Goal: Use online tool/utility: Use online tool/utility

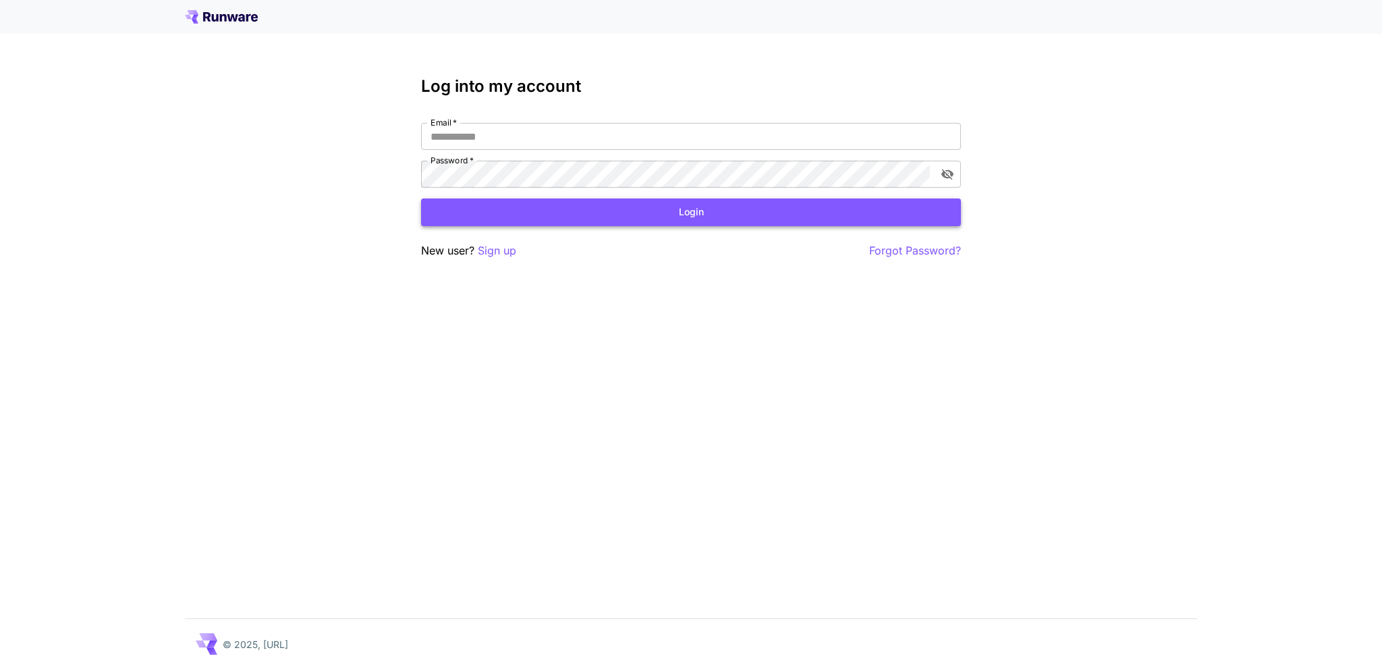
type input "**********"
click at [599, 215] on button "Login" at bounding box center [691, 212] width 540 height 28
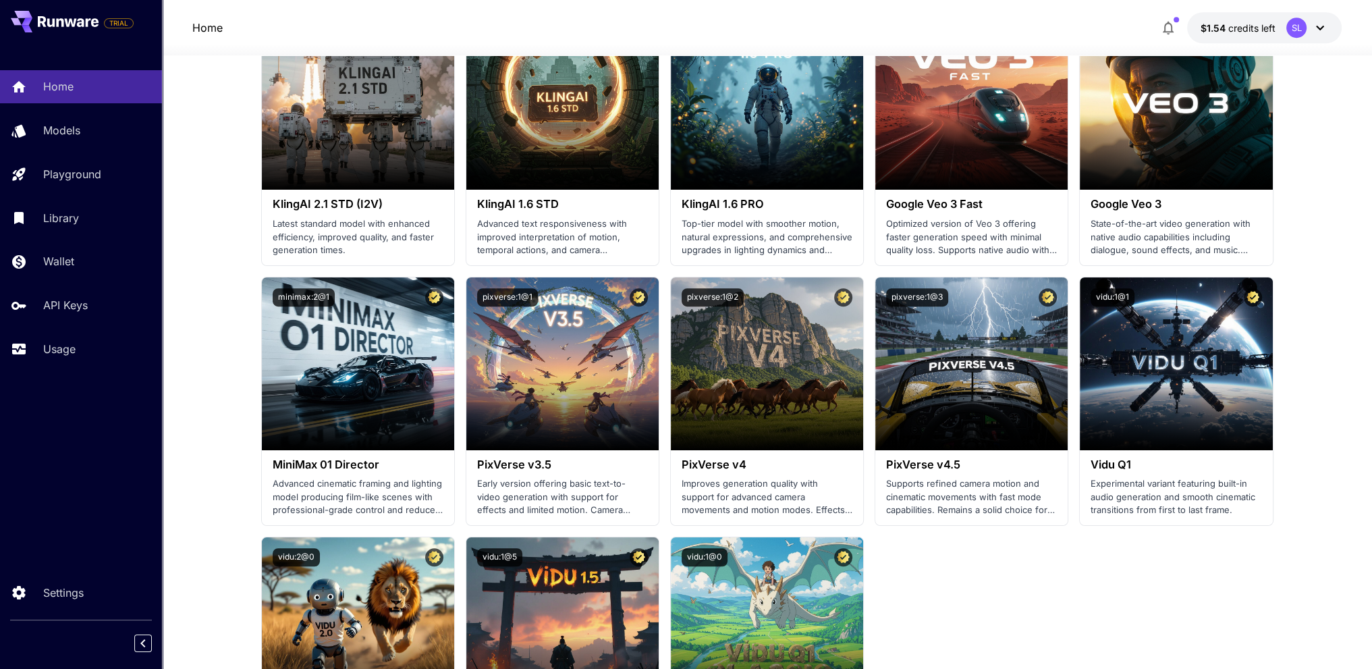
scroll to position [810, 0]
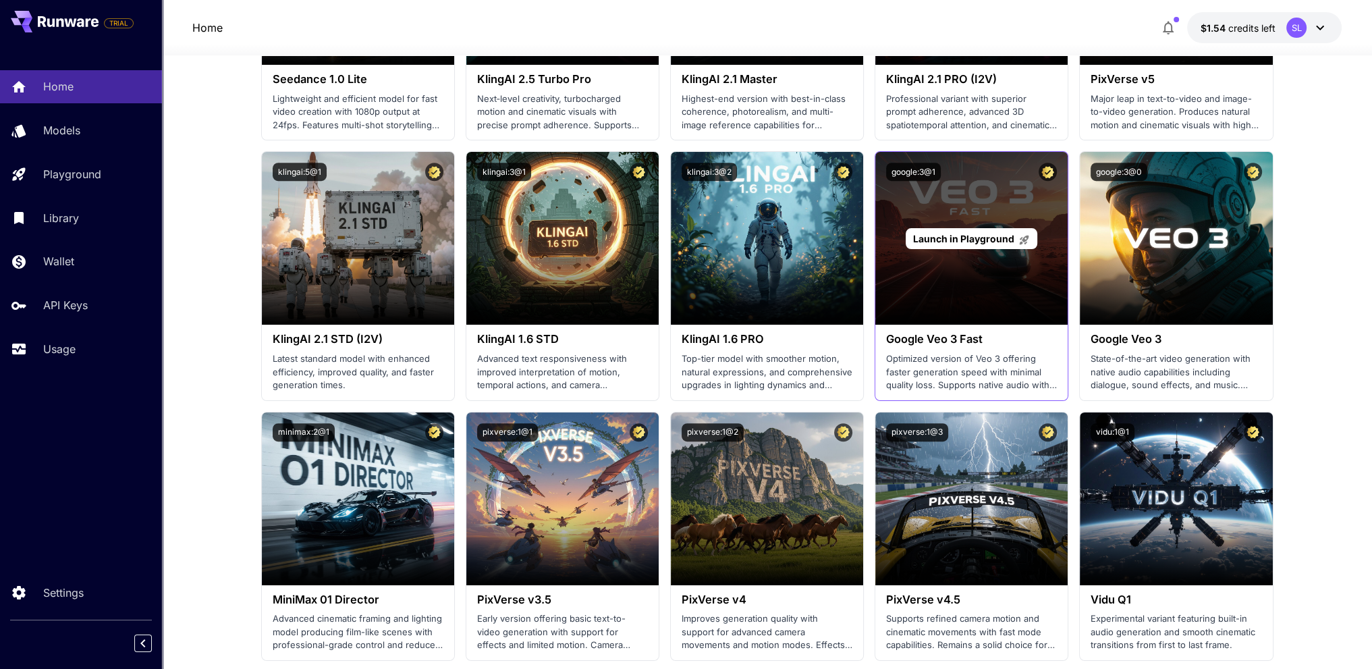
click at [998, 237] on span "Launch in Playground" at bounding box center [963, 238] width 101 height 11
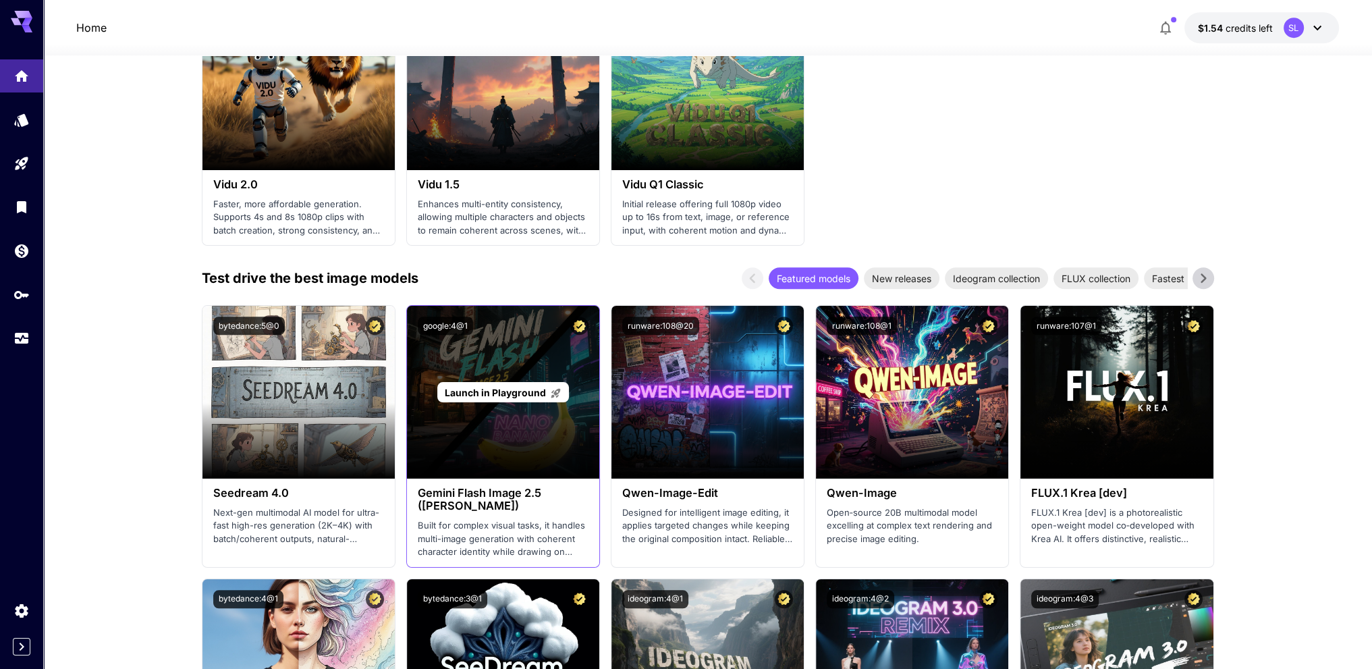
scroll to position [1687, 0]
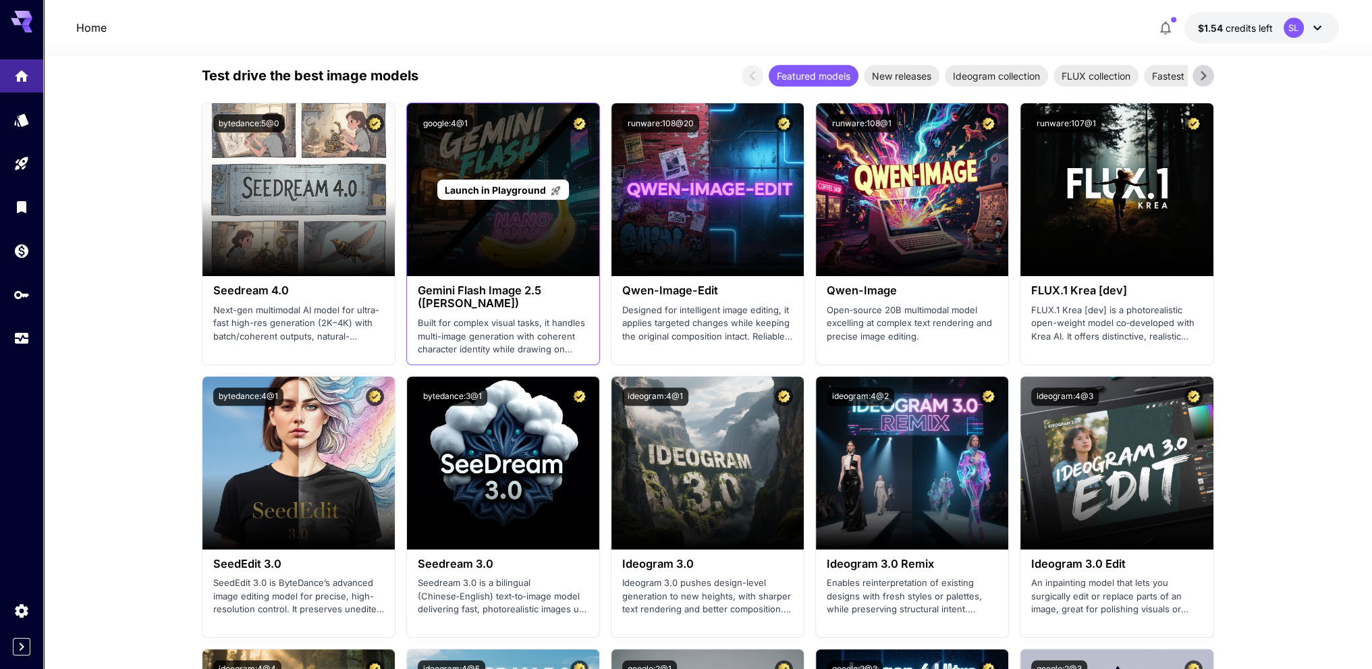
click at [510, 184] on span "Launch in Playground" at bounding box center [495, 189] width 101 height 11
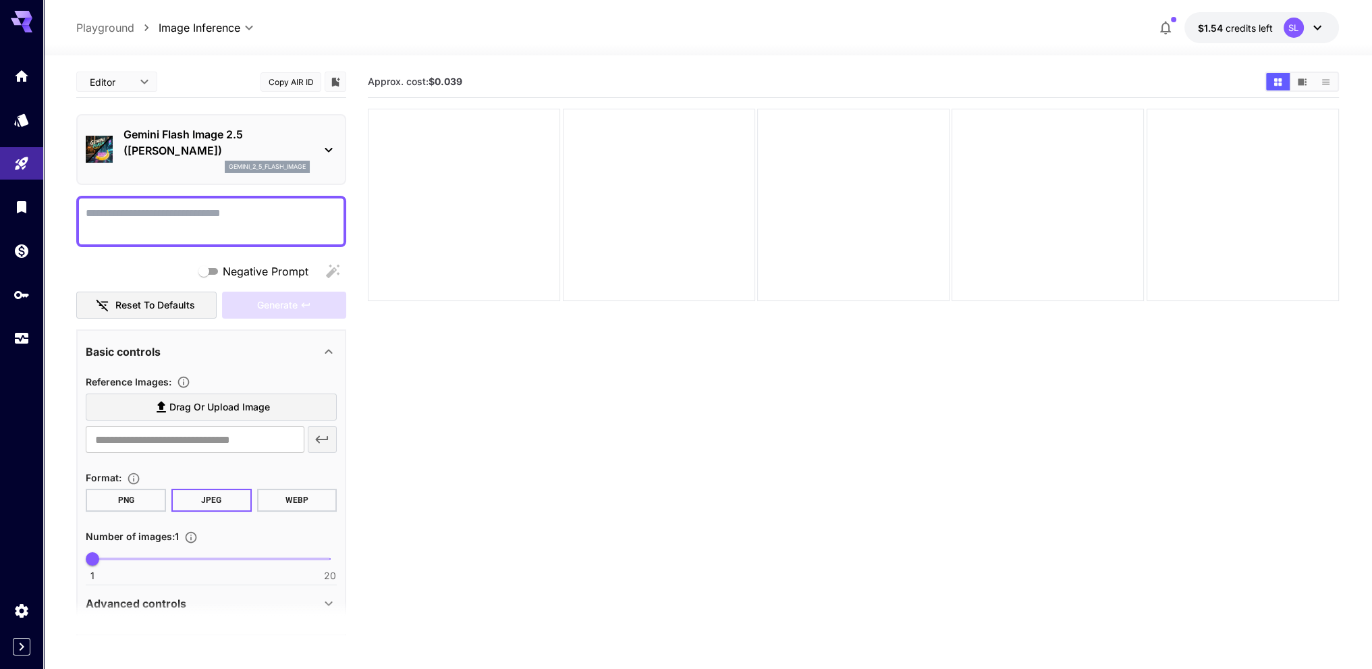
click at [275, 102] on div "Editor **** ​ Copy AIR ID" at bounding box center [211, 84] width 270 height 37
click at [332, 150] on icon at bounding box center [328, 150] width 16 height 16
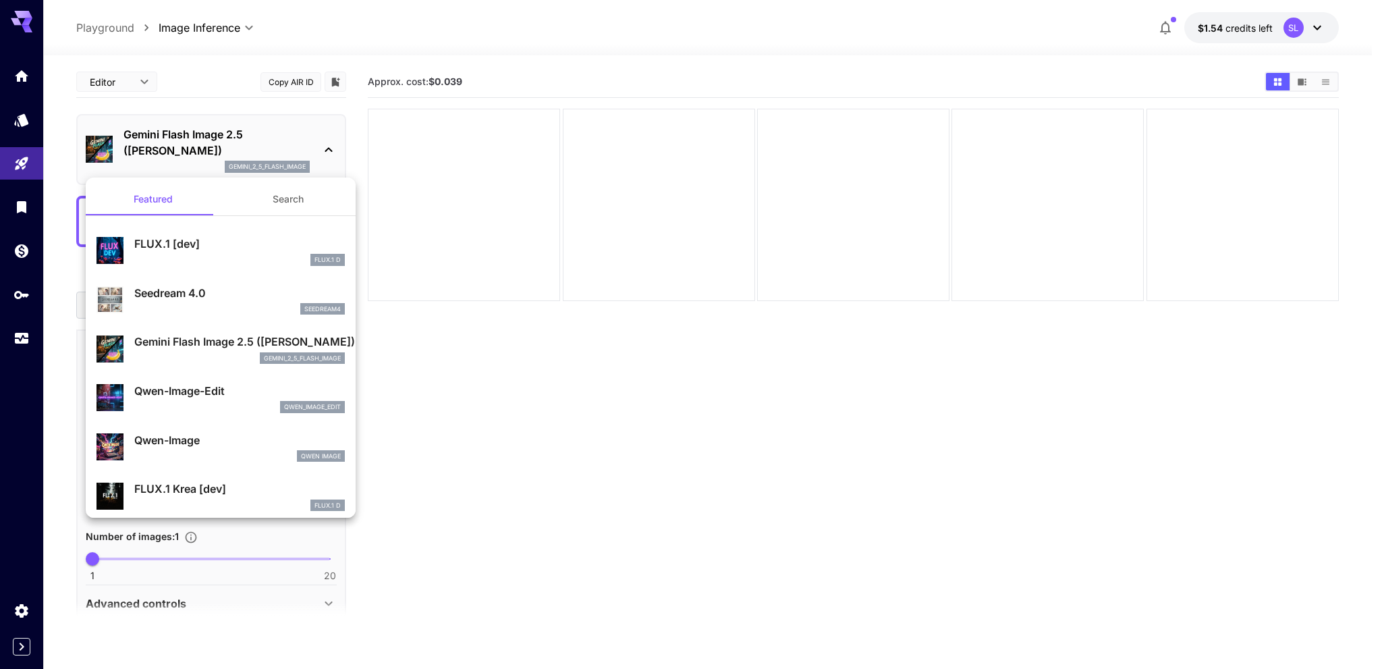
click at [332, 150] on div at bounding box center [691, 334] width 1382 height 669
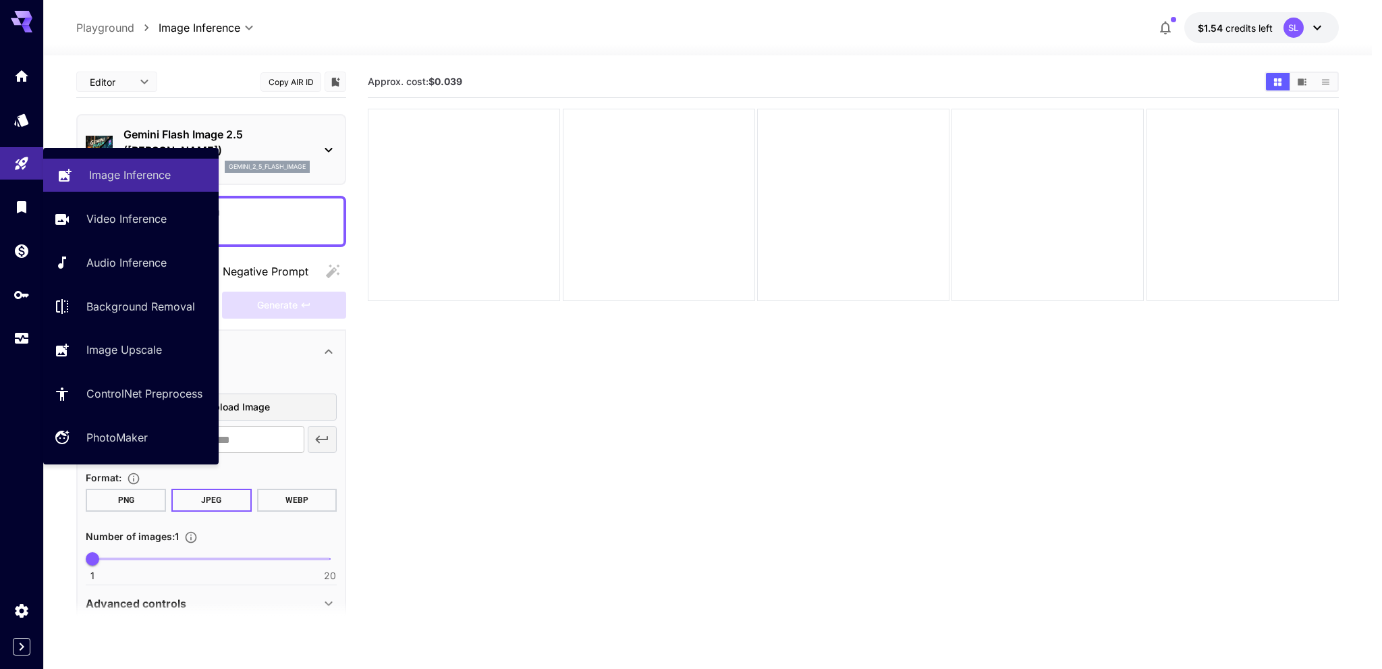
click at [94, 169] on p "Image Inference" at bounding box center [130, 175] width 82 height 16
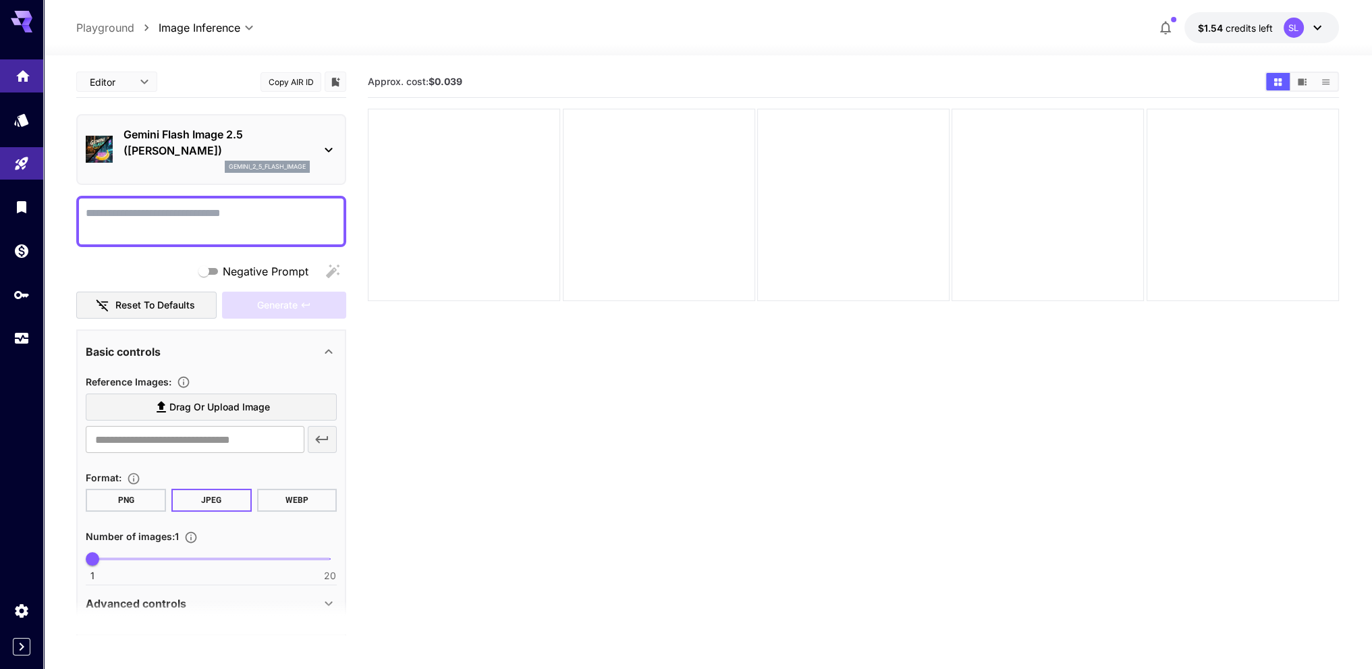
click at [24, 82] on link at bounding box center [21, 75] width 43 height 33
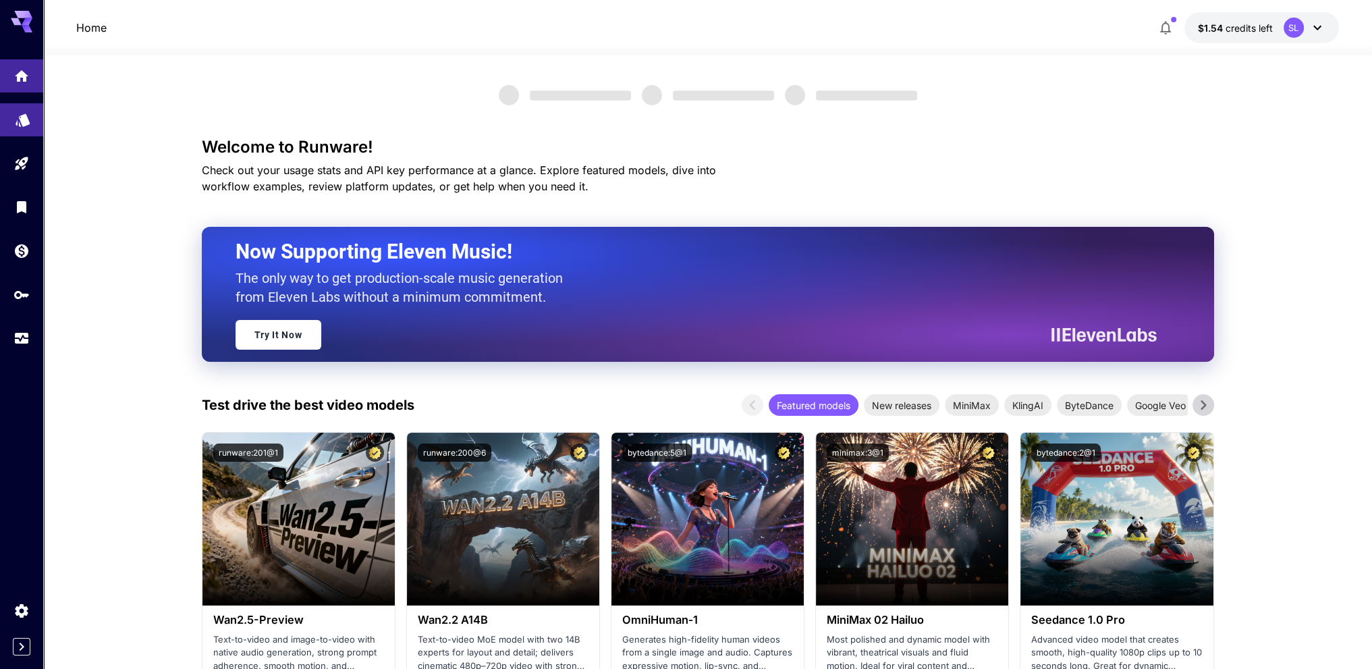
click at [24, 130] on link at bounding box center [21, 119] width 43 height 33
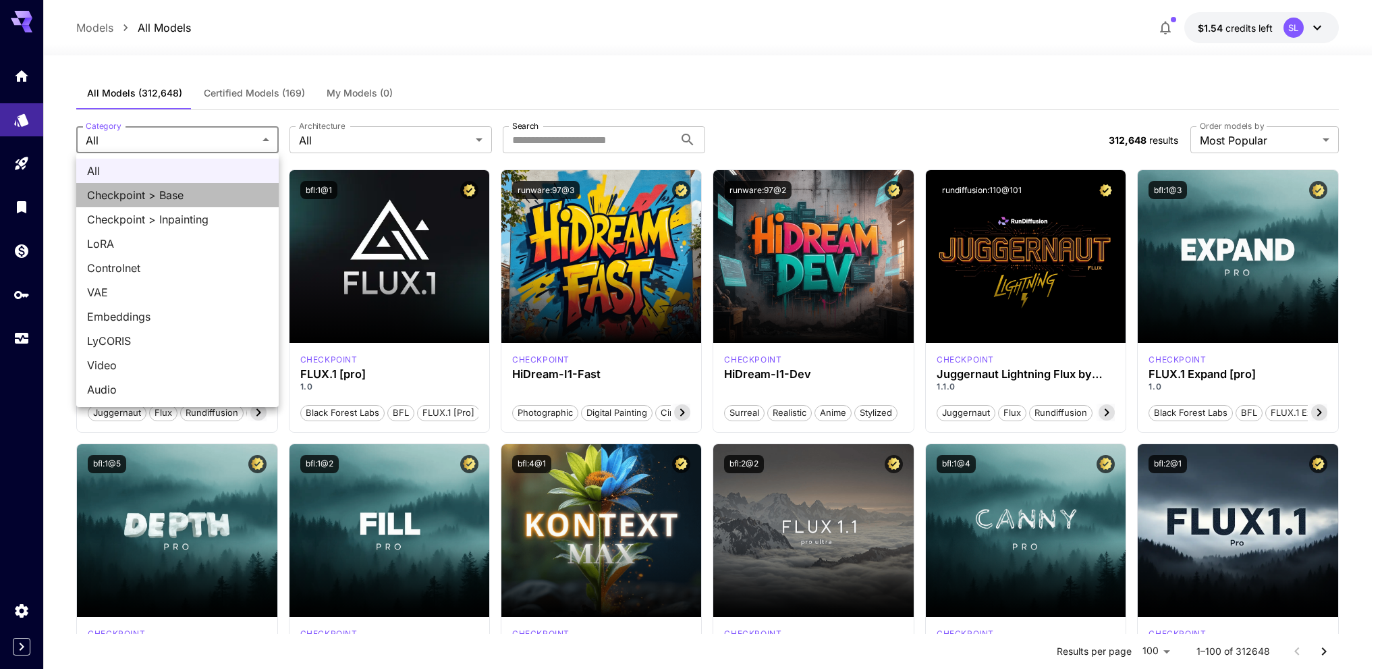
click at [219, 194] on span "Checkpoint > Base" at bounding box center [177, 195] width 181 height 16
type input "**********"
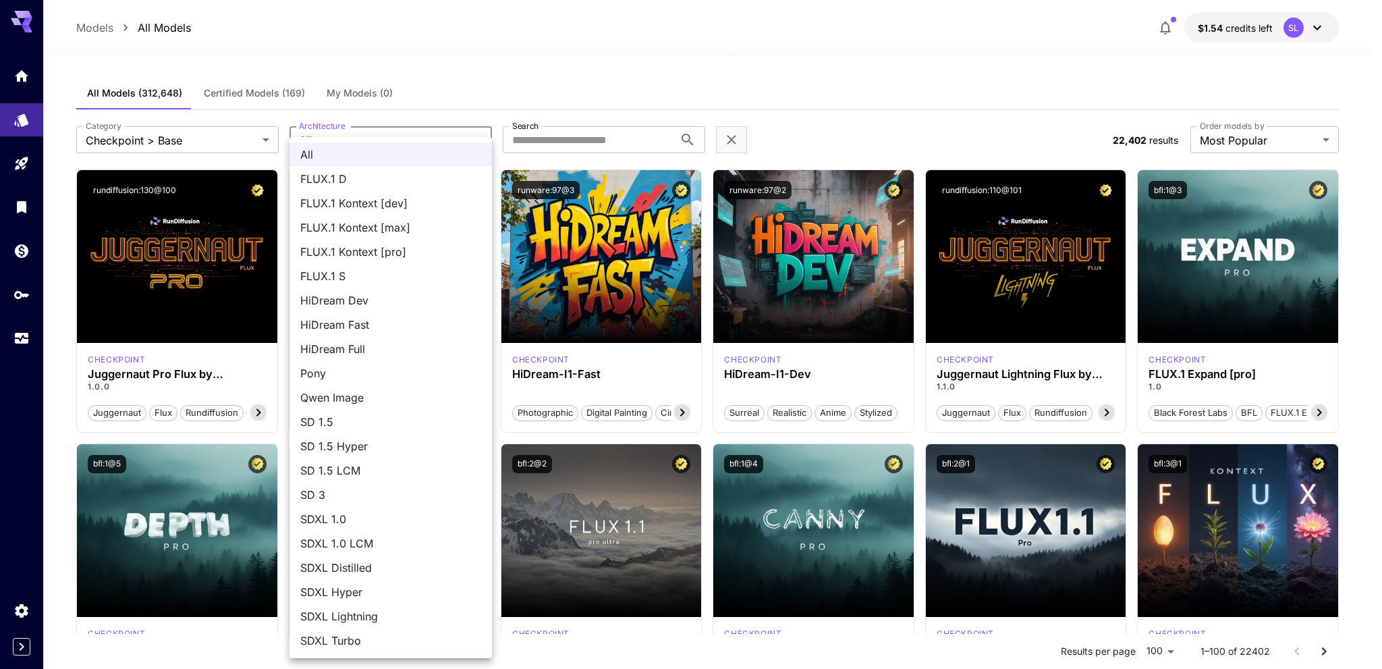
click at [414, 123] on div at bounding box center [691, 334] width 1382 height 669
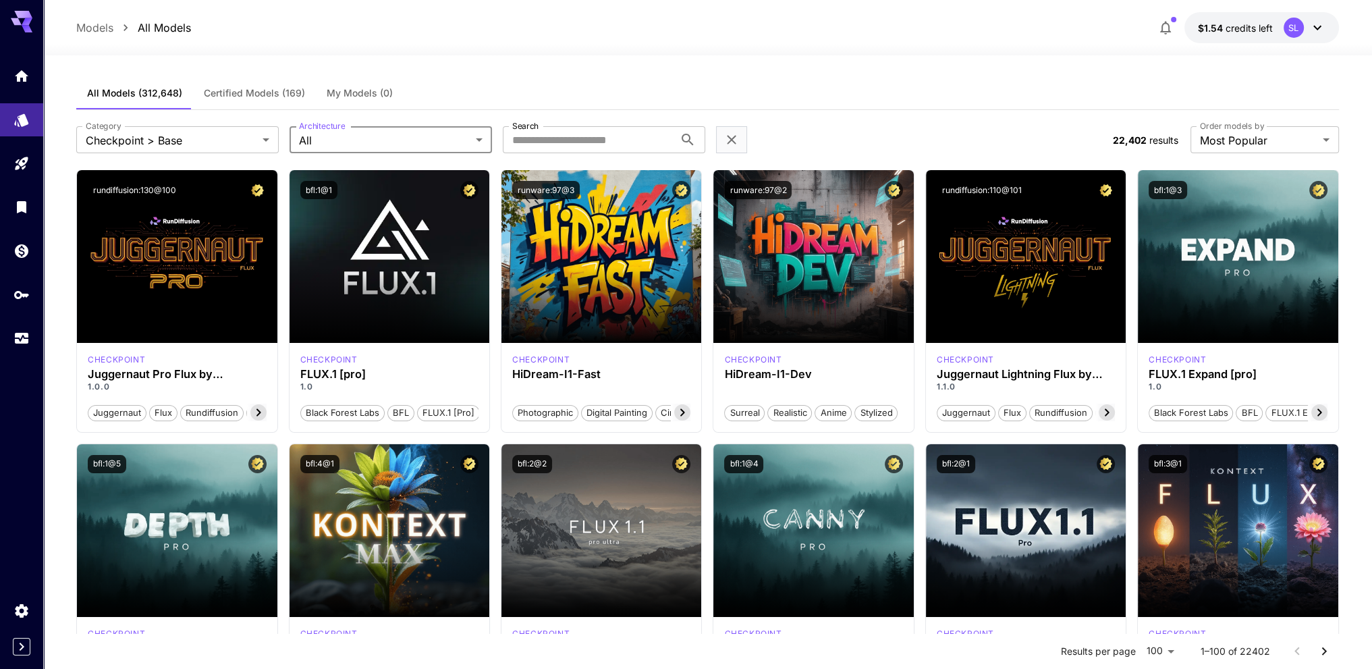
click at [538, 113] on div "**********" at bounding box center [707, 139] width 1262 height 59
click at [292, 94] on span "Certified Models (169)" at bounding box center [254, 93] width 101 height 12
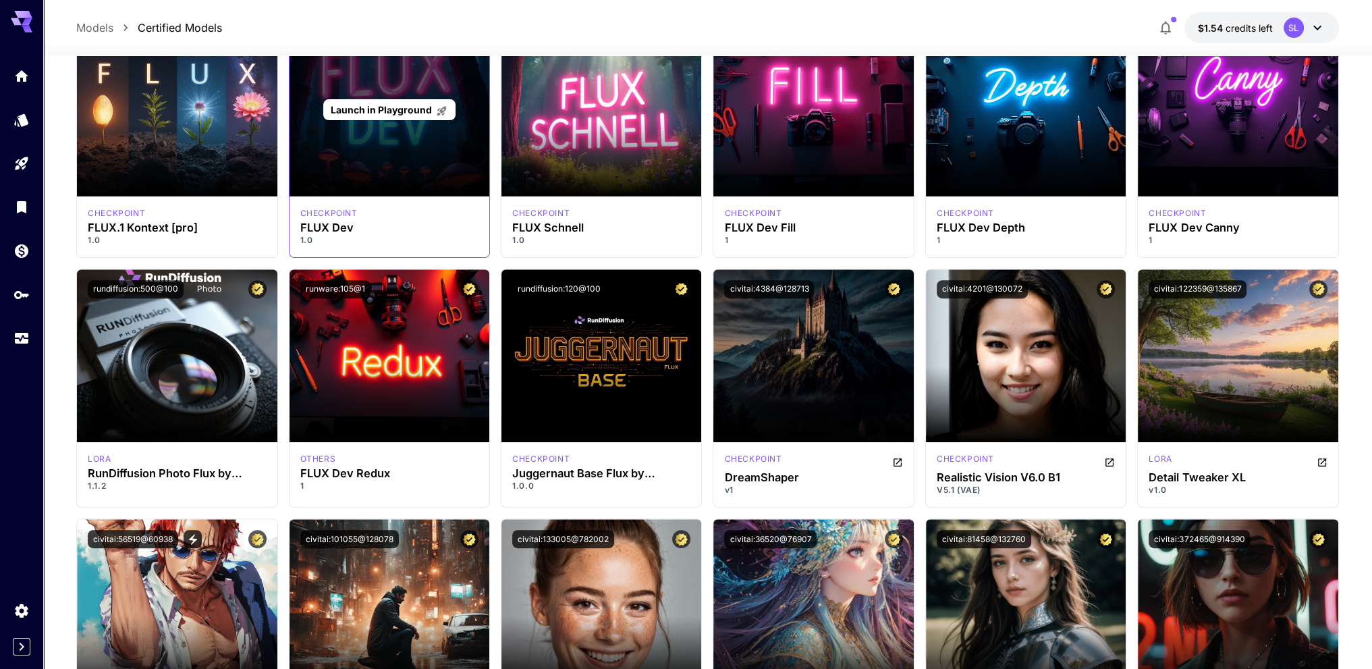
scroll to position [540, 0]
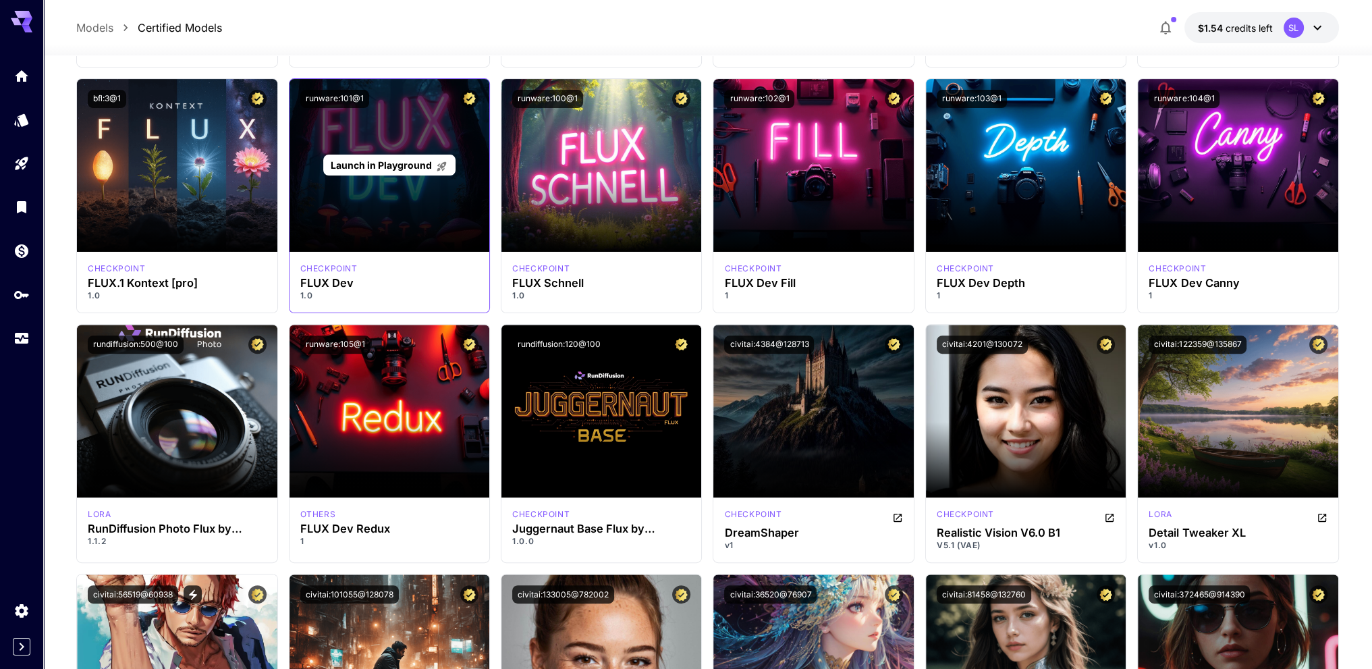
click at [424, 162] on span "Launch in Playground" at bounding box center [381, 164] width 101 height 11
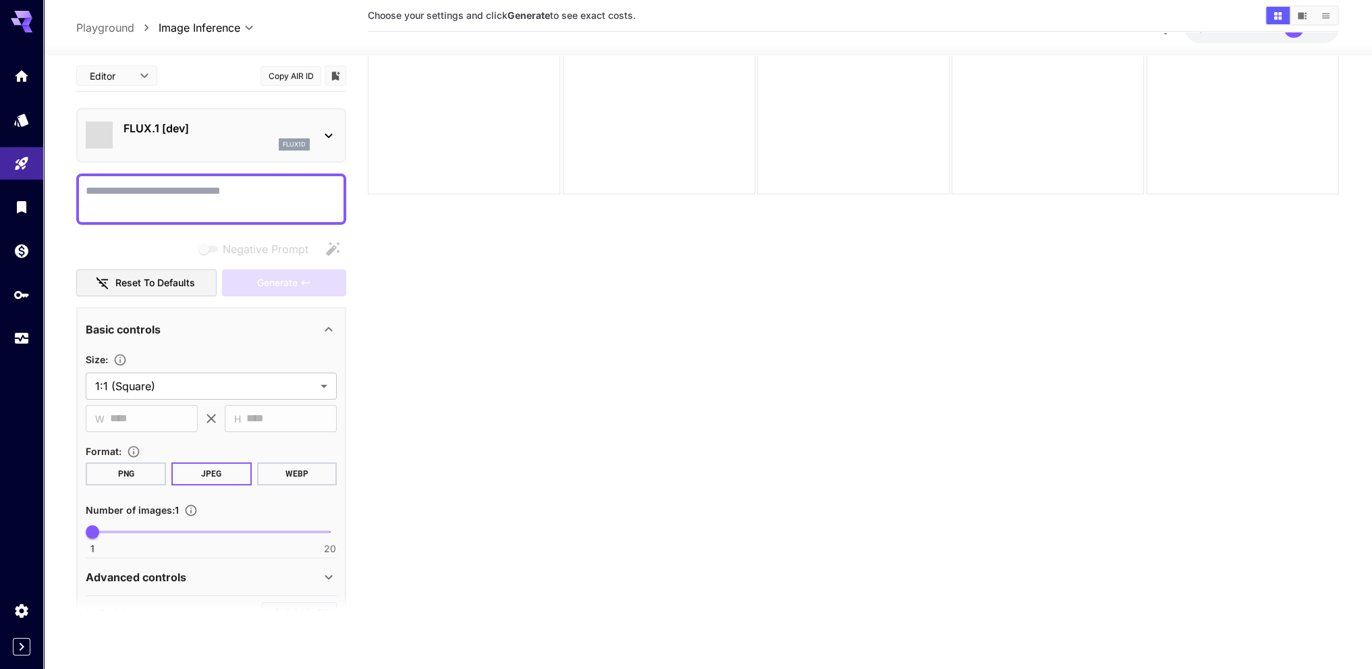
scroll to position [107, 0]
click at [396, 42] on div at bounding box center [707, 47] width 1328 height 16
click at [1286, 364] on section "Choose your settings and click Generate to see exact costs." at bounding box center [853, 294] width 971 height 669
click at [249, 128] on p "FLUX.1 [dev]" at bounding box center [216, 128] width 186 height 16
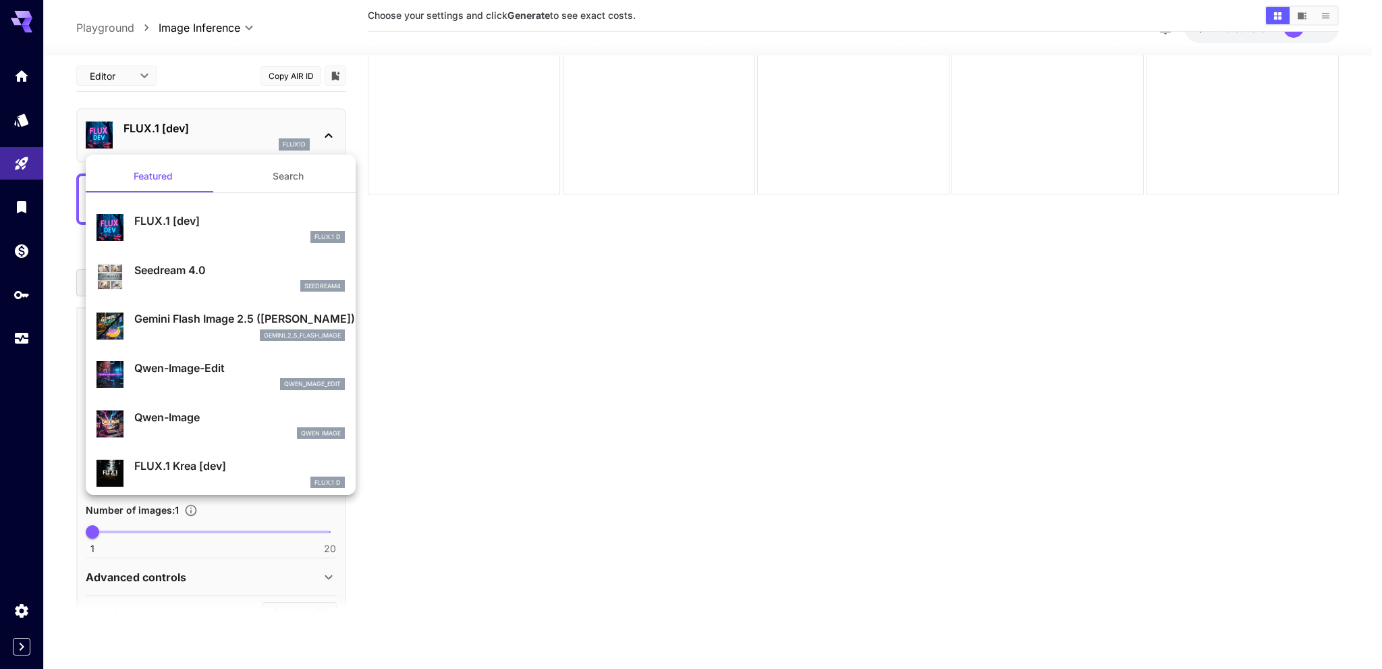
click at [248, 79] on div at bounding box center [691, 334] width 1382 height 669
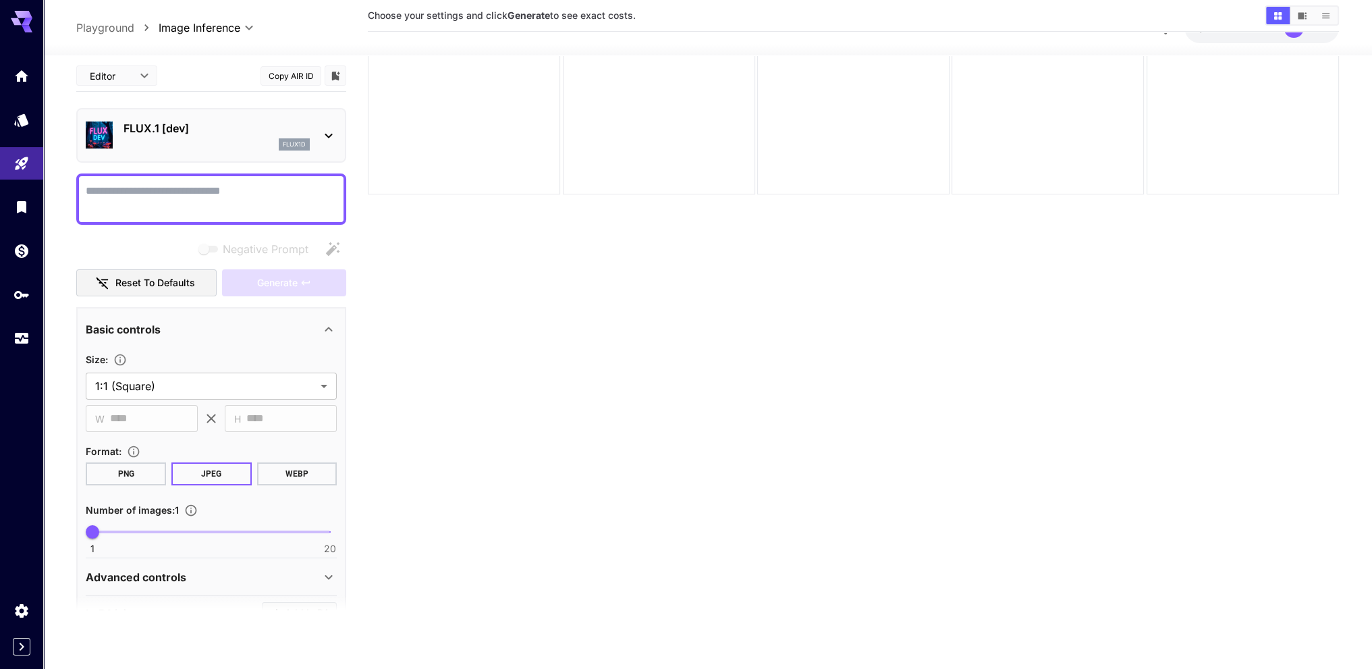
click at [219, 132] on p "FLUX.1 [dev]" at bounding box center [216, 128] width 186 height 16
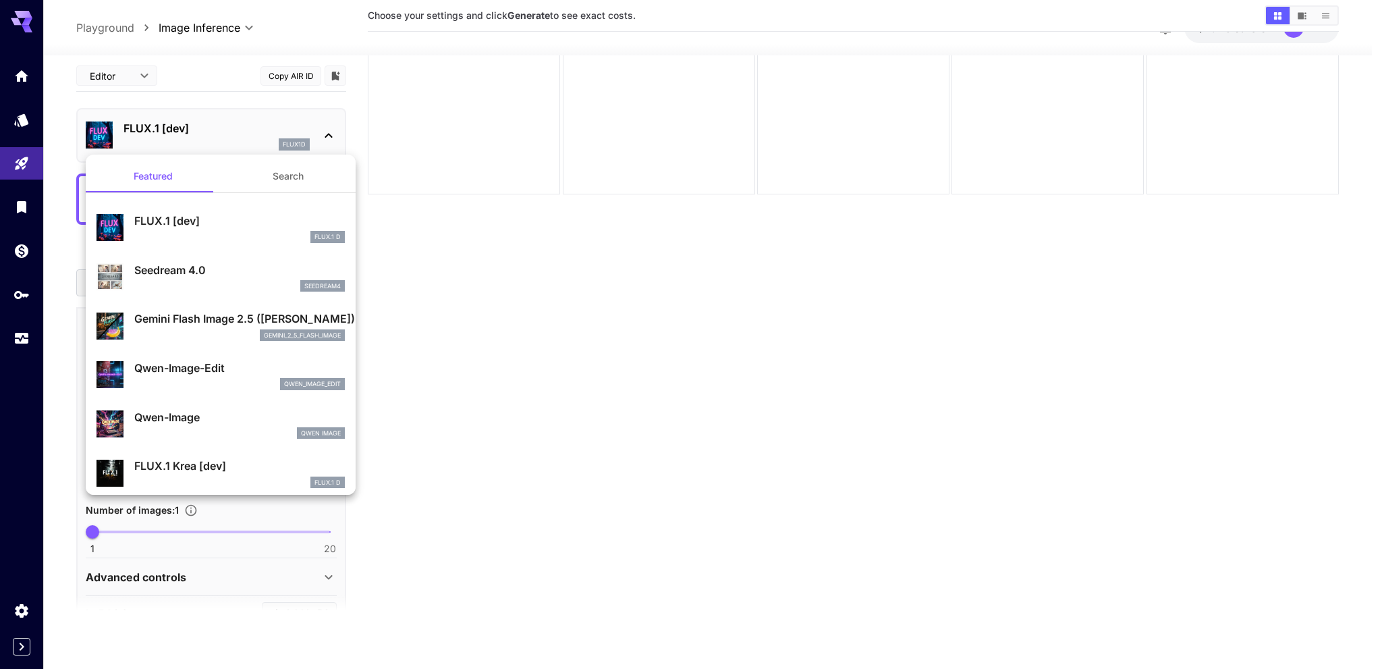
click at [212, 94] on div at bounding box center [691, 334] width 1382 height 669
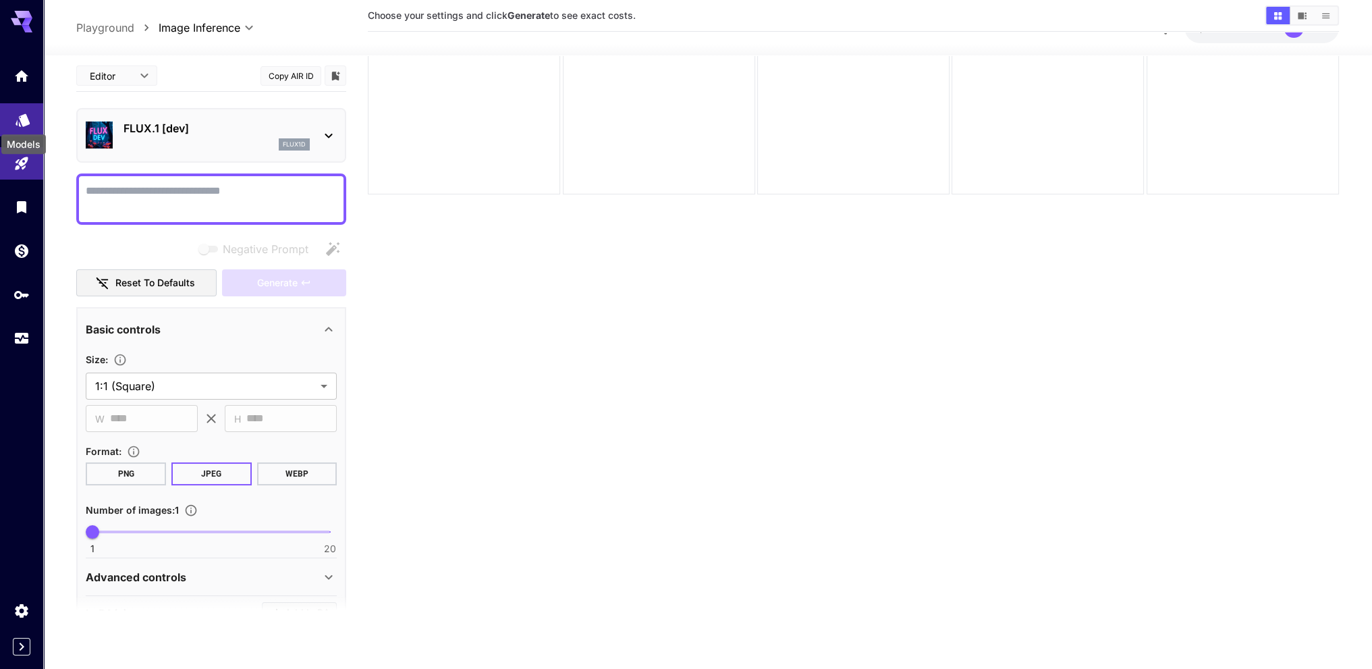
click at [22, 116] on icon "Models" at bounding box center [23, 116] width 14 height 13
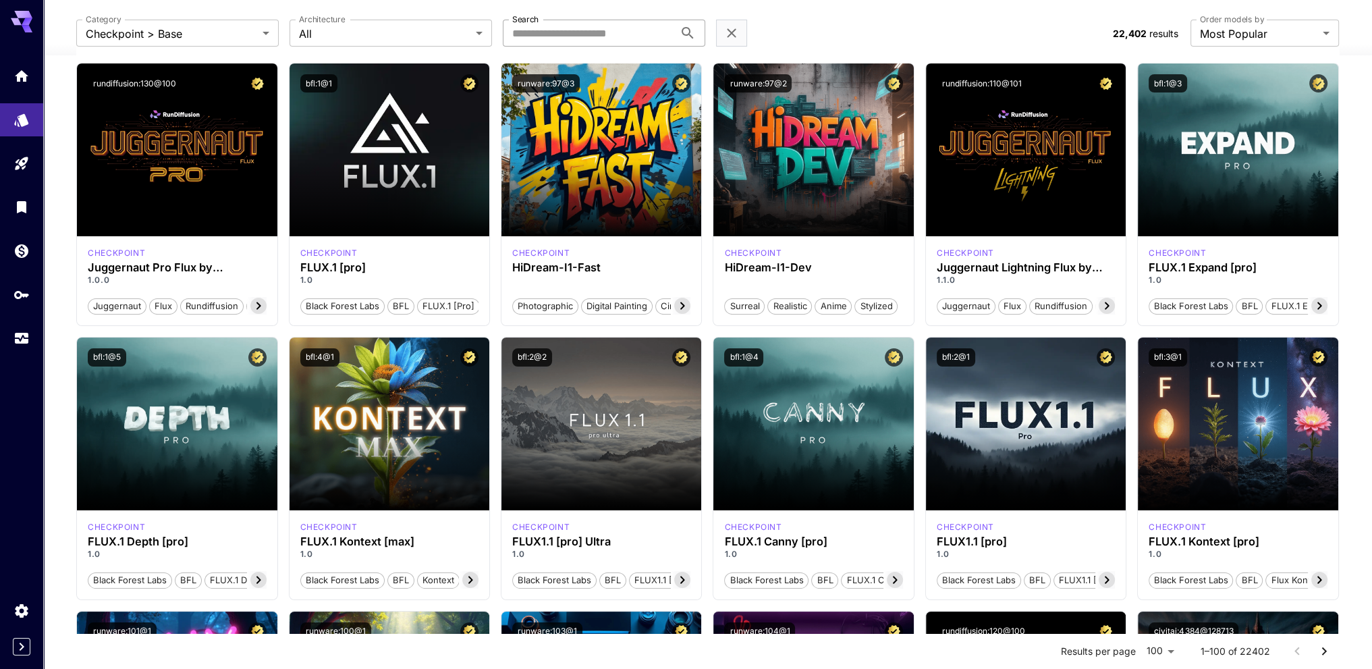
click at [631, 26] on input "Search" at bounding box center [588, 33] width 171 height 27
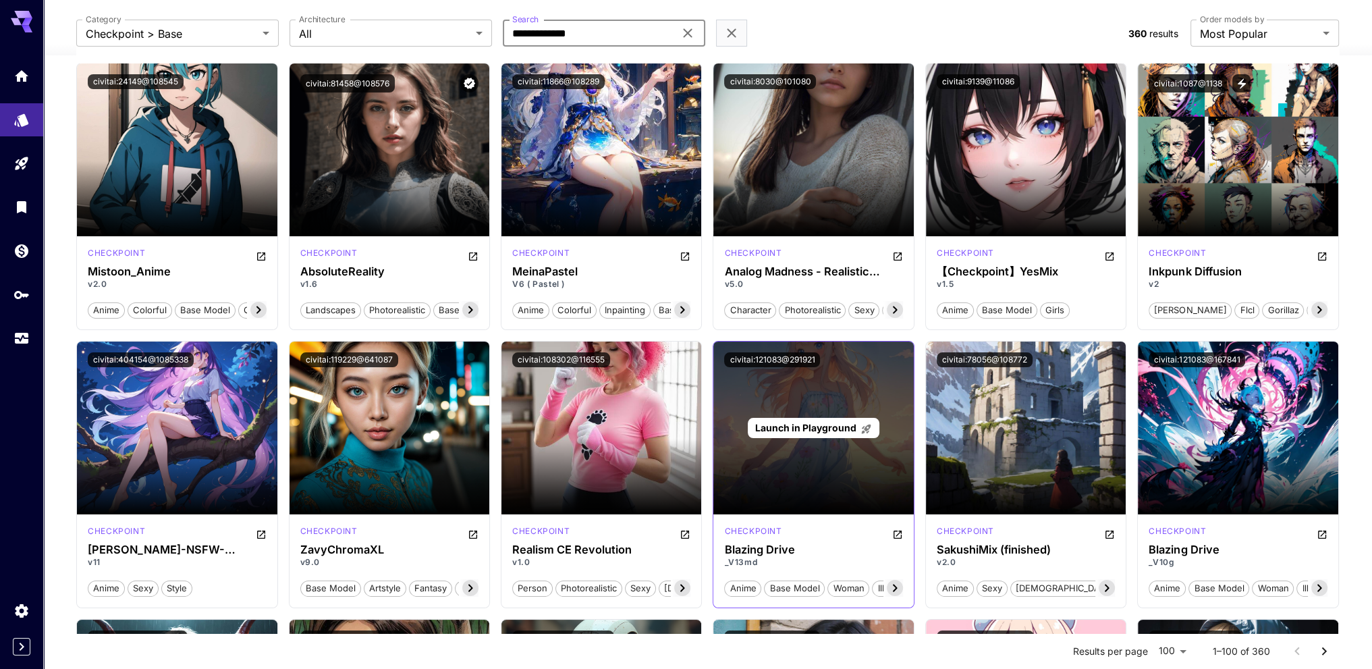
type input "**********"
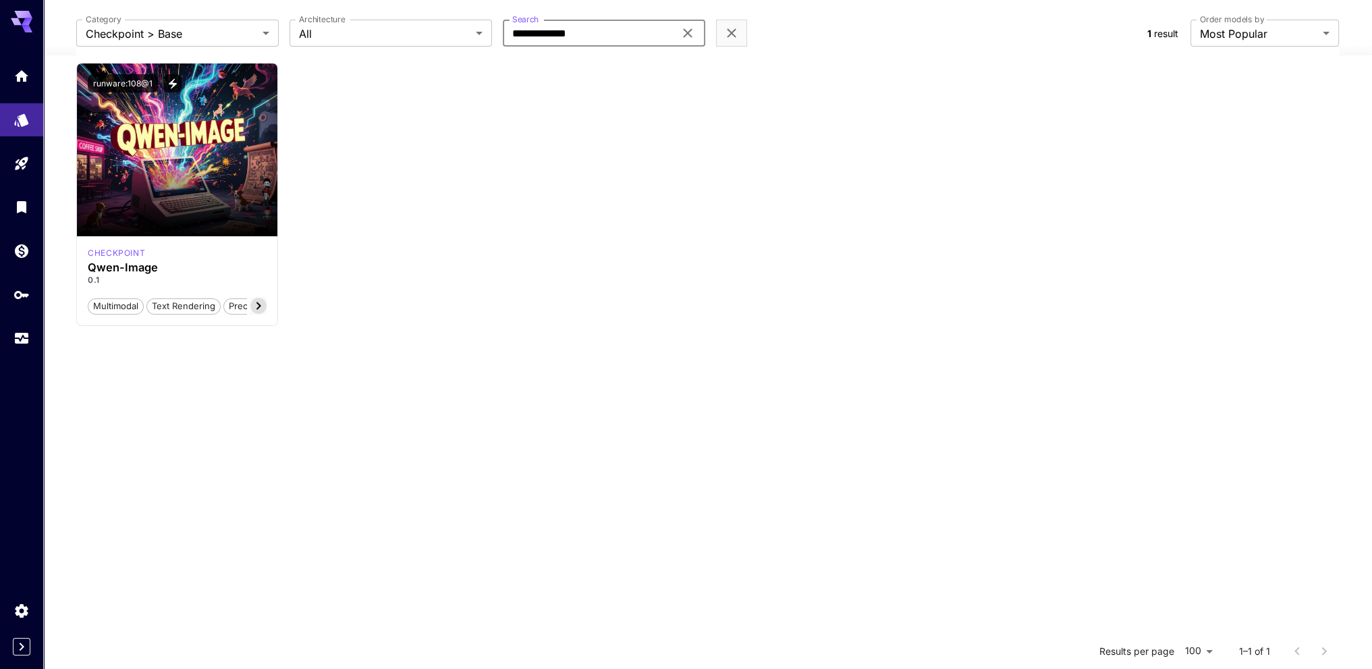
drag, startPoint x: 656, startPoint y: 299, endPoint x: 633, endPoint y: 286, distance: 26.3
click at [654, 299] on div "Launch in Playground runware:108@1 checkpoint Qwen-Image 0.1 Multimodal Text re…" at bounding box center [707, 194] width 1262 height 263
click at [404, 171] on div "Launch in Playground runware:108@1 checkpoint Qwen-Image 0.1 Multimodal Text re…" at bounding box center [707, 194] width 1262 height 263
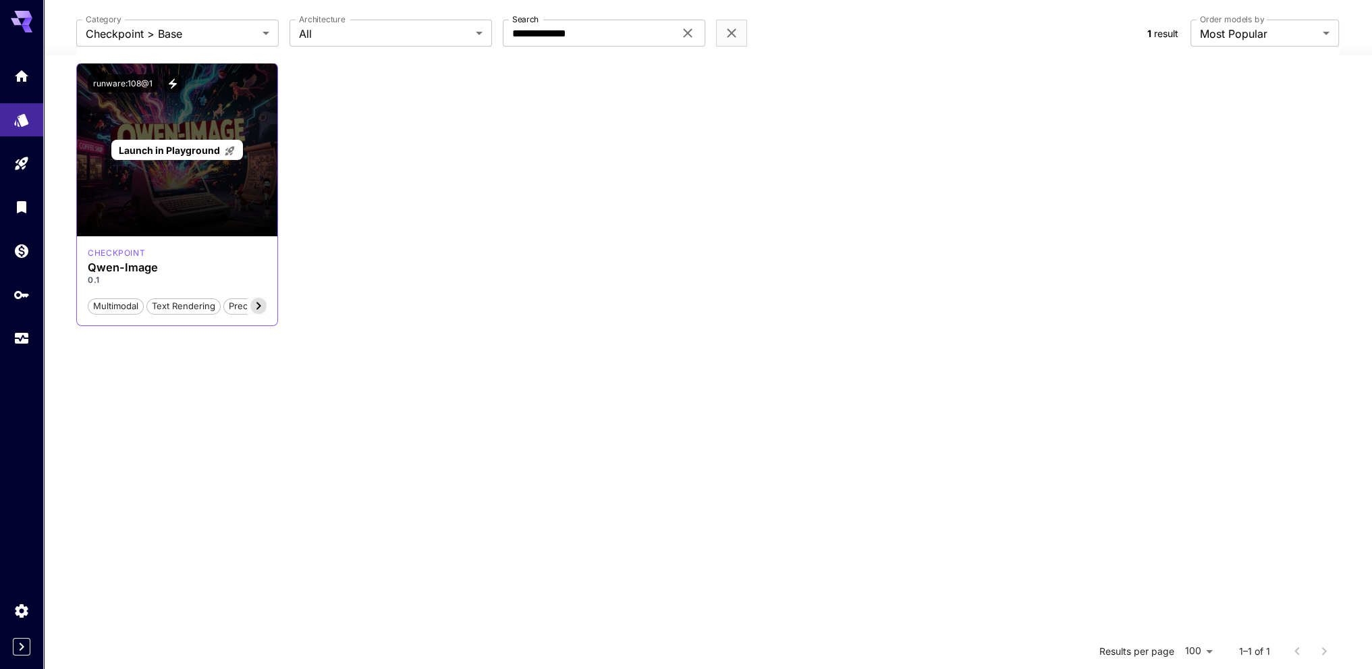
click at [216, 144] on span "Launch in Playground" at bounding box center [169, 149] width 101 height 11
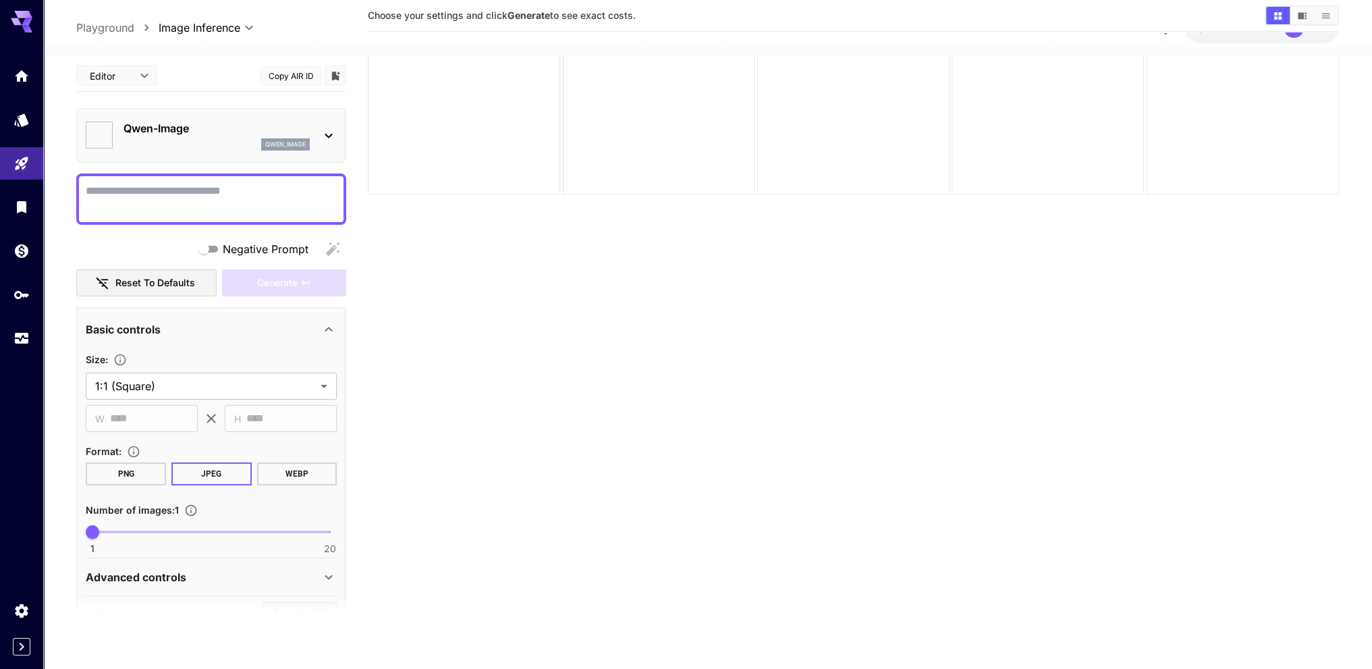
type input "**********"
click at [244, 191] on textarea "Negative Prompt" at bounding box center [211, 198] width 251 height 32
type textarea "**********"
click at [279, 299] on div "**********" at bounding box center [211, 364] width 270 height 609
click at [286, 285] on span "Generate" at bounding box center [277, 282] width 40 height 17
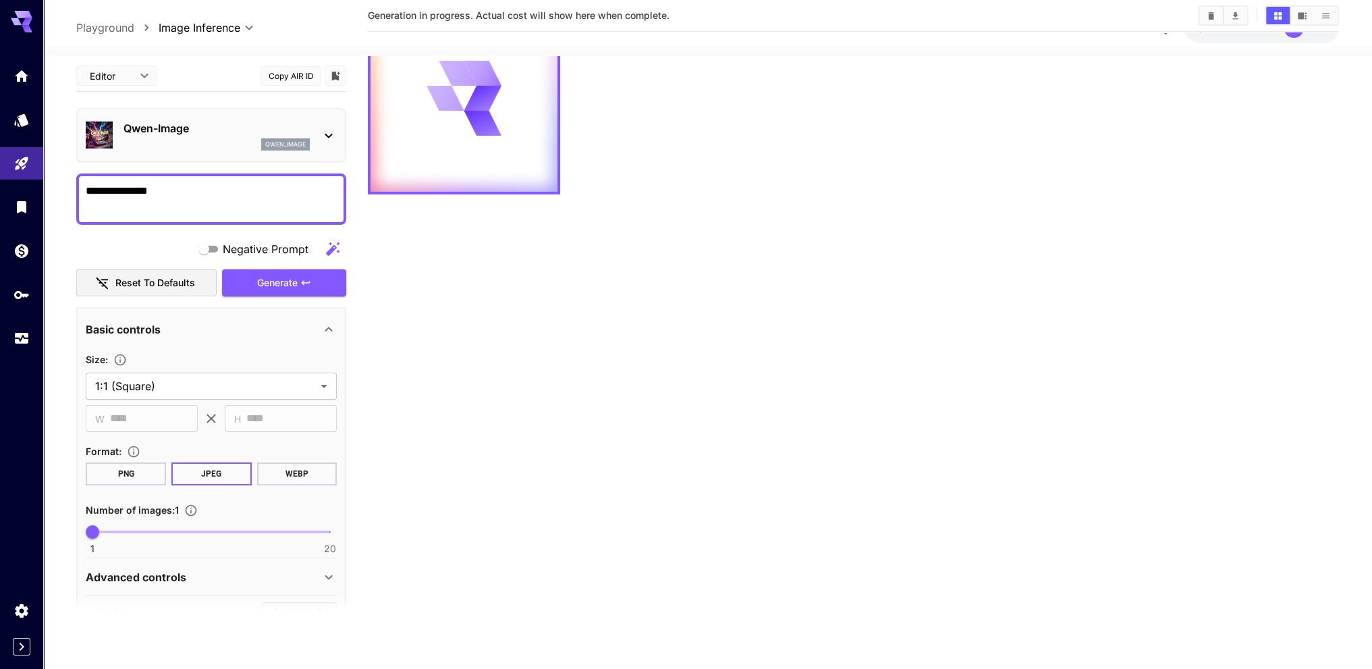
click at [835, 159] on div at bounding box center [853, 98] width 971 height 192
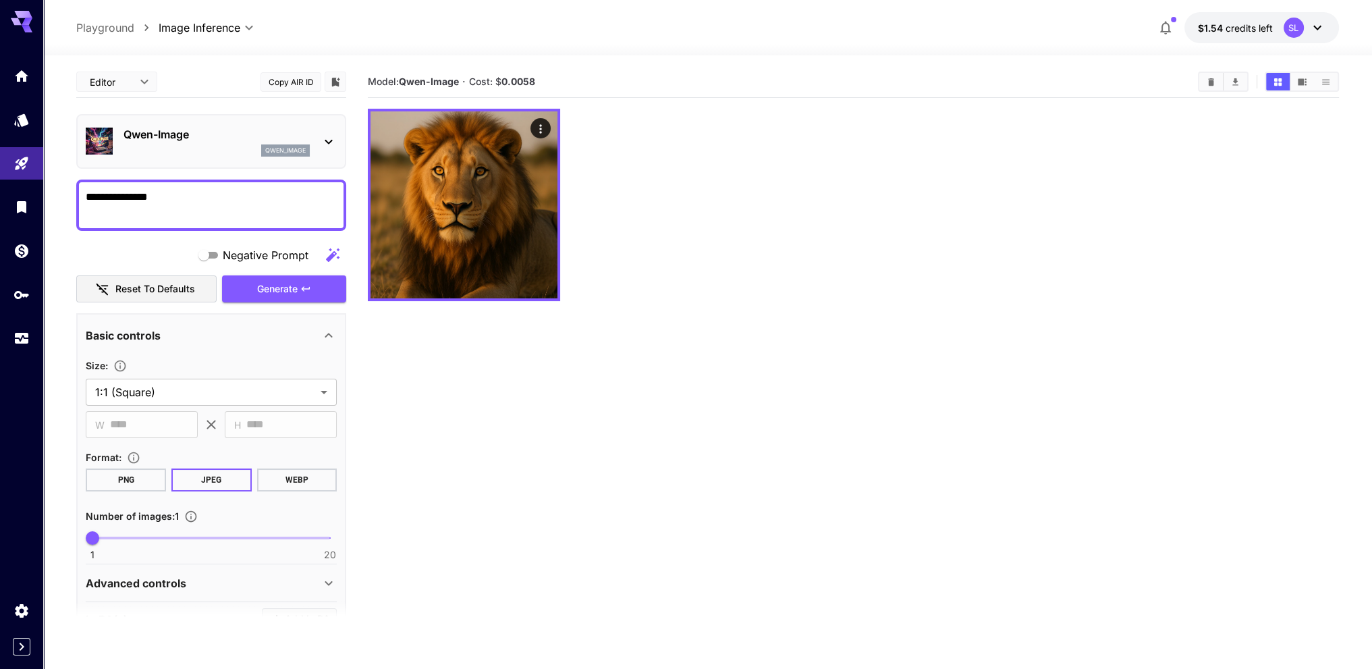
click at [524, 63] on div "**********" at bounding box center [707, 415] width 1262 height 720
click at [525, 83] on b "0.0058" at bounding box center [518, 81] width 34 height 11
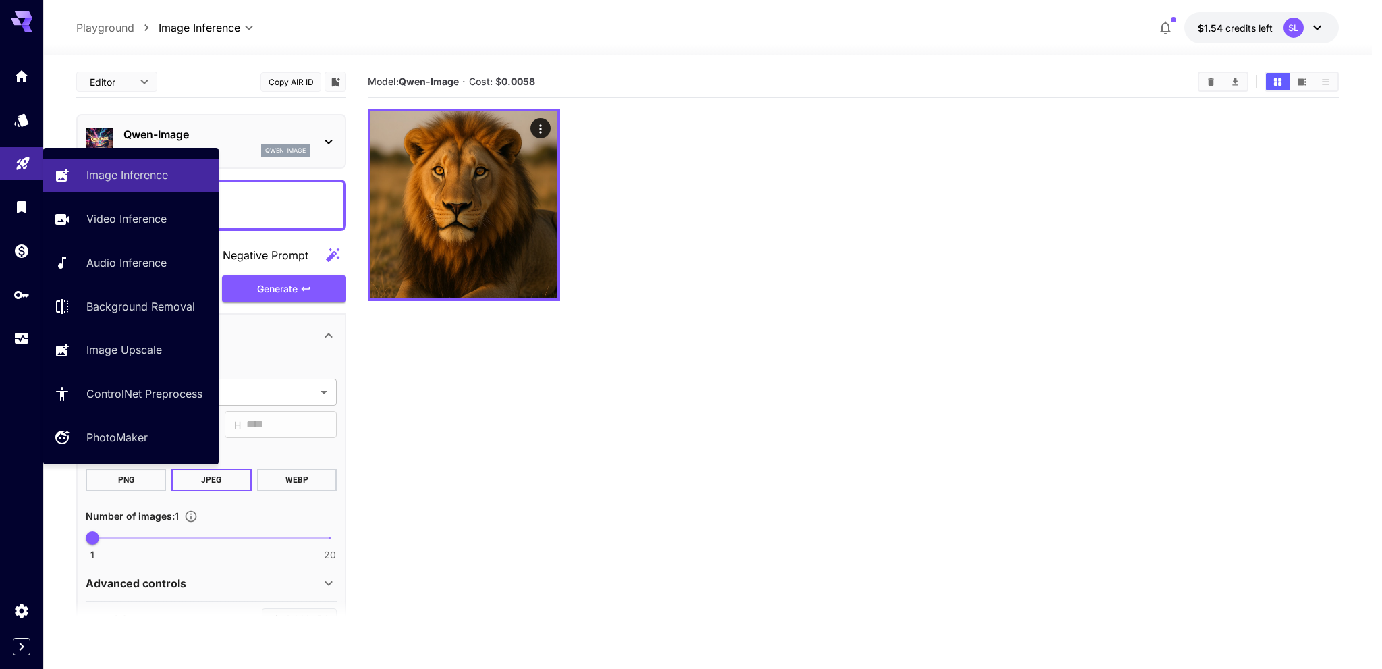
click at [21, 164] on icon "Playground" at bounding box center [23, 159] width 16 height 16
click at [111, 179] on p "Image Inference" at bounding box center [130, 175] width 82 height 16
click at [103, 185] on link "Image Inference" at bounding box center [130, 175] width 175 height 33
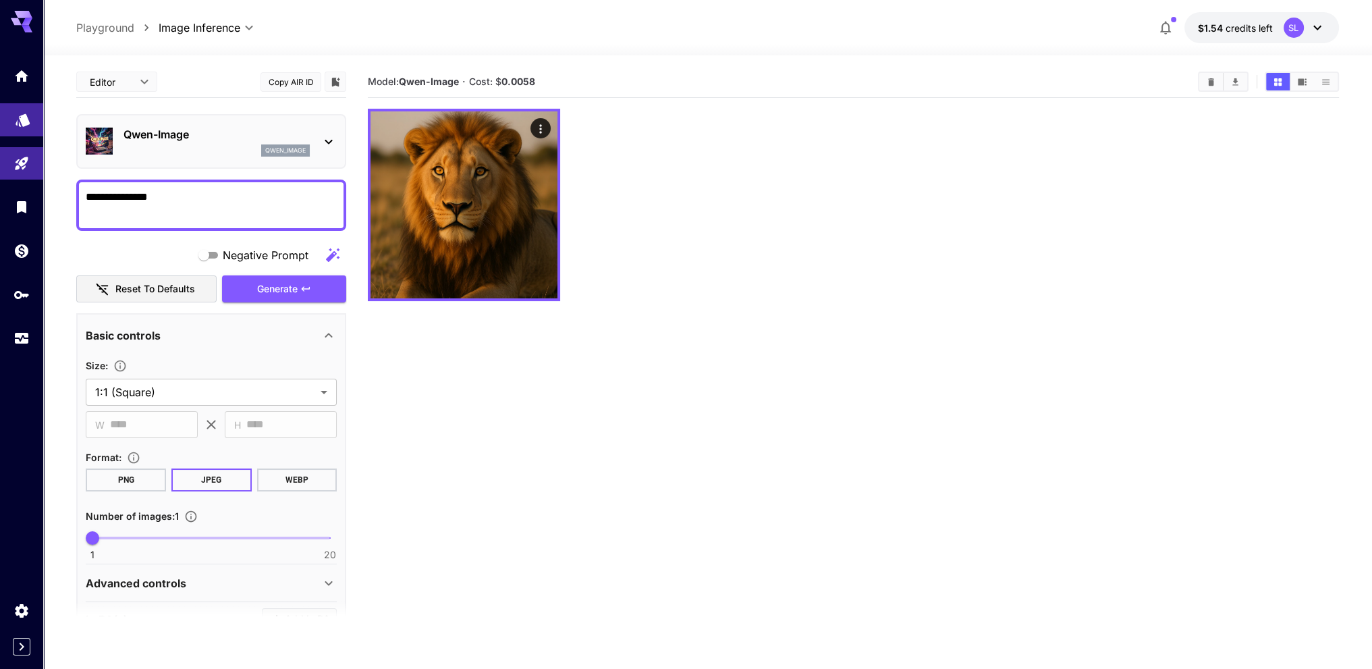
click at [28, 127] on link at bounding box center [21, 119] width 43 height 33
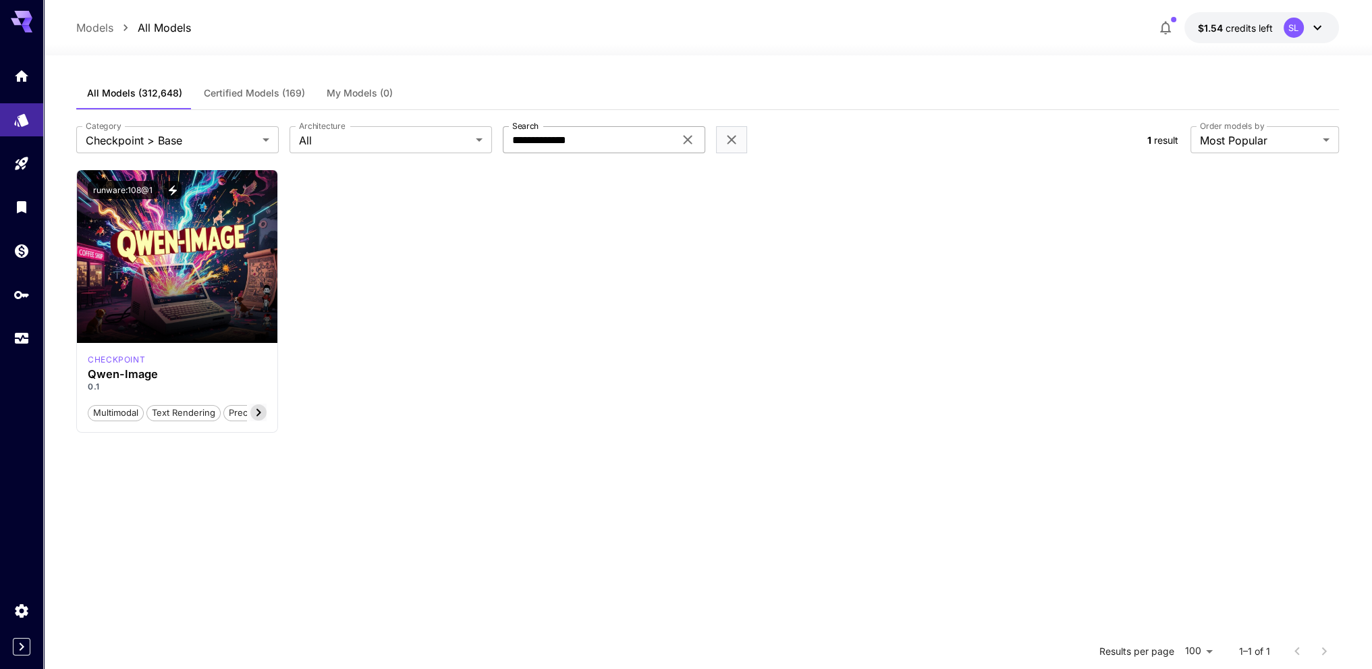
click at [697, 140] on div "**********" at bounding box center [604, 139] width 202 height 27
click at [688, 137] on icon at bounding box center [687, 140] width 16 height 16
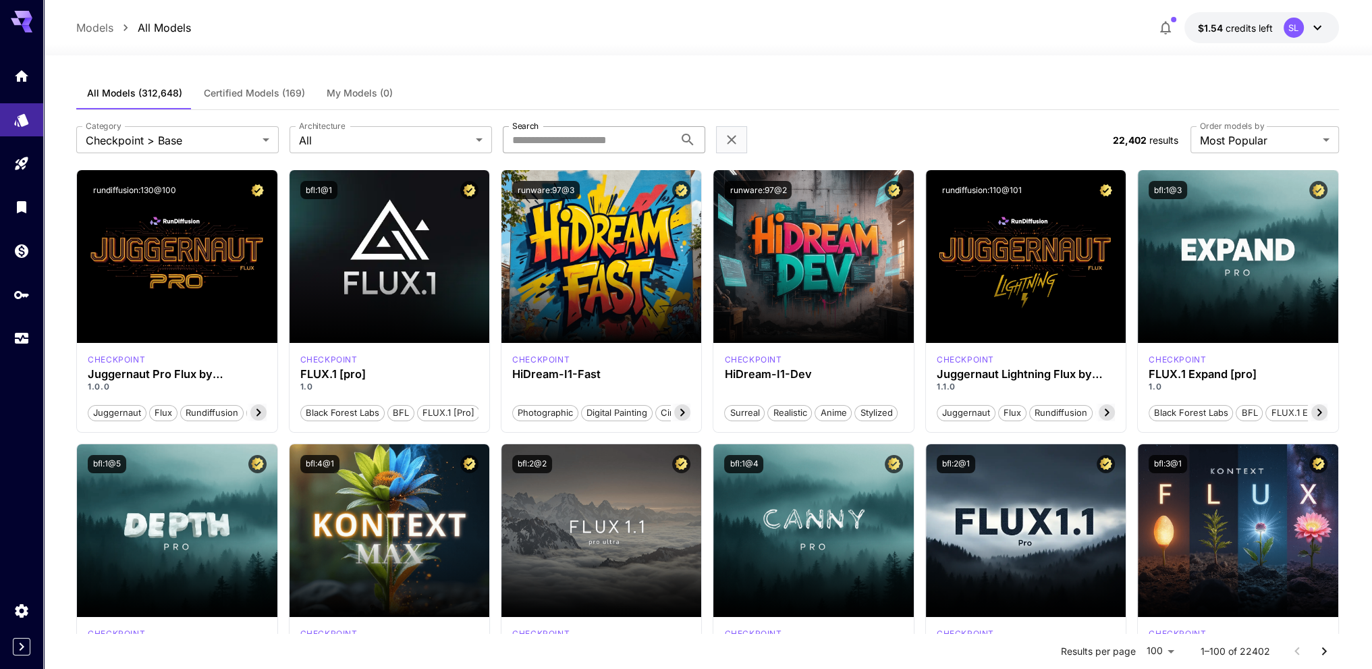
click at [613, 94] on div "All Models (312,648) Certified Models (169) My Models (0)" at bounding box center [707, 93] width 1262 height 33
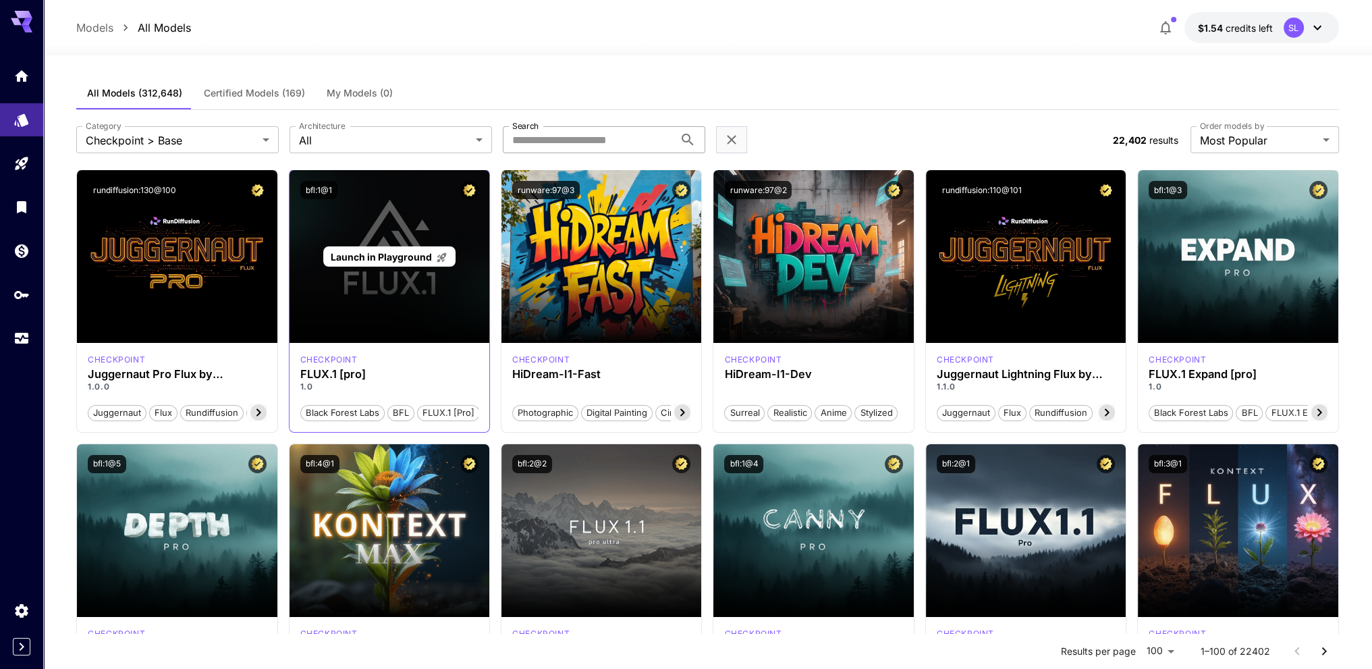
click at [370, 254] on span "Launch in Playground" at bounding box center [381, 256] width 101 height 11
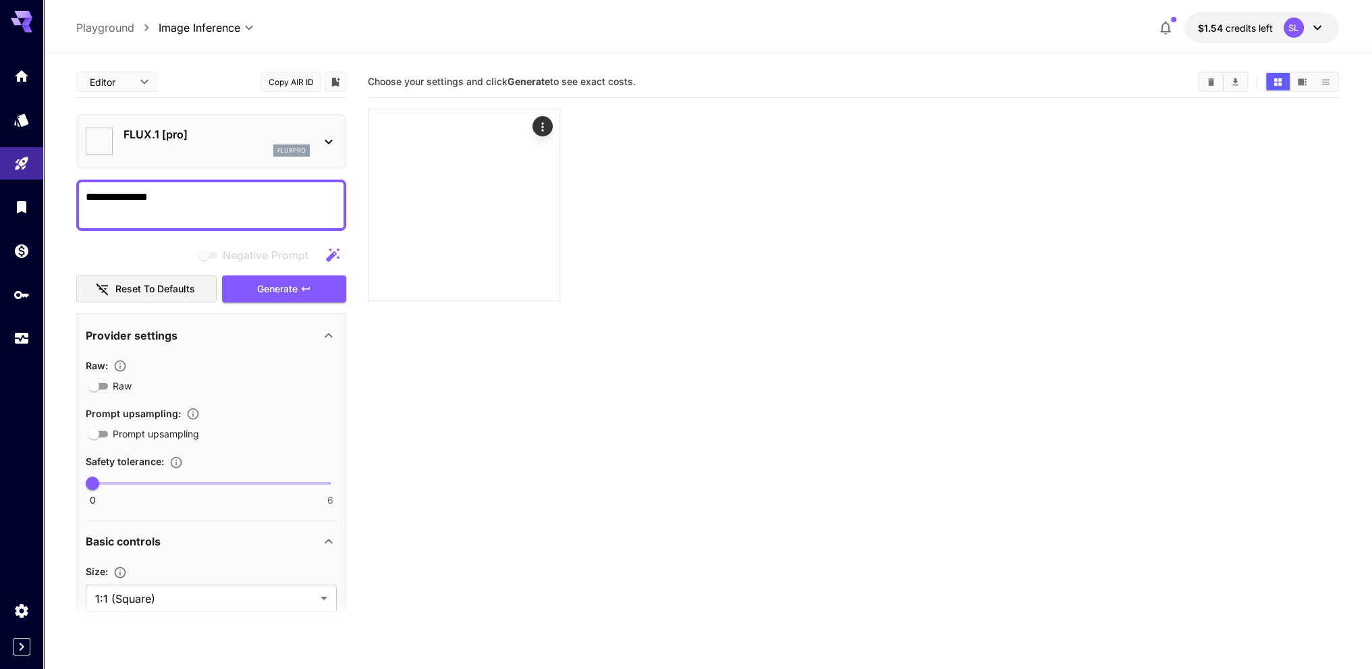
type input "**"
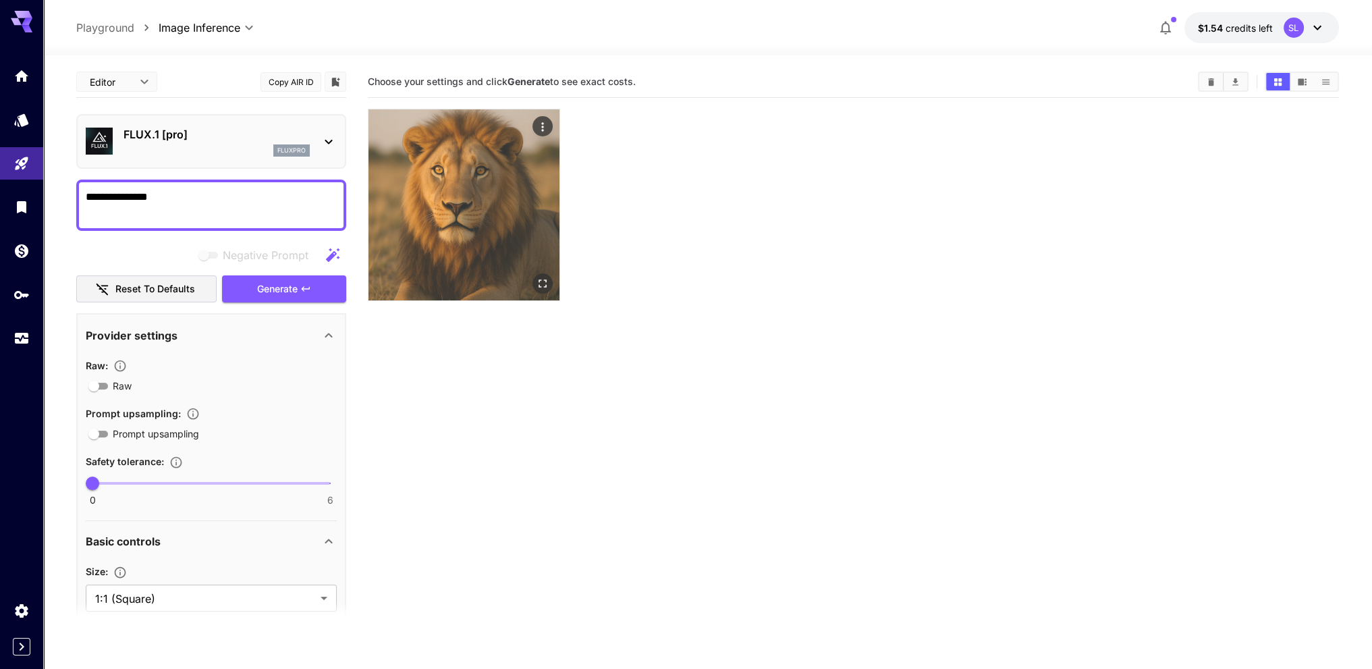
click at [510, 148] on img at bounding box center [463, 204] width 191 height 191
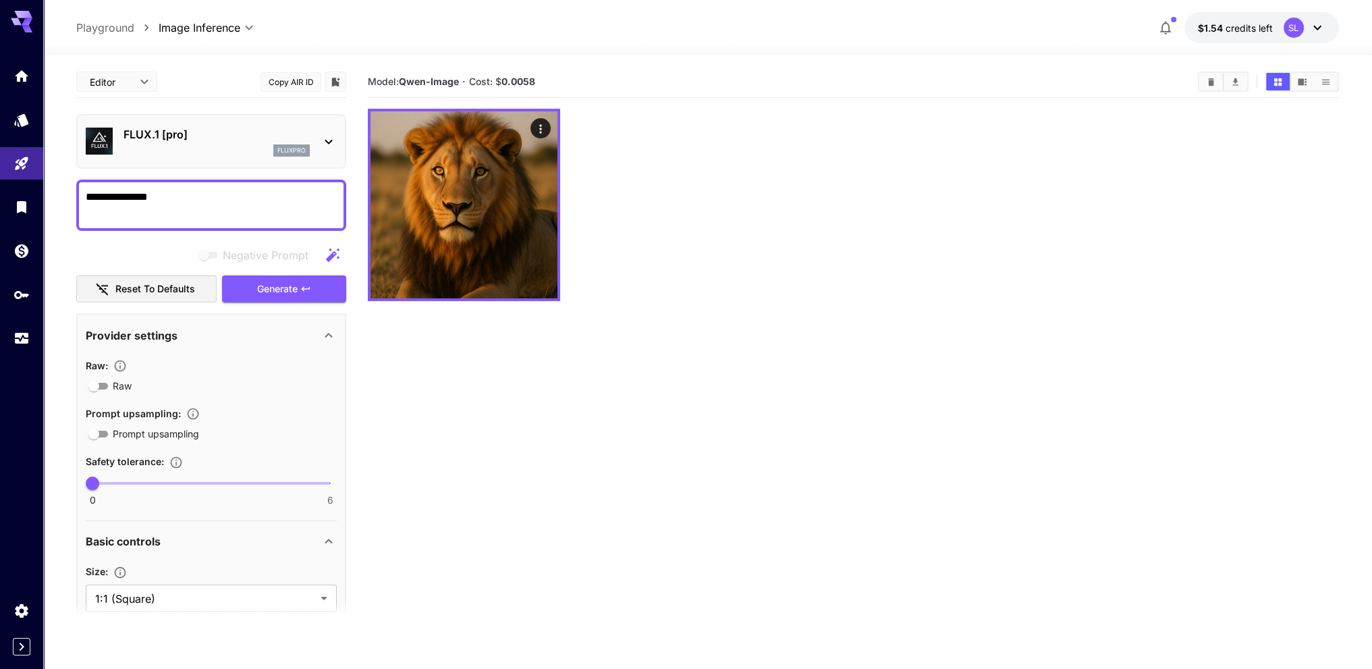
click at [463, 90] on div "Model: Qwen-Image · Cost: $ 0.0058" at bounding box center [853, 82] width 971 height 20
click at [241, 202] on textarea "**********" at bounding box center [211, 205] width 251 height 32
click at [283, 287] on span "Generate" at bounding box center [277, 289] width 40 height 17
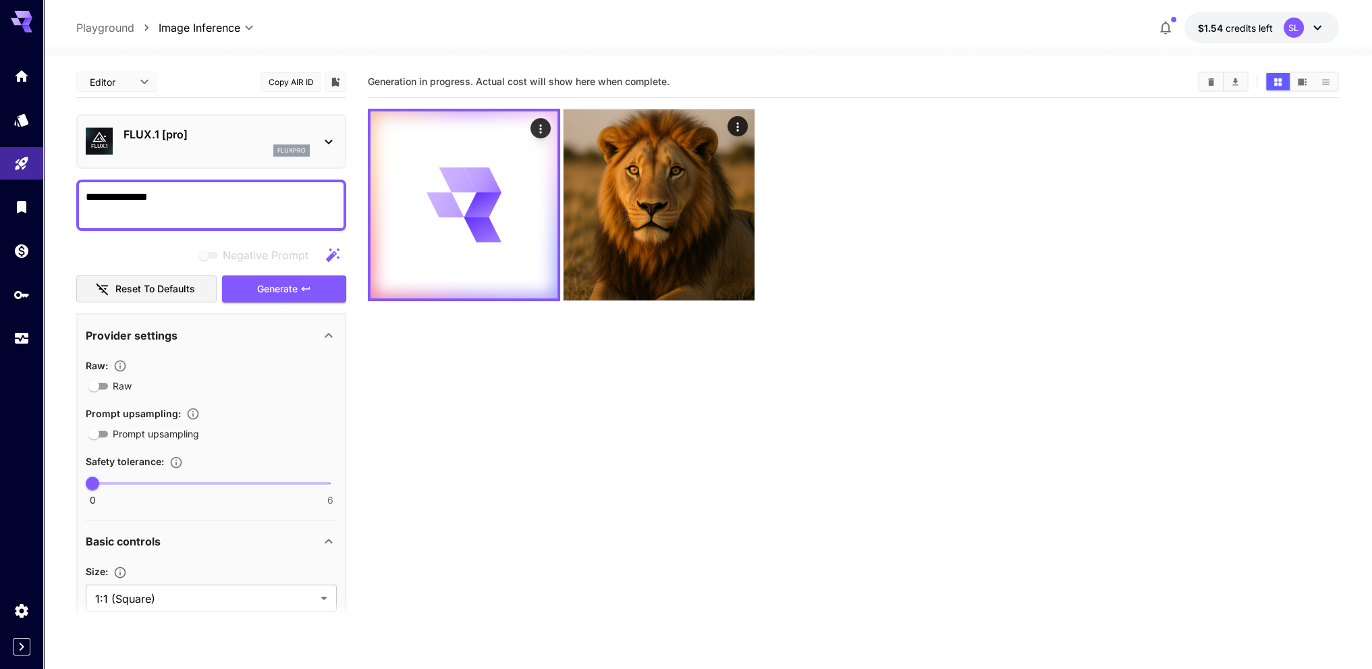
click at [592, 57] on div "**********" at bounding box center [707, 415] width 1262 height 720
click at [308, 138] on p "FLUX.1 [pro]" at bounding box center [216, 134] width 186 height 16
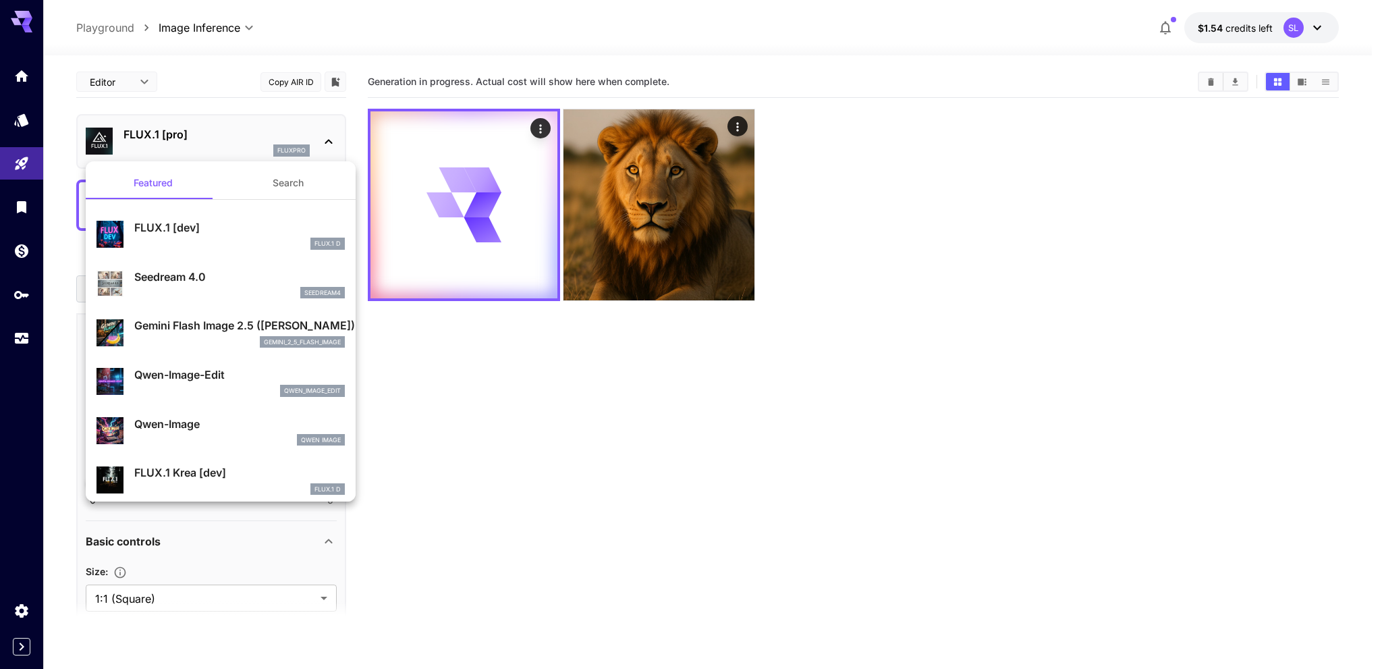
click at [308, 138] on div at bounding box center [691, 334] width 1382 height 669
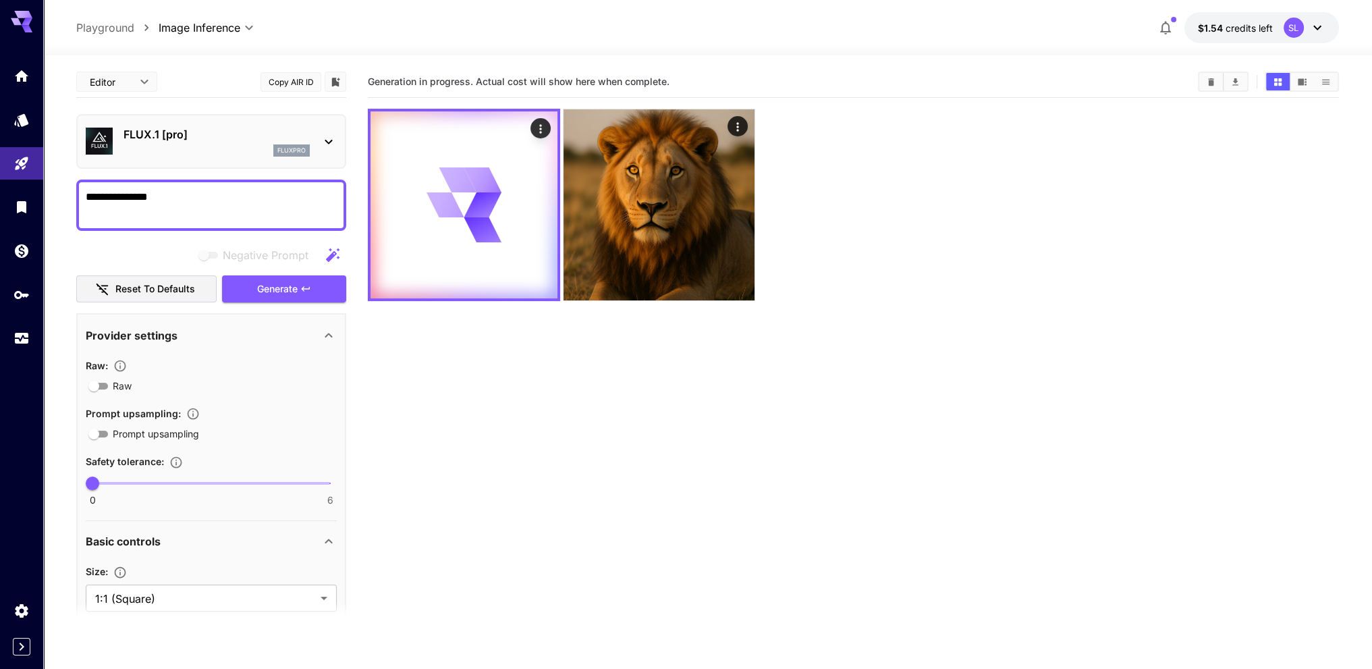
click at [638, 34] on div "**********" at bounding box center [707, 27] width 1262 height 31
click at [783, 323] on section "Generation in progress. Actual cost will show here when complete." at bounding box center [853, 400] width 971 height 669
click at [781, 323] on section "Generation in progress. Actual cost will show here when complete." at bounding box center [853, 400] width 971 height 669
click at [781, 322] on section "Generation in progress. Actual cost will show here when complete." at bounding box center [853, 400] width 971 height 669
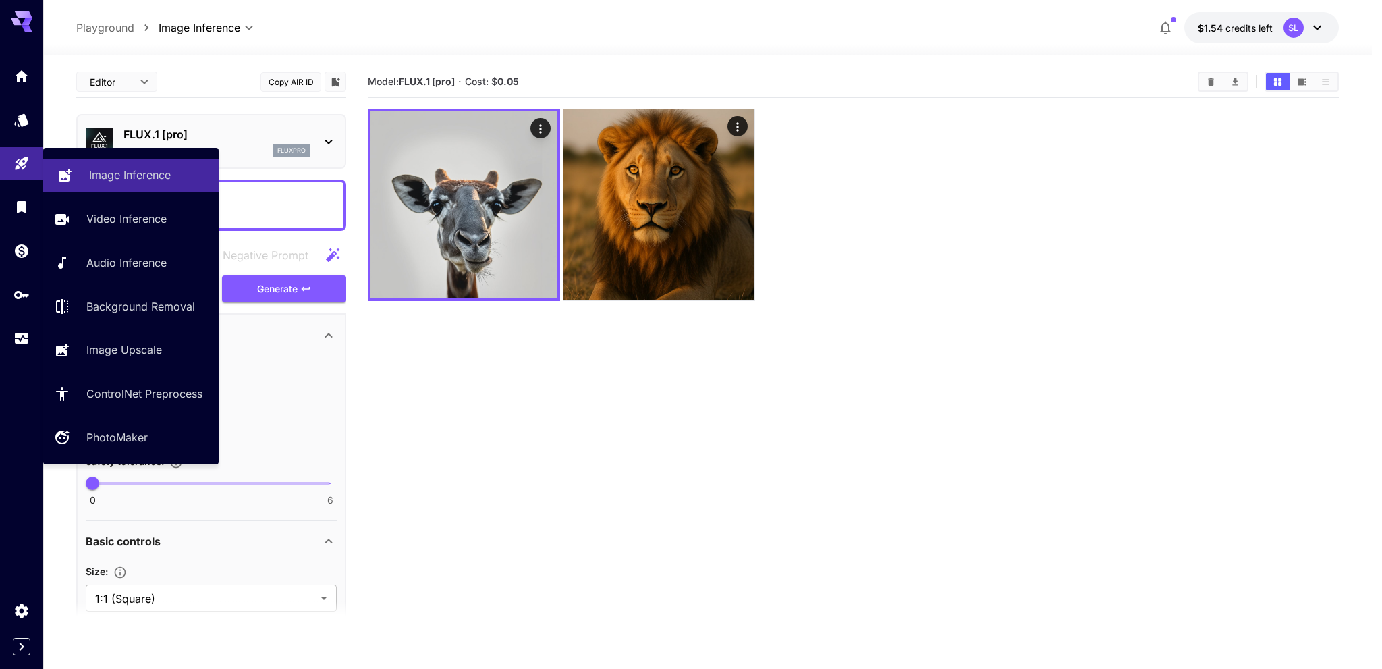
click at [119, 183] on p "Image Inference" at bounding box center [130, 175] width 82 height 16
click at [9, 159] on link at bounding box center [21, 163] width 43 height 33
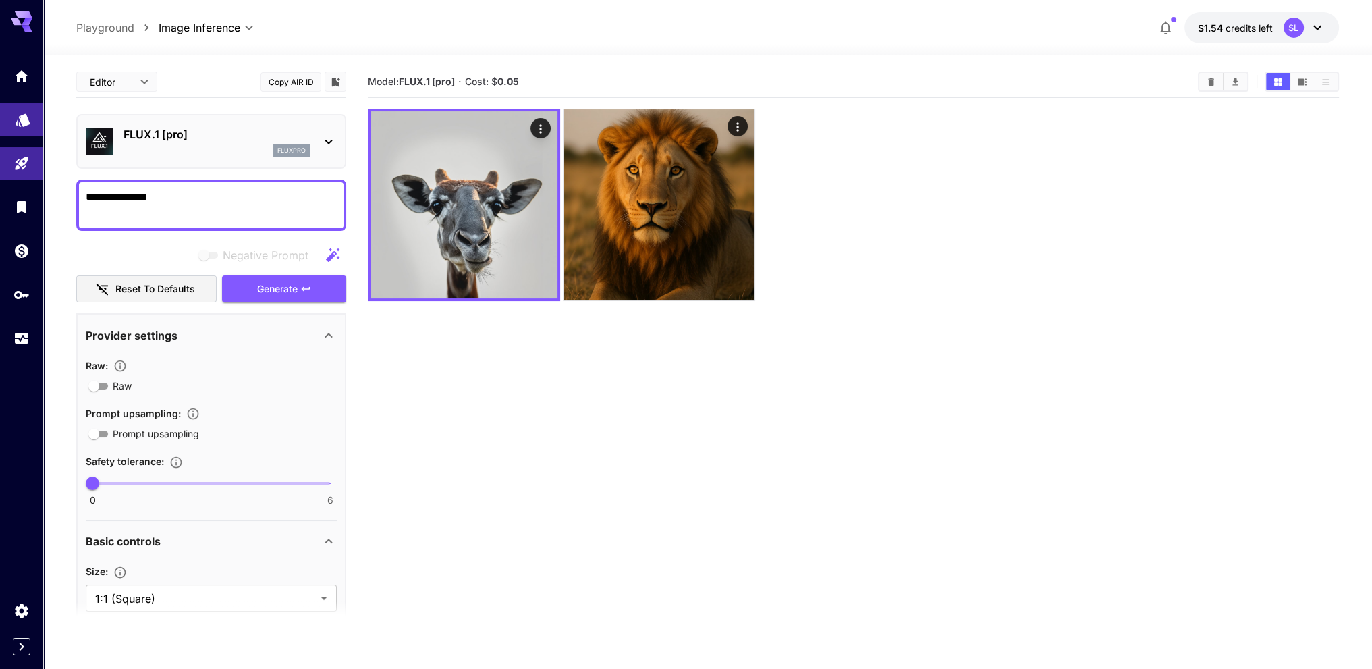
click at [15, 114] on icon "Models" at bounding box center [23, 115] width 16 height 16
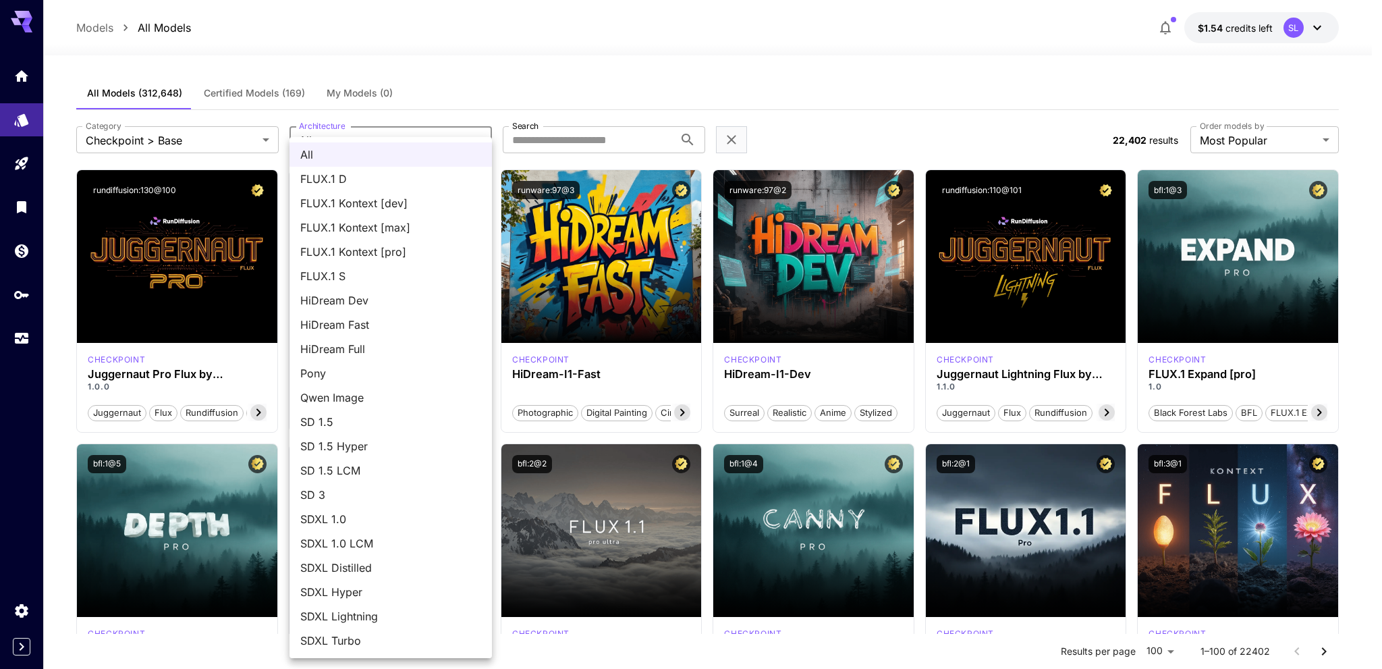
click at [468, 101] on div at bounding box center [691, 334] width 1382 height 669
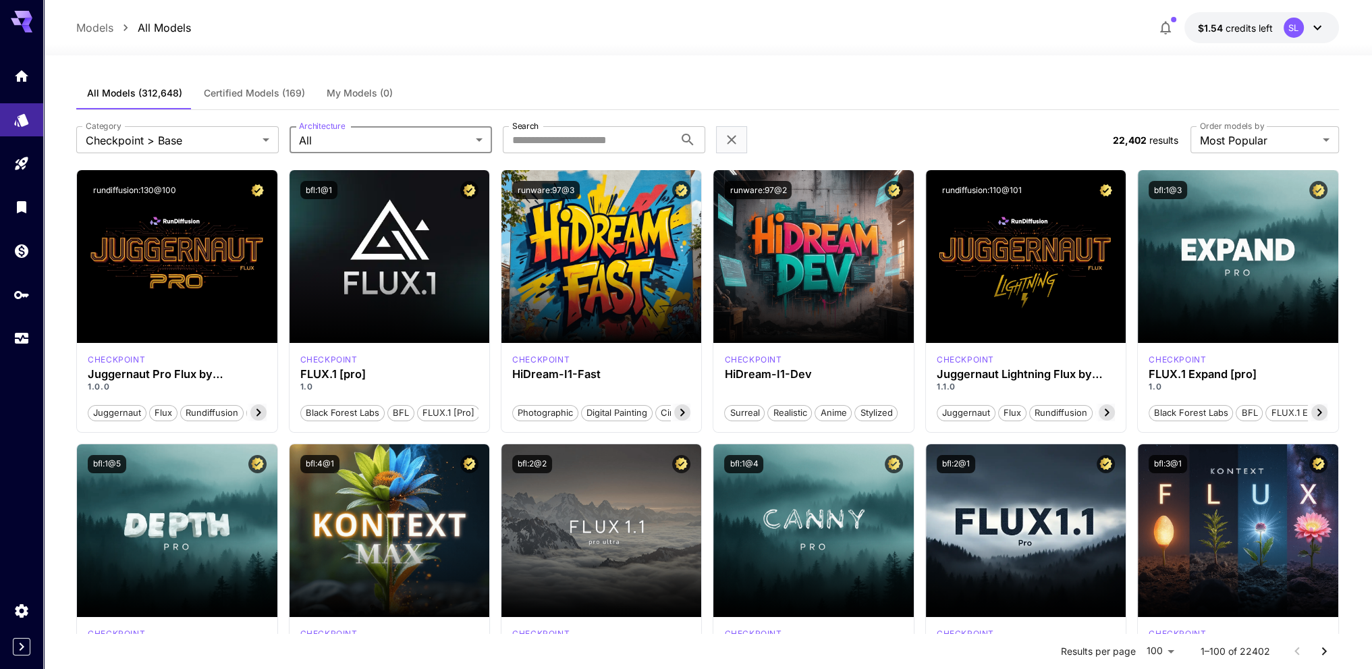
click at [737, 95] on div "All Models (312,648) Certified Models (169) My Models (0)" at bounding box center [707, 93] width 1262 height 33
click at [560, 143] on input "Search" at bounding box center [588, 139] width 171 height 27
type input "****"
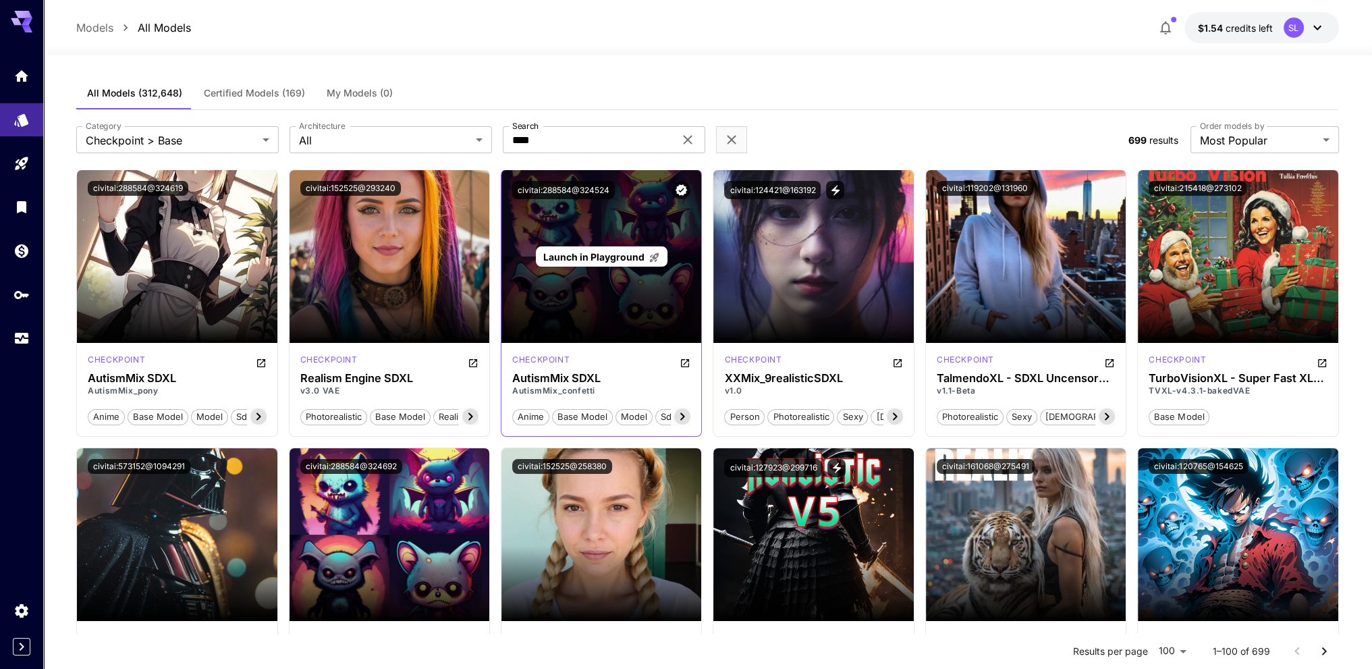
click at [739, 94] on div "All Models (312,648) Certified Models (169) My Models (0)" at bounding box center [707, 93] width 1262 height 33
click at [250, 94] on span "Certified Models (169)" at bounding box center [254, 93] width 101 height 12
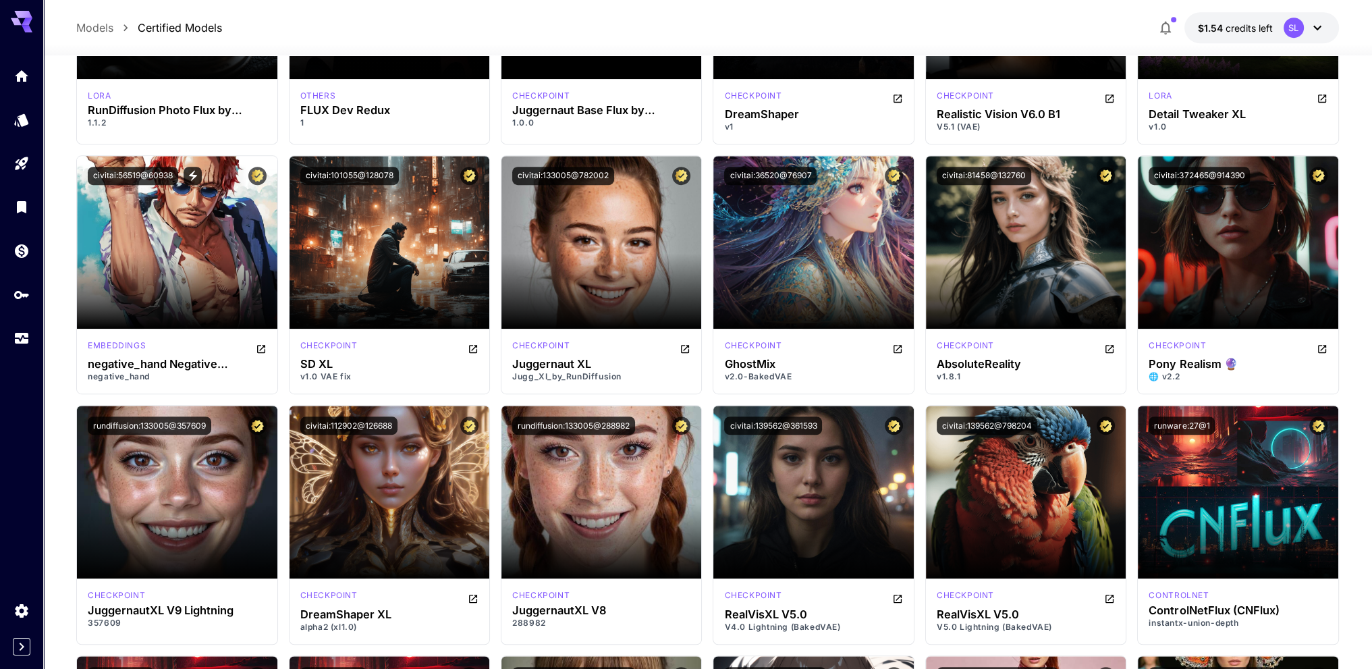
scroll to position [944, 0]
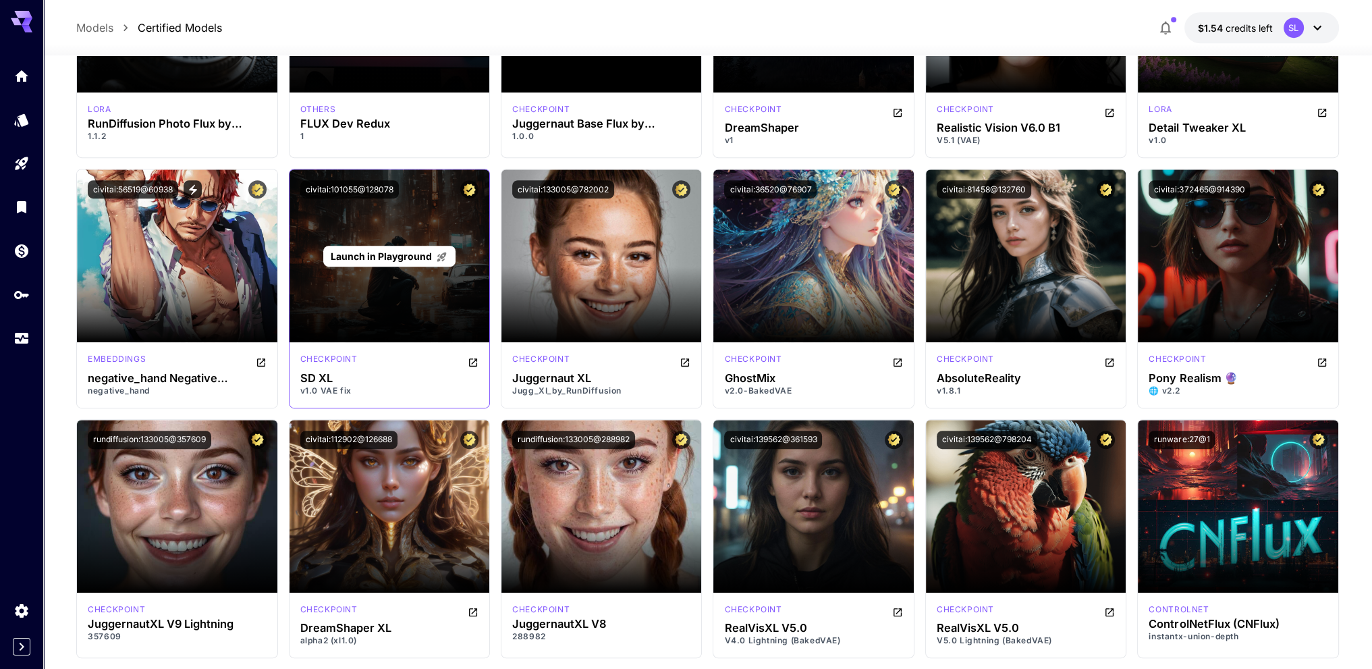
click at [426, 220] on div "Launch in Playground" at bounding box center [389, 255] width 200 height 173
click at [414, 258] on span "Launch in Playground" at bounding box center [381, 255] width 101 height 11
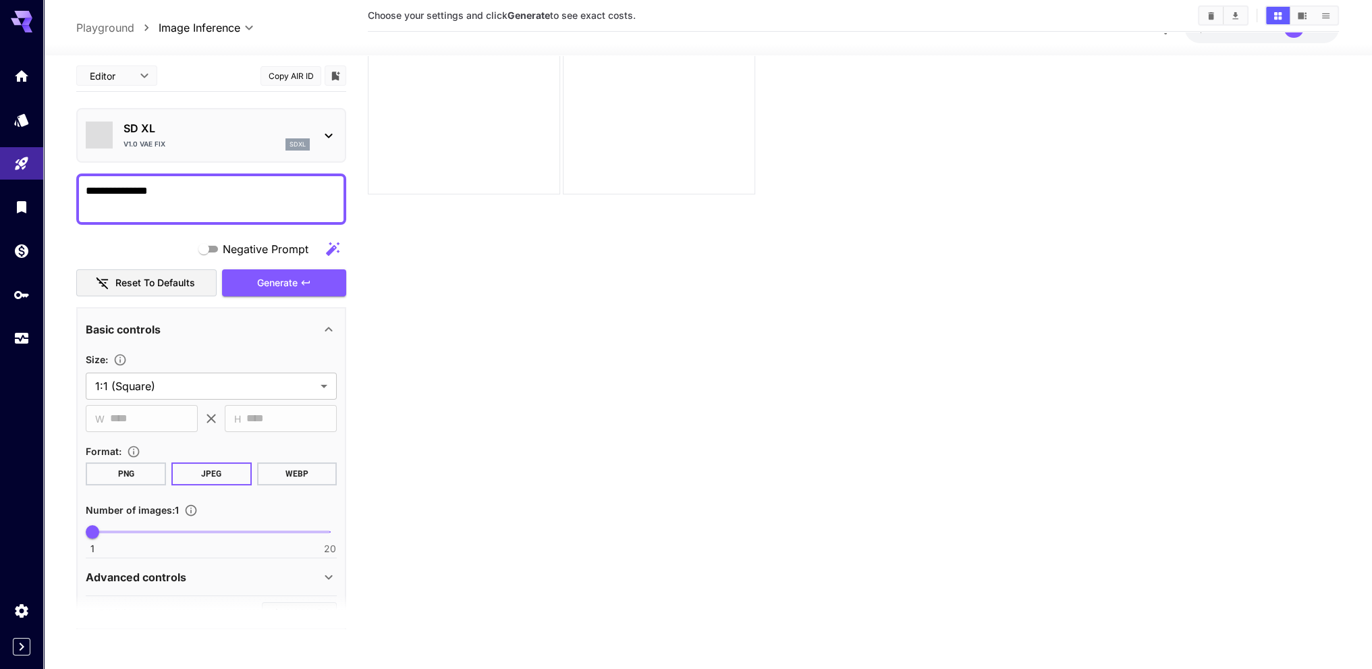
scroll to position [107, 0]
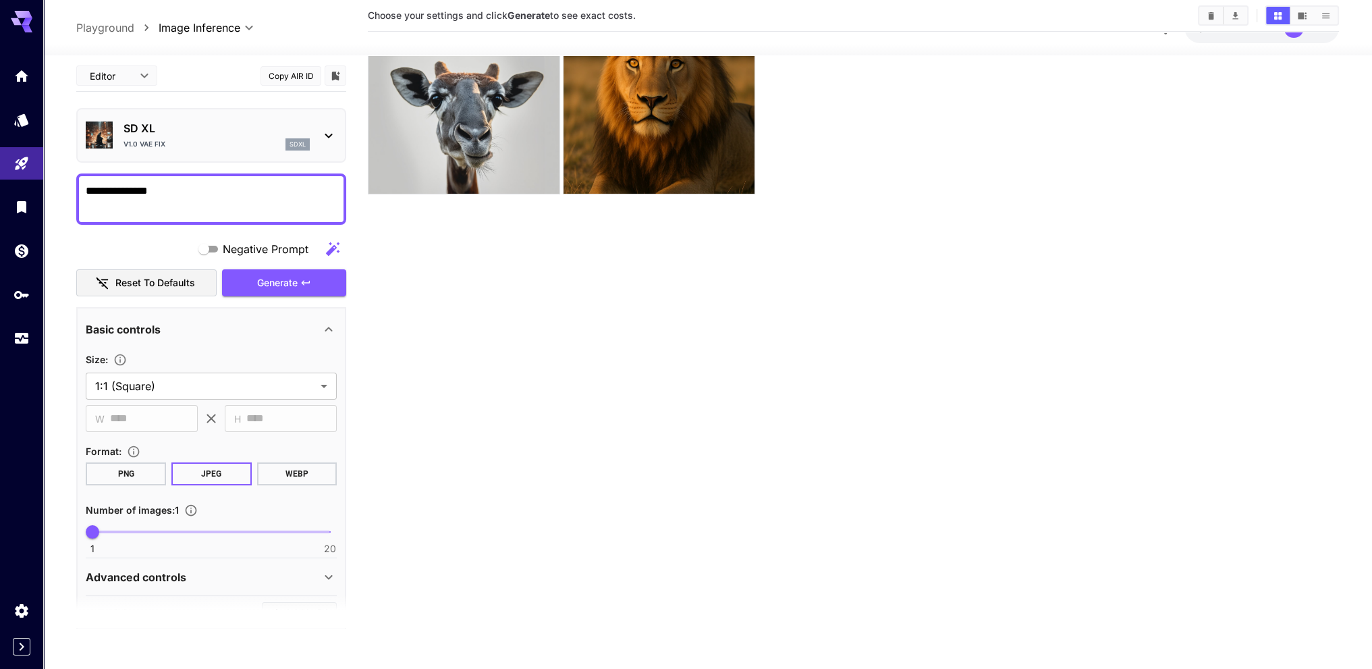
click at [260, 194] on textarea "**********" at bounding box center [211, 198] width 251 height 32
click at [283, 204] on textarea "**********" at bounding box center [211, 198] width 251 height 32
paste textarea "**********"
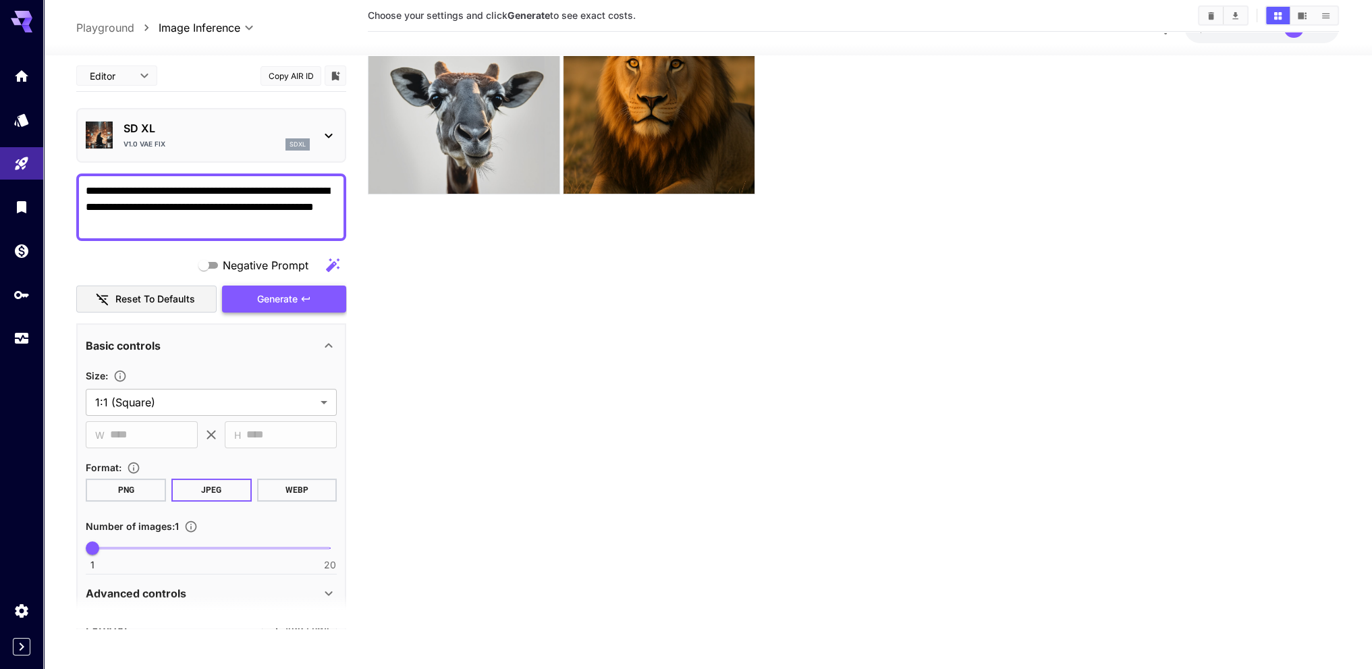
type textarea "**********"
click at [294, 291] on span "Generate" at bounding box center [277, 298] width 40 height 17
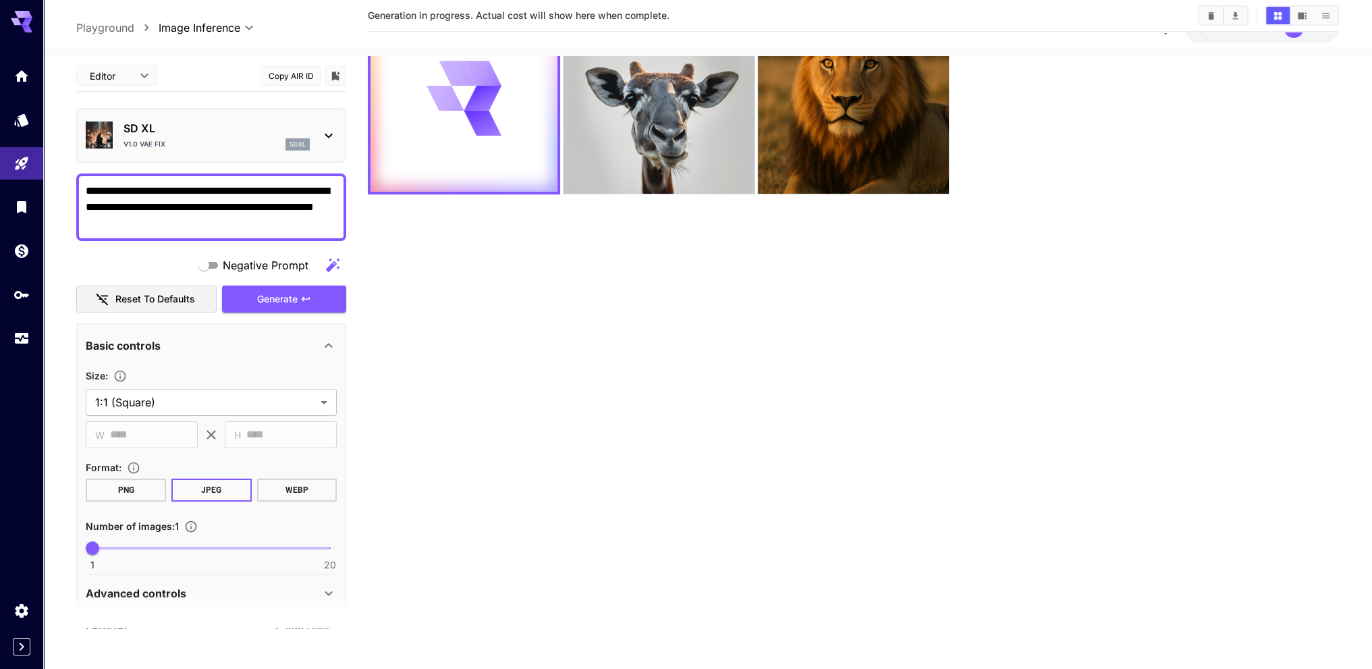
scroll to position [0, 0]
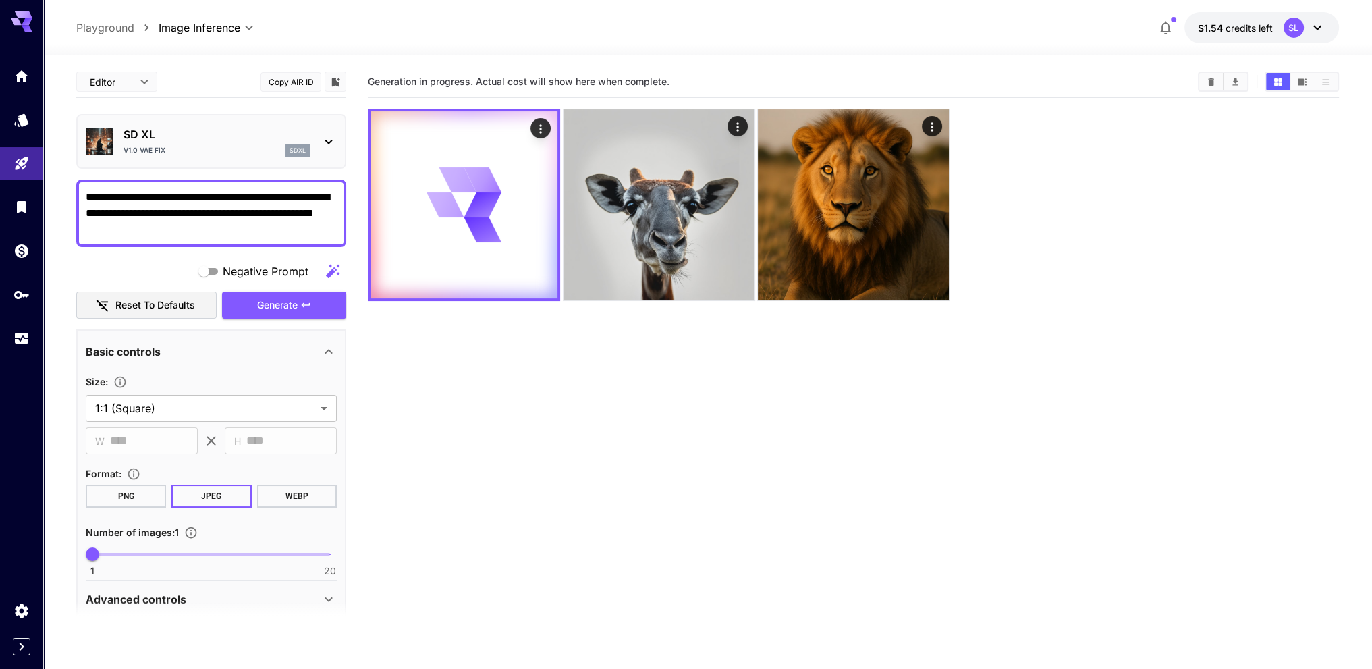
click at [1131, 248] on div at bounding box center [853, 205] width 971 height 192
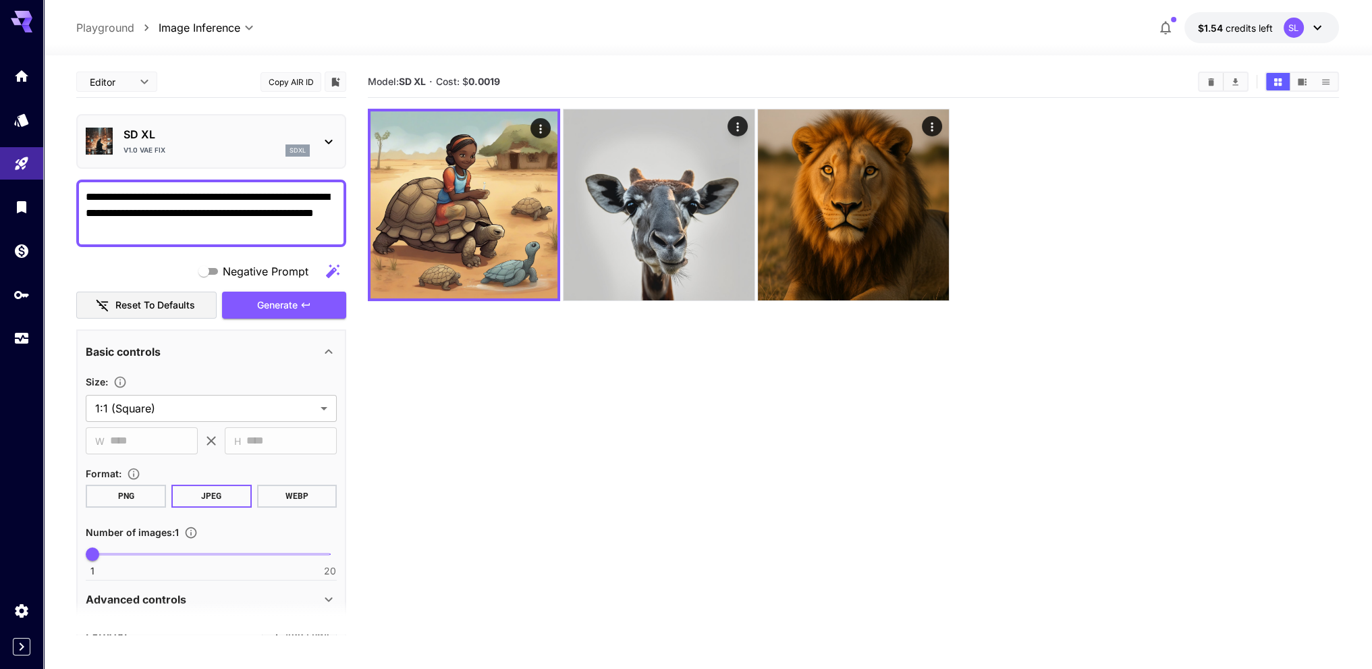
click at [1127, 256] on div at bounding box center [853, 205] width 971 height 192
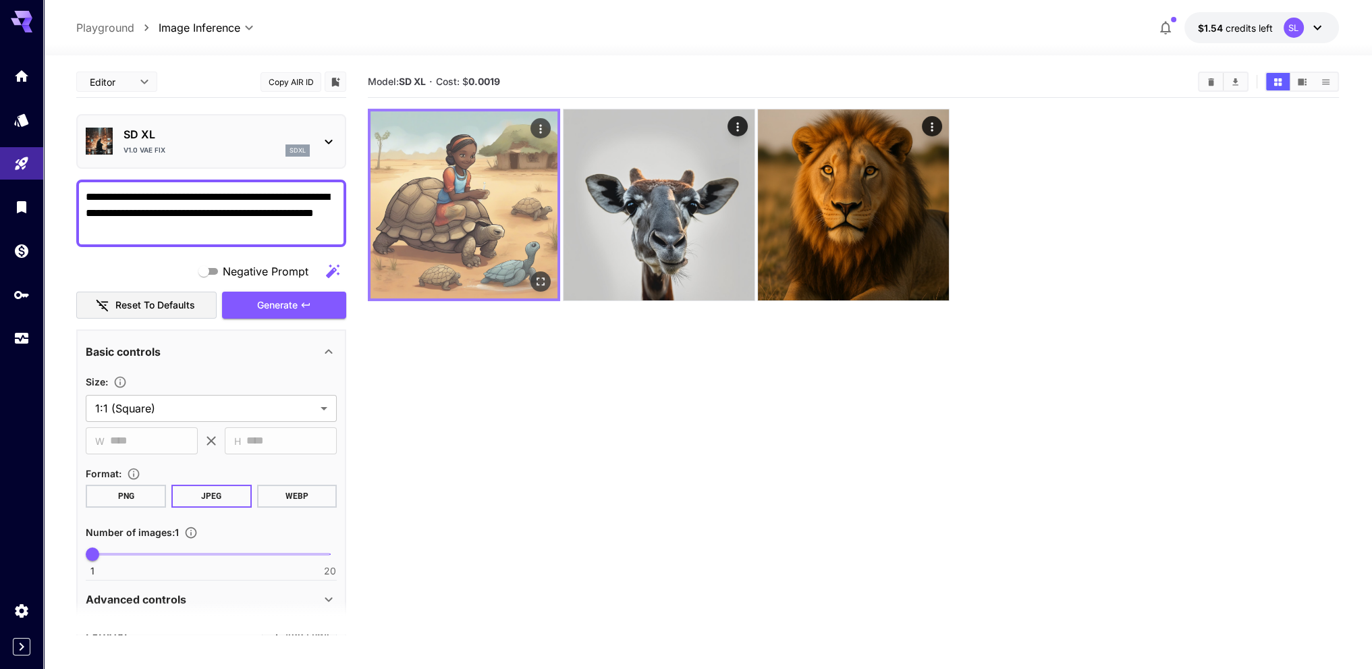
click at [524, 202] on img at bounding box center [463, 204] width 187 height 187
click at [541, 278] on icon "Open in fullscreen" at bounding box center [540, 281] width 13 height 13
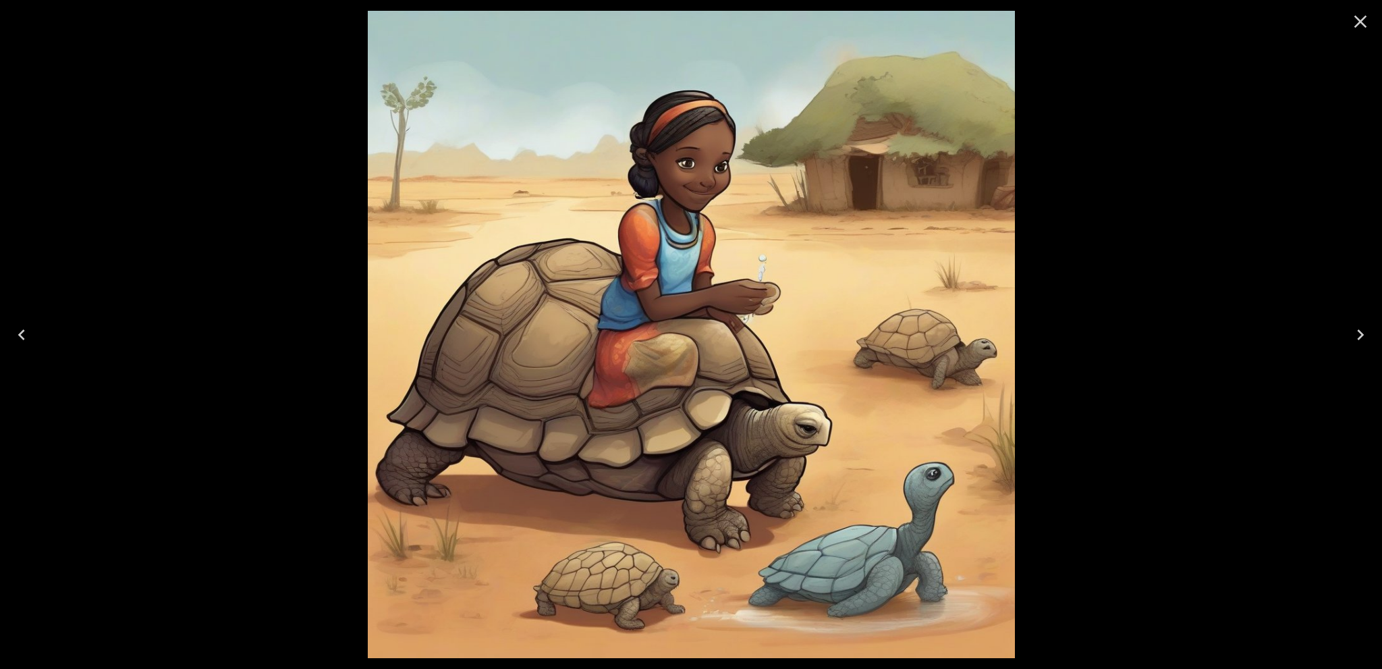
click at [1160, 248] on div at bounding box center [691, 334] width 1382 height 669
click at [1360, 20] on icon "Close" at bounding box center [1360, 22] width 13 height 13
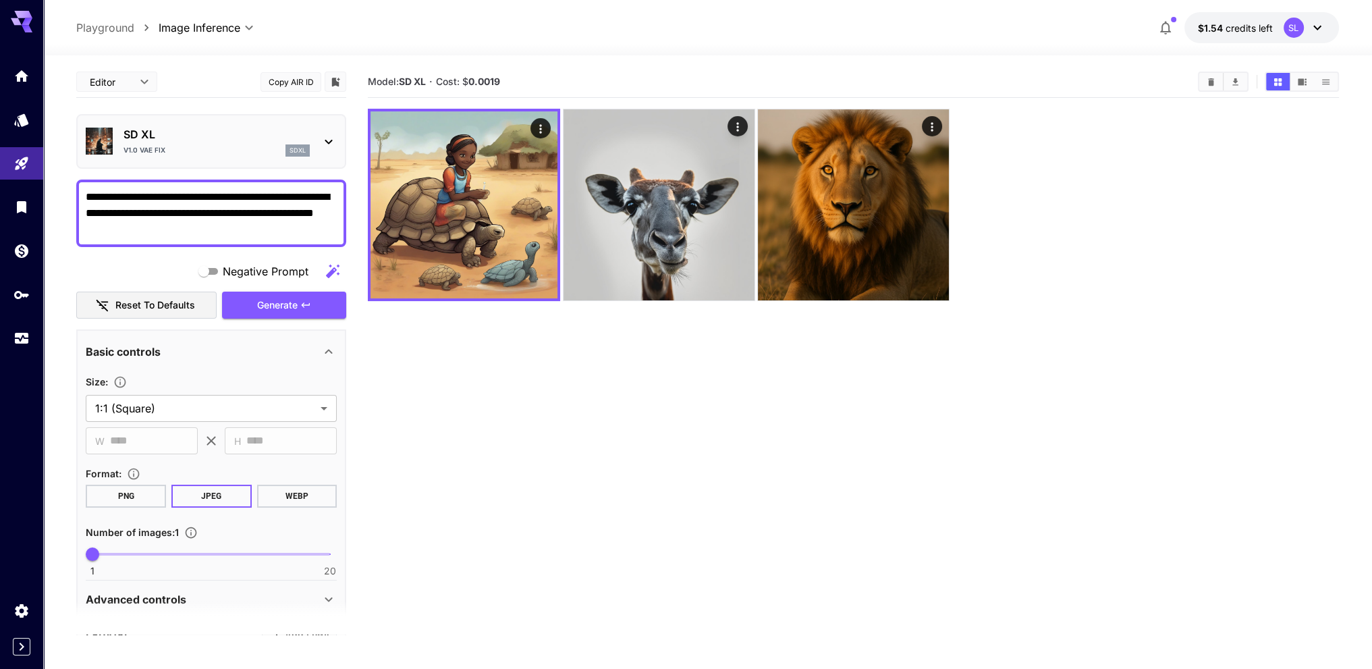
click at [456, 83] on span "Cost: $ 0.0019" at bounding box center [468, 81] width 64 height 11
click at [21, 126] on link at bounding box center [21, 119] width 43 height 33
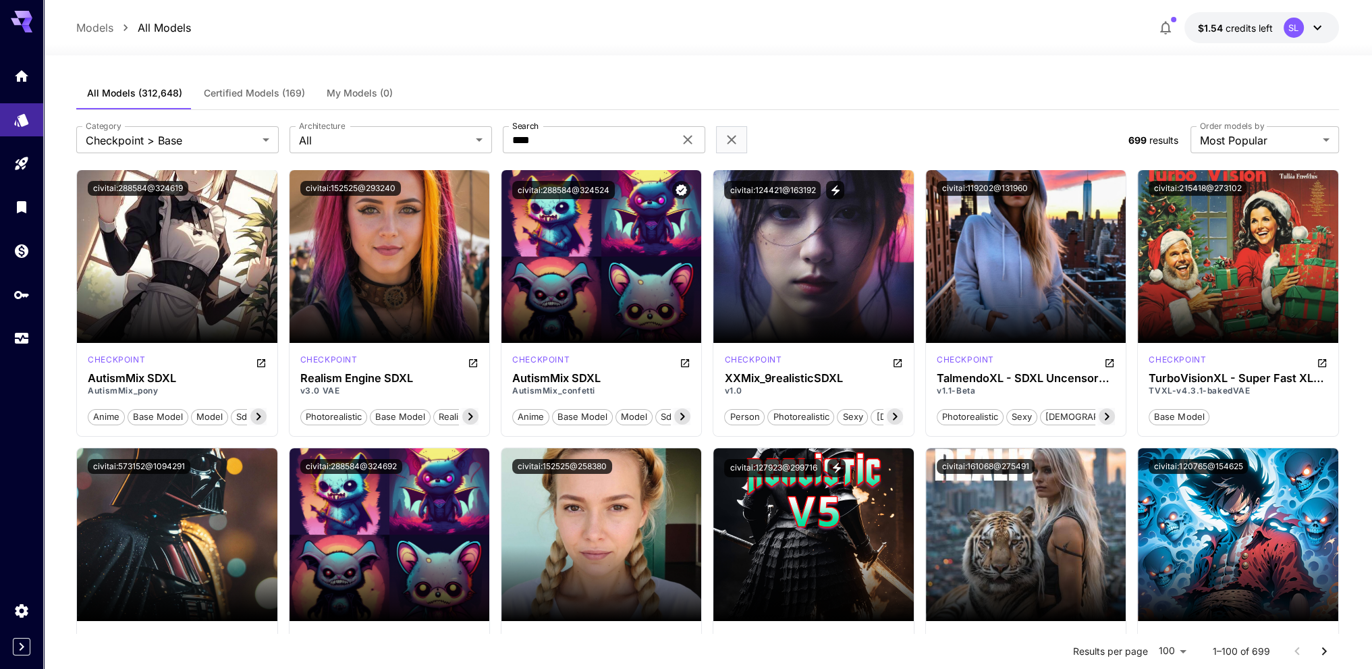
click at [244, 97] on span "Certified Models (169)" at bounding box center [254, 93] width 101 height 12
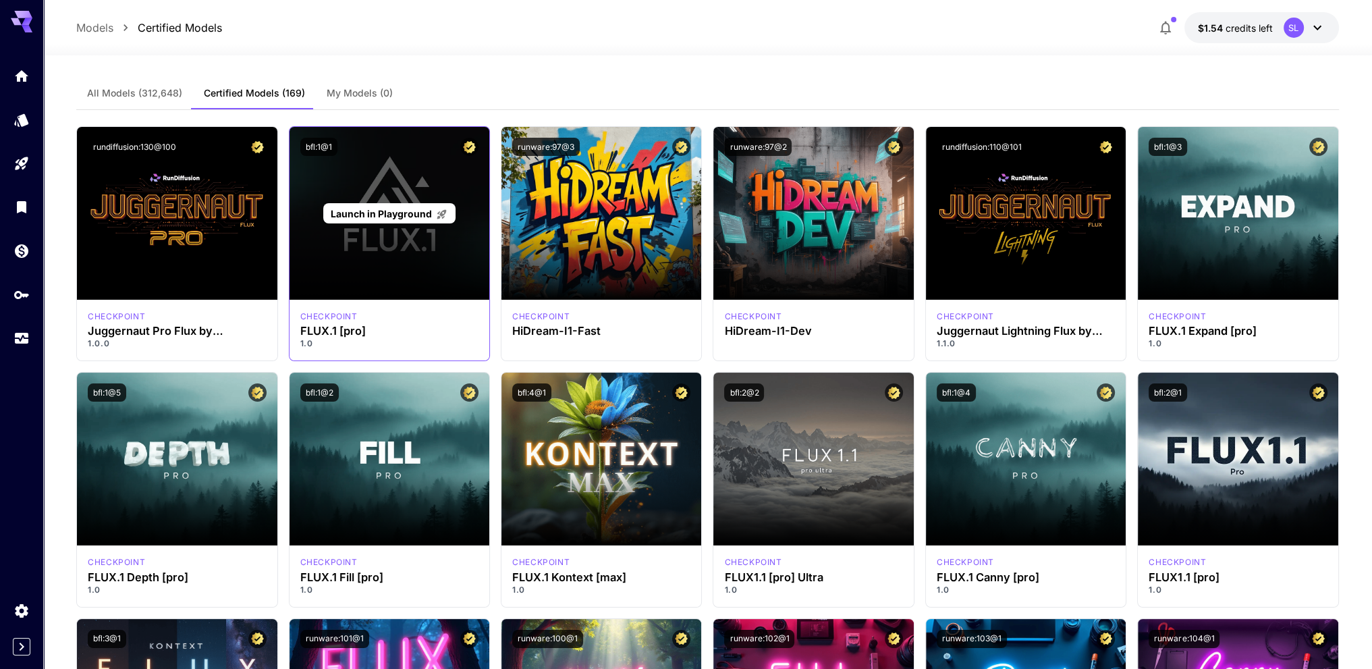
click at [432, 223] on div "Launch in Playground" at bounding box center [389, 213] width 200 height 173
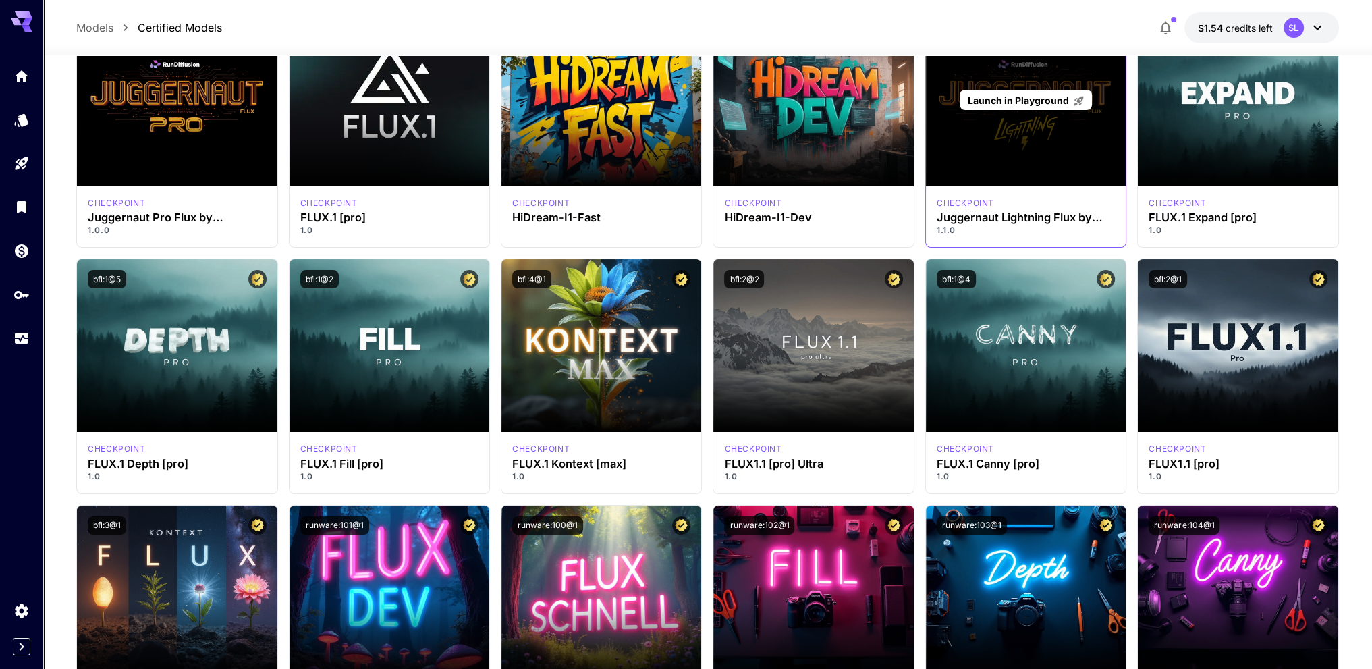
scroll to position [270, 0]
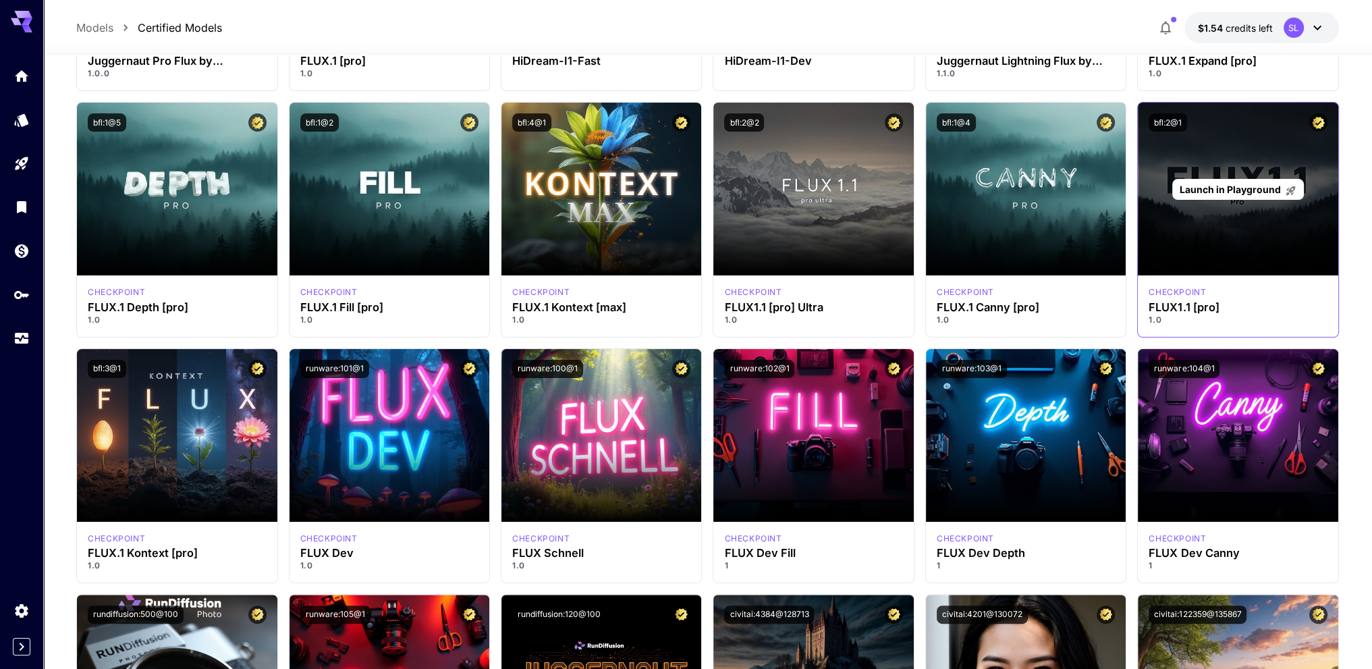
click at [1231, 191] on span "Launch in Playground" at bounding box center [1229, 188] width 101 height 11
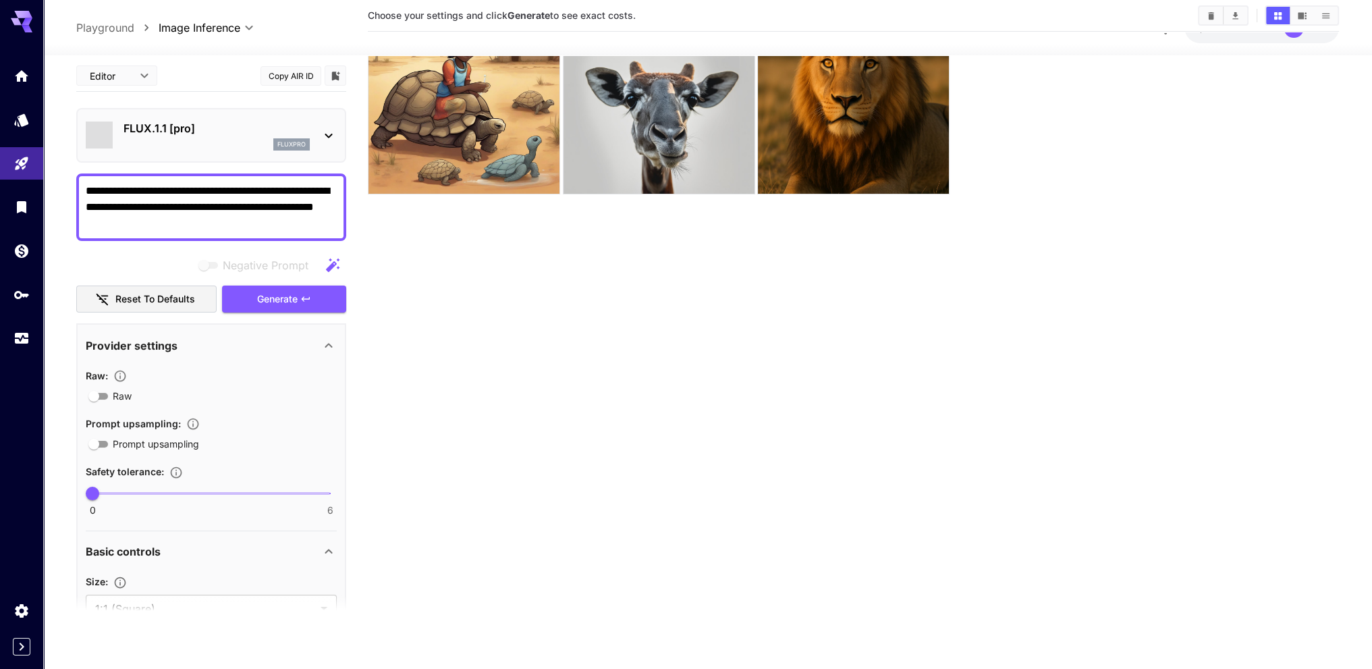
scroll to position [107, 0]
click at [245, 208] on textarea "**********" at bounding box center [211, 206] width 251 height 49
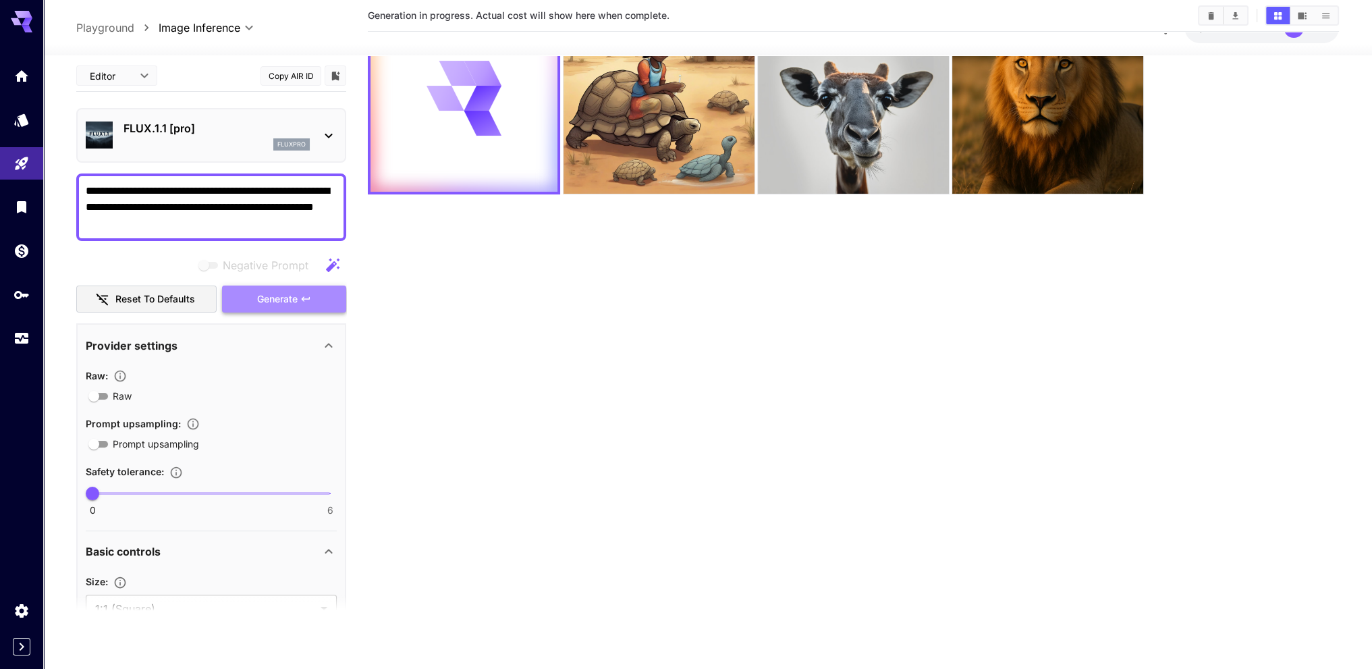
click at [304, 302] on icon "button" at bounding box center [305, 298] width 11 height 11
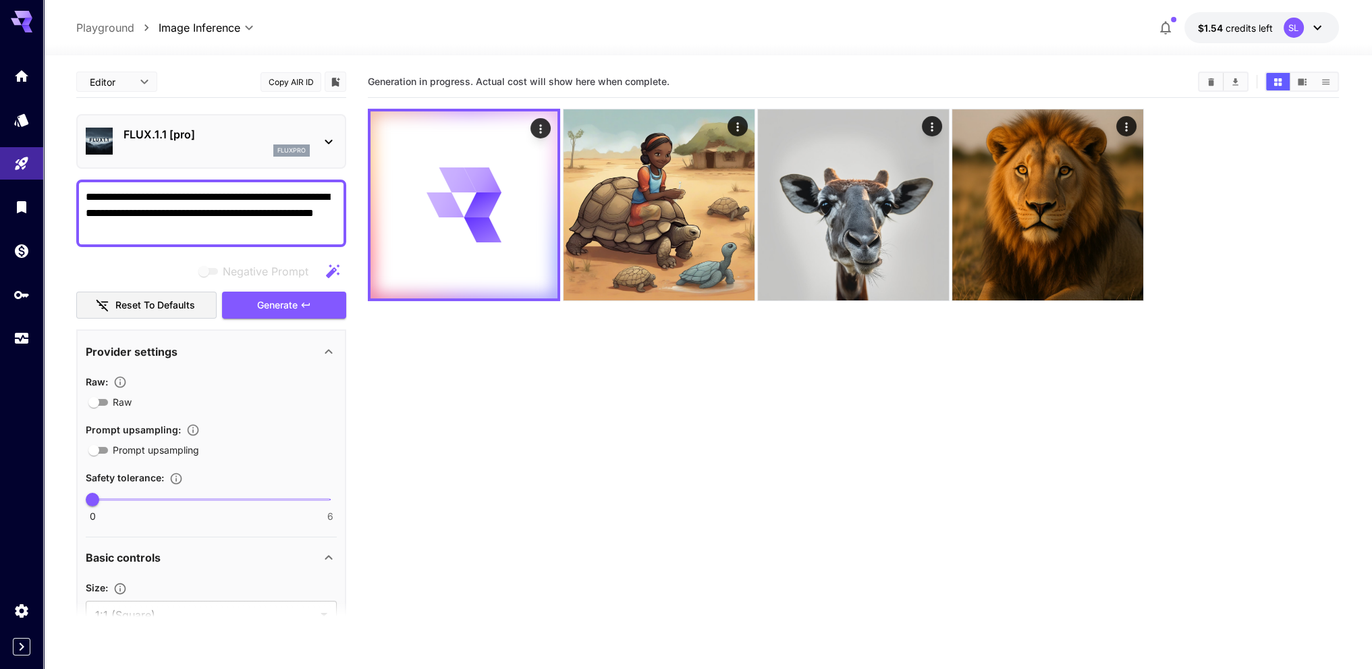
click at [505, 82] on span "Generation in progress. Actual cost will show here when complete." at bounding box center [519, 81] width 302 height 11
click at [513, 73] on div "Generation in progress. Actual cost will show here when complete." at bounding box center [853, 82] width 971 height 20
click at [515, 78] on span "Generation in progress. Actual cost will show here when complete." at bounding box center [519, 81] width 302 height 11
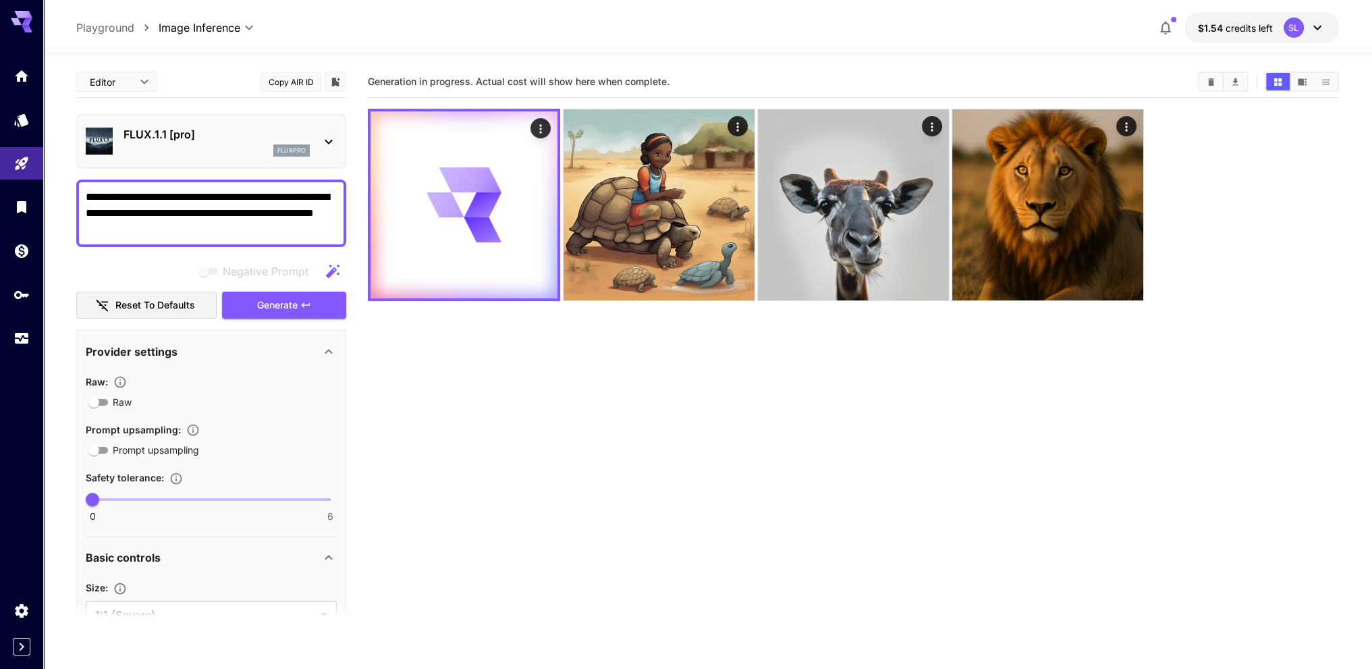
click at [501, 74] on div "Generation in progress. Actual cost will show here when complete." at bounding box center [853, 82] width 971 height 20
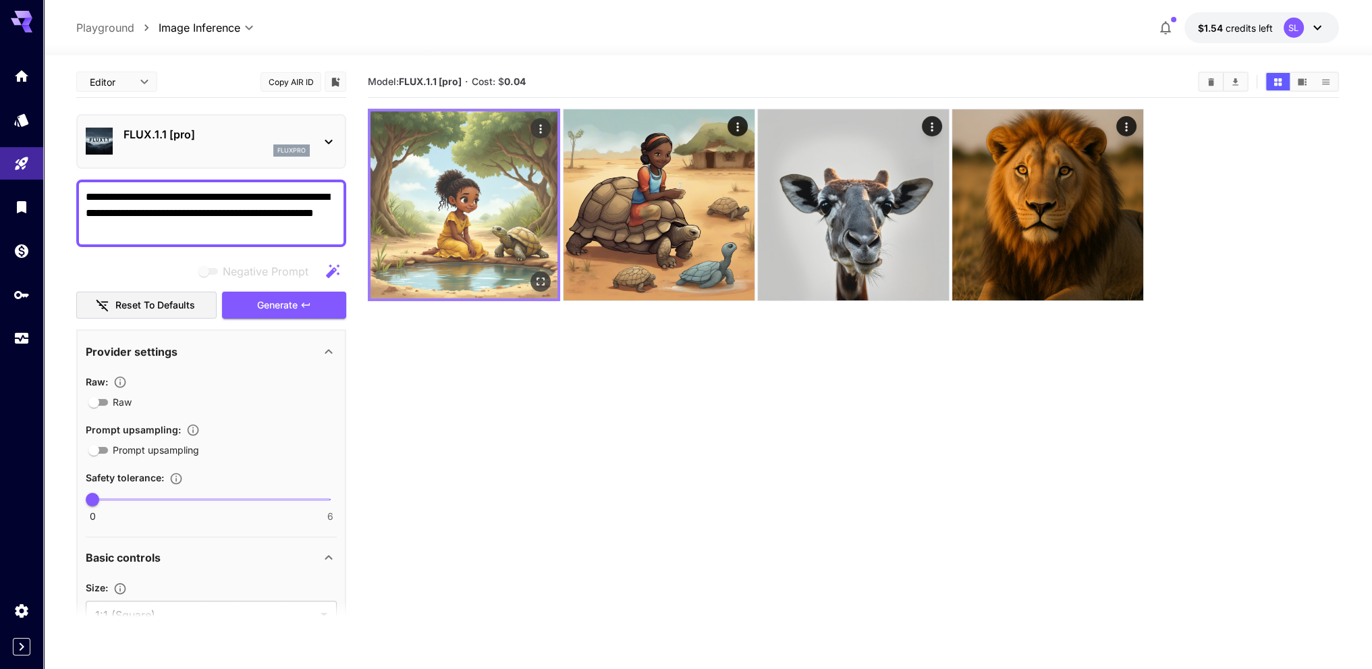
click at [537, 277] on icon "Open in fullscreen" at bounding box center [540, 281] width 13 height 13
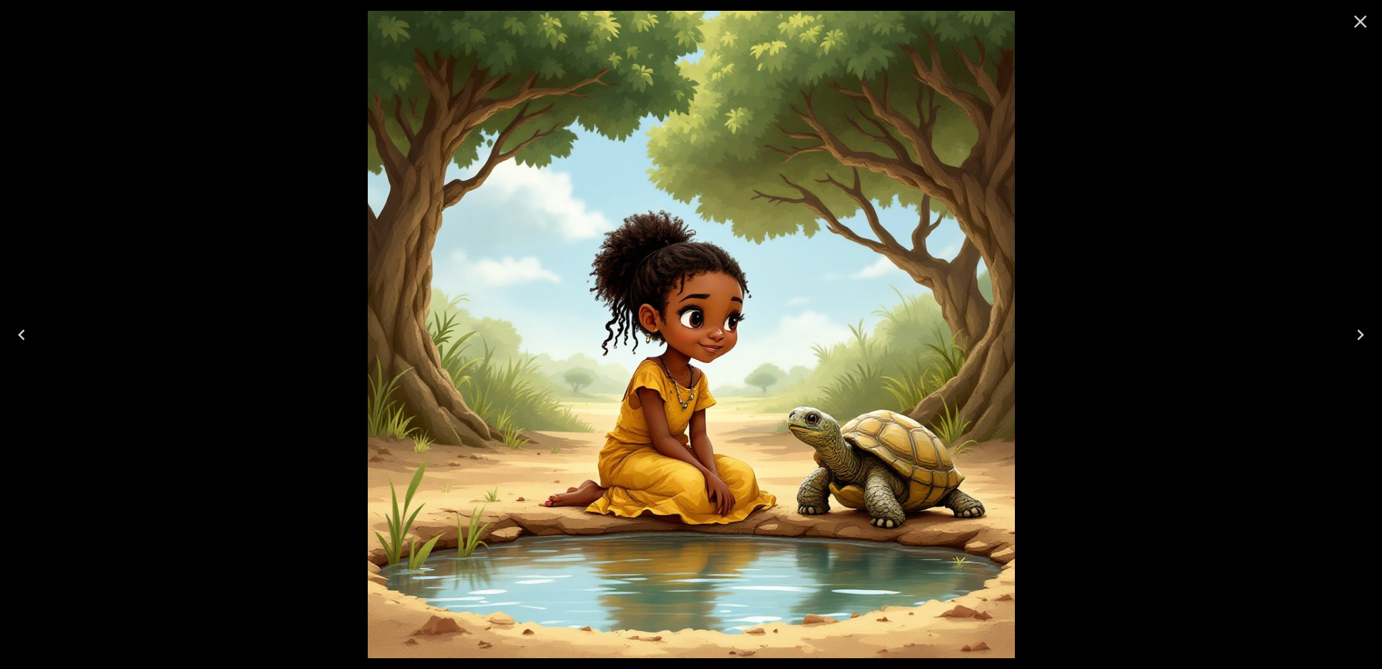
click at [1367, 24] on icon "Close" at bounding box center [1360, 22] width 22 height 22
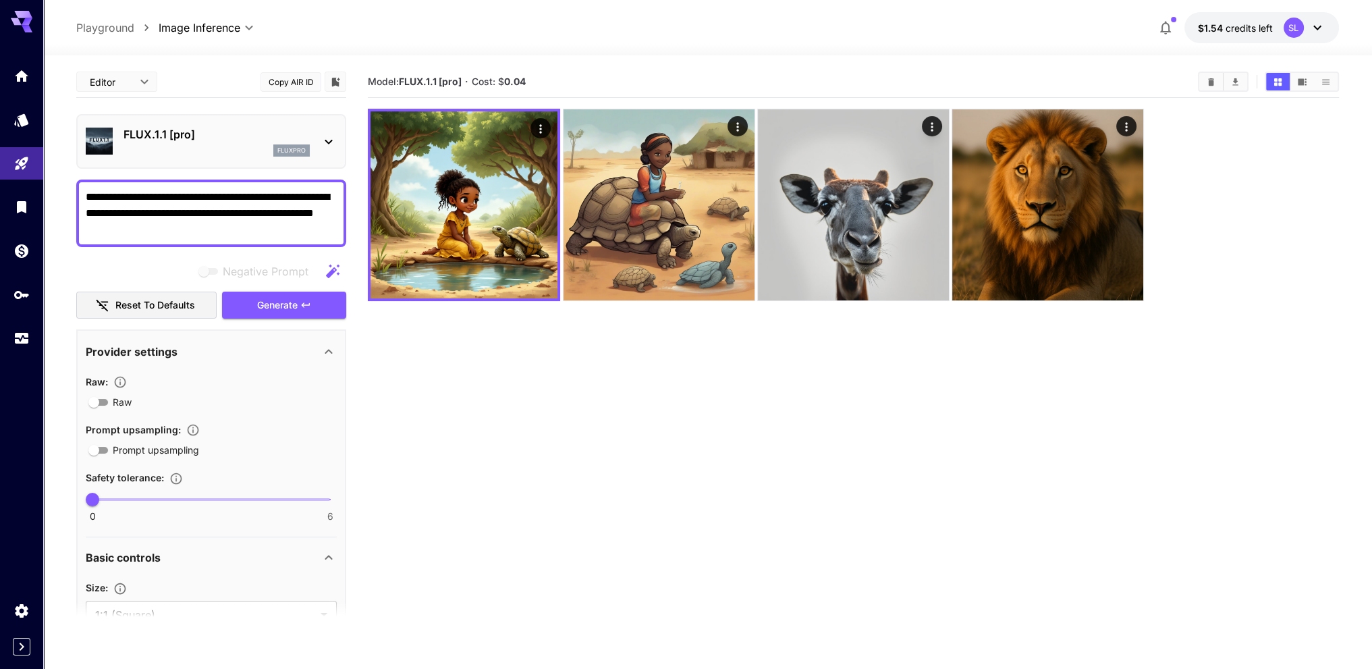
click at [478, 82] on span "Cost: $ 0.04" at bounding box center [499, 81] width 54 height 11
click at [21, 126] on link at bounding box center [21, 119] width 43 height 33
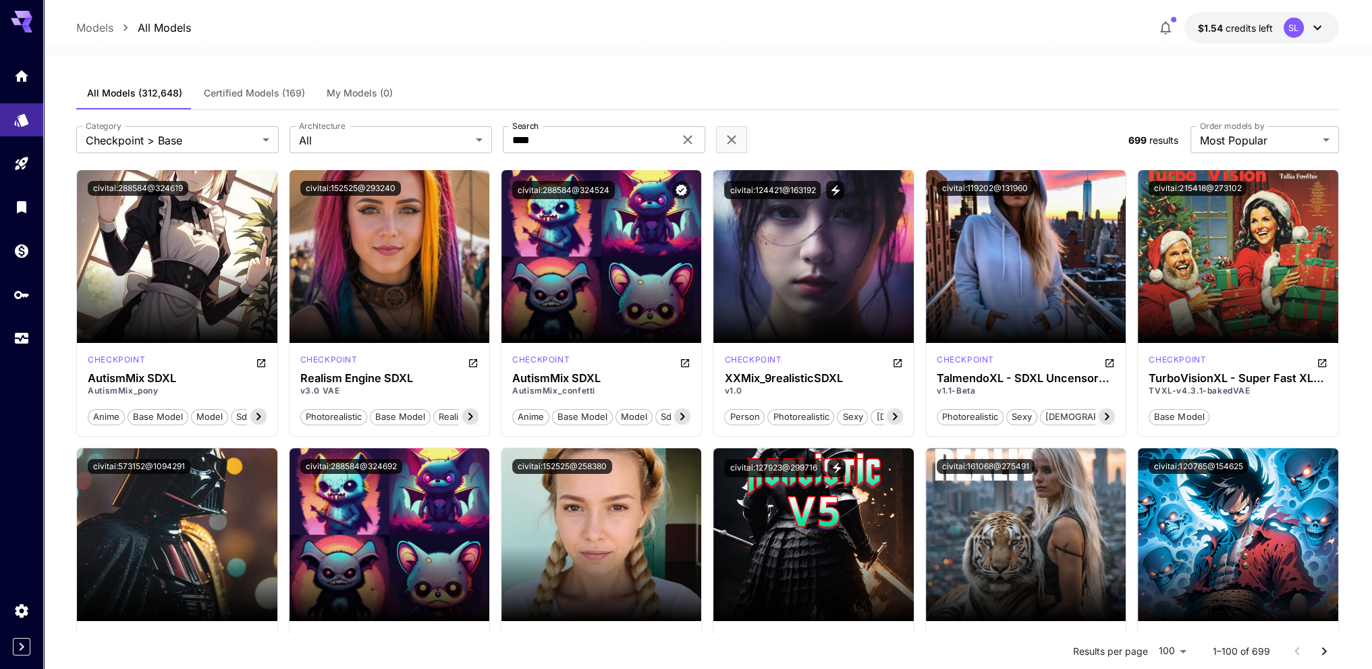
click at [857, 135] on div "**********" at bounding box center [596, 139] width 1041 height 27
click at [243, 86] on button "Certified Models (169)" at bounding box center [254, 93] width 123 height 32
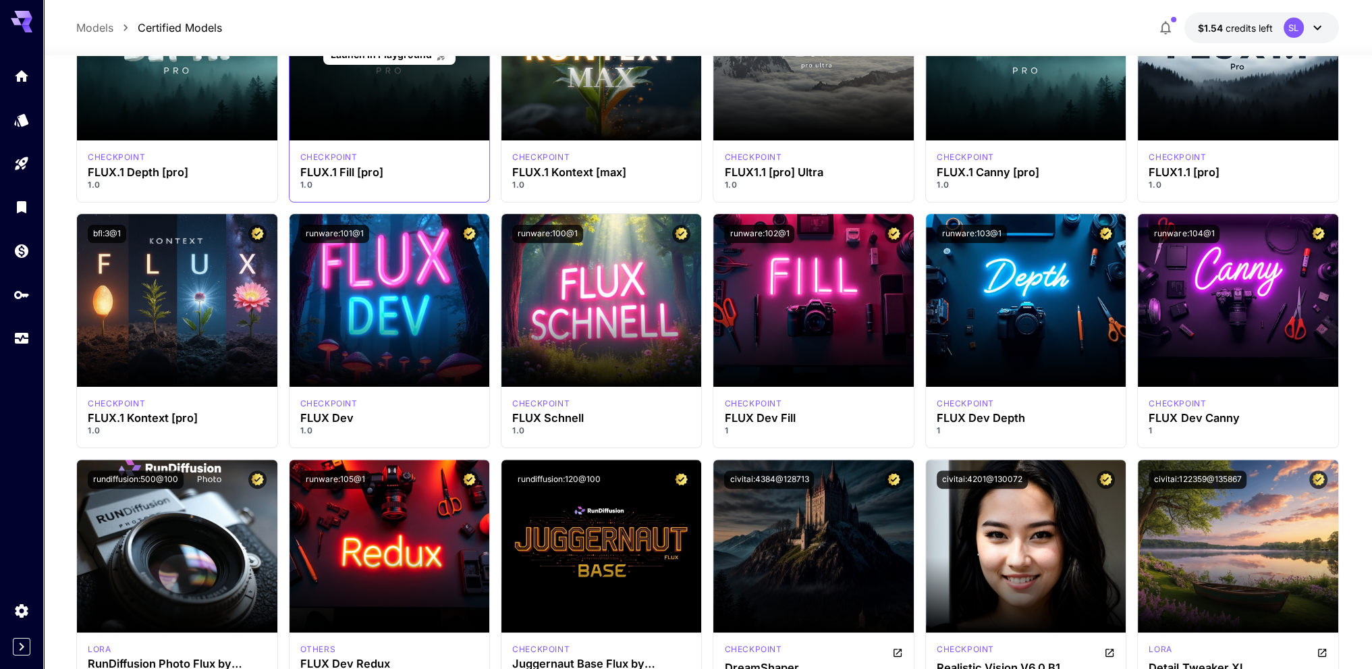
scroll to position [810, 0]
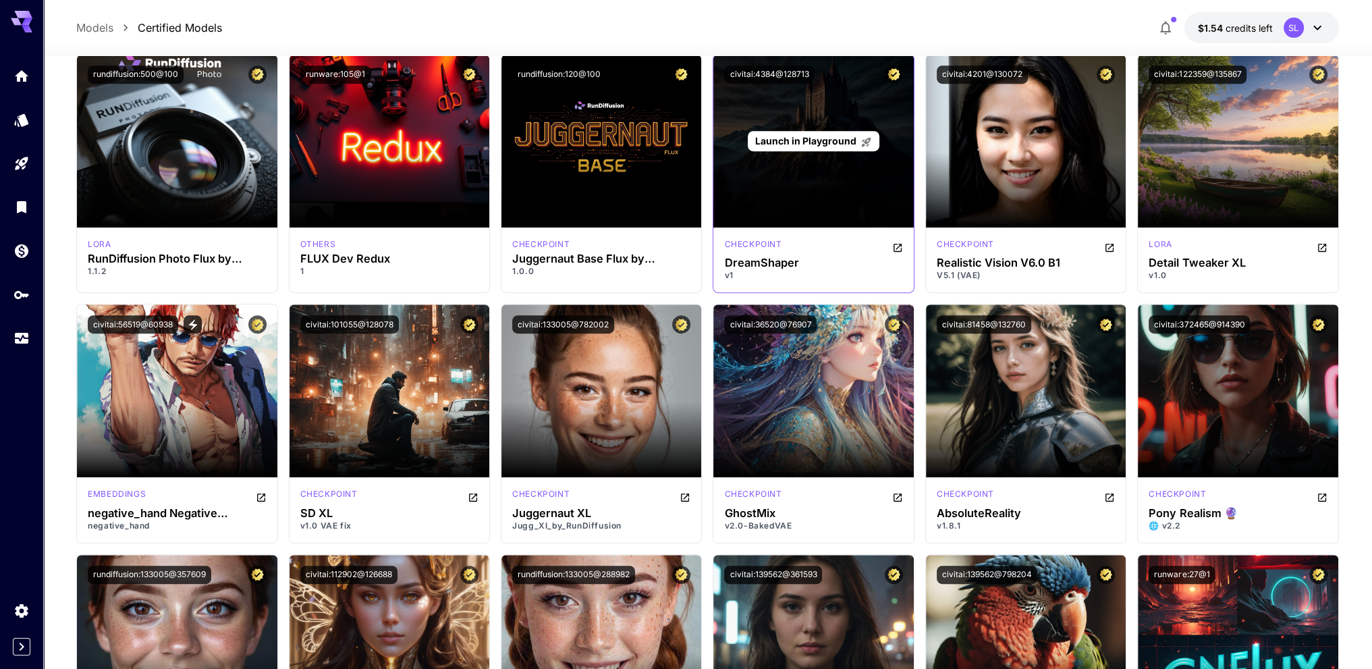
click at [851, 139] on span "Launch in Playground" at bounding box center [805, 140] width 101 height 11
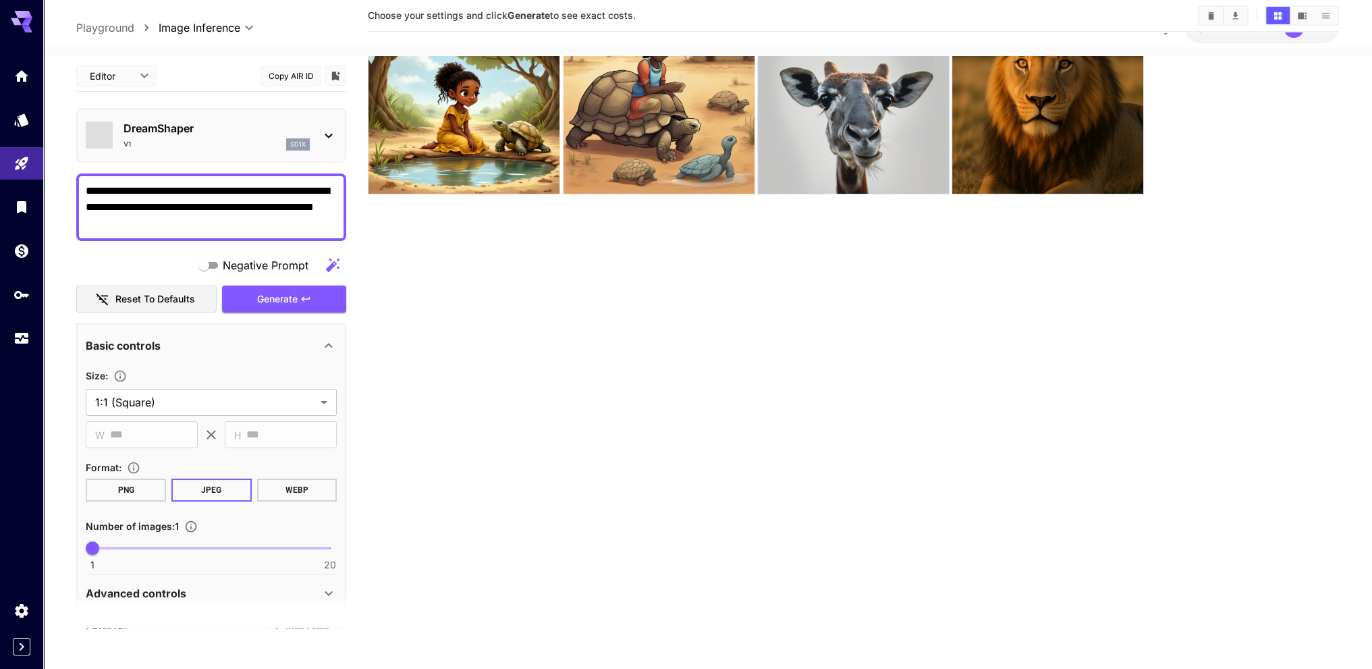
scroll to position [107, 0]
click at [309, 298] on icon "button" at bounding box center [306, 298] width 8 height 5
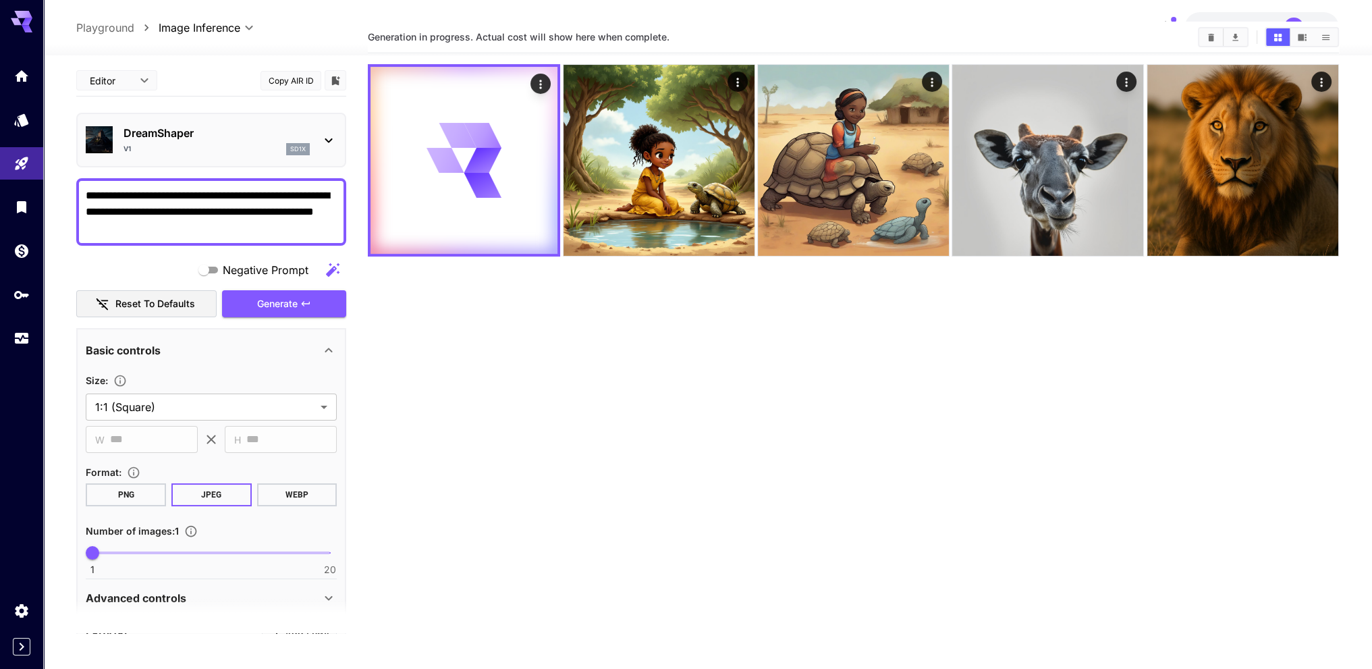
scroll to position [0, 0]
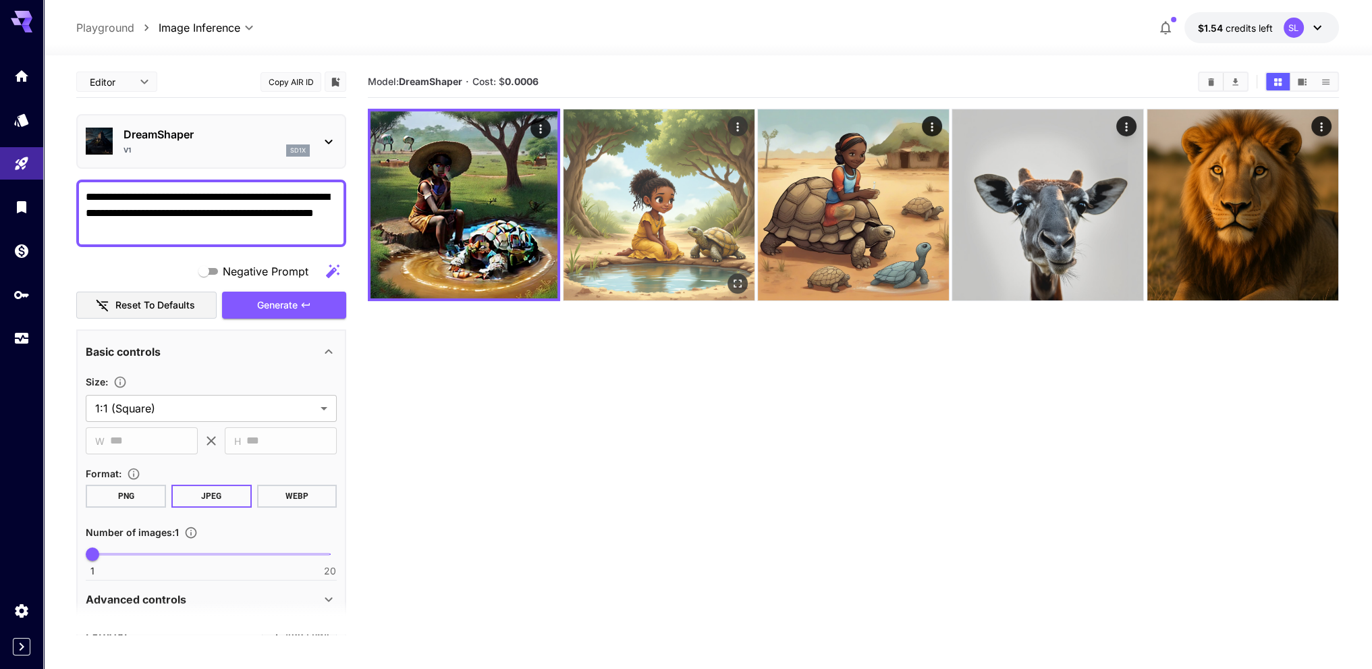
click at [661, 219] on img at bounding box center [658, 204] width 191 height 191
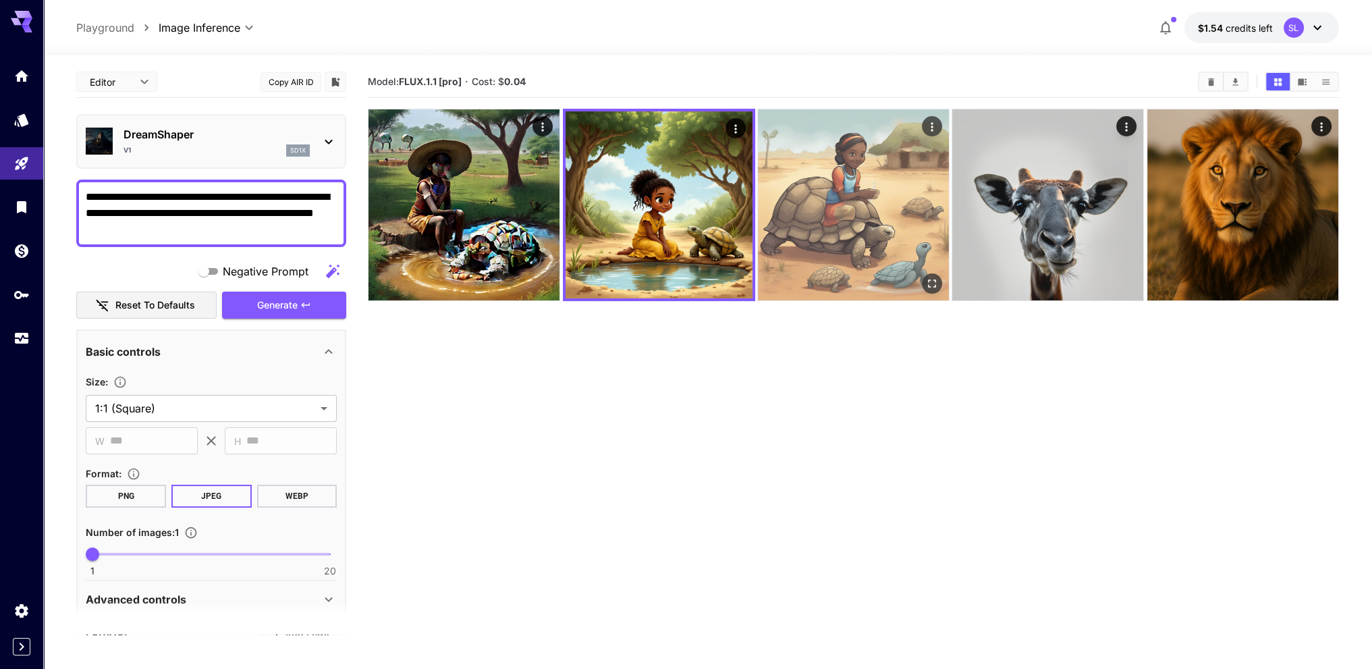
click at [828, 208] on img at bounding box center [853, 204] width 191 height 191
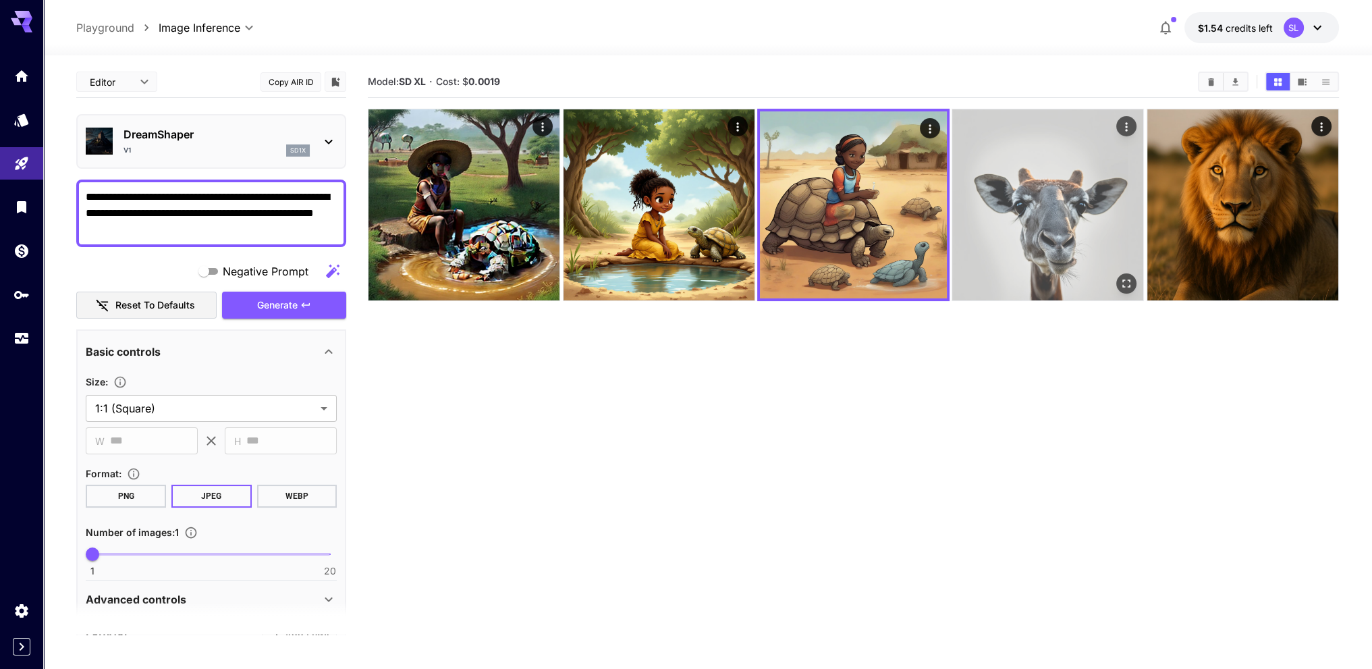
click at [1002, 203] on img at bounding box center [1047, 204] width 191 height 191
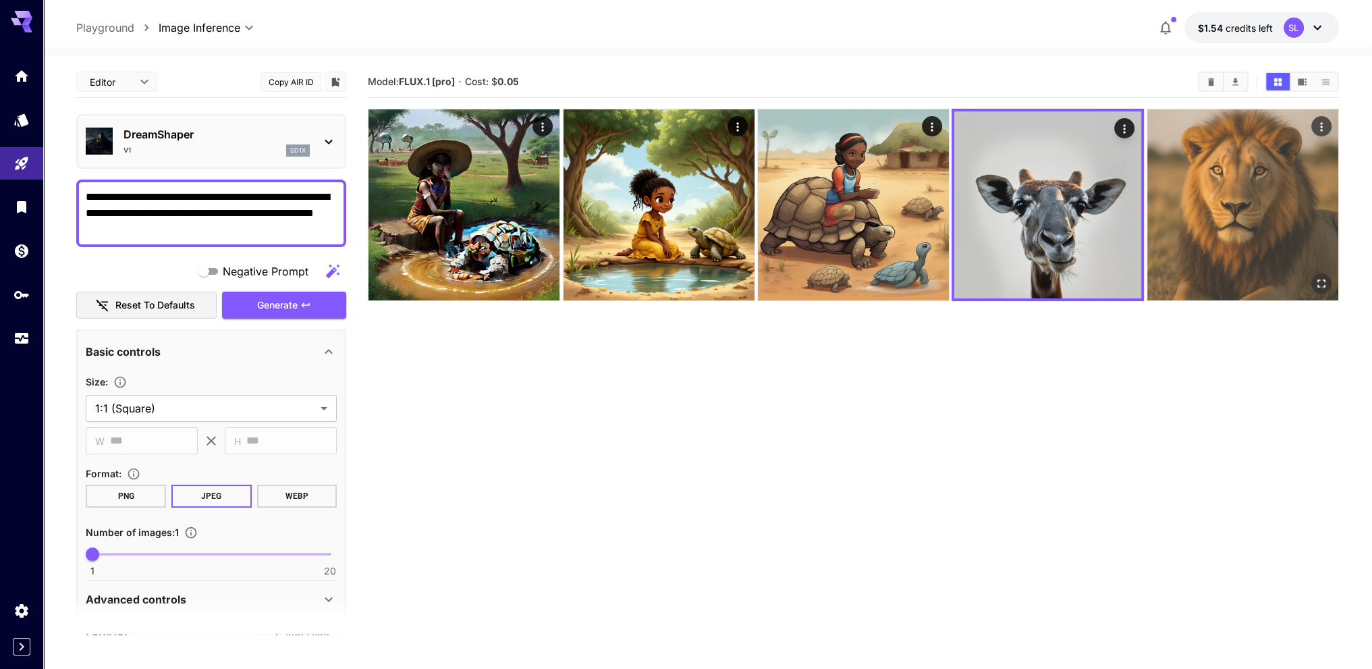
click at [1220, 196] on img at bounding box center [1242, 204] width 191 height 191
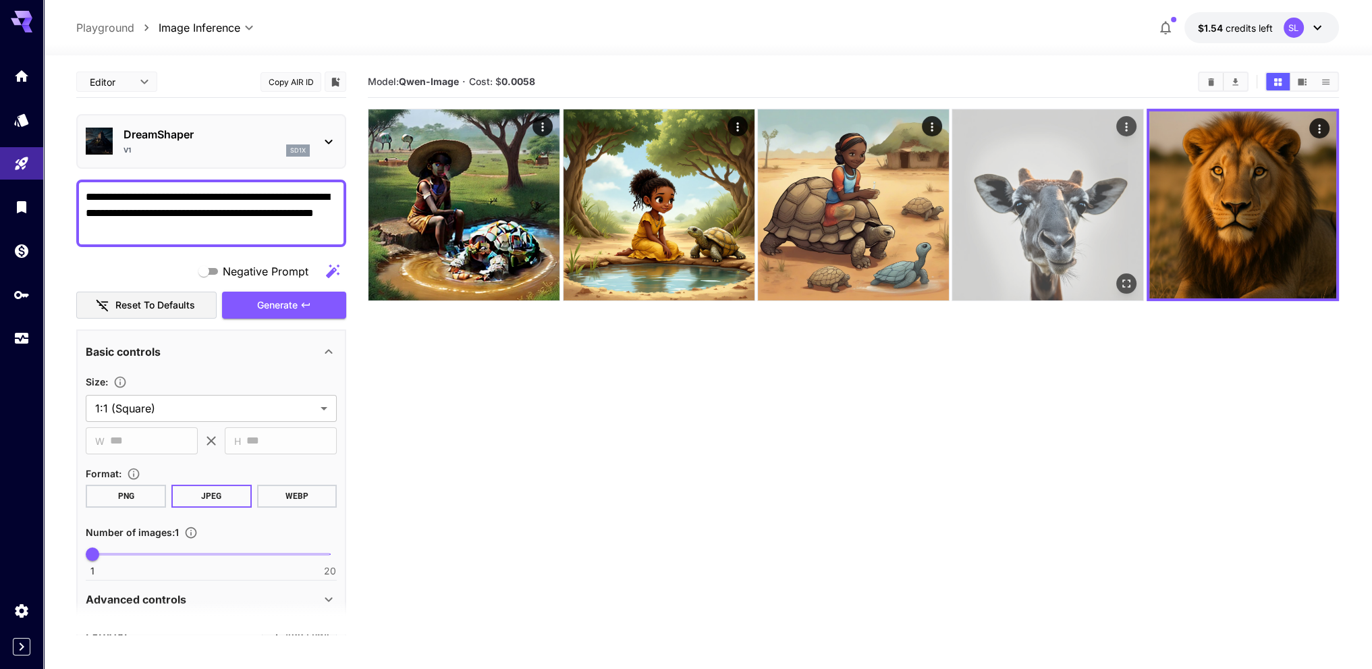
click at [1047, 203] on img at bounding box center [1047, 204] width 191 height 191
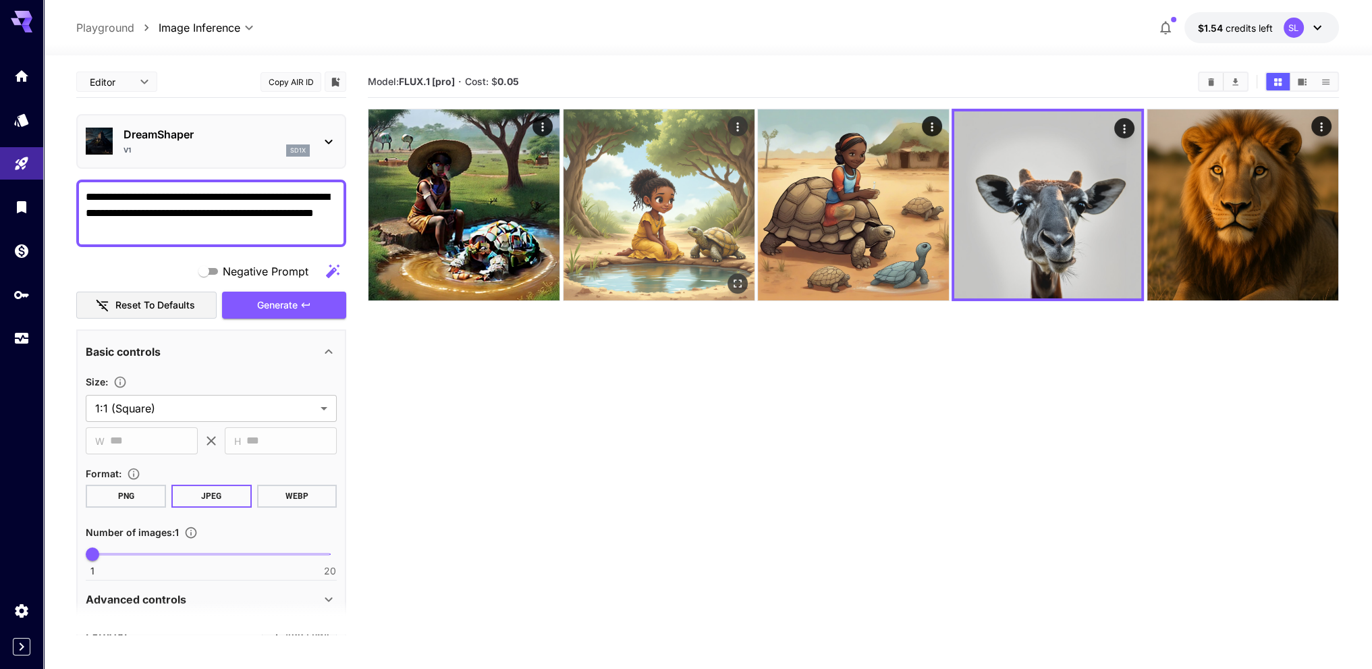
click at [629, 188] on img at bounding box center [658, 204] width 191 height 191
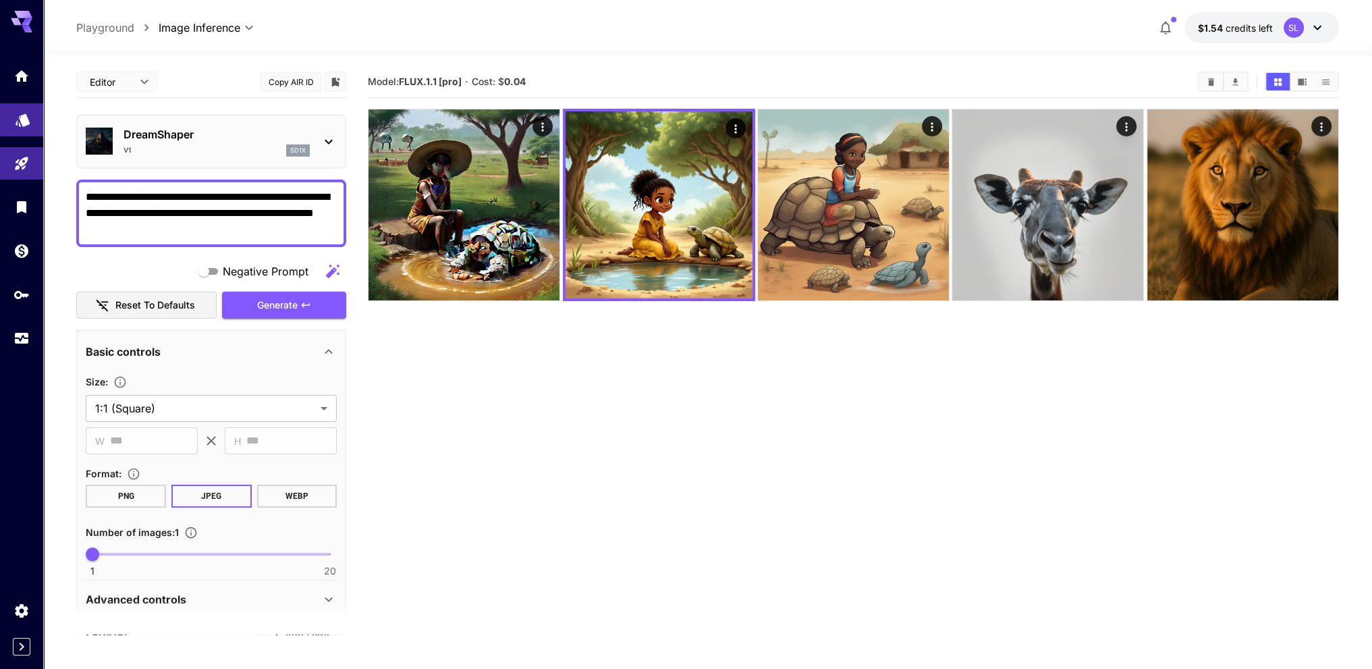
click at [31, 113] on link at bounding box center [21, 119] width 43 height 33
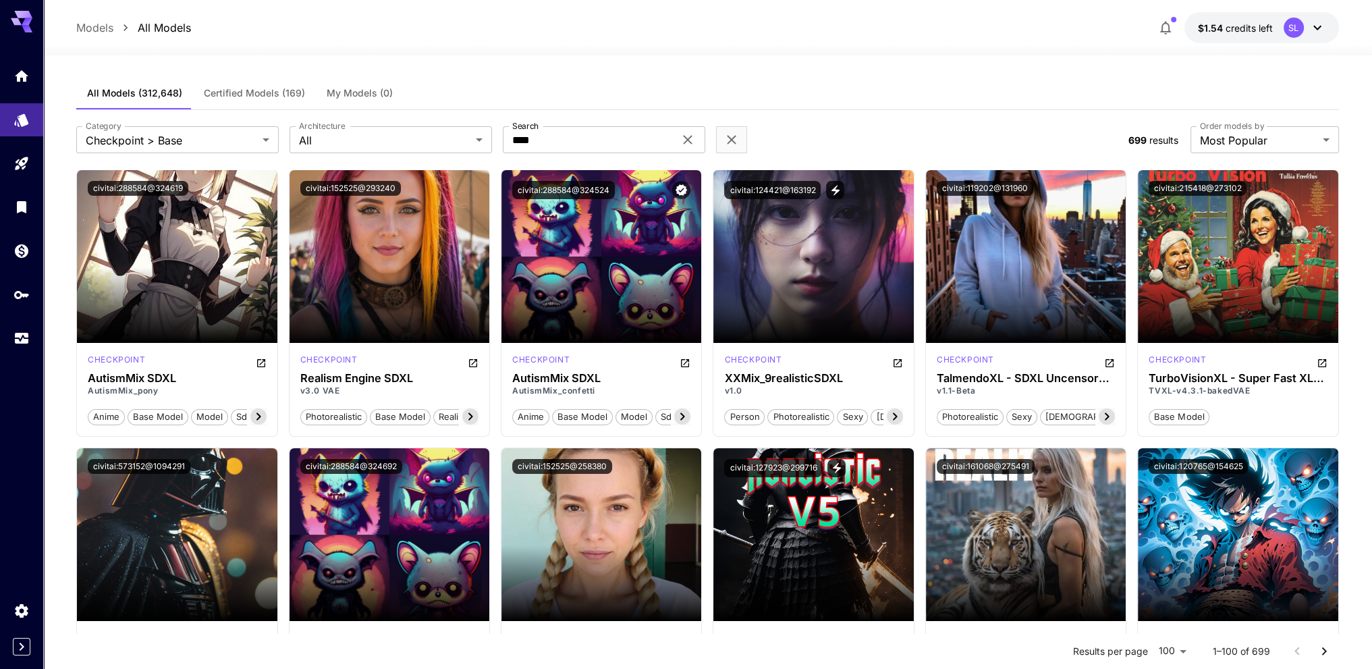
click at [249, 94] on span "Certified Models (169)" at bounding box center [254, 93] width 101 height 12
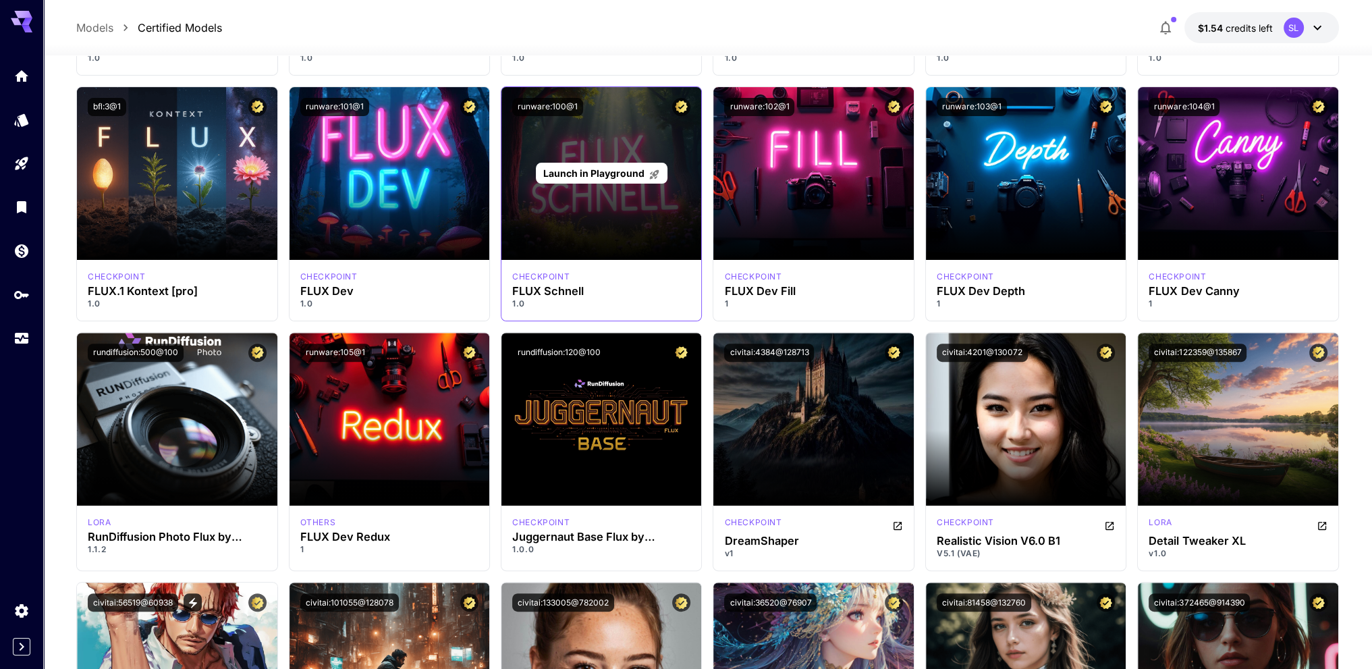
scroll to position [540, 0]
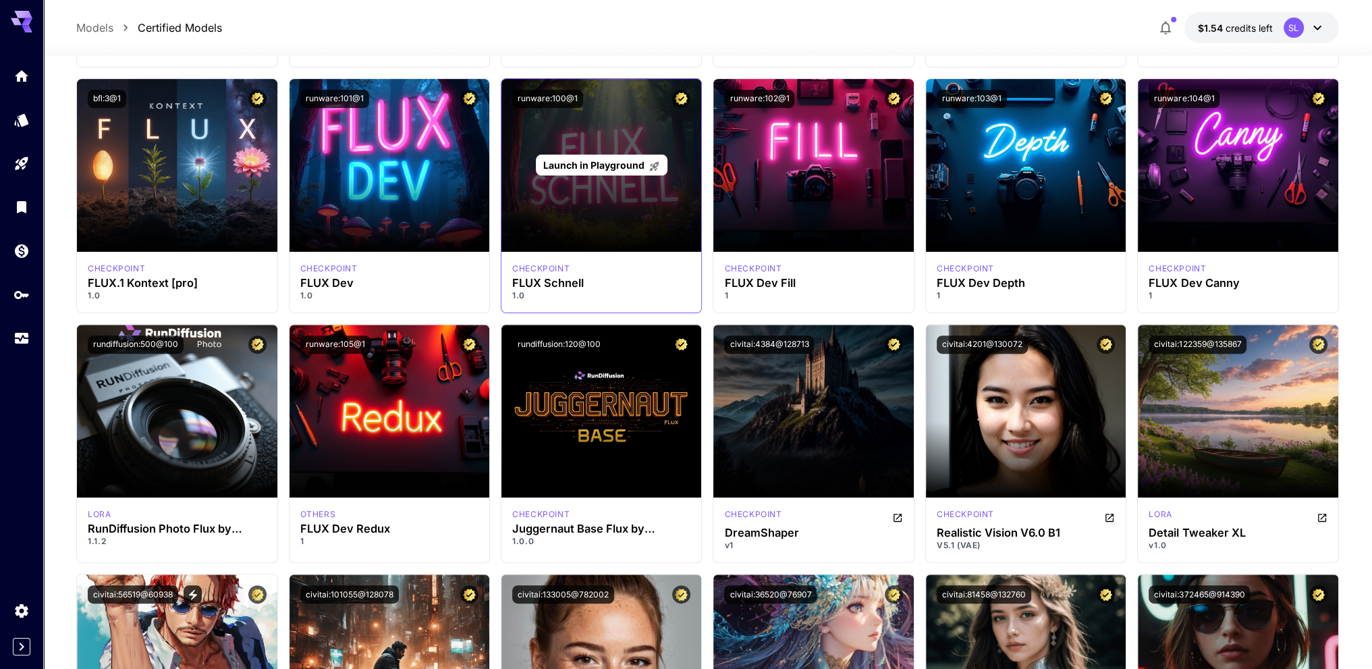
click at [626, 170] on p "Launch in Playground" at bounding box center [601, 165] width 117 height 14
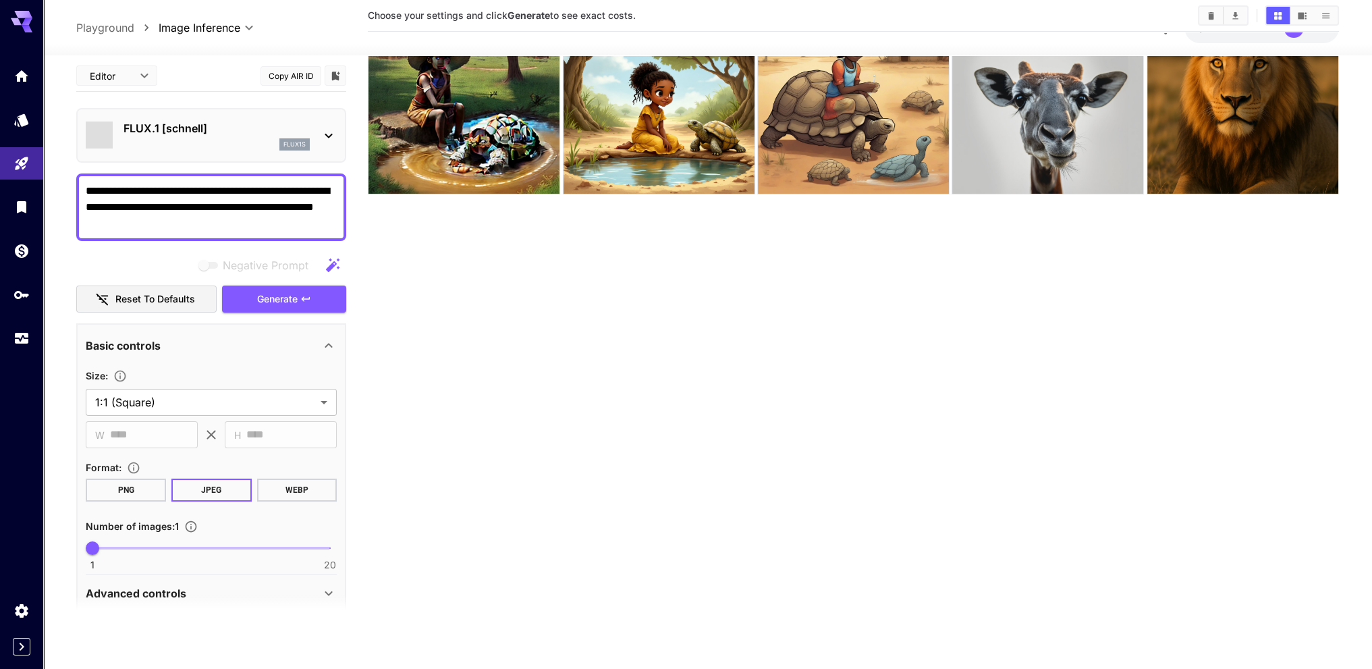
scroll to position [107, 0]
click at [289, 207] on textarea "**********" at bounding box center [211, 206] width 251 height 49
click at [292, 295] on span "Generate" at bounding box center [277, 298] width 40 height 17
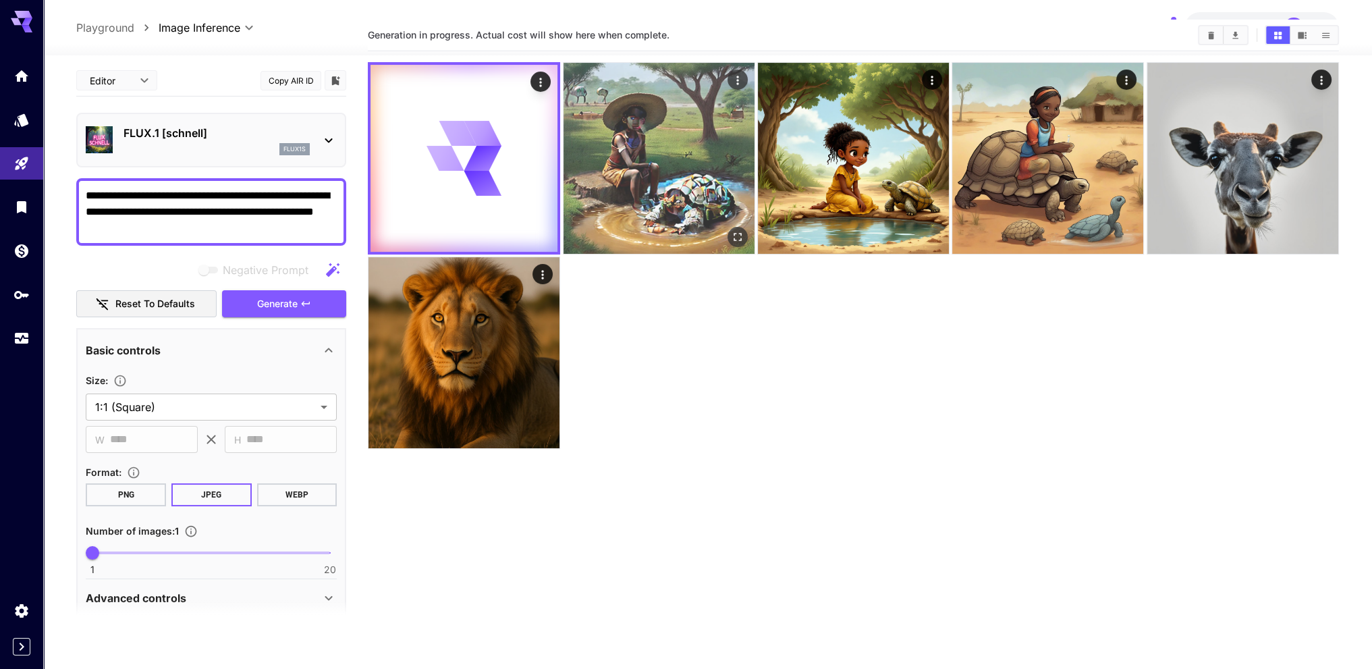
scroll to position [0, 0]
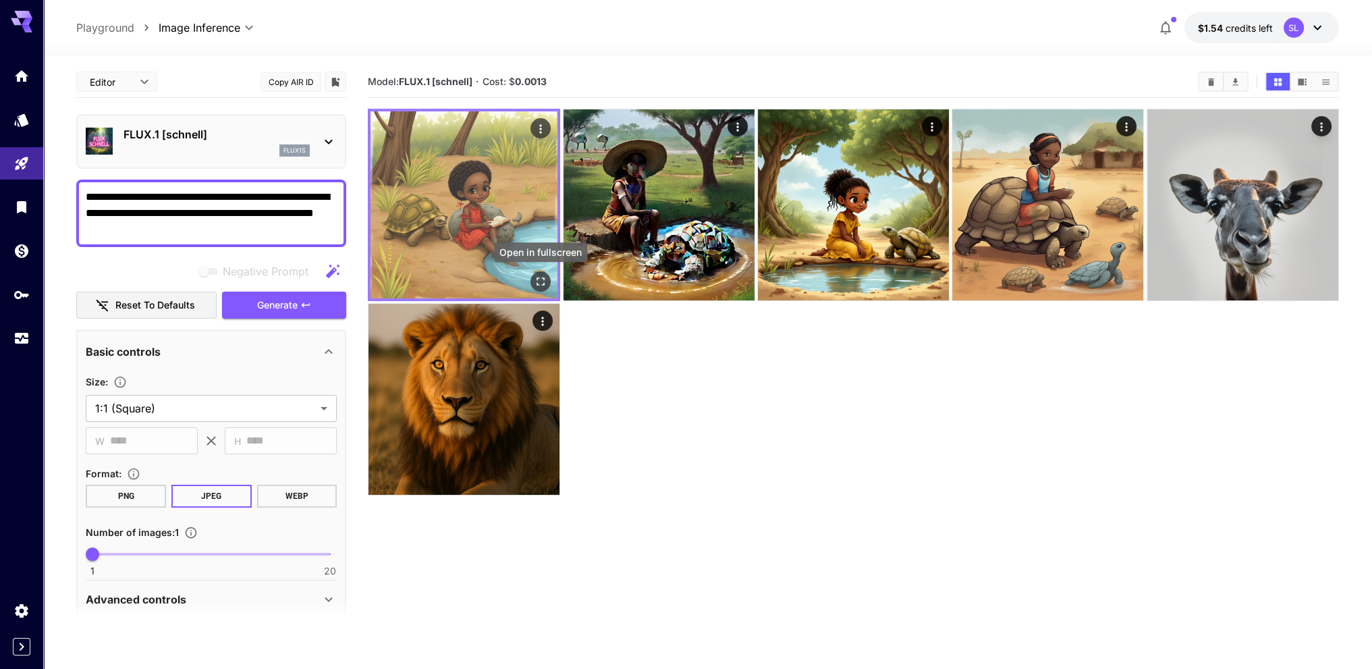
click at [536, 281] on icon "Open in fullscreen" at bounding box center [540, 281] width 13 height 13
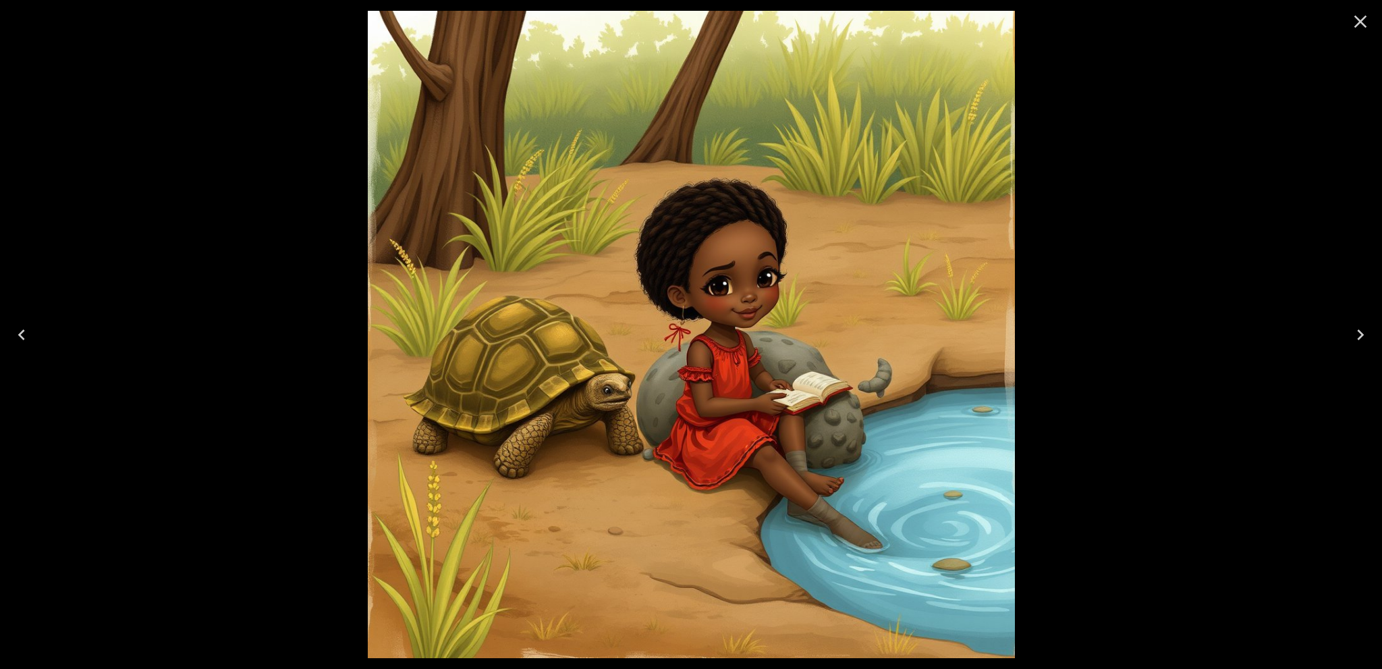
click at [1362, 24] on icon "Close" at bounding box center [1360, 22] width 13 height 13
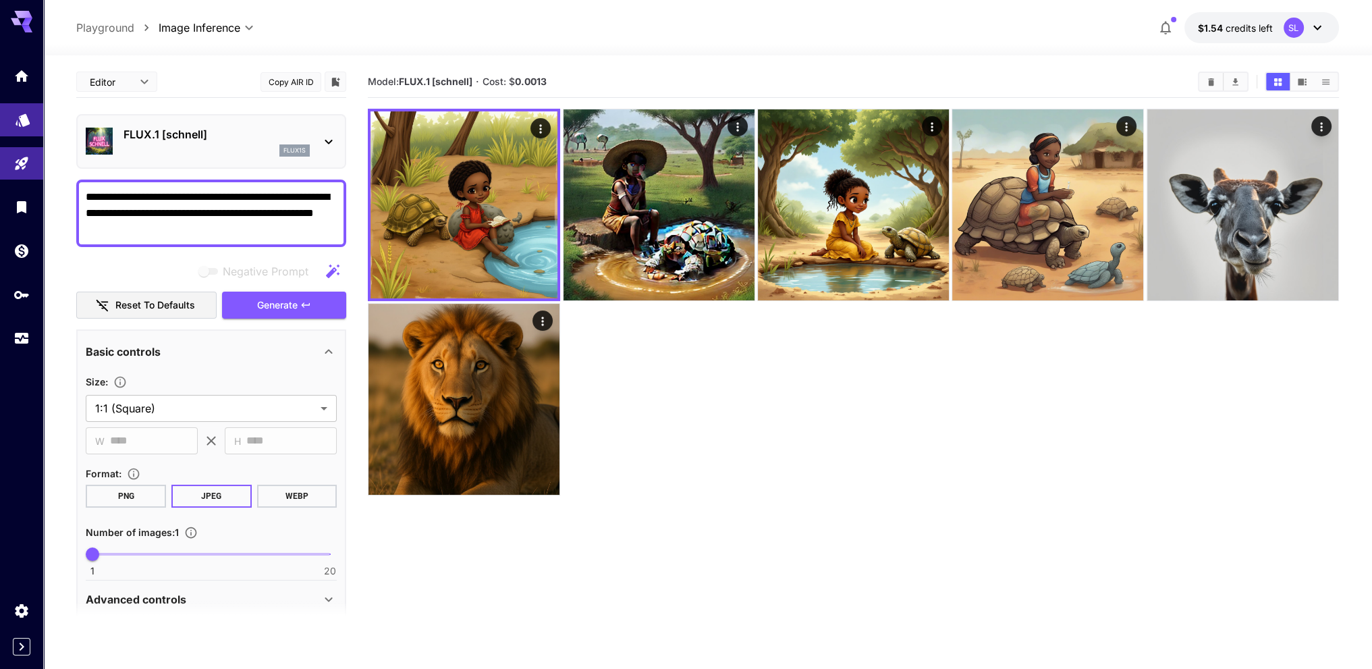
click at [11, 126] on link at bounding box center [21, 119] width 43 height 33
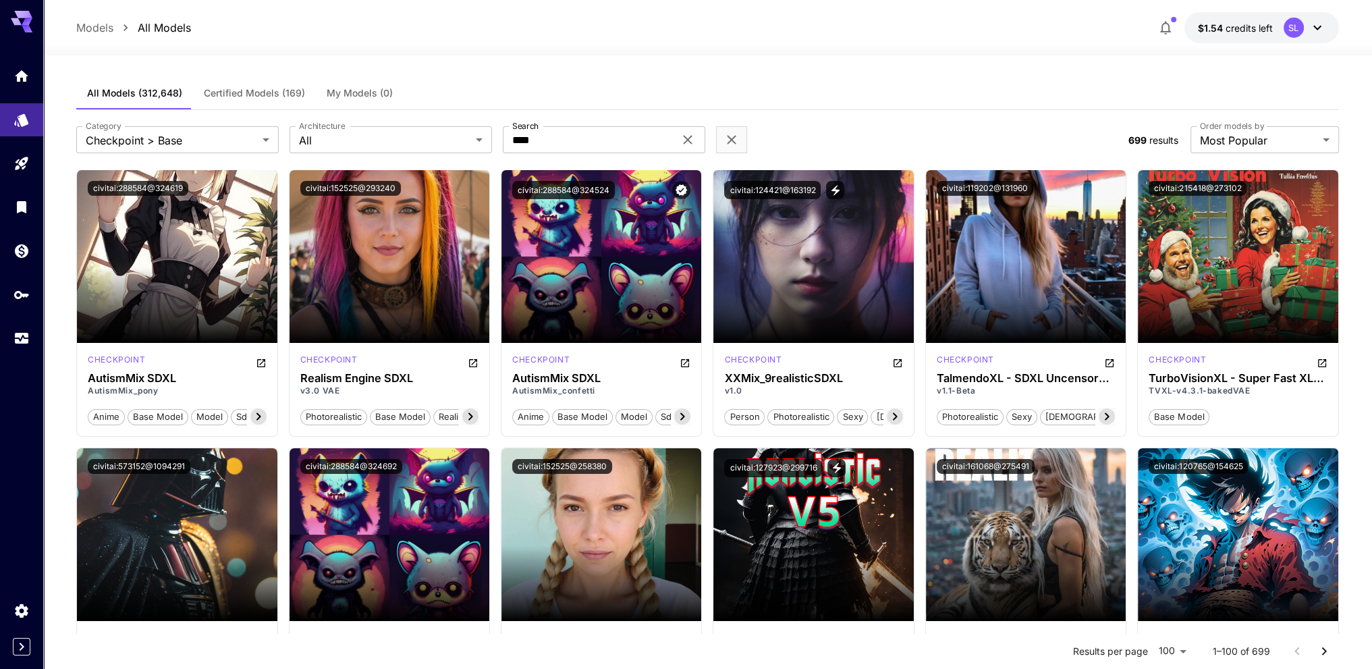
click at [270, 96] on span "Certified Models (169)" at bounding box center [254, 93] width 101 height 12
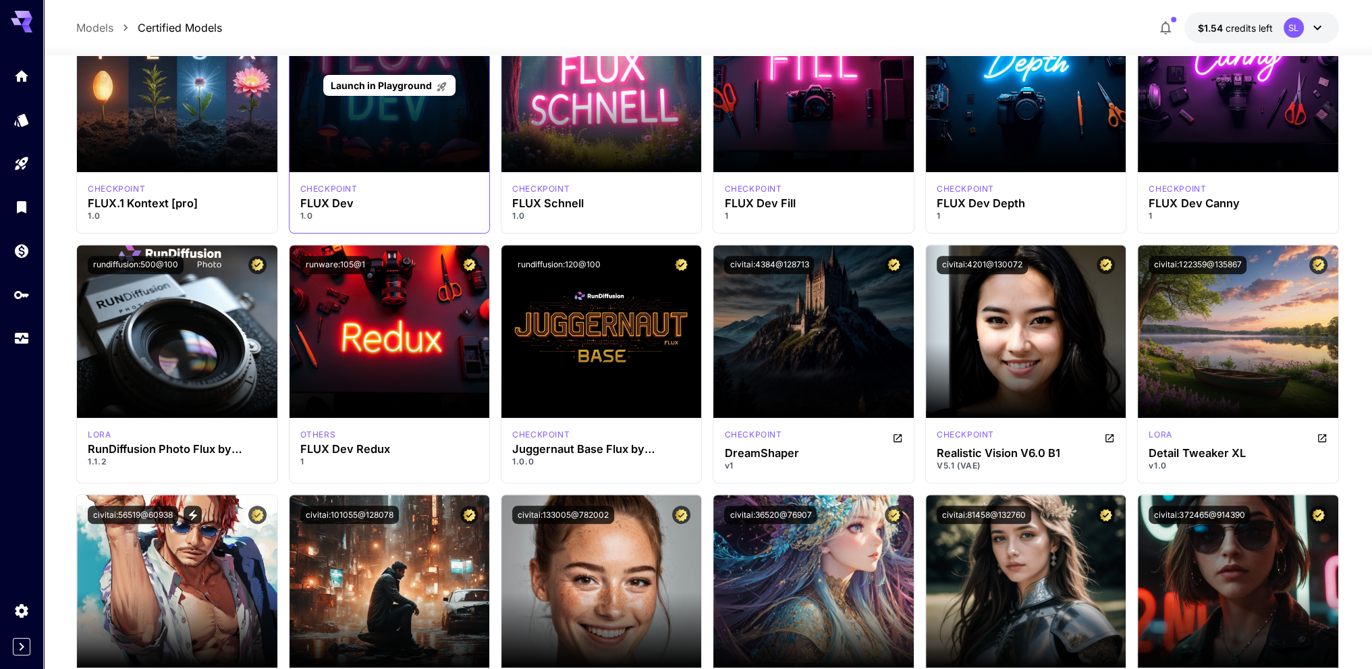
scroll to position [540, 0]
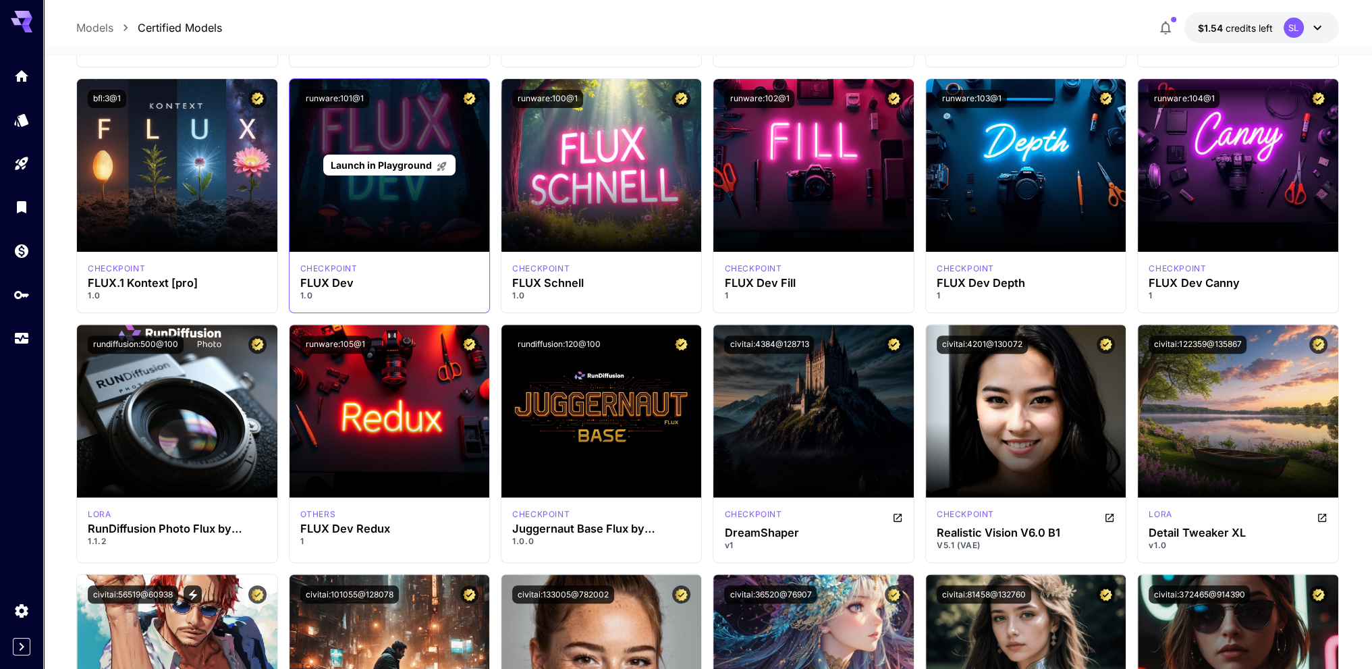
click at [413, 168] on span "Launch in Playground" at bounding box center [381, 164] width 101 height 11
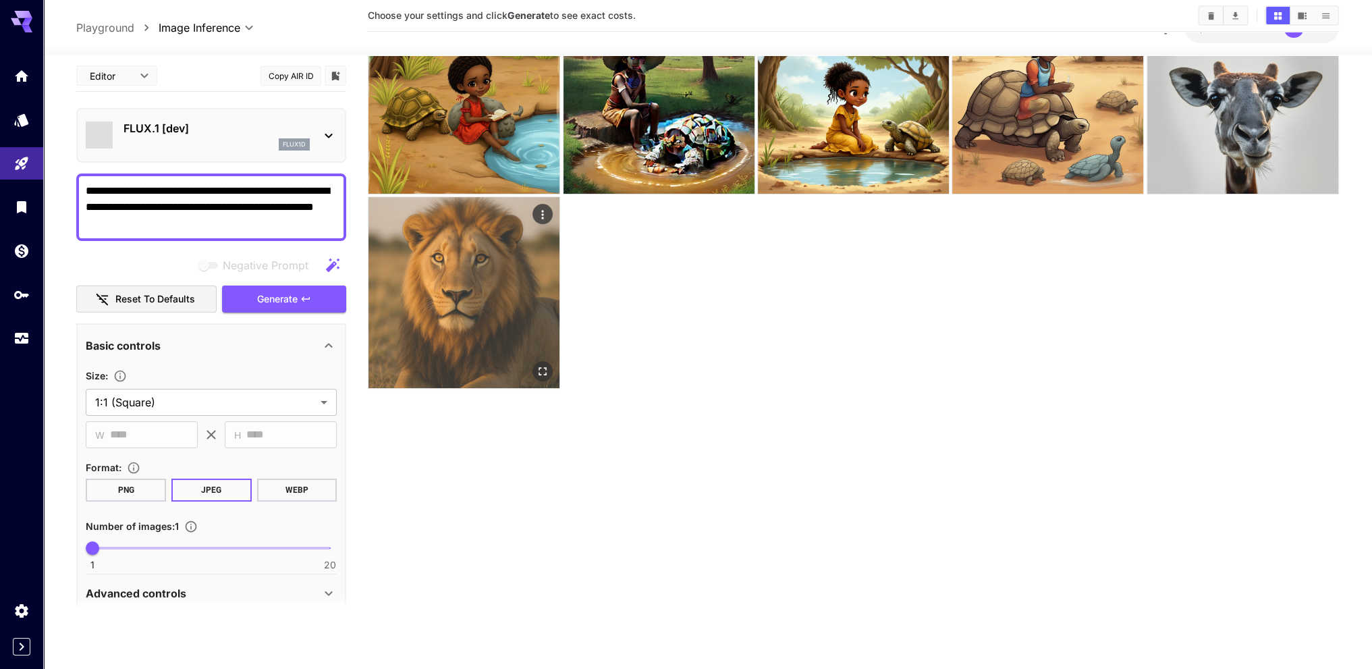
scroll to position [107, 0]
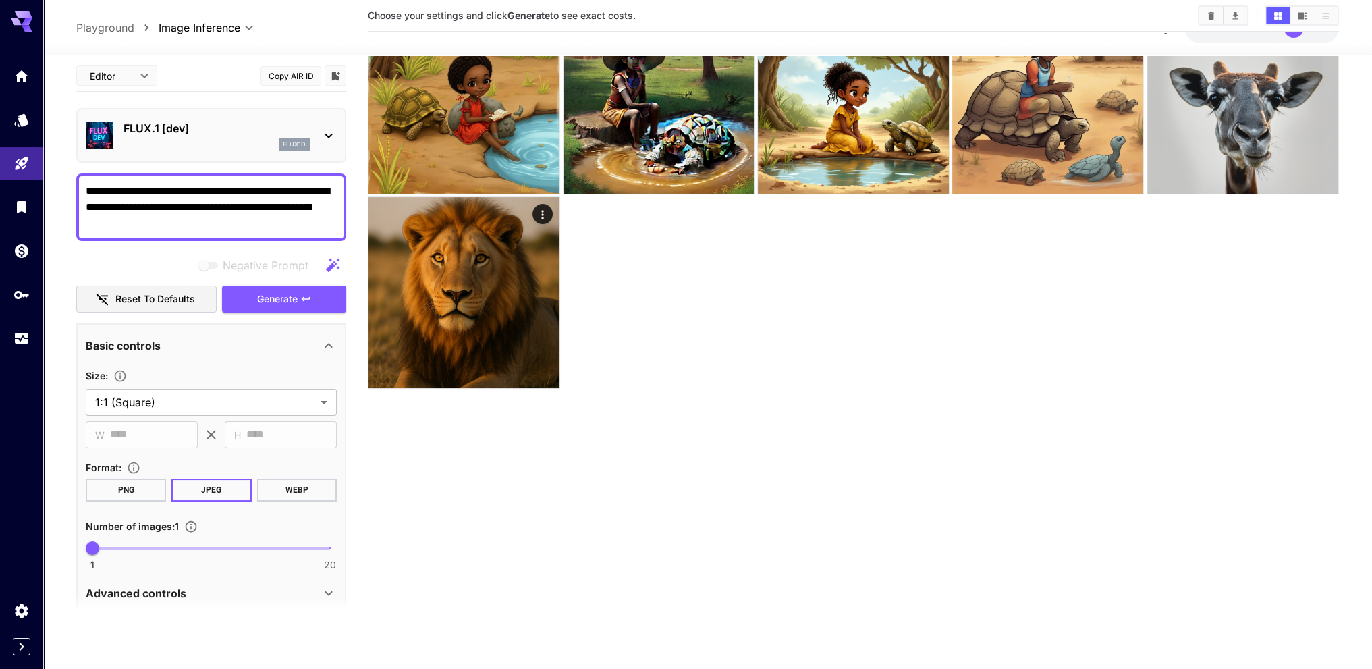
click at [242, 204] on textarea "**********" at bounding box center [211, 206] width 251 height 49
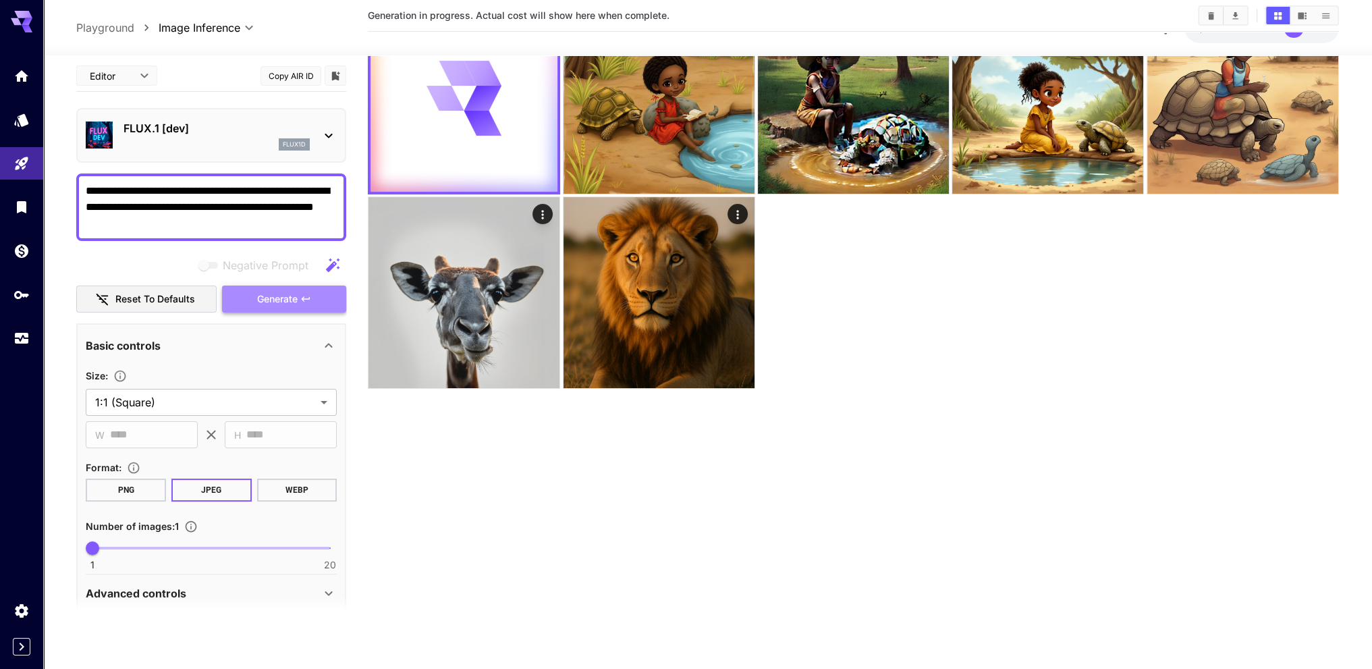
click at [270, 305] on span "Generate" at bounding box center [277, 298] width 40 height 17
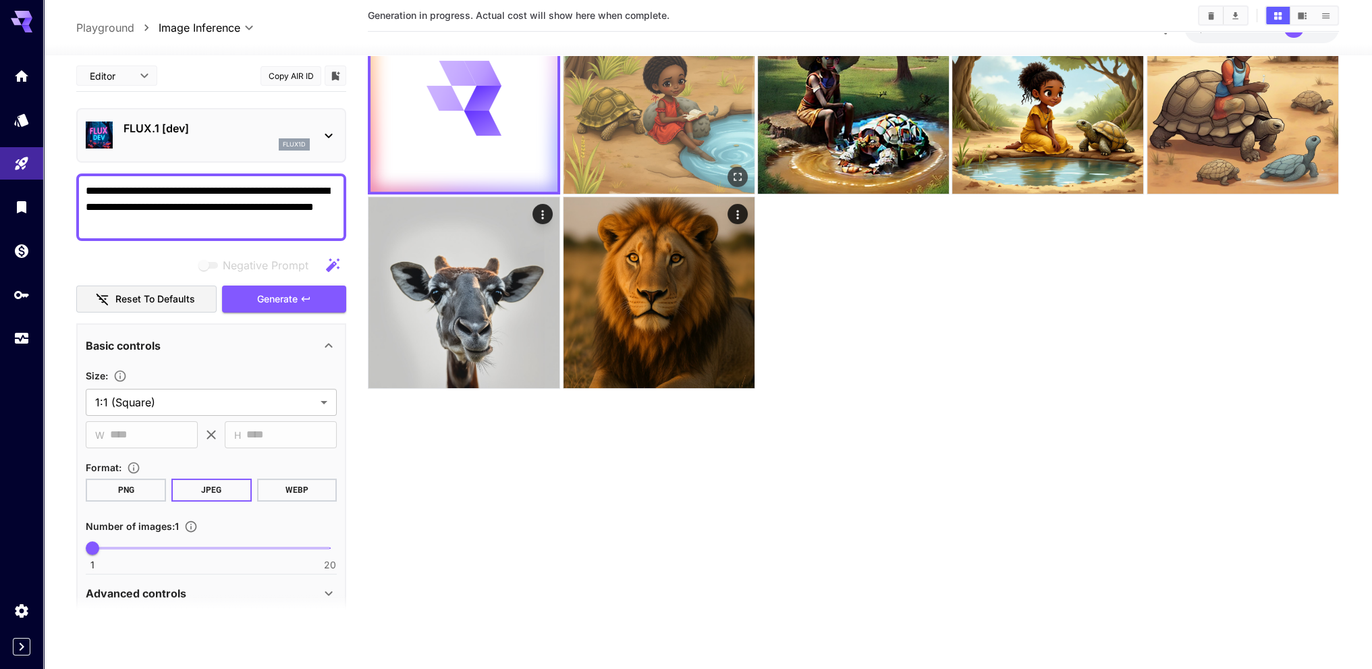
click at [710, 149] on img at bounding box center [658, 98] width 191 height 191
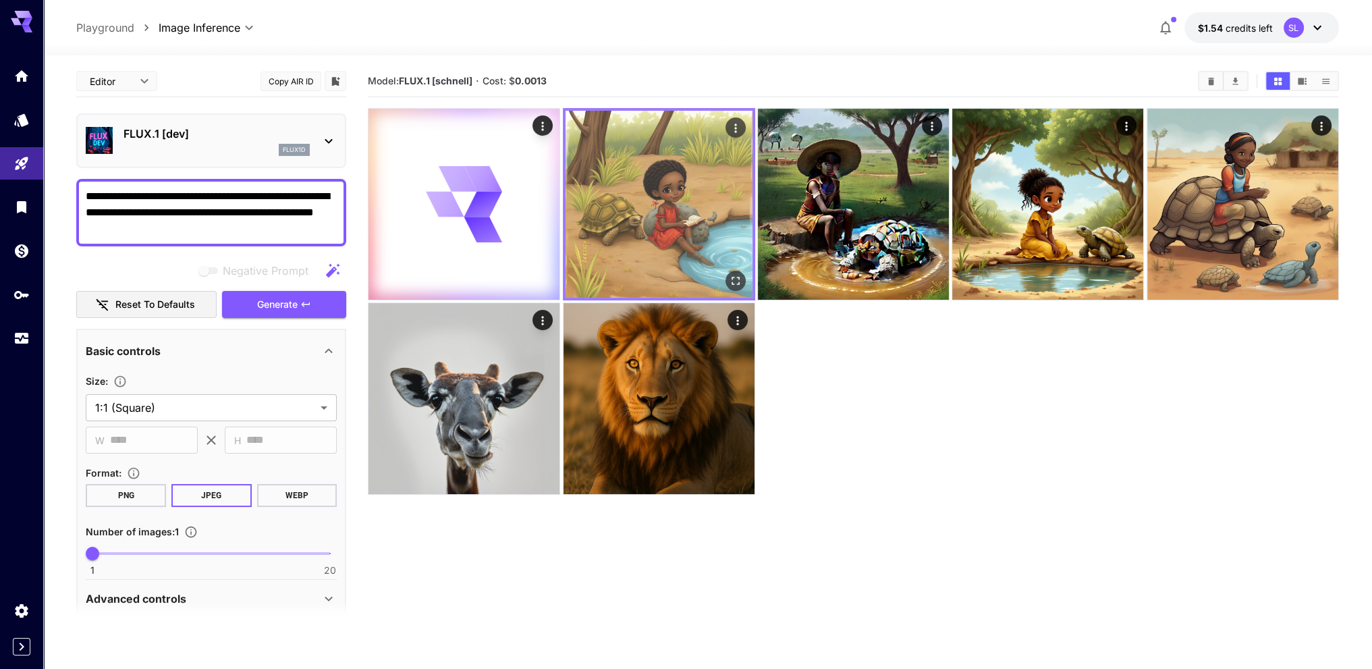
scroll to position [0, 0]
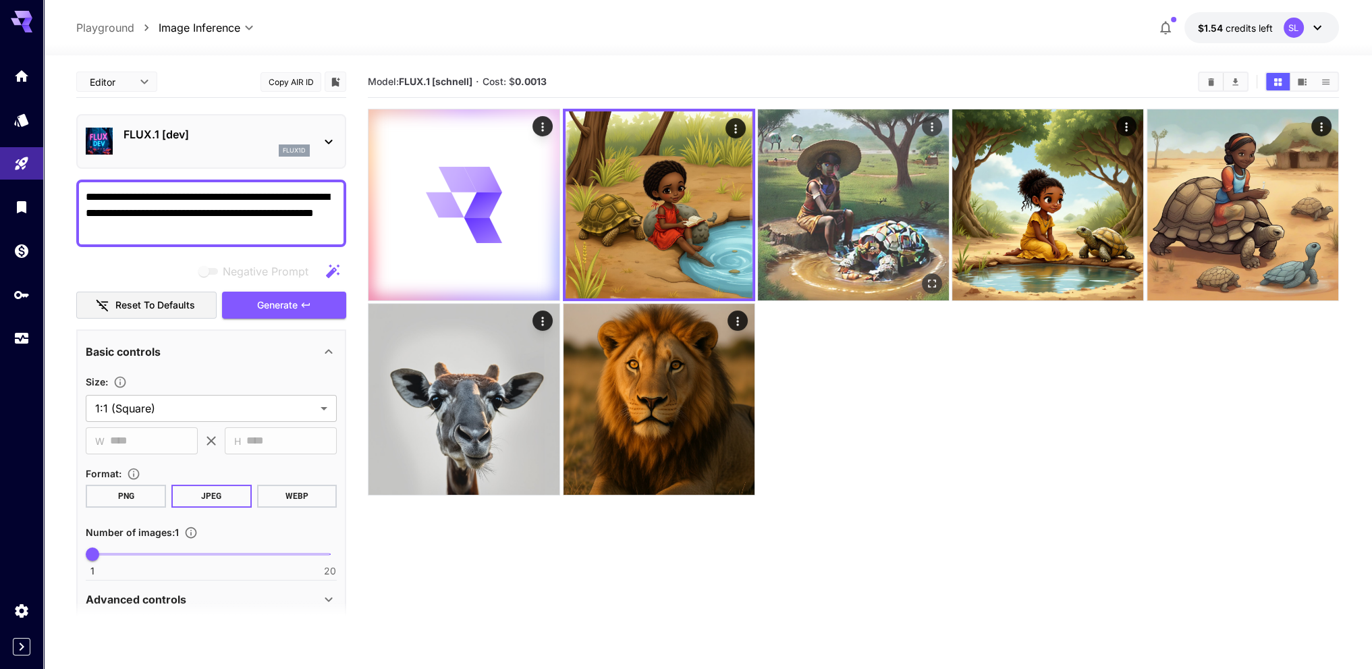
click at [859, 196] on img at bounding box center [853, 204] width 191 height 191
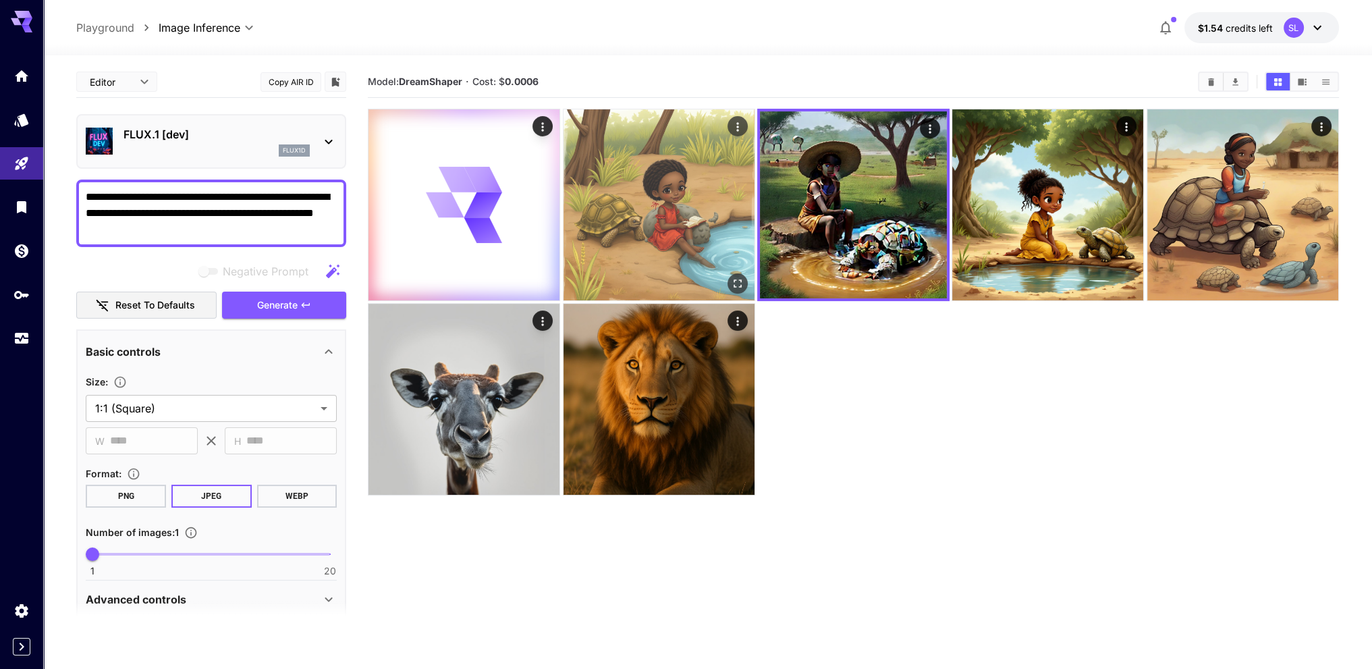
click at [646, 233] on img at bounding box center [658, 204] width 191 height 191
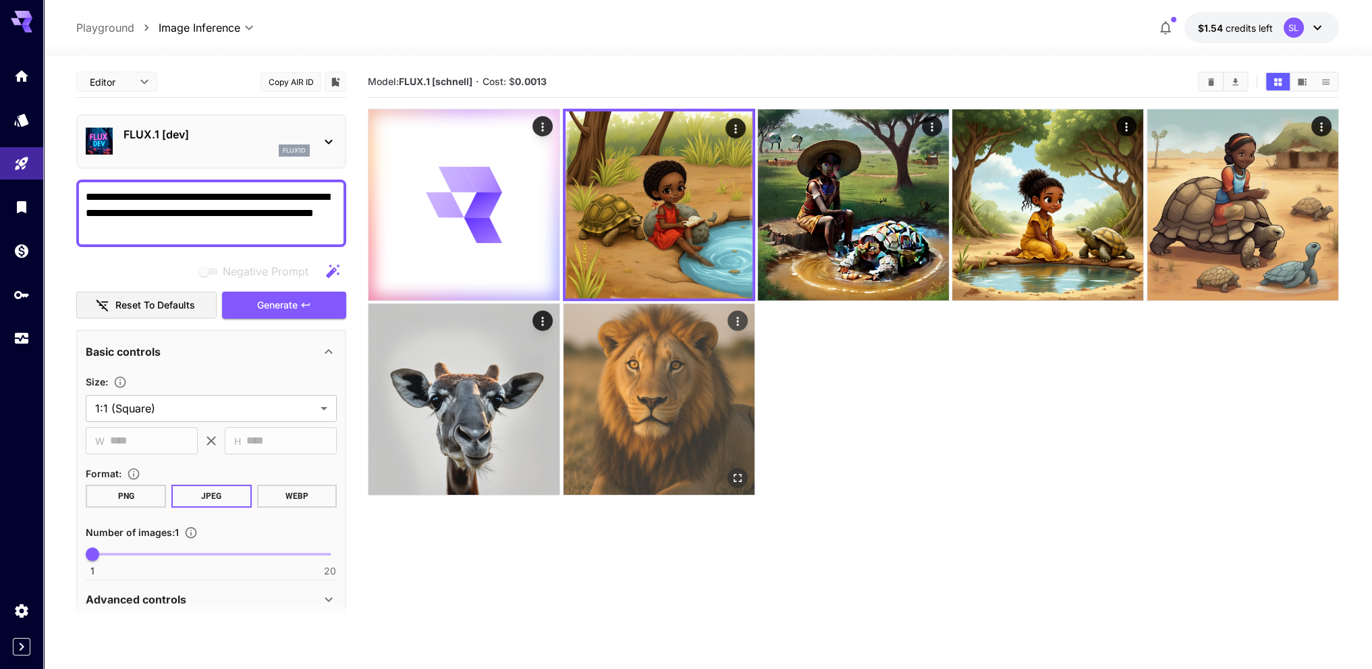
click at [718, 368] on img at bounding box center [658, 399] width 191 height 191
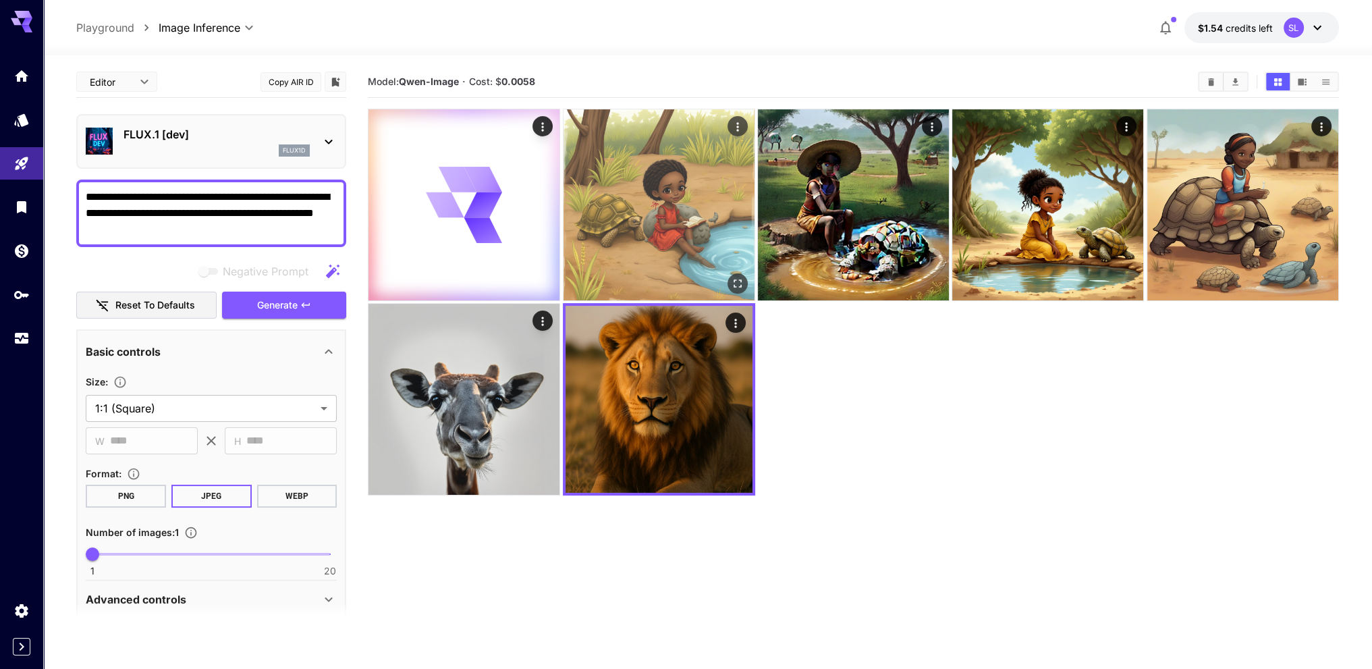
click at [646, 243] on img at bounding box center [658, 204] width 191 height 191
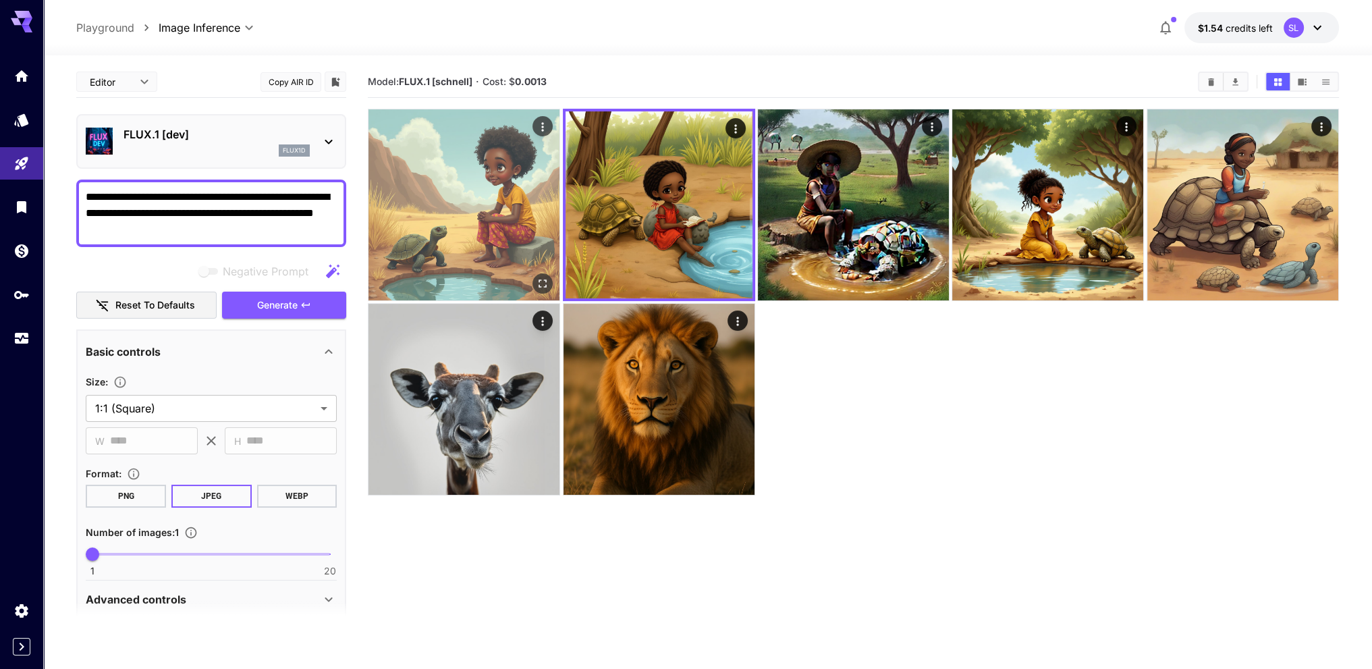
click at [528, 226] on img at bounding box center [463, 204] width 191 height 191
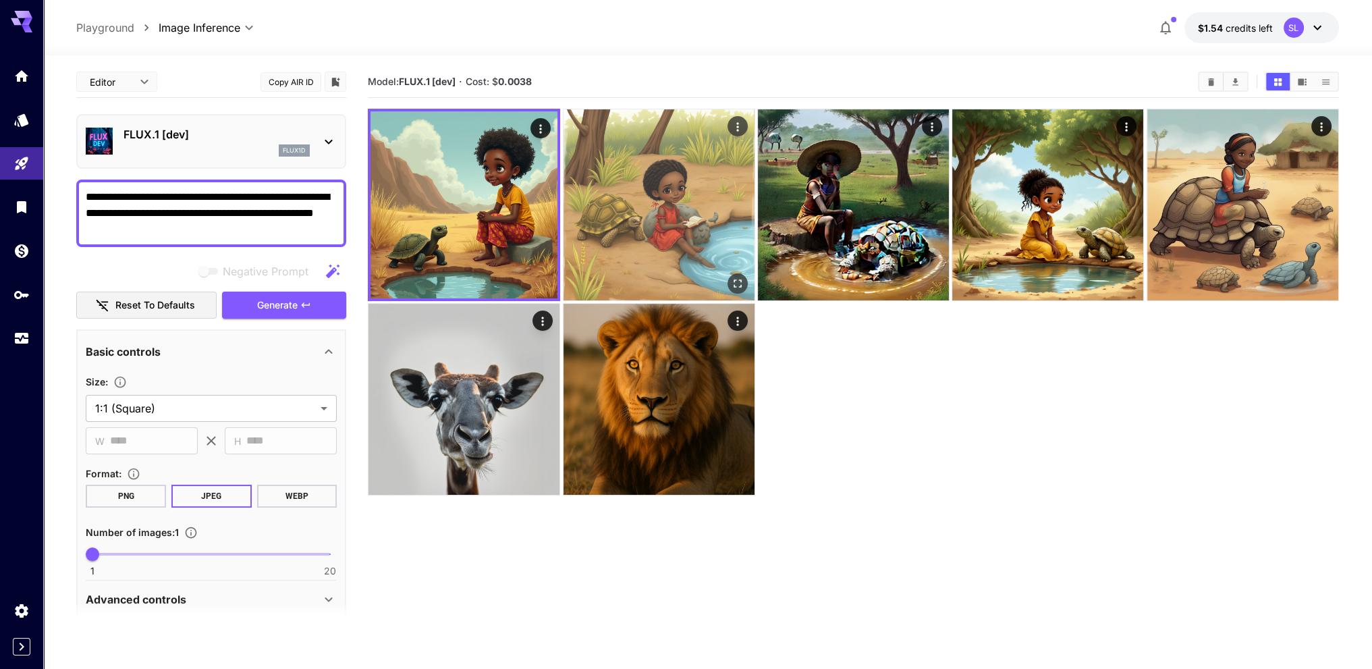
click at [696, 211] on img at bounding box center [658, 204] width 191 height 191
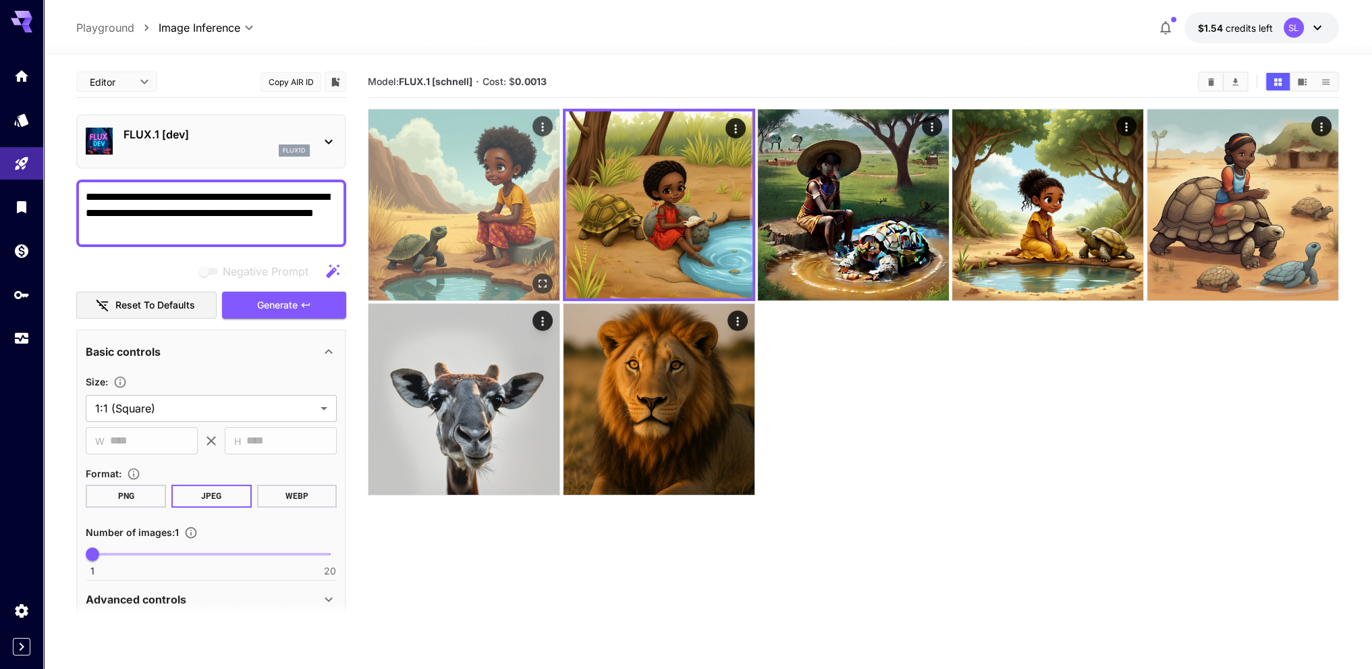
click at [484, 215] on img at bounding box center [463, 204] width 191 height 191
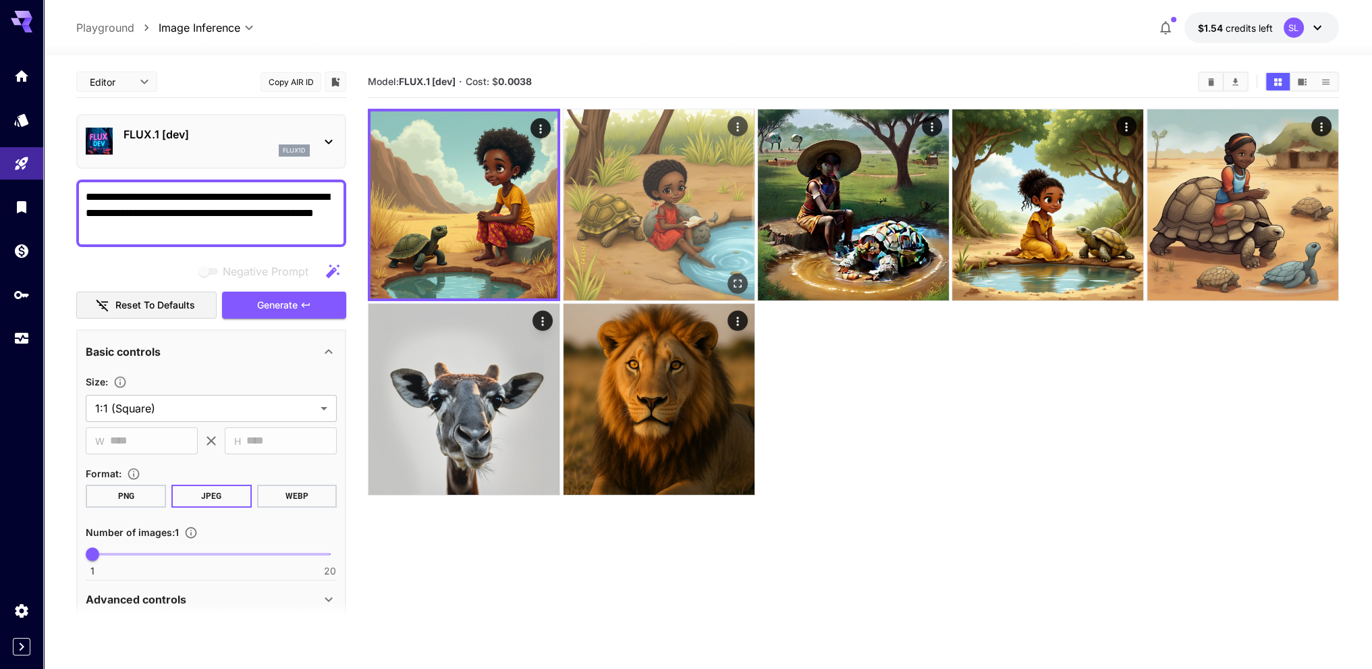
click at [642, 207] on img at bounding box center [658, 204] width 191 height 191
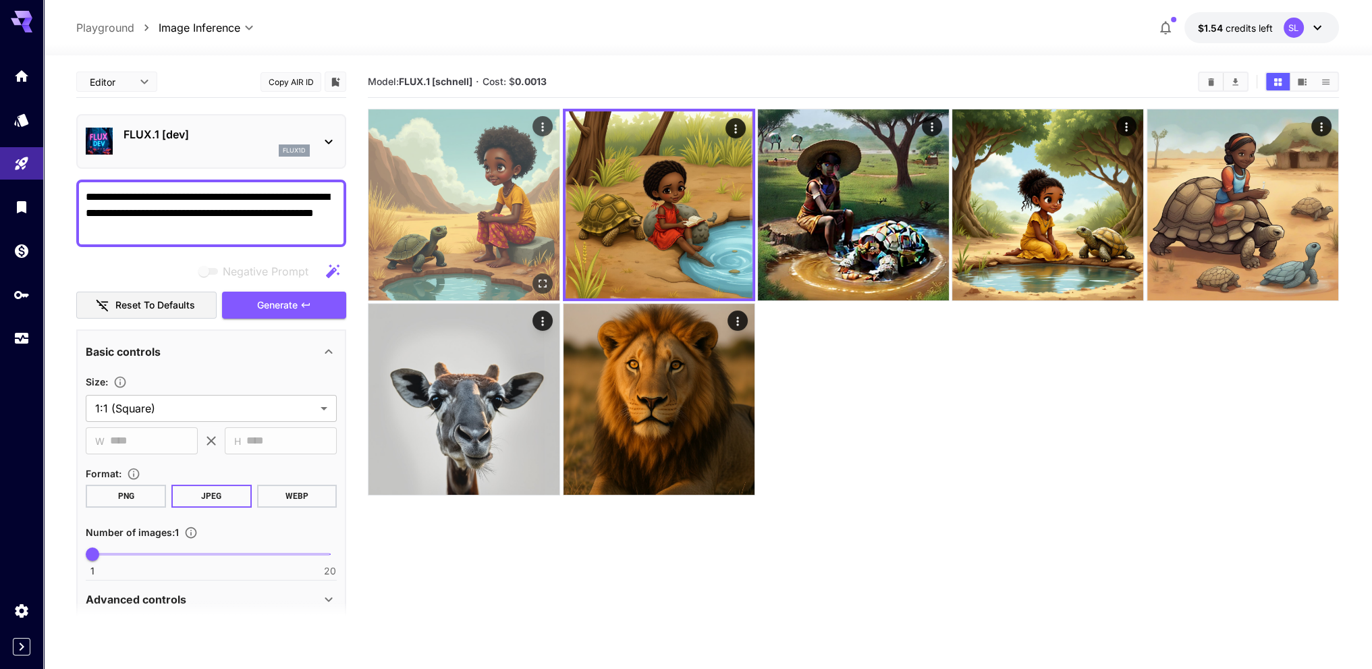
click at [489, 206] on img at bounding box center [463, 204] width 191 height 191
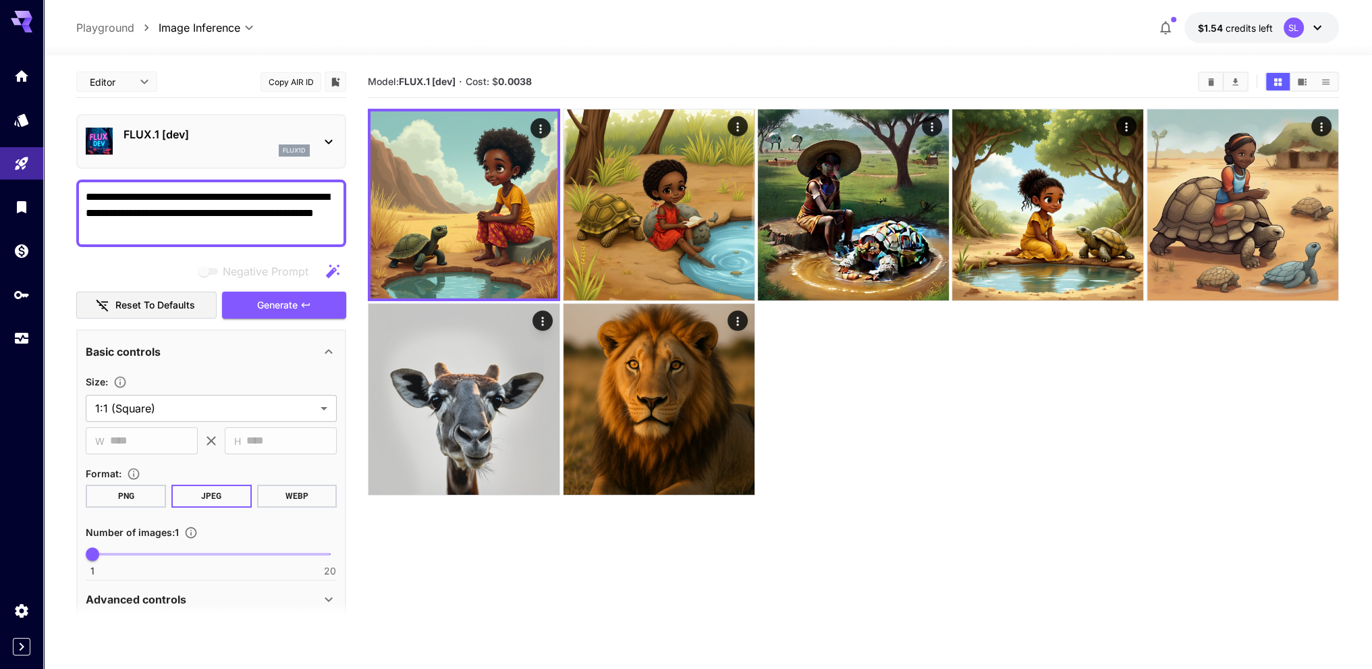
click at [843, 332] on div at bounding box center [853, 302] width 971 height 387
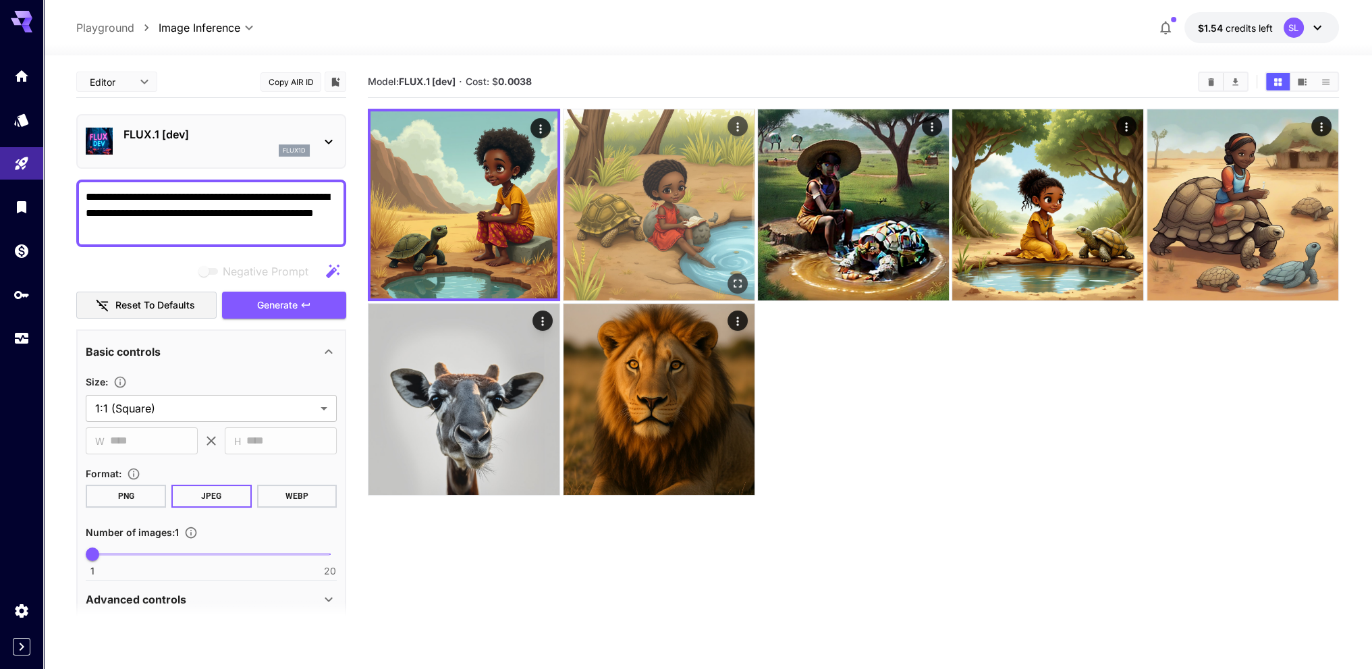
click at [656, 266] on img at bounding box center [658, 204] width 191 height 191
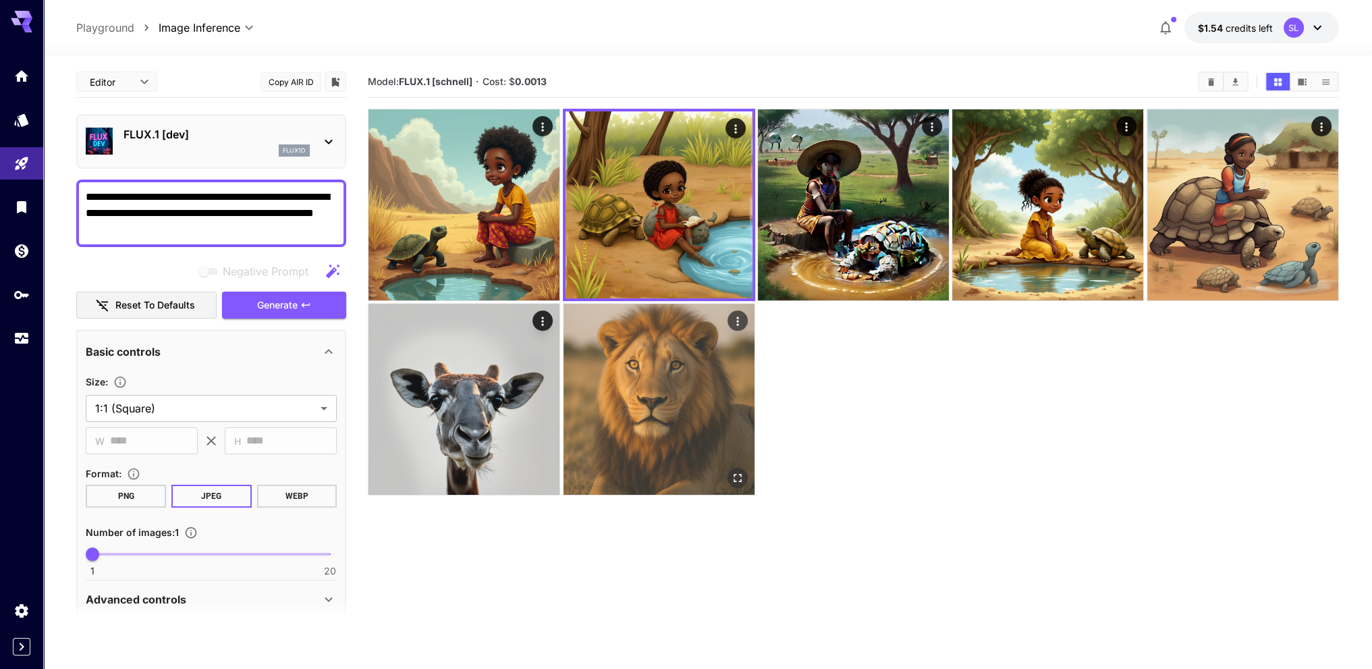
click at [638, 347] on img at bounding box center [658, 399] width 191 height 191
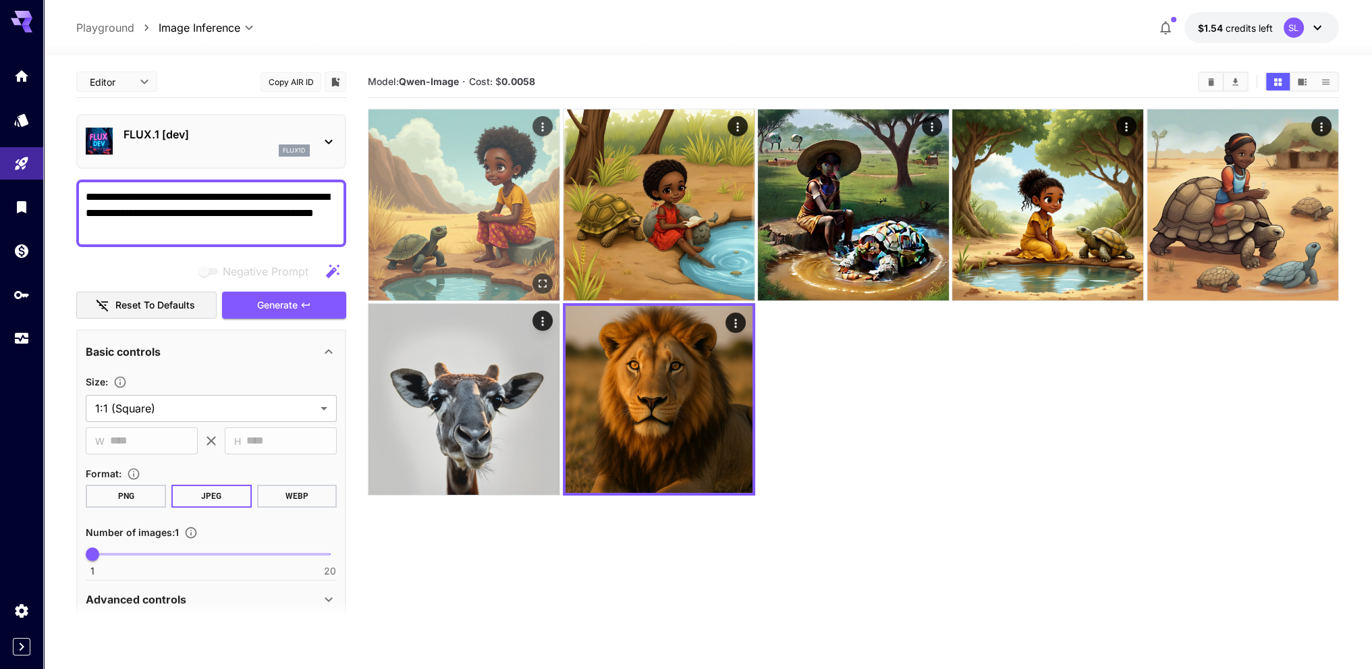
click at [485, 257] on img at bounding box center [463, 204] width 191 height 191
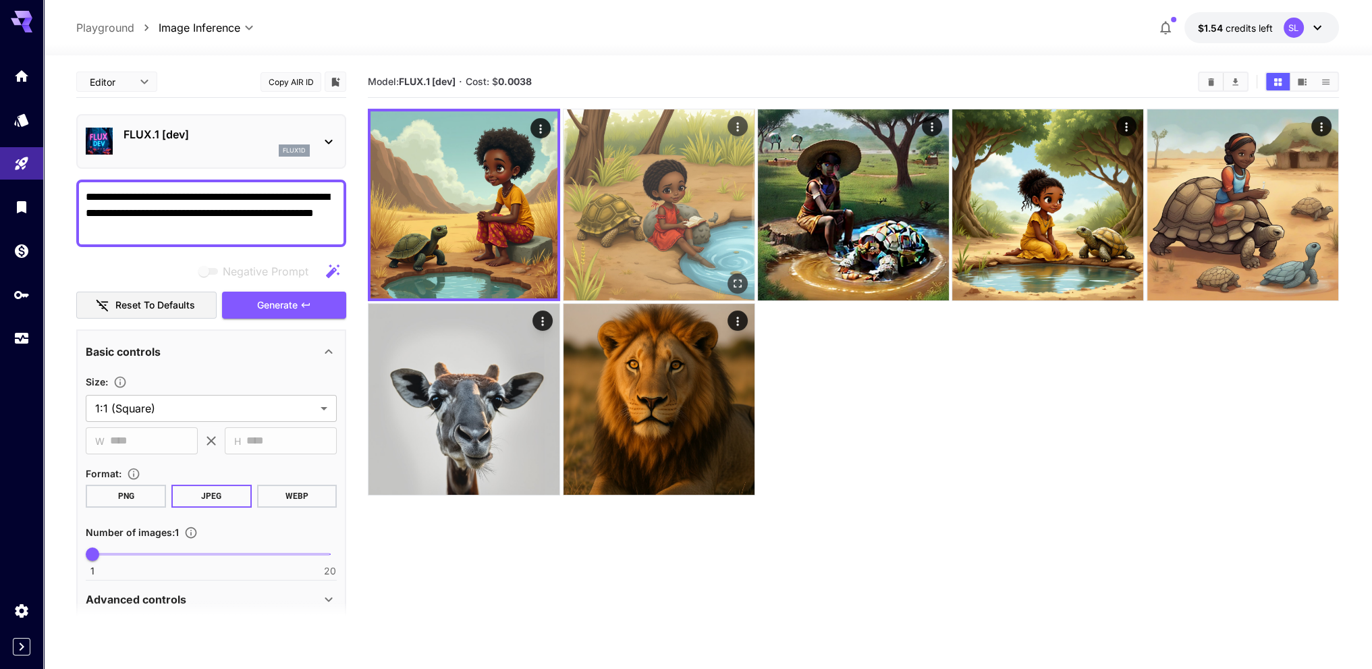
click at [663, 261] on img at bounding box center [658, 204] width 191 height 191
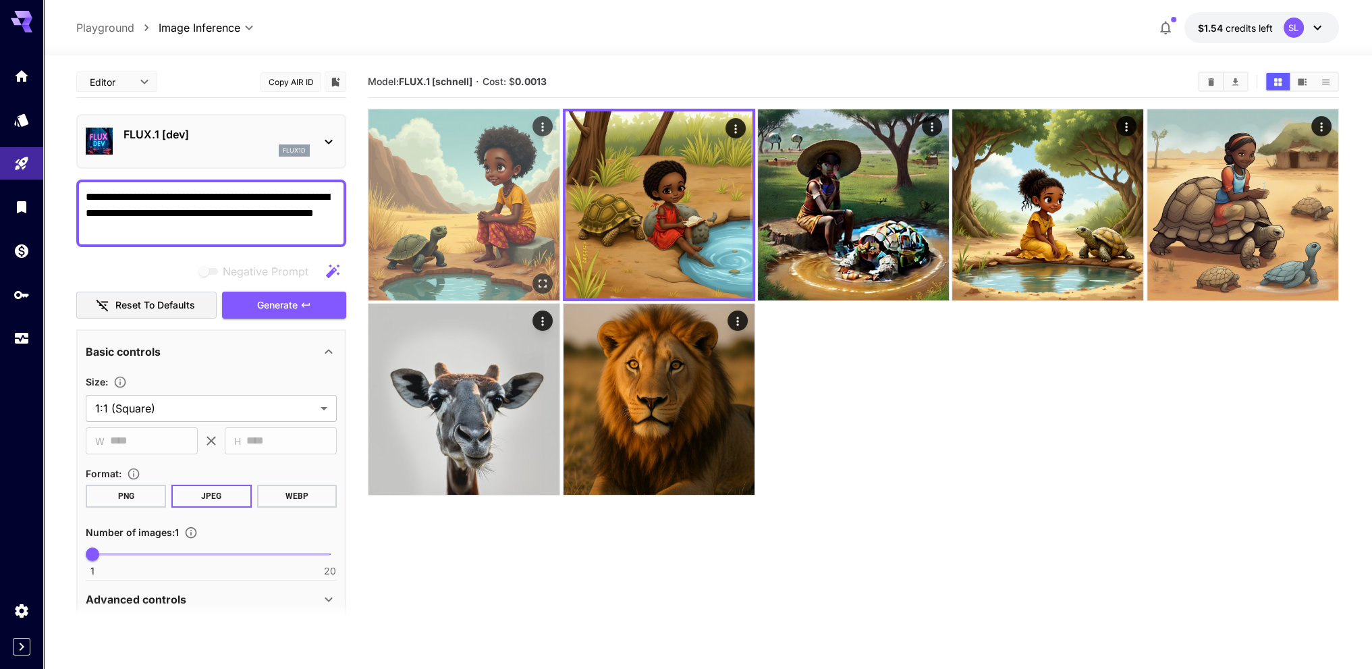
click at [480, 244] on img at bounding box center [463, 204] width 191 height 191
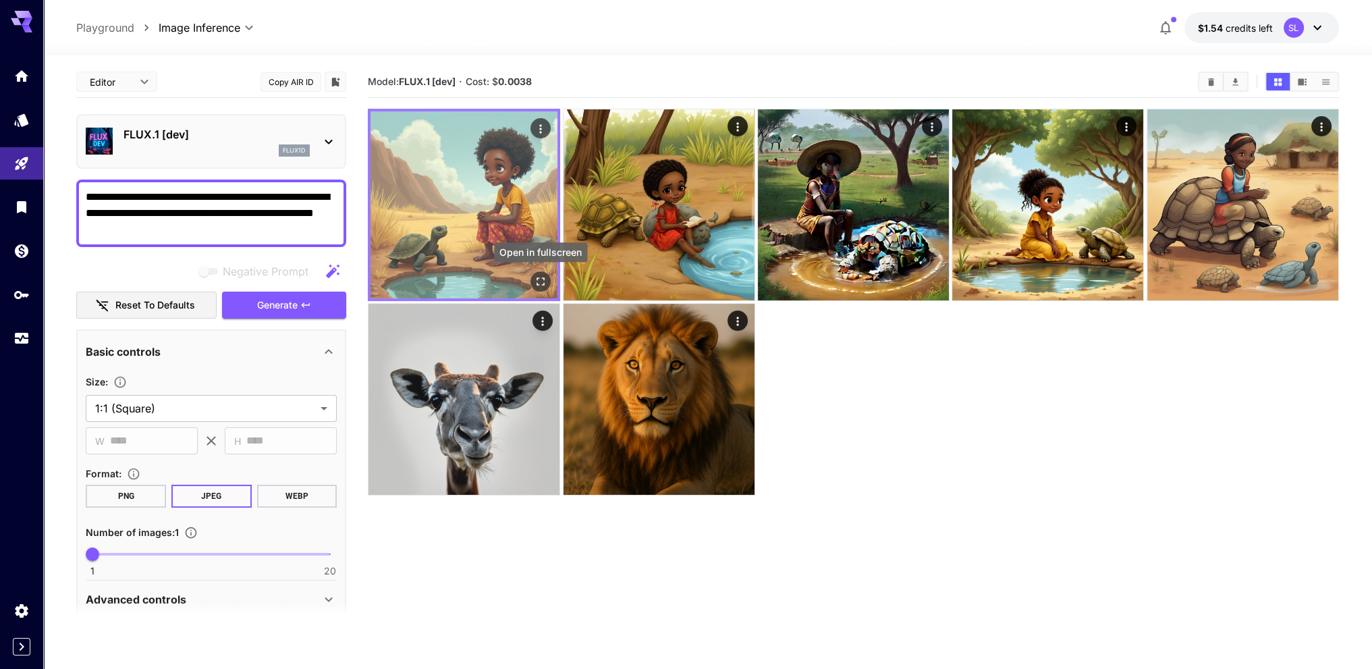
click at [544, 278] on icon "Open in fullscreen" at bounding box center [541, 281] width 8 height 8
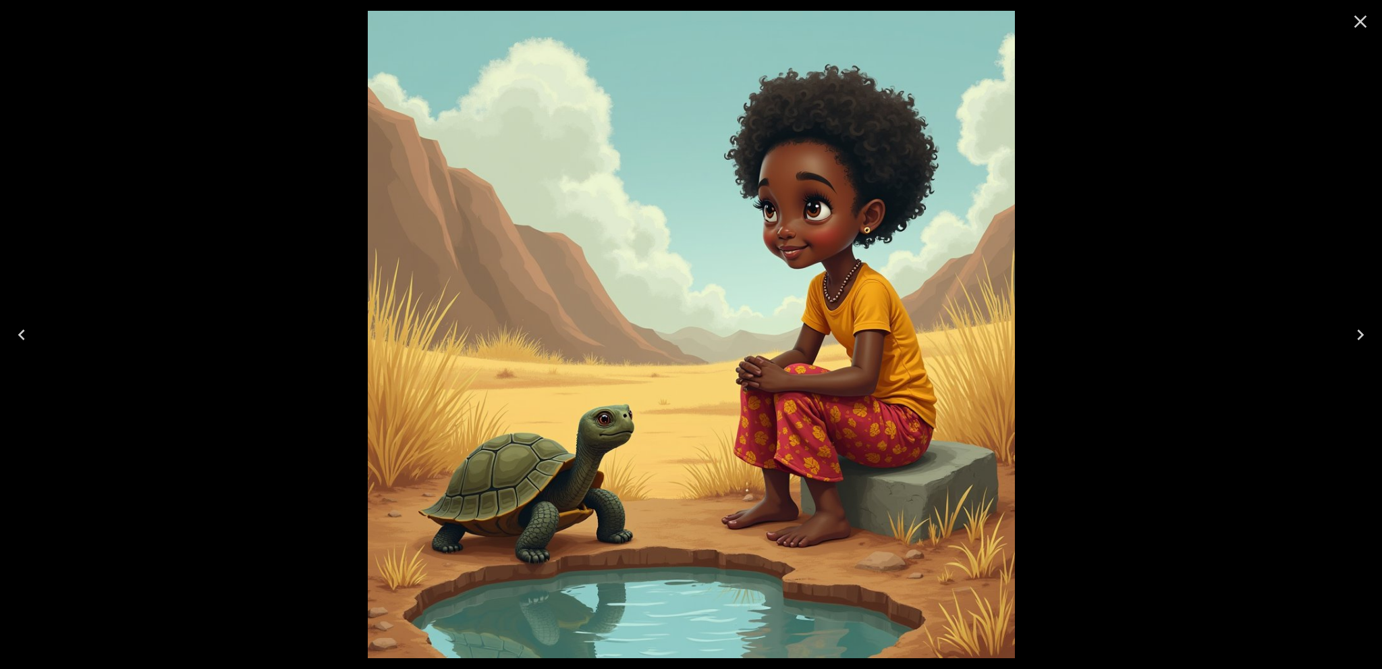
click at [1362, 24] on icon "Close" at bounding box center [1360, 22] width 13 height 13
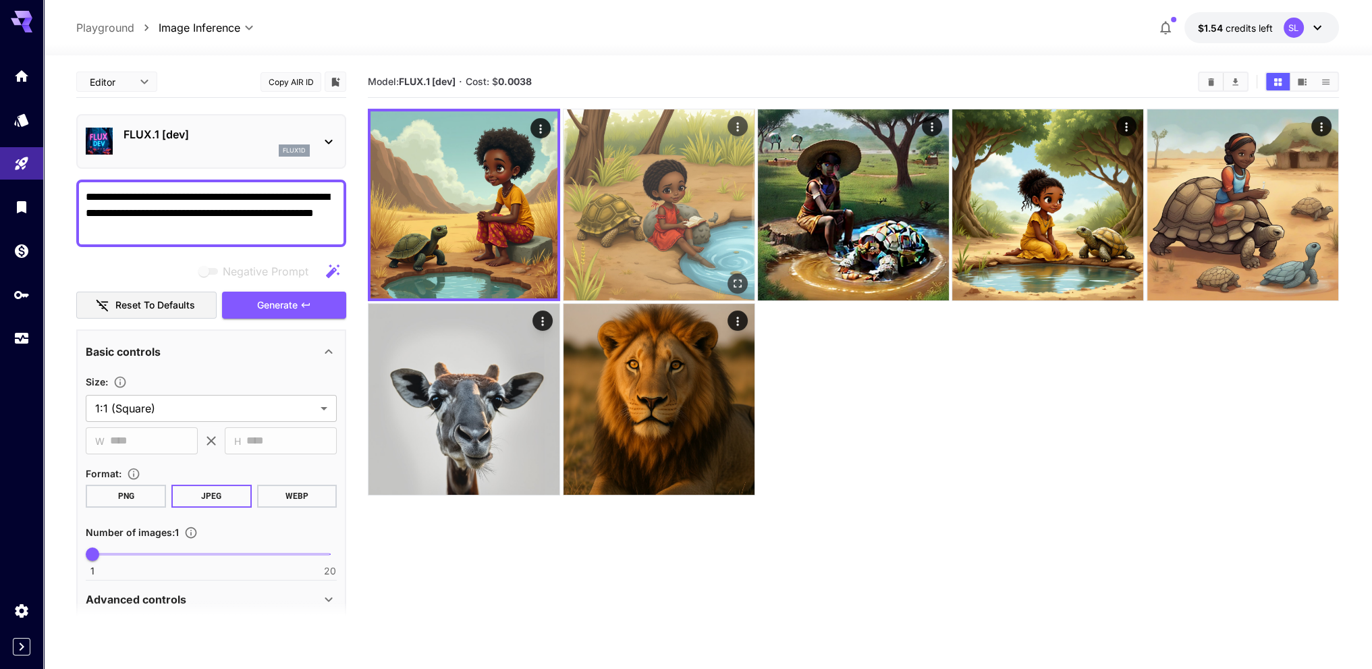
click at [685, 169] on img at bounding box center [658, 204] width 191 height 191
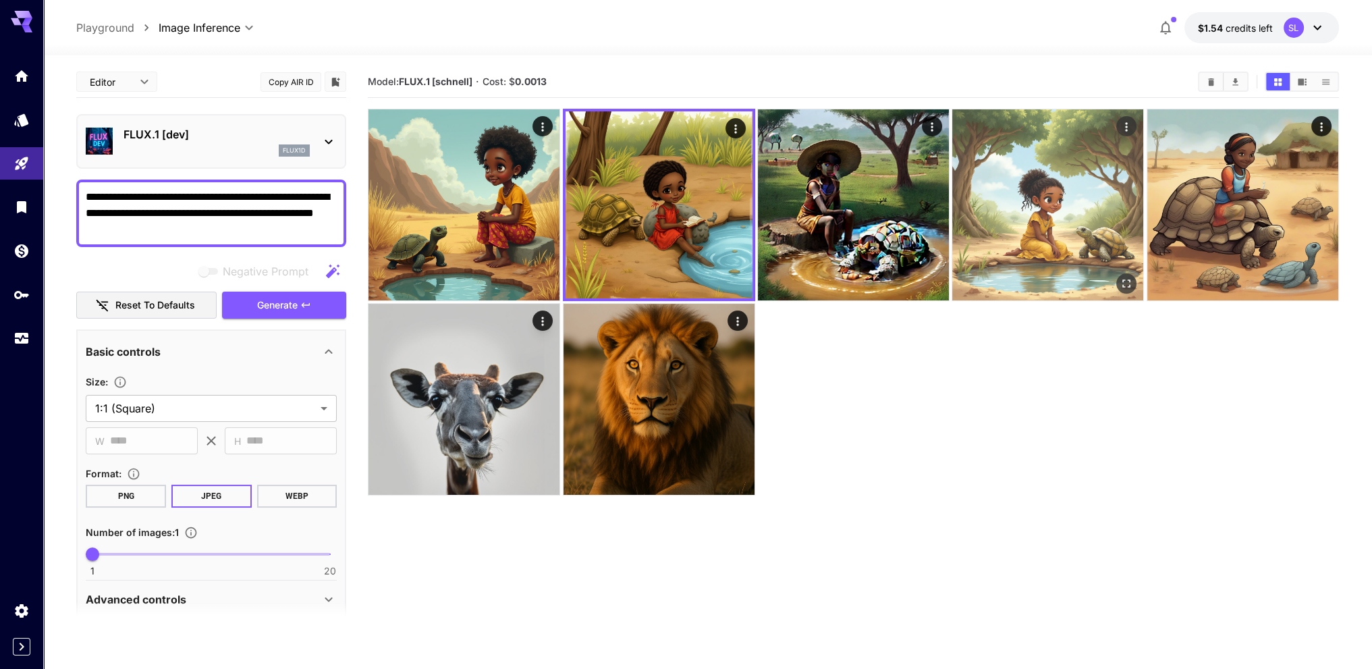
click at [1042, 198] on img at bounding box center [1047, 204] width 191 height 191
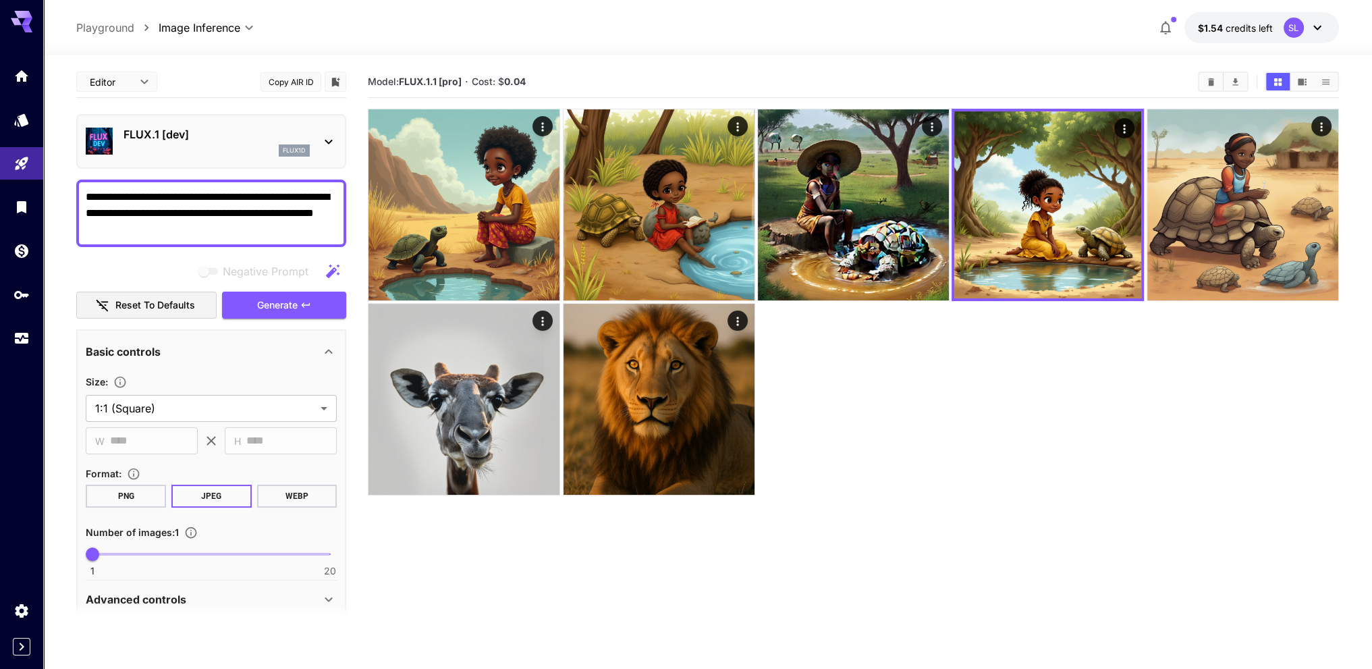
click at [689, 63] on div "**********" at bounding box center [707, 415] width 1262 height 720
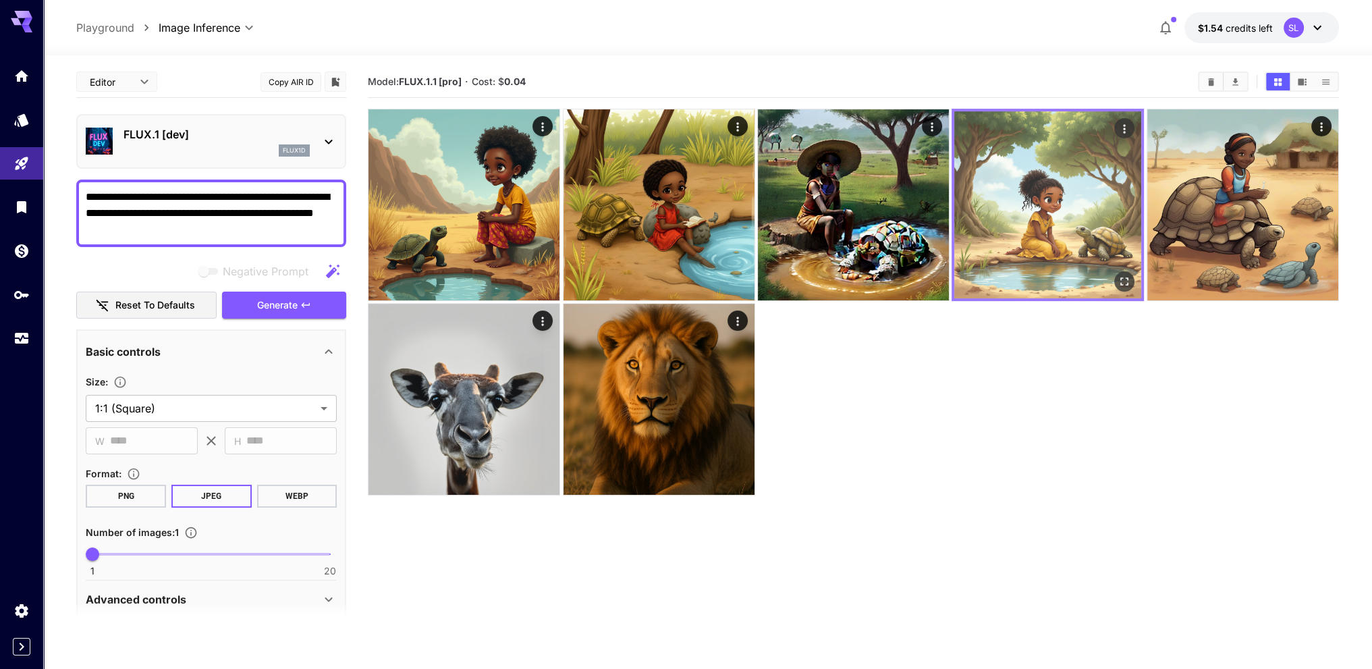
click at [1067, 186] on img at bounding box center [1047, 204] width 187 height 187
click at [1128, 275] on icon "Open in fullscreen" at bounding box center [1123, 281] width 13 height 13
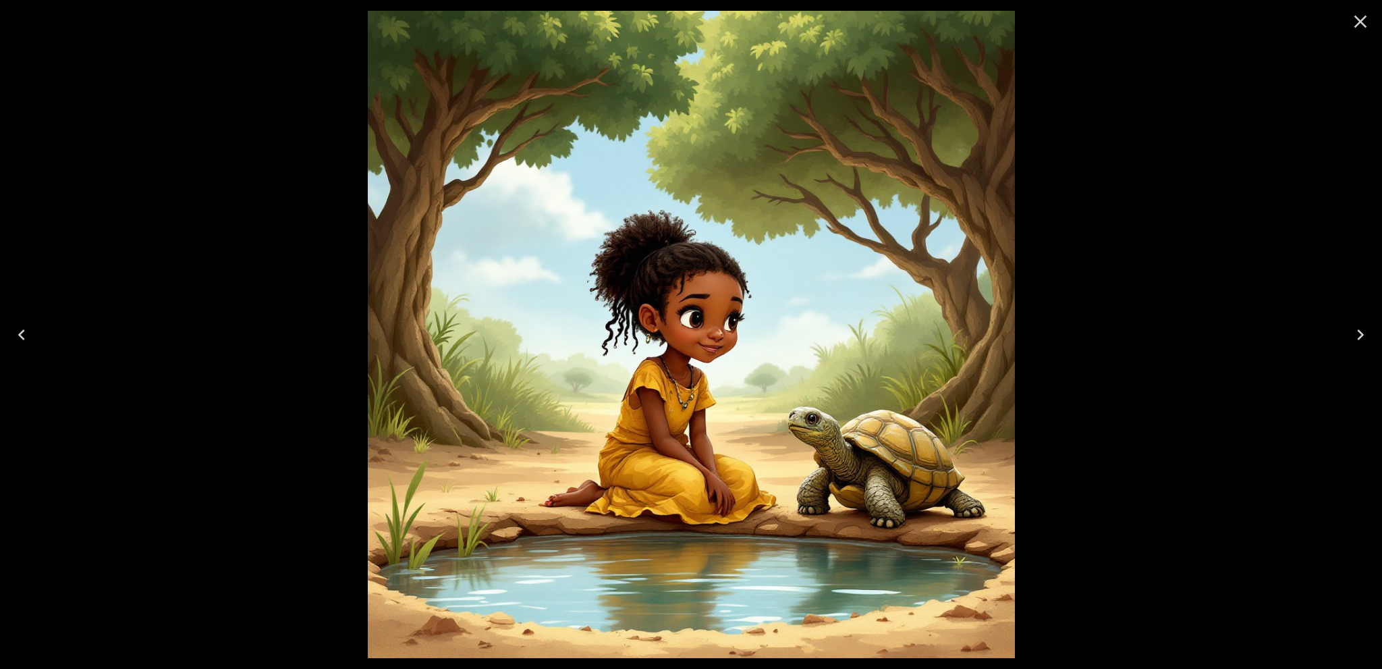
click at [1358, 21] on icon "Close" at bounding box center [1360, 22] width 22 height 22
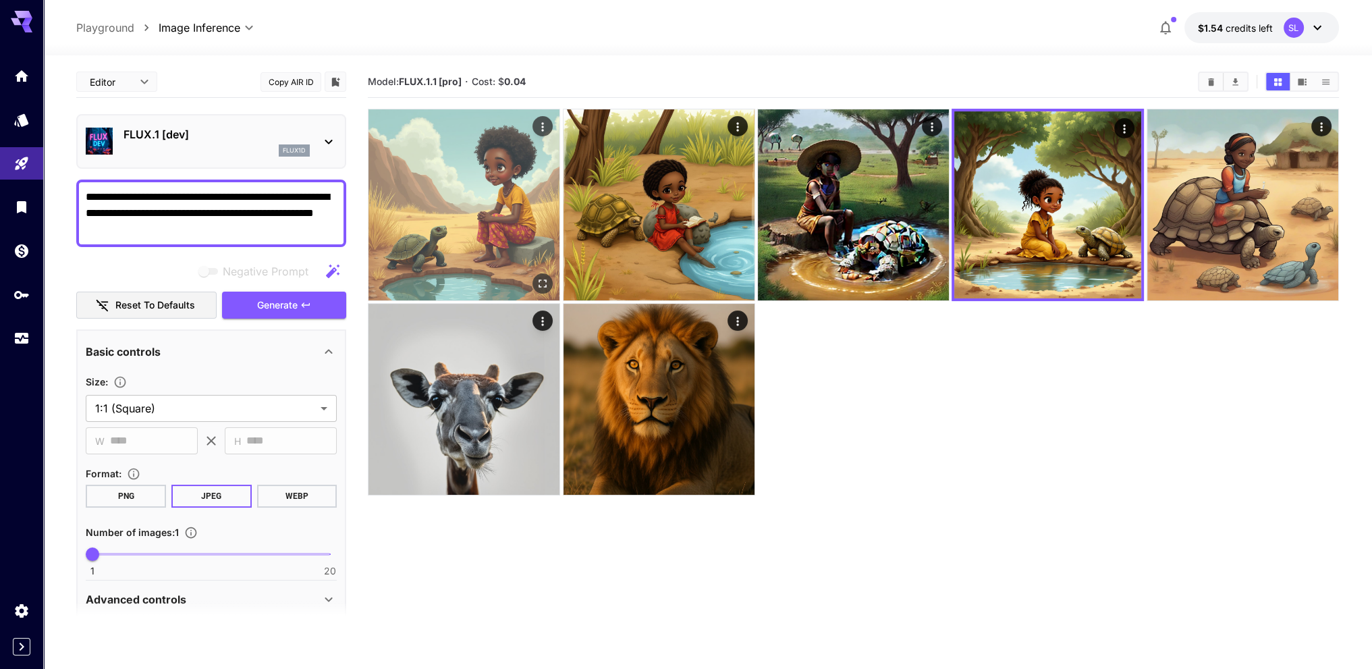
click at [478, 188] on img at bounding box center [463, 204] width 191 height 191
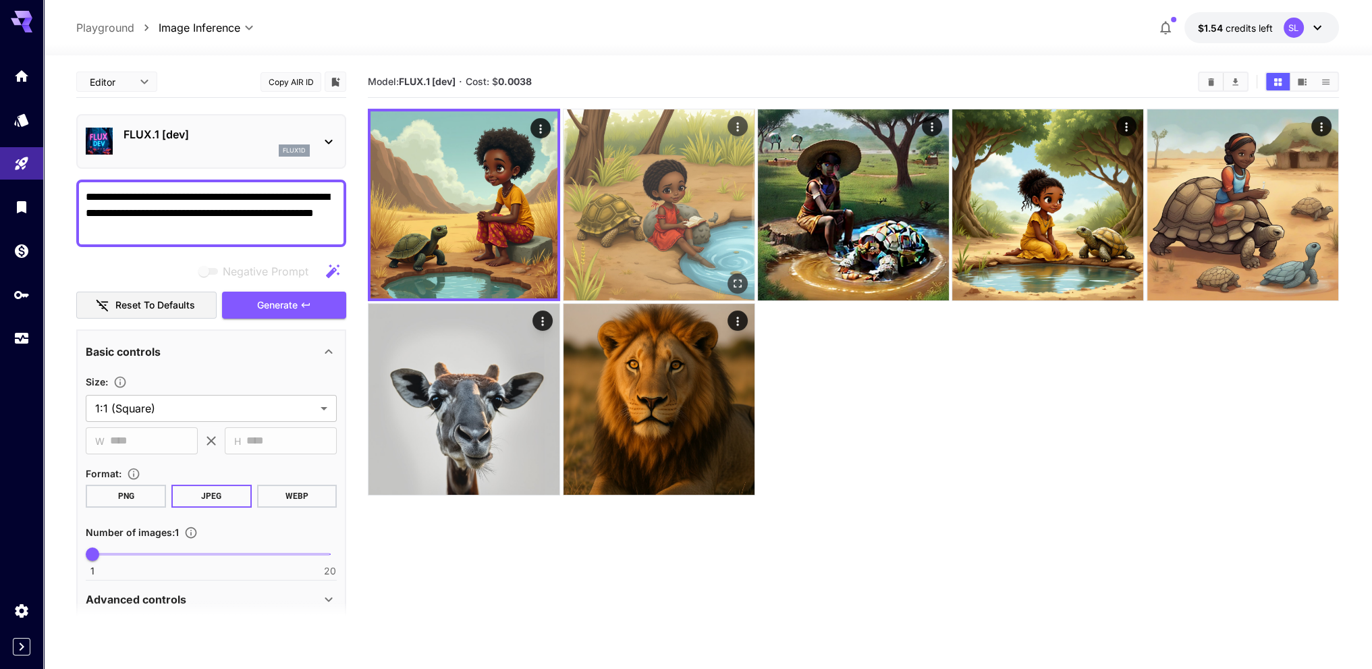
click at [679, 190] on img at bounding box center [658, 204] width 191 height 191
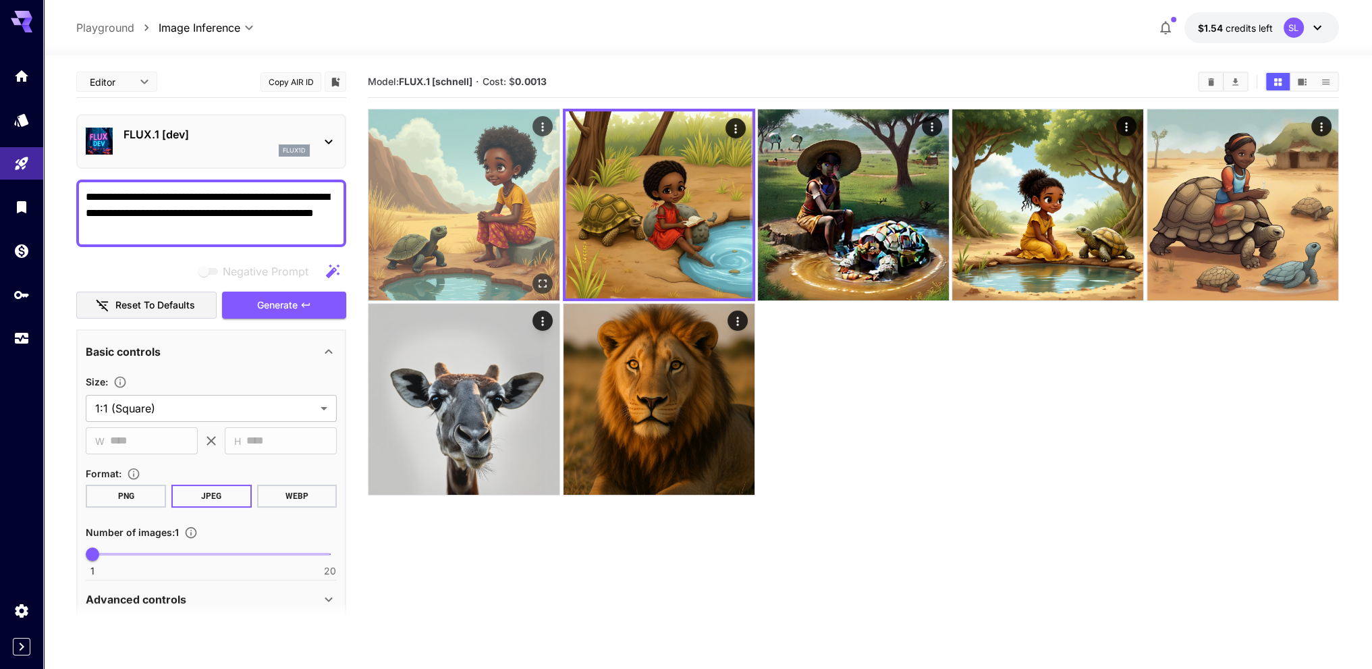
click at [510, 186] on img at bounding box center [463, 204] width 191 height 191
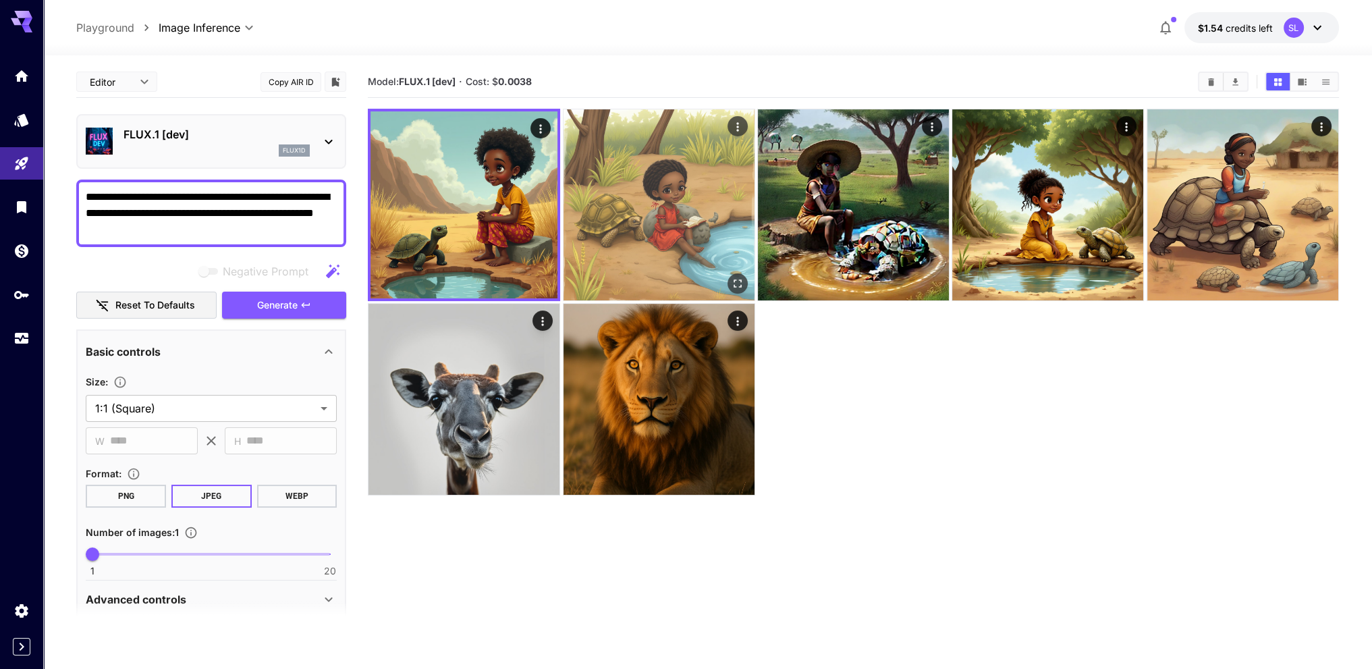
click at [708, 180] on img at bounding box center [658, 204] width 191 height 191
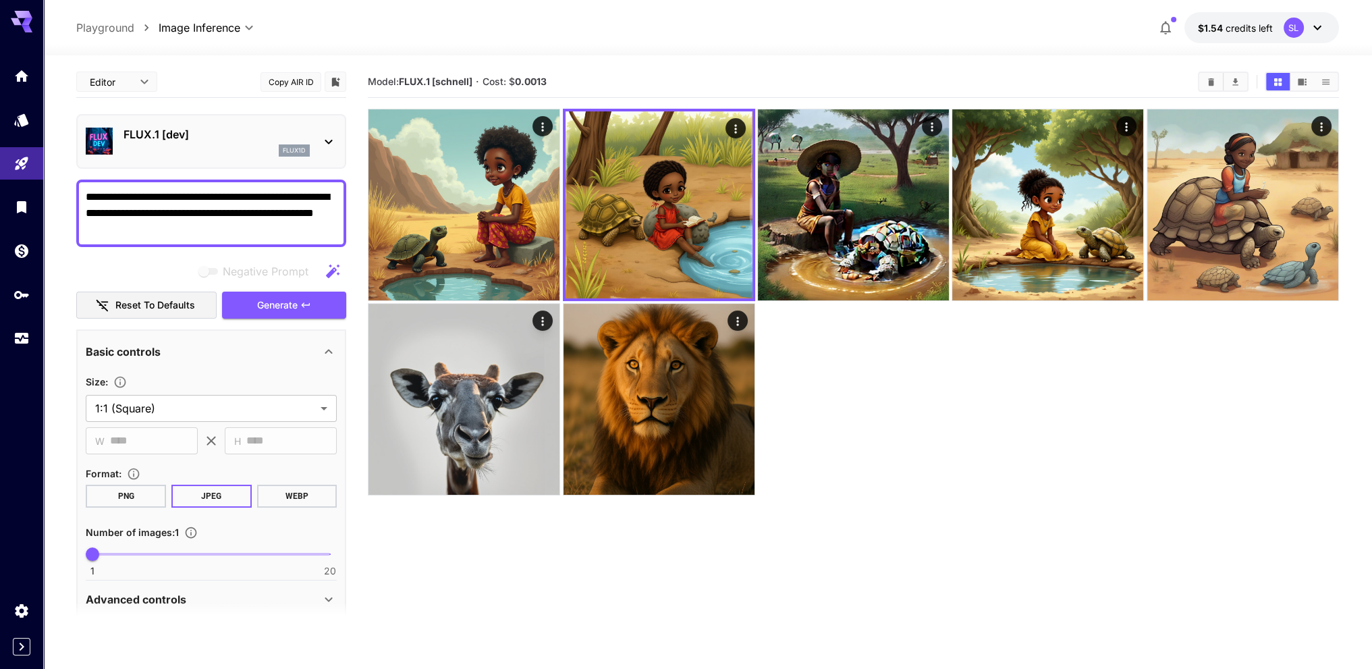
click at [672, 24] on div "**********" at bounding box center [707, 27] width 1262 height 31
click at [677, 57] on div "**********" at bounding box center [707, 415] width 1262 height 720
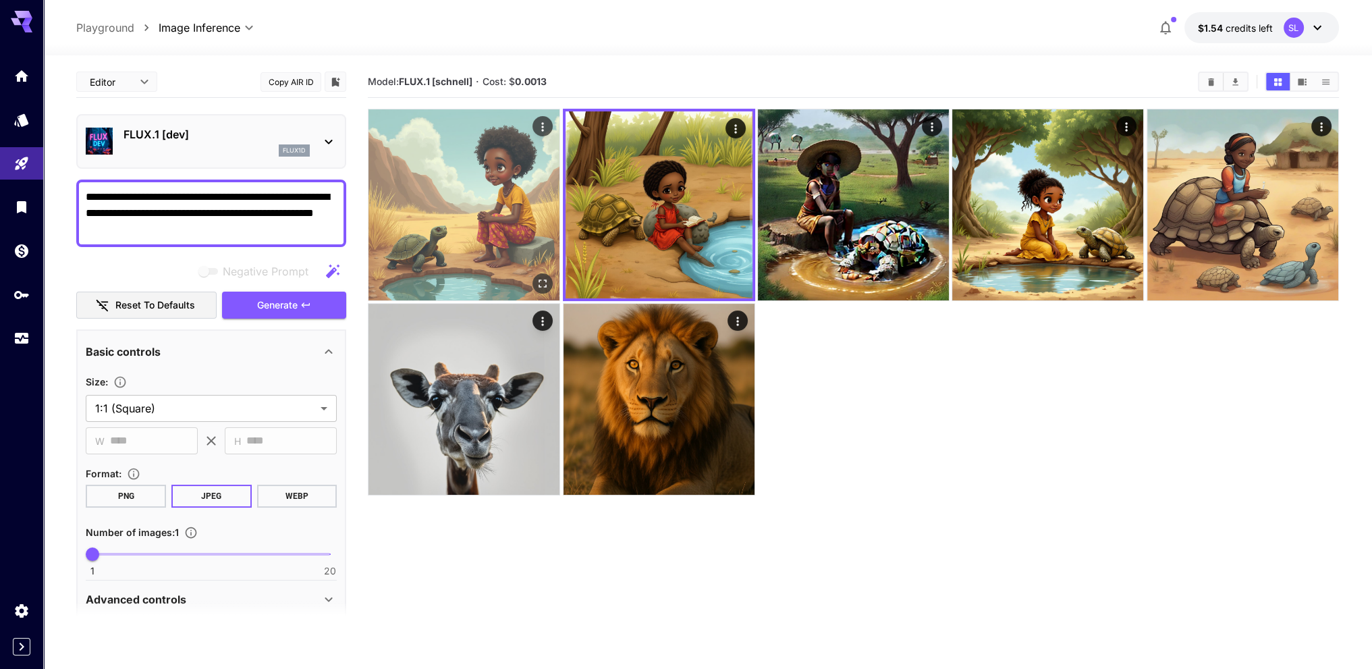
click at [457, 187] on img at bounding box center [463, 204] width 191 height 191
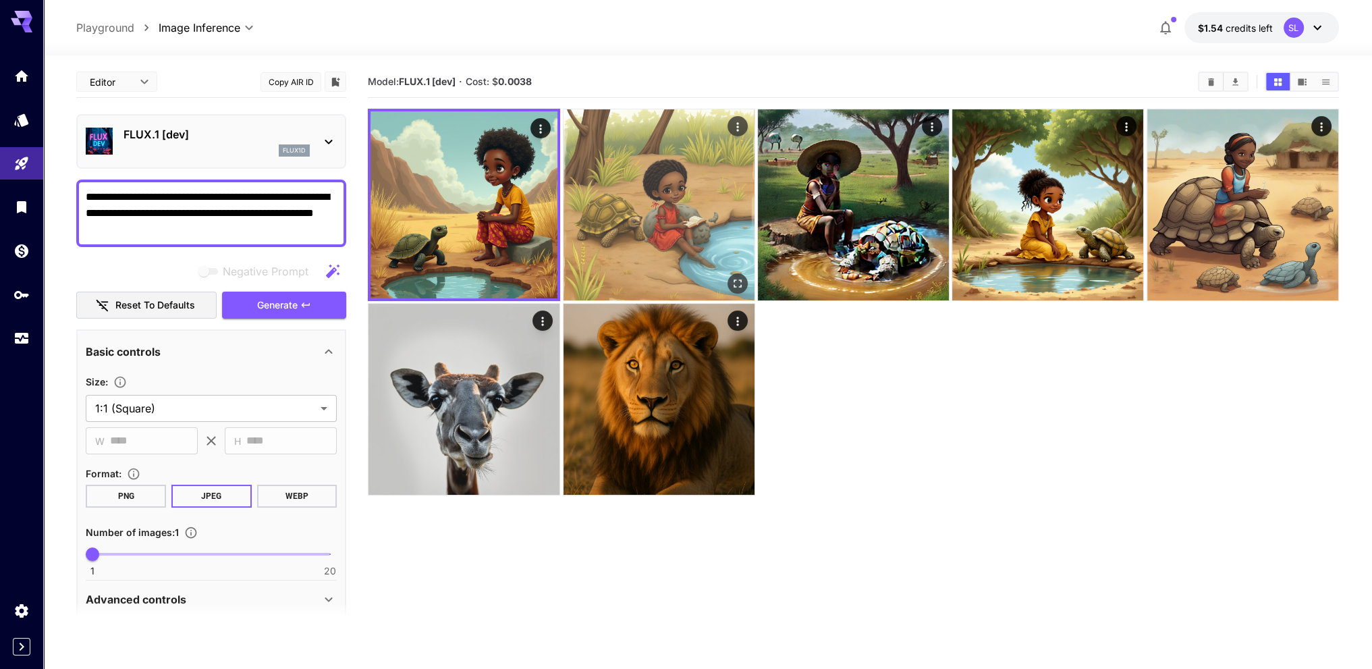
click at [740, 285] on icon "Open in fullscreen" at bounding box center [737, 283] width 8 height 8
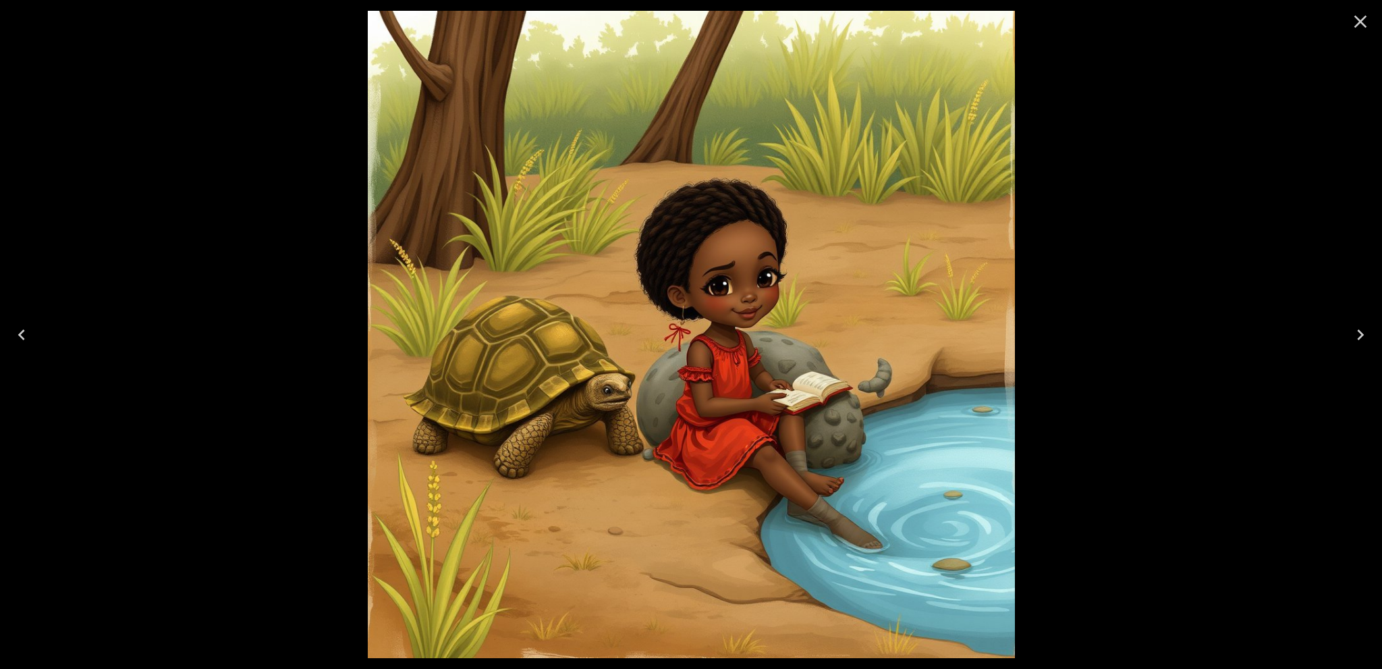
click at [1356, 22] on icon "Close" at bounding box center [1360, 22] width 22 height 22
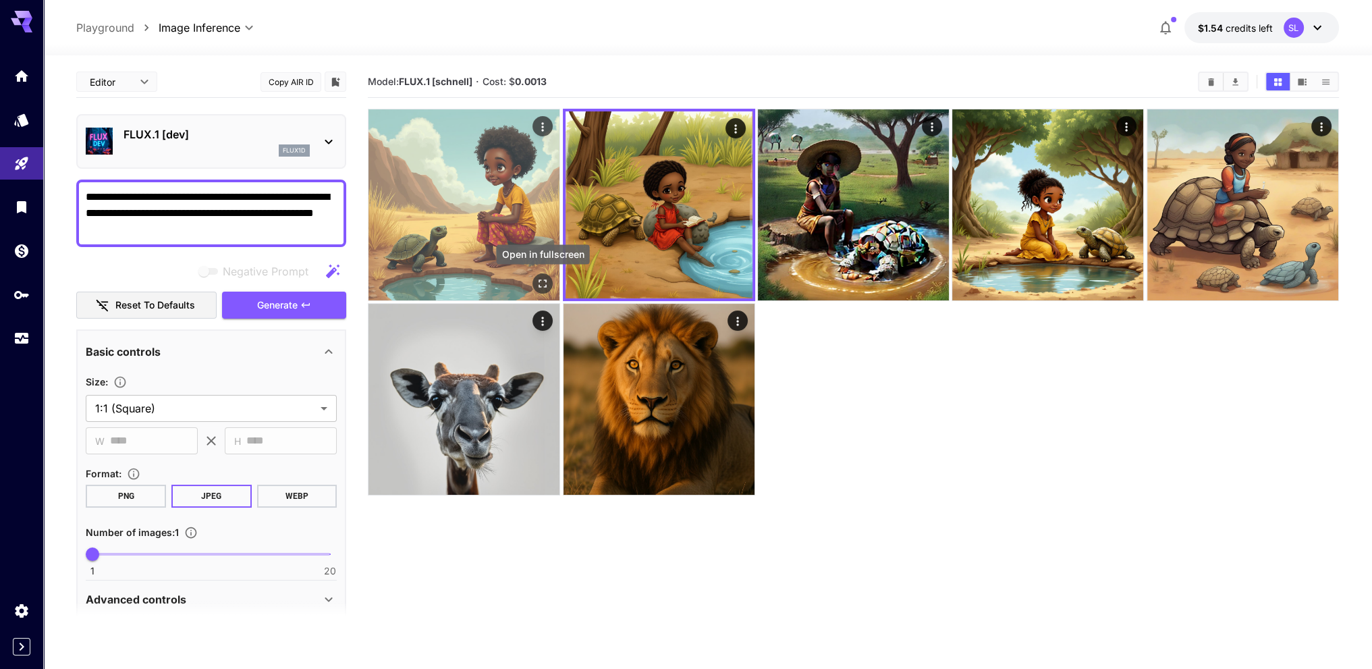
click at [542, 280] on icon "Open in fullscreen" at bounding box center [542, 283] width 13 height 13
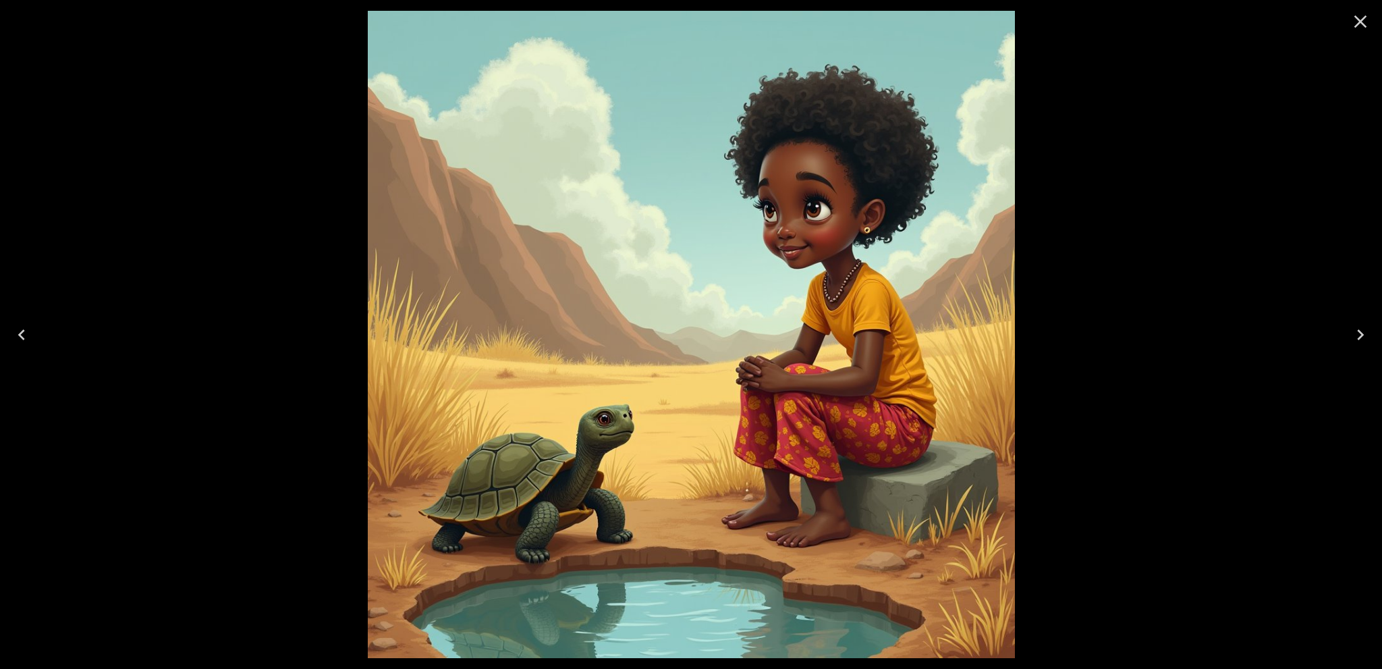
drag, startPoint x: 1367, startPoint y: 18, endPoint x: 1330, endPoint y: 24, distance: 37.5
click at [1367, 18] on icon "Close" at bounding box center [1360, 22] width 22 height 22
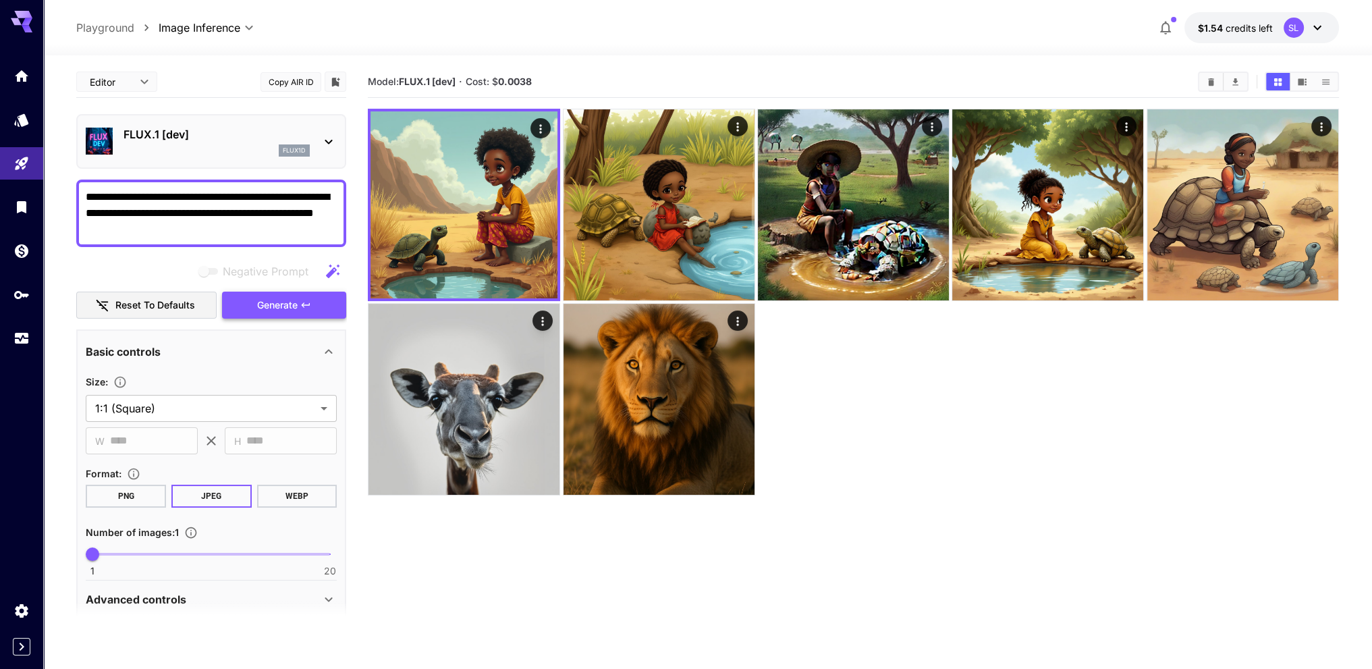
click at [290, 306] on span "Generate" at bounding box center [277, 305] width 40 height 17
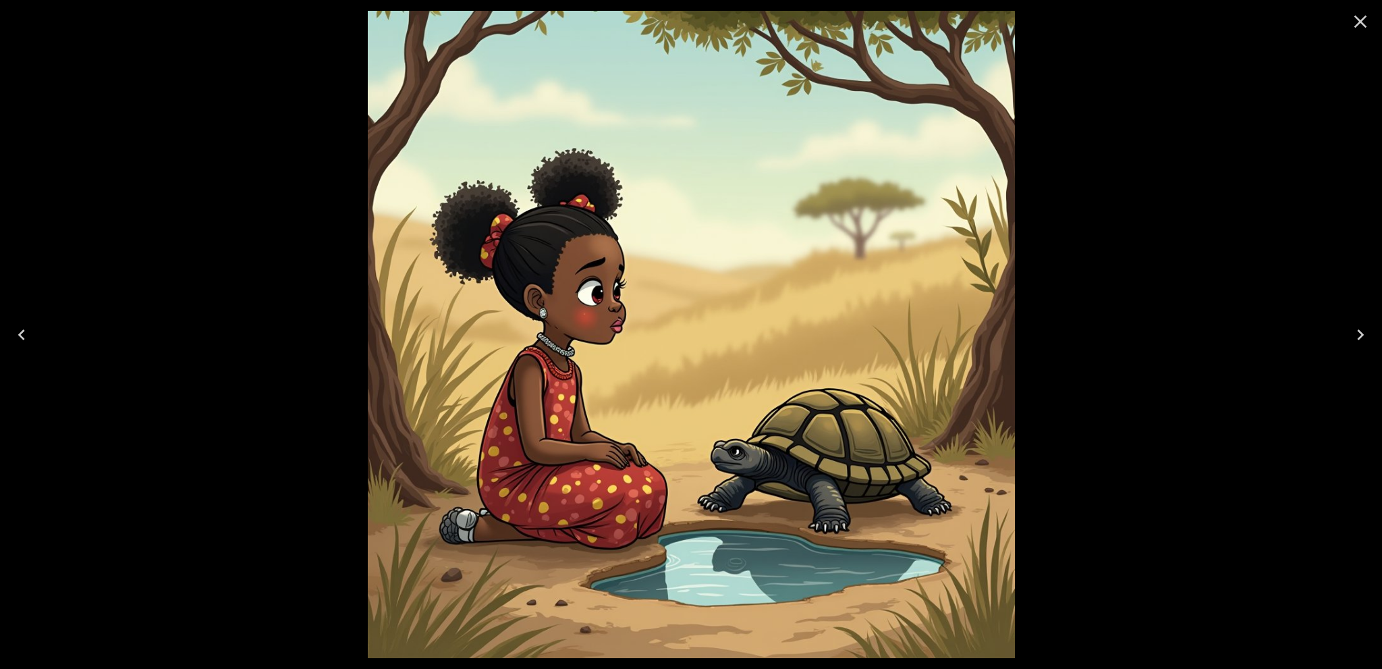
click at [1361, 22] on icon "Close" at bounding box center [1360, 22] width 13 height 13
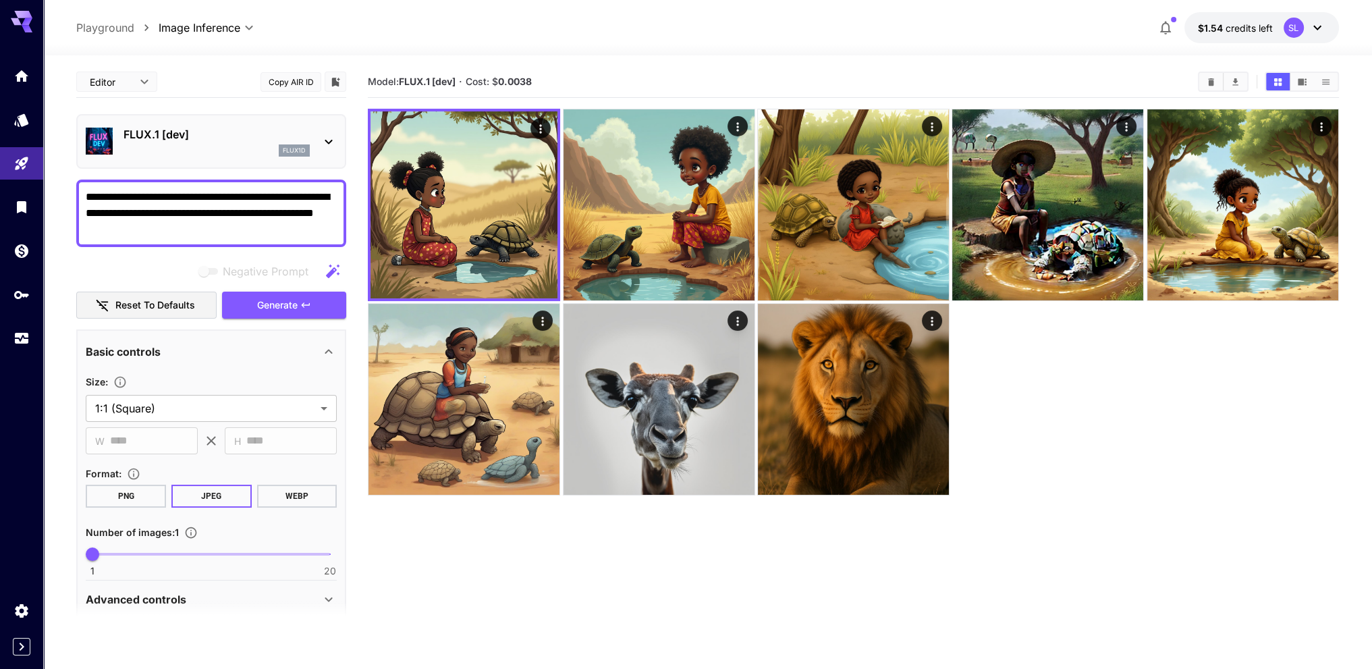
click at [302, 82] on button "Copy AIR ID" at bounding box center [290, 82] width 61 height 20
drag, startPoint x: 1259, startPoint y: 388, endPoint x: 1198, endPoint y: 377, distance: 61.7
click at [1259, 388] on div at bounding box center [853, 302] width 971 height 387
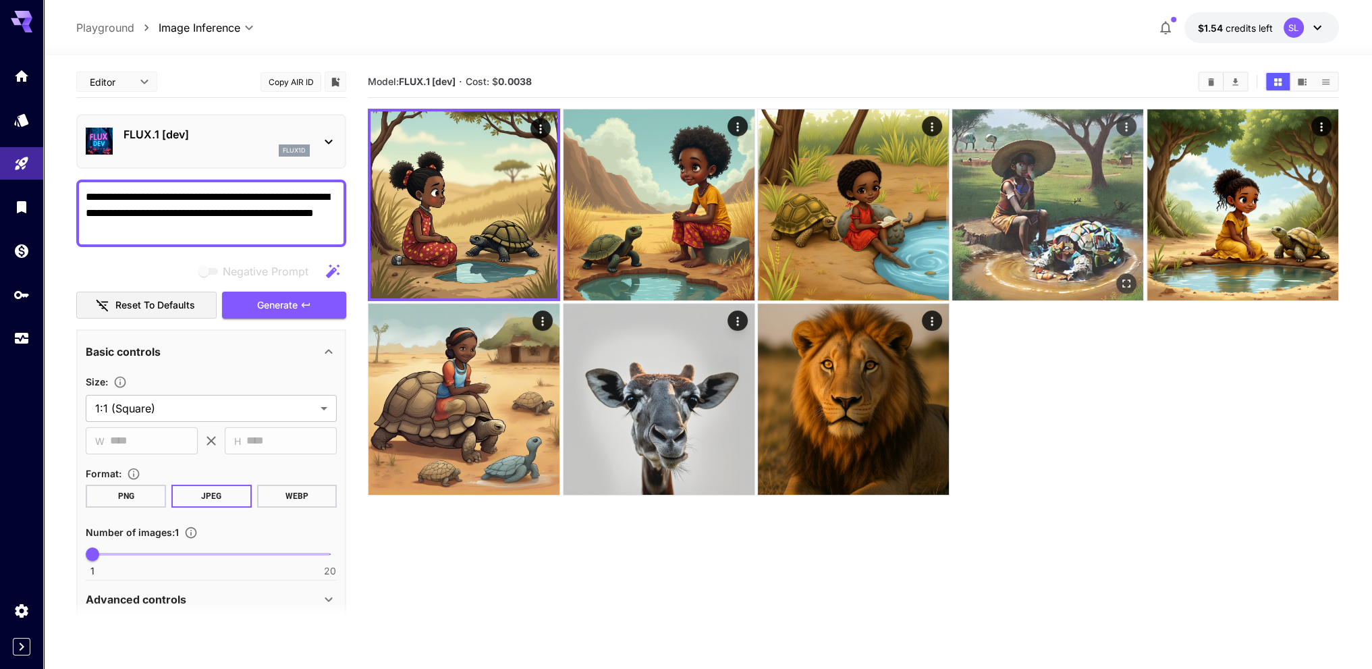
click at [1002, 231] on img at bounding box center [1047, 204] width 191 height 191
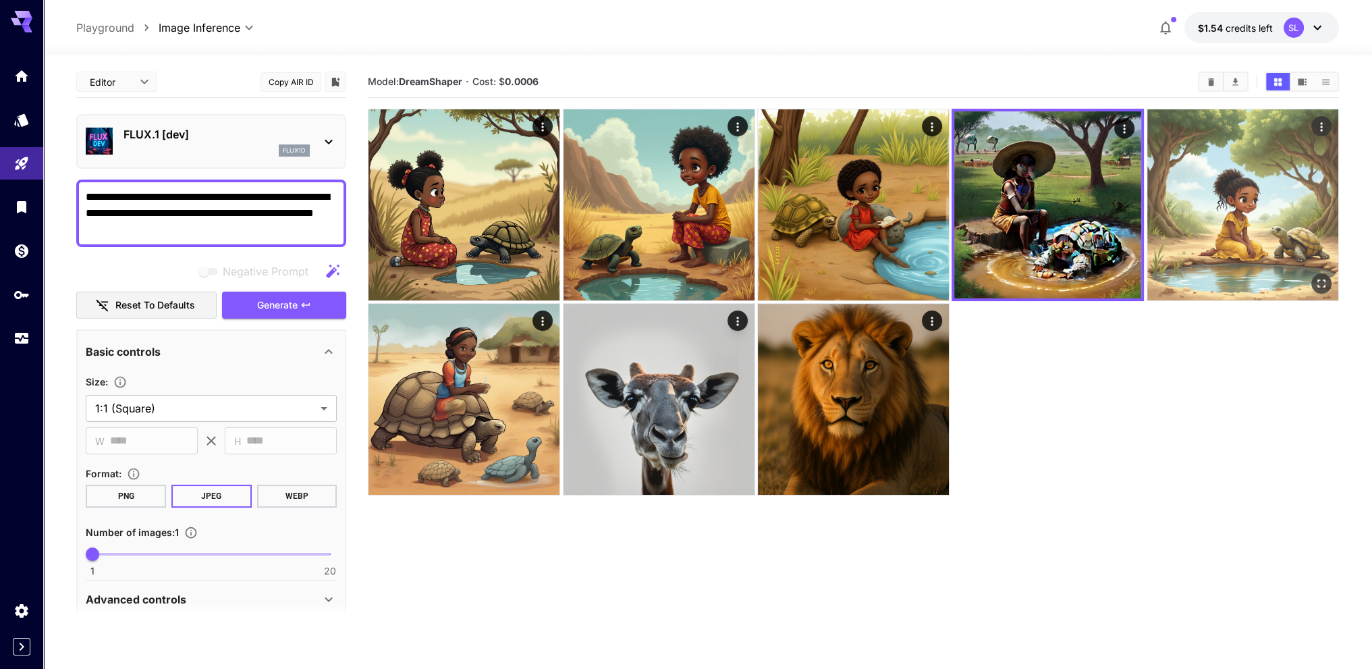
click at [1193, 221] on img at bounding box center [1242, 204] width 191 height 191
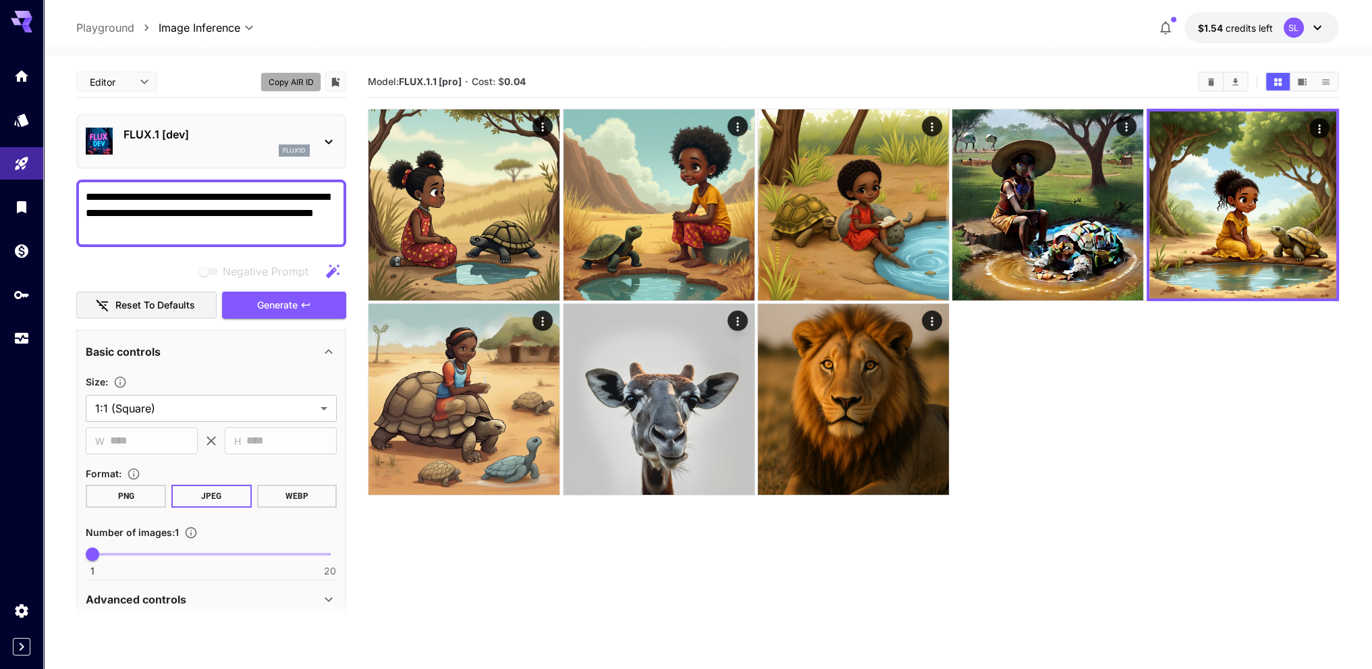
click at [286, 86] on button "Copy AIR ID" at bounding box center [290, 82] width 61 height 20
click at [1325, 336] on div at bounding box center [853, 302] width 971 height 387
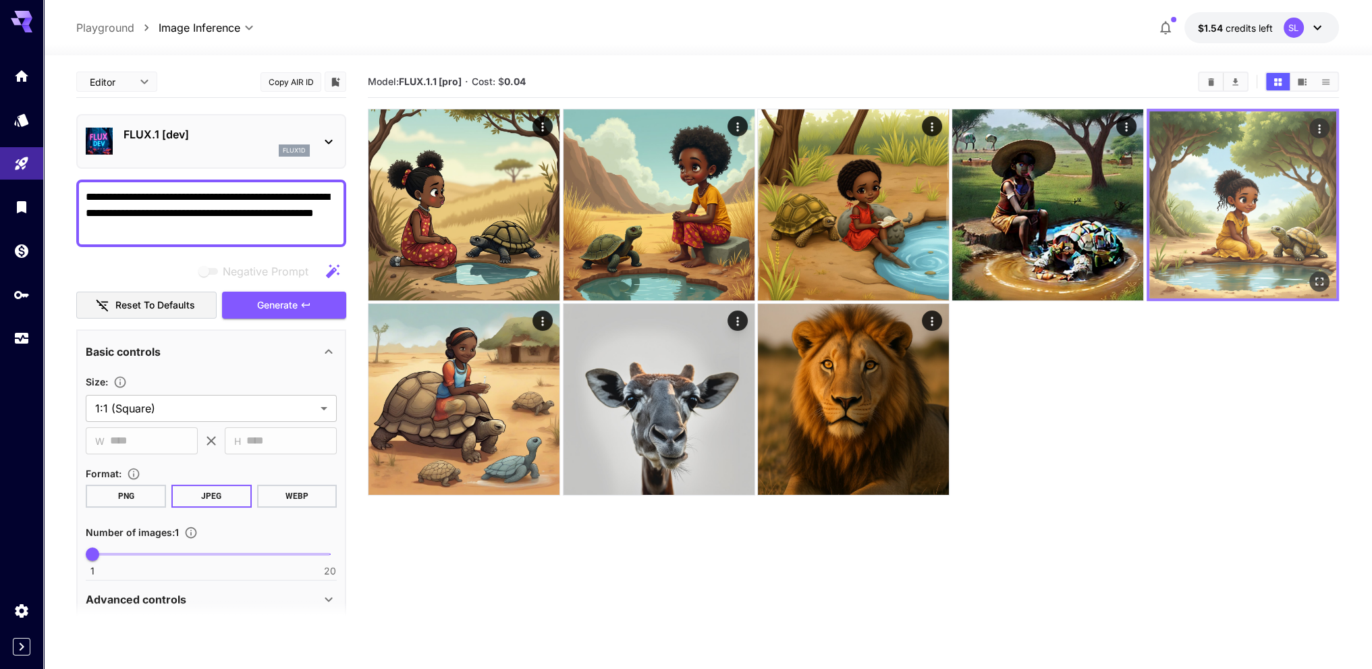
click at [1286, 213] on img at bounding box center [1242, 204] width 187 height 187
click at [1287, 237] on img at bounding box center [1242, 204] width 187 height 187
click at [1322, 126] on icon "Actions" at bounding box center [1318, 128] width 13 height 13
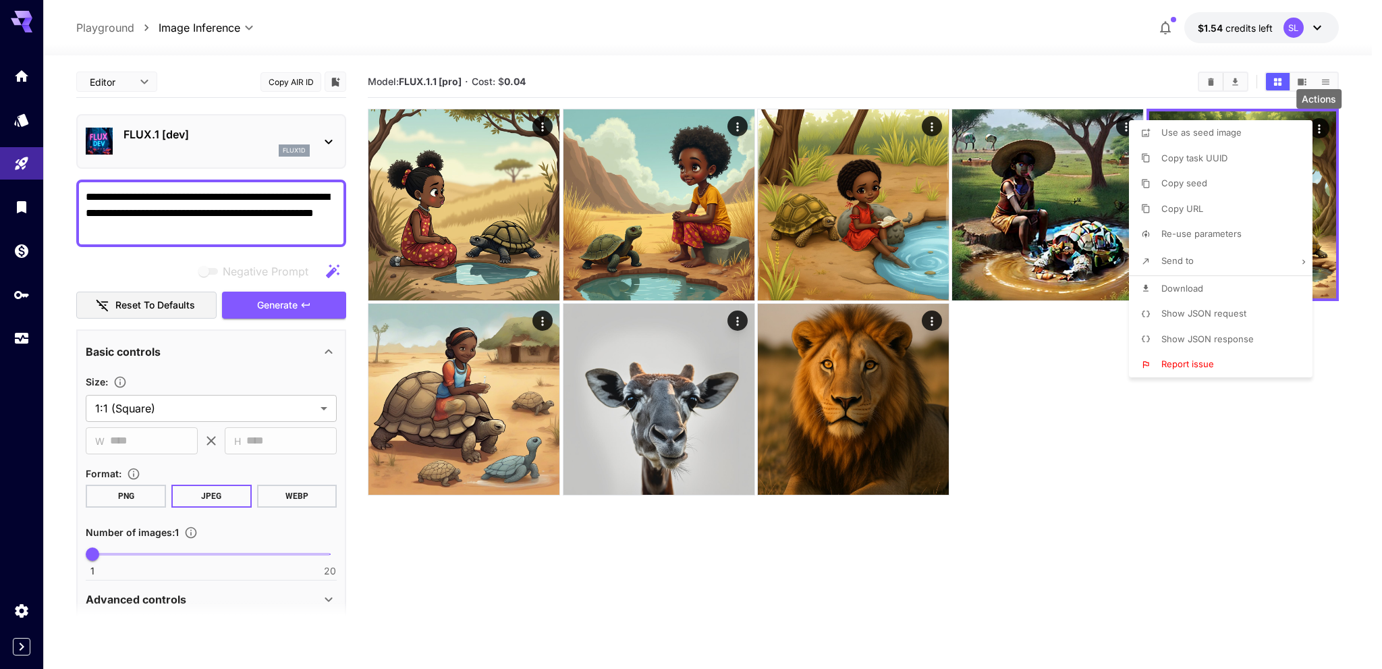
click at [1216, 238] on span "Re-use parameters" at bounding box center [1201, 233] width 80 height 11
type input "*********"
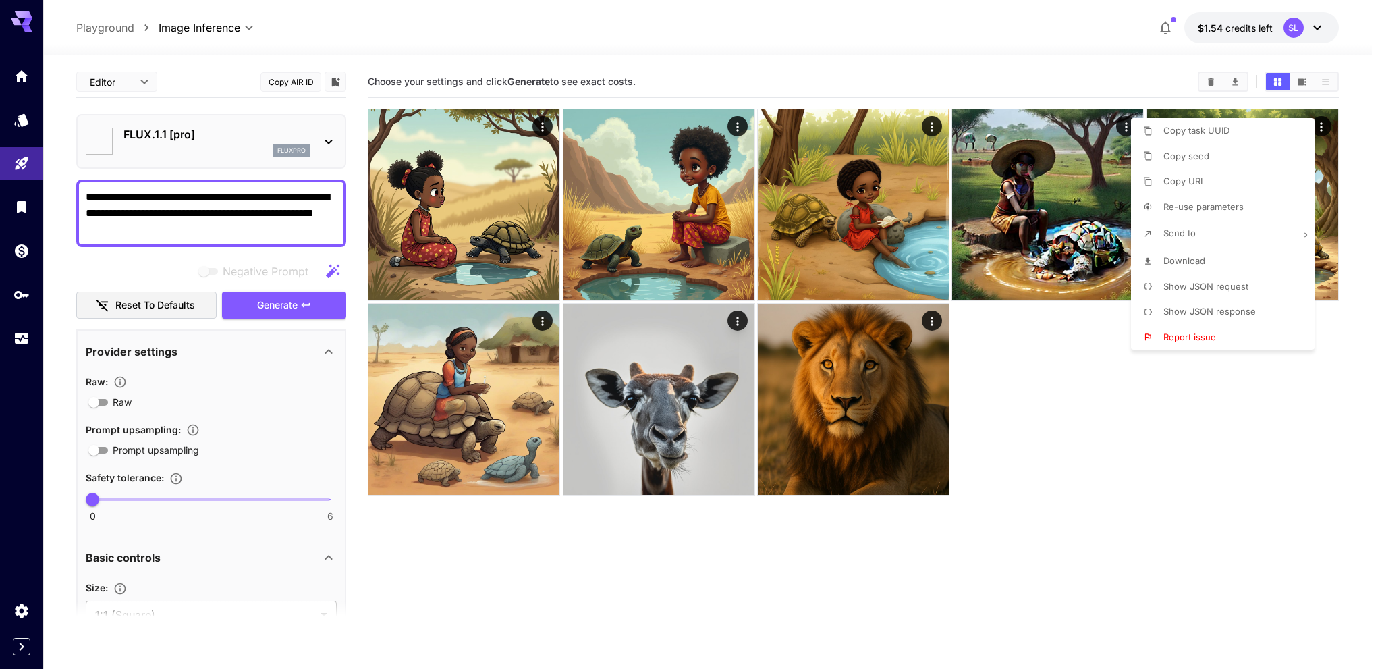
type input "**********"
type input "****"
click at [621, 86] on div at bounding box center [691, 334] width 1382 height 669
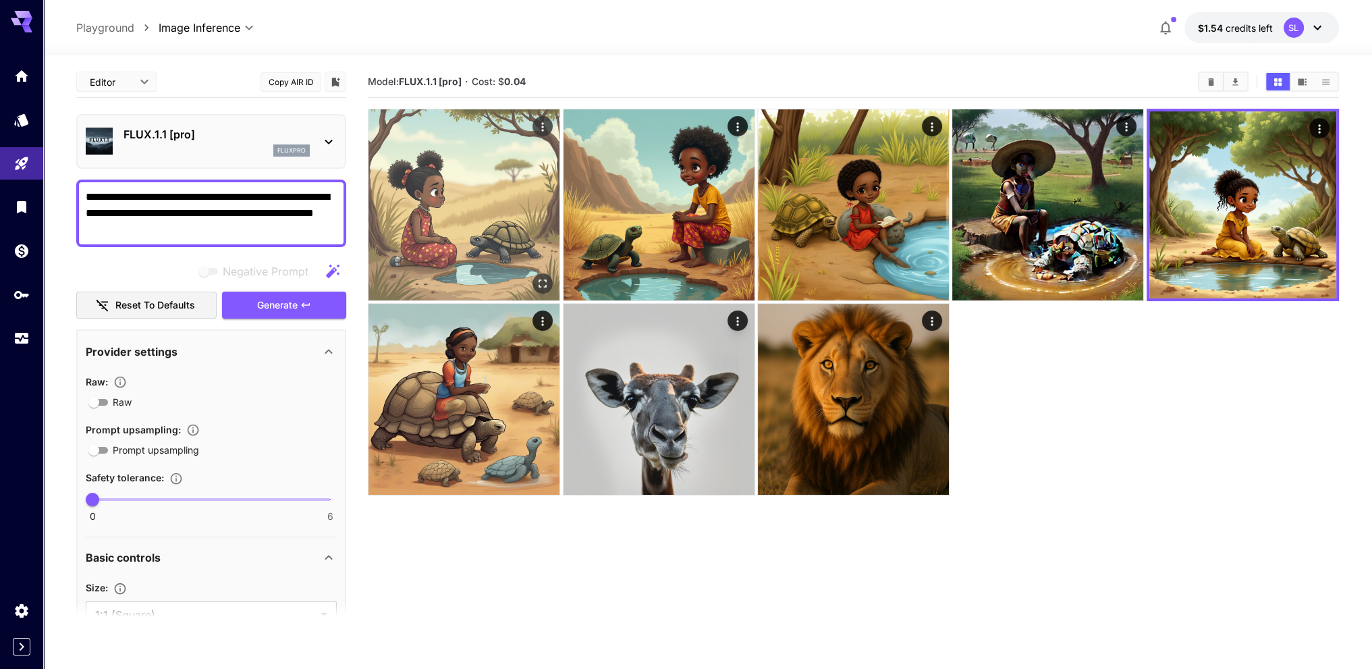
click at [499, 167] on img at bounding box center [463, 204] width 191 height 191
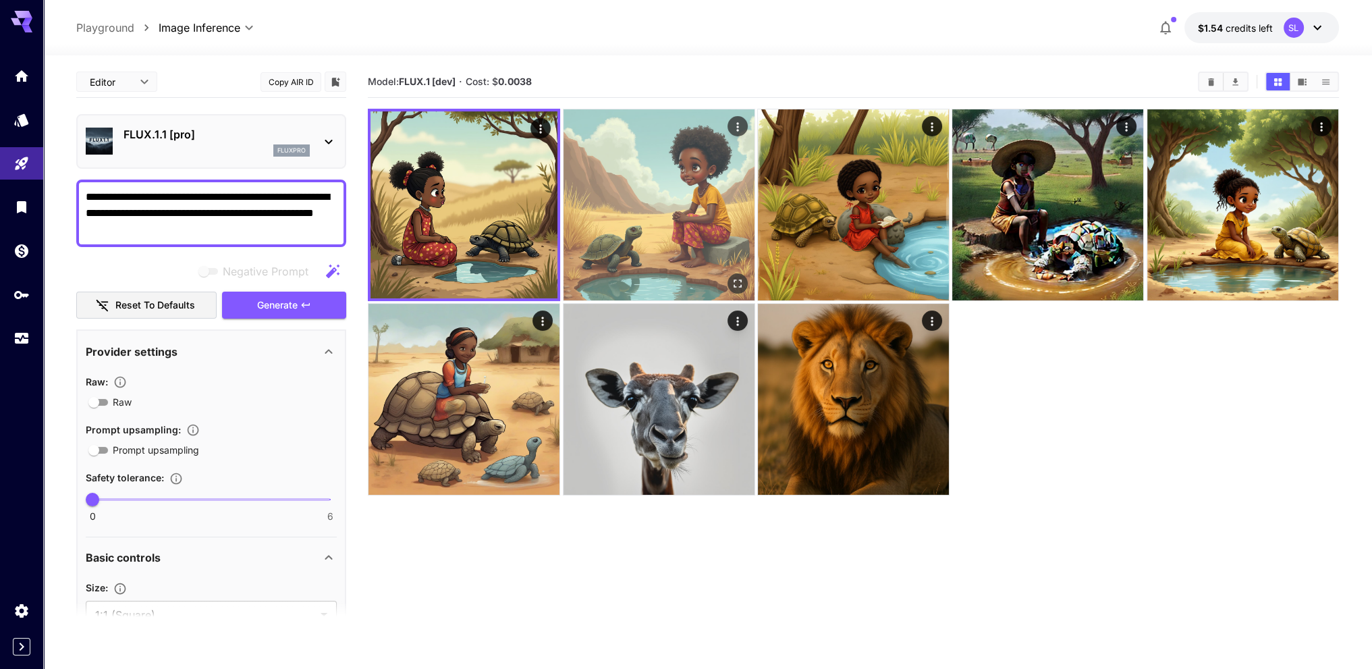
click at [704, 198] on img at bounding box center [658, 204] width 191 height 191
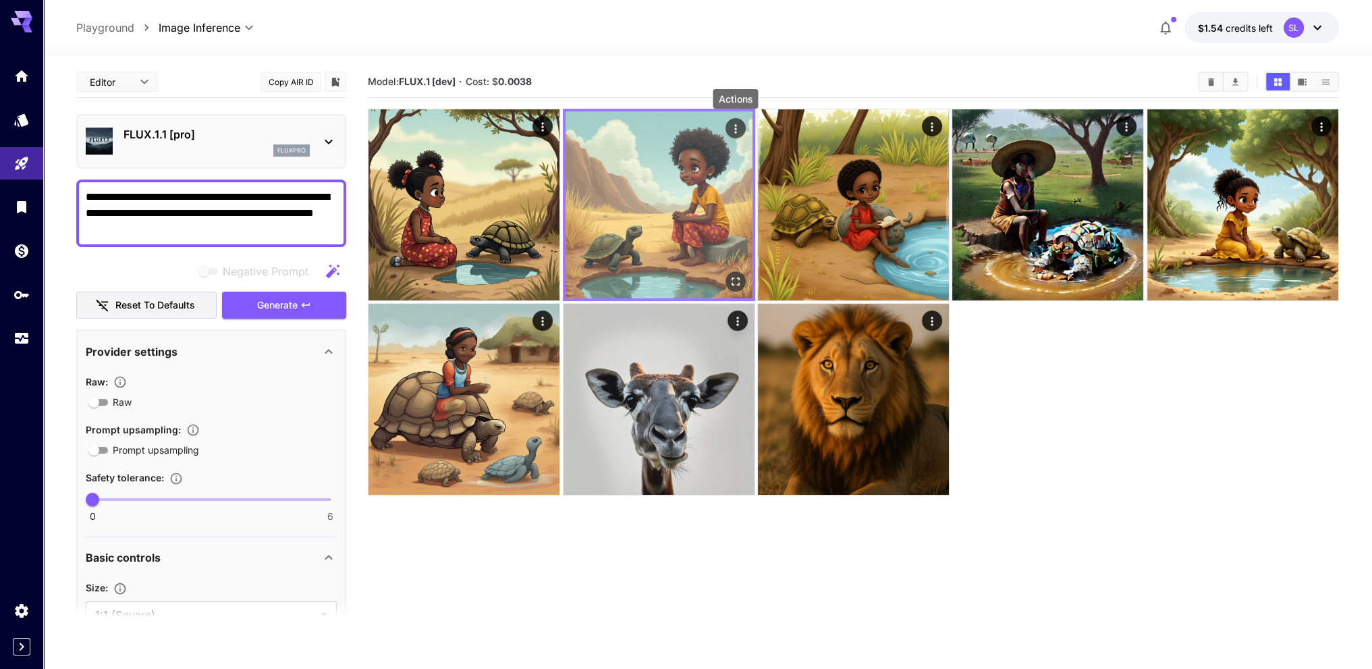
click at [738, 129] on icon "Actions" at bounding box center [735, 128] width 13 height 13
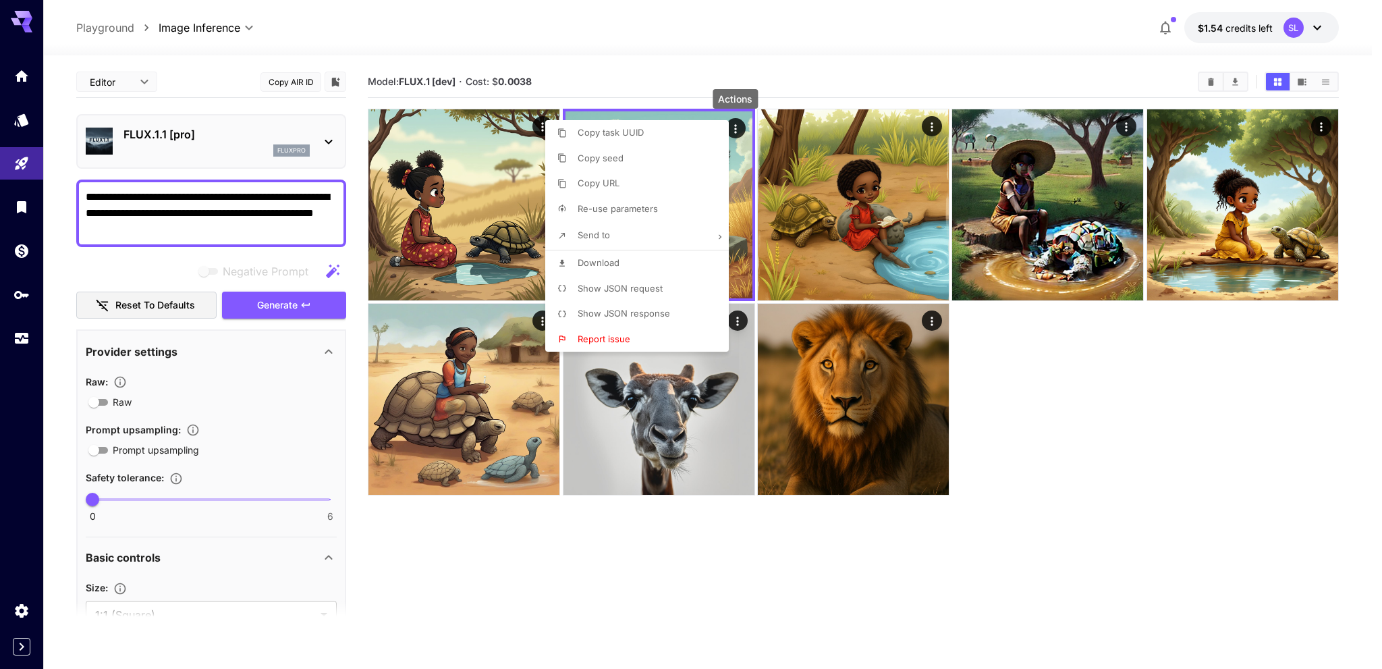
click at [718, 86] on body "**********" at bounding box center [691, 387] width 1382 height 775
click at [735, 49] on div at bounding box center [691, 334] width 1382 height 669
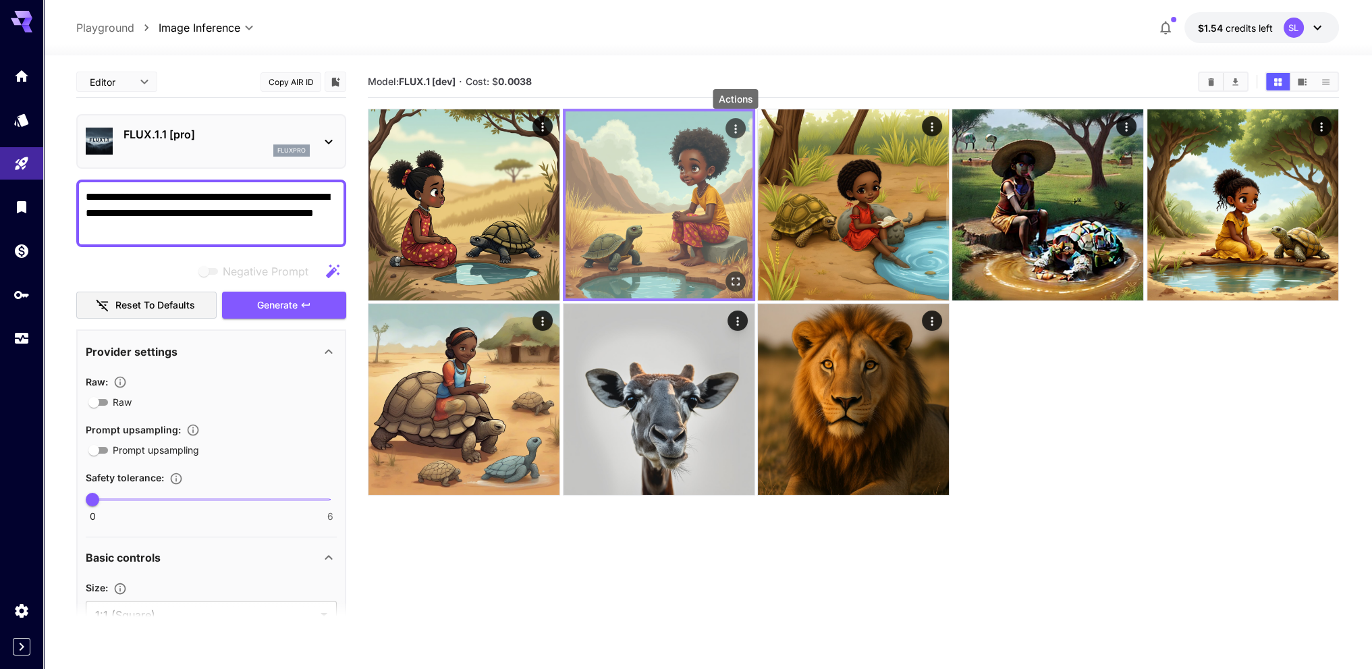
click at [740, 127] on icon "Actions" at bounding box center [735, 128] width 13 height 13
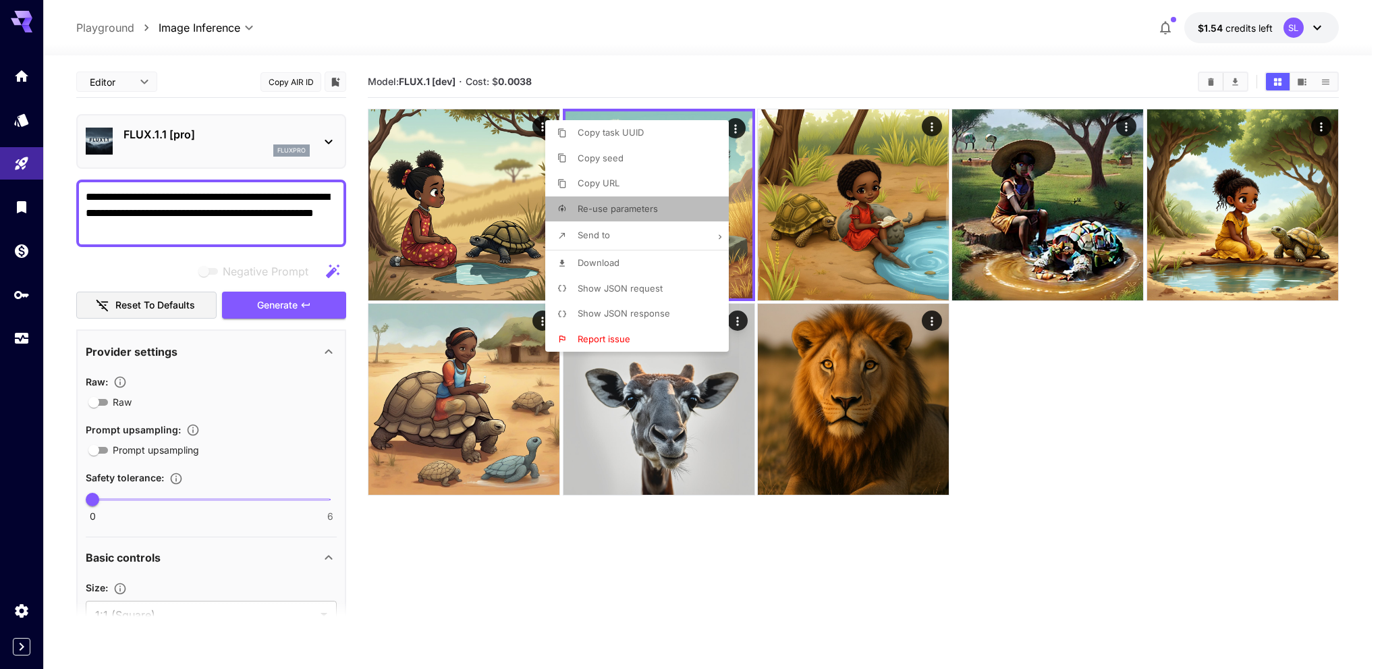
click at [635, 210] on span "Re-use parameters" at bounding box center [617, 208] width 80 height 11
type input "*********"
type input "**********"
type input "****"
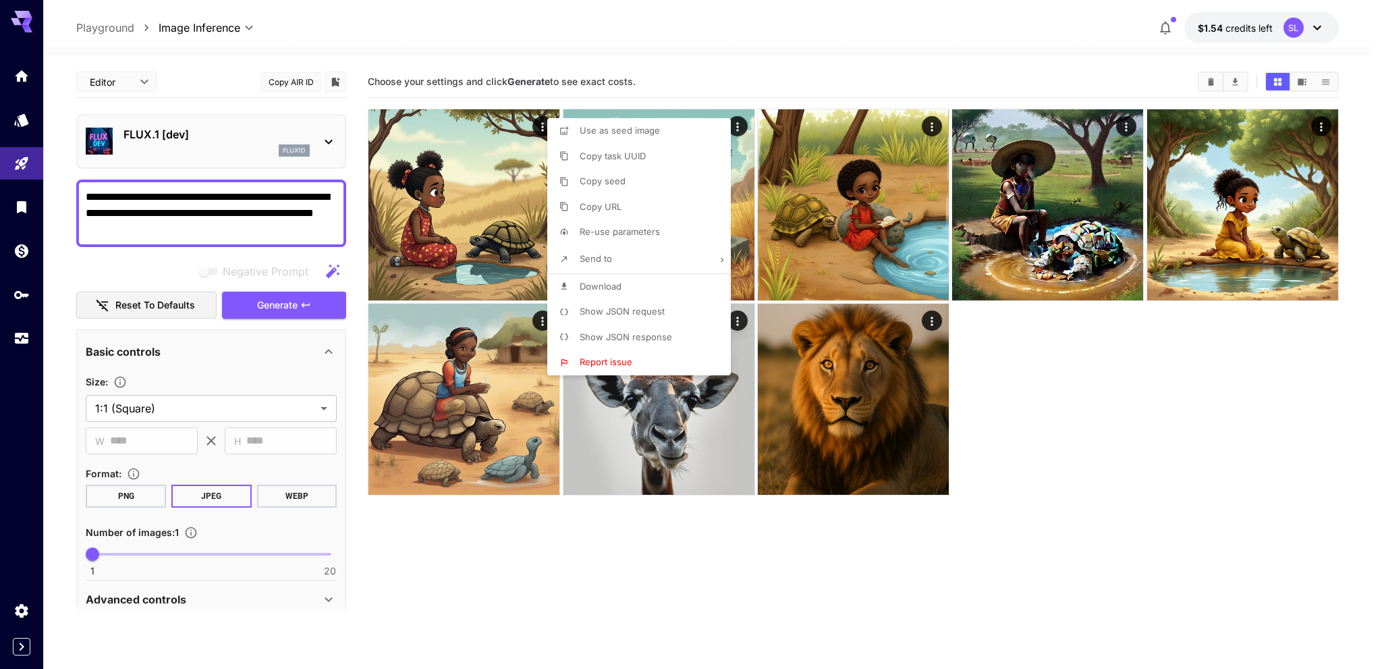
click at [283, 76] on div at bounding box center [691, 334] width 1382 height 669
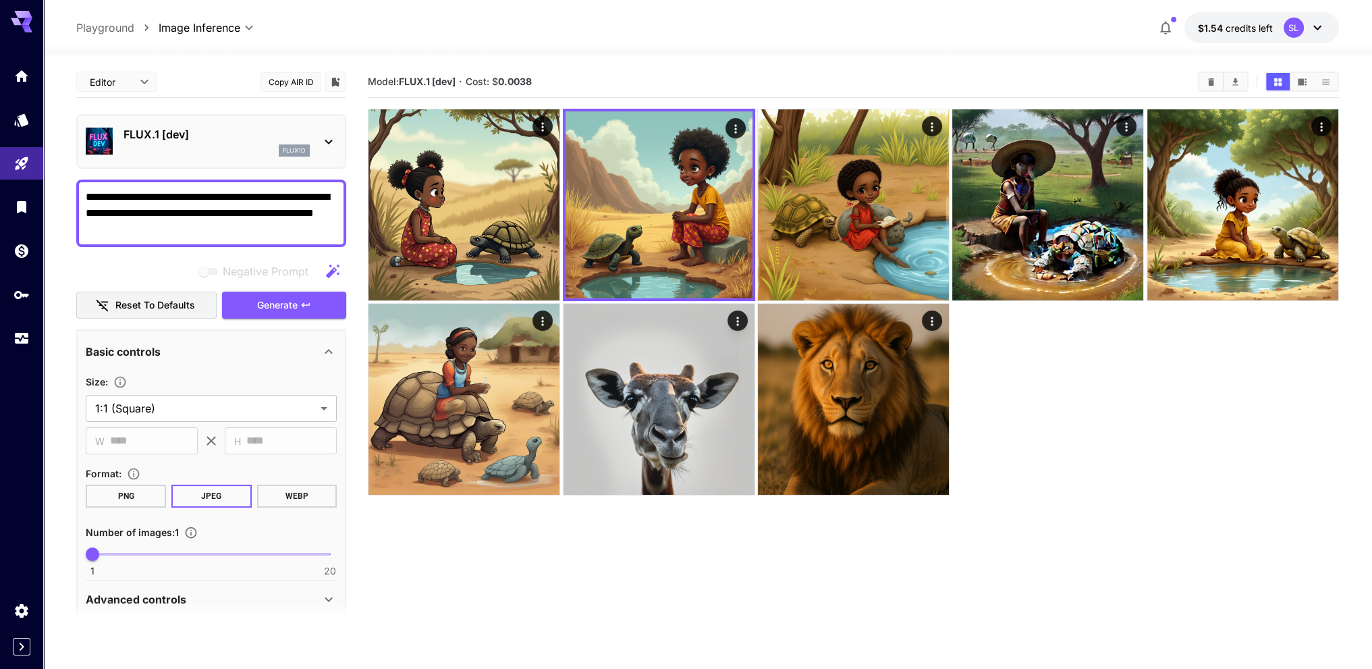
click at [300, 84] on button "Copy AIR ID" at bounding box center [290, 82] width 61 height 20
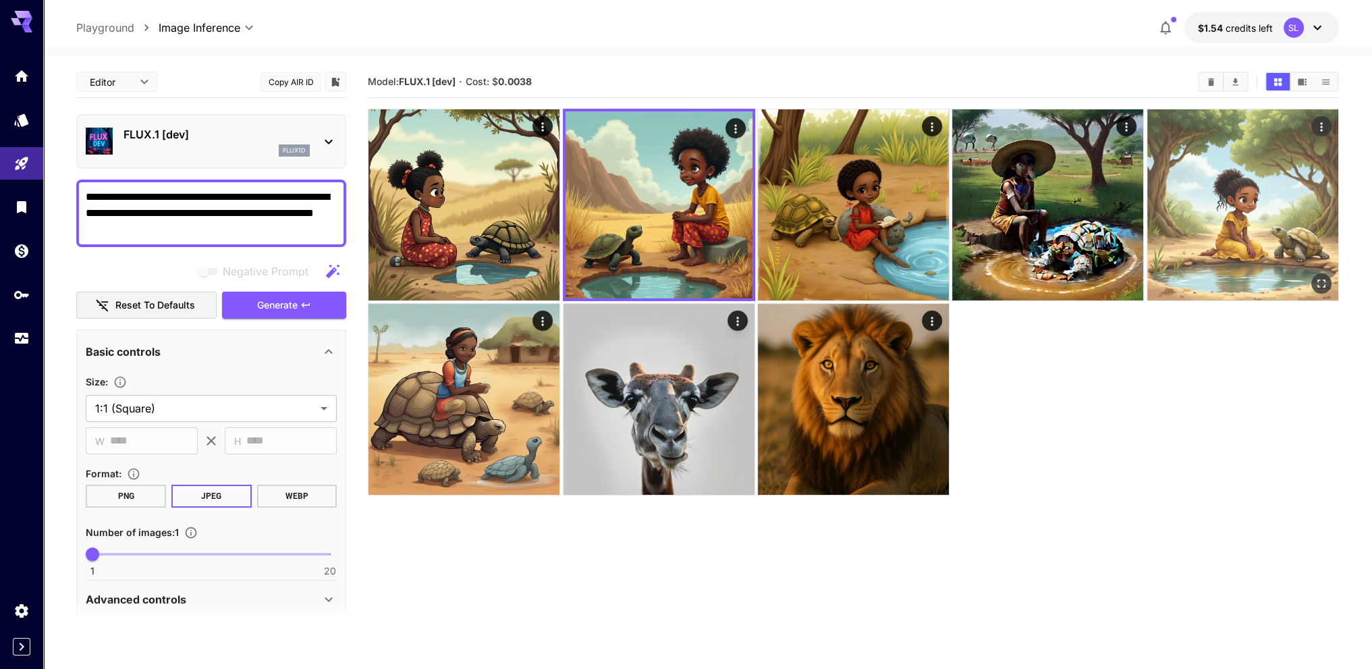
click at [1325, 121] on icon "Actions" at bounding box center [1320, 126] width 13 height 13
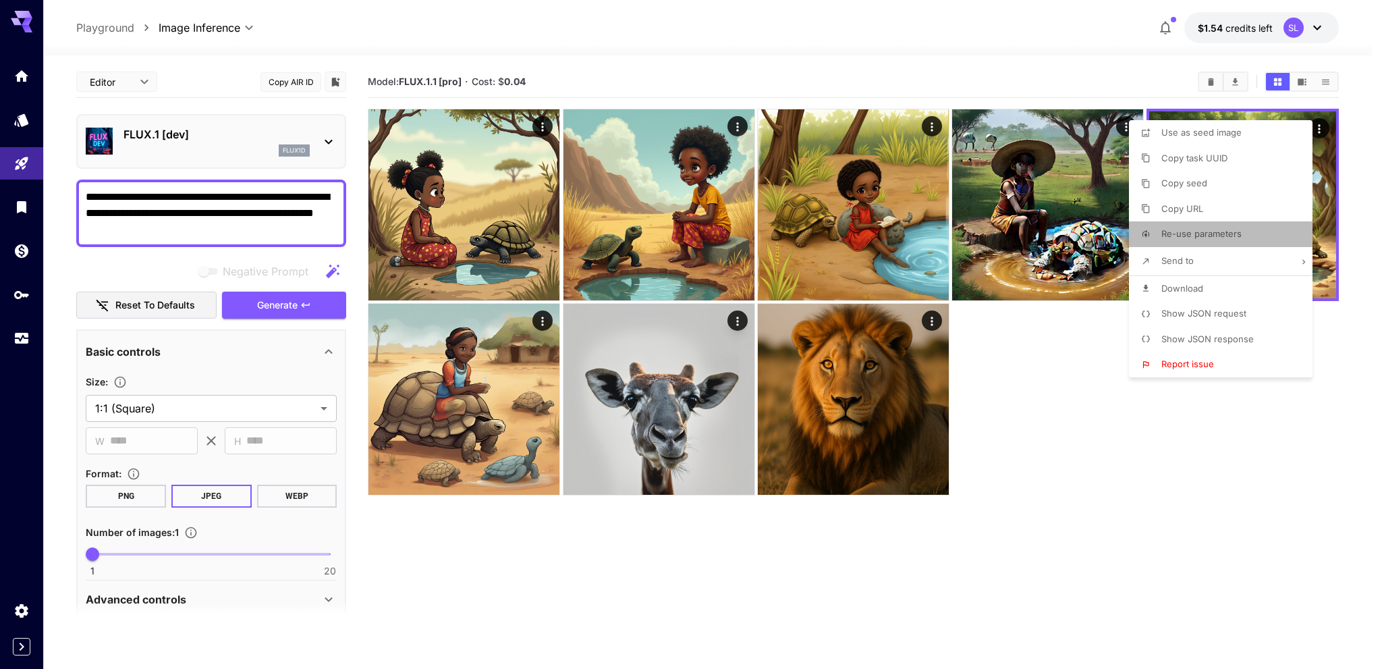
click at [1208, 237] on span "Re-use parameters" at bounding box center [1201, 233] width 80 height 11
type input "*********"
type input "**********"
type input "****"
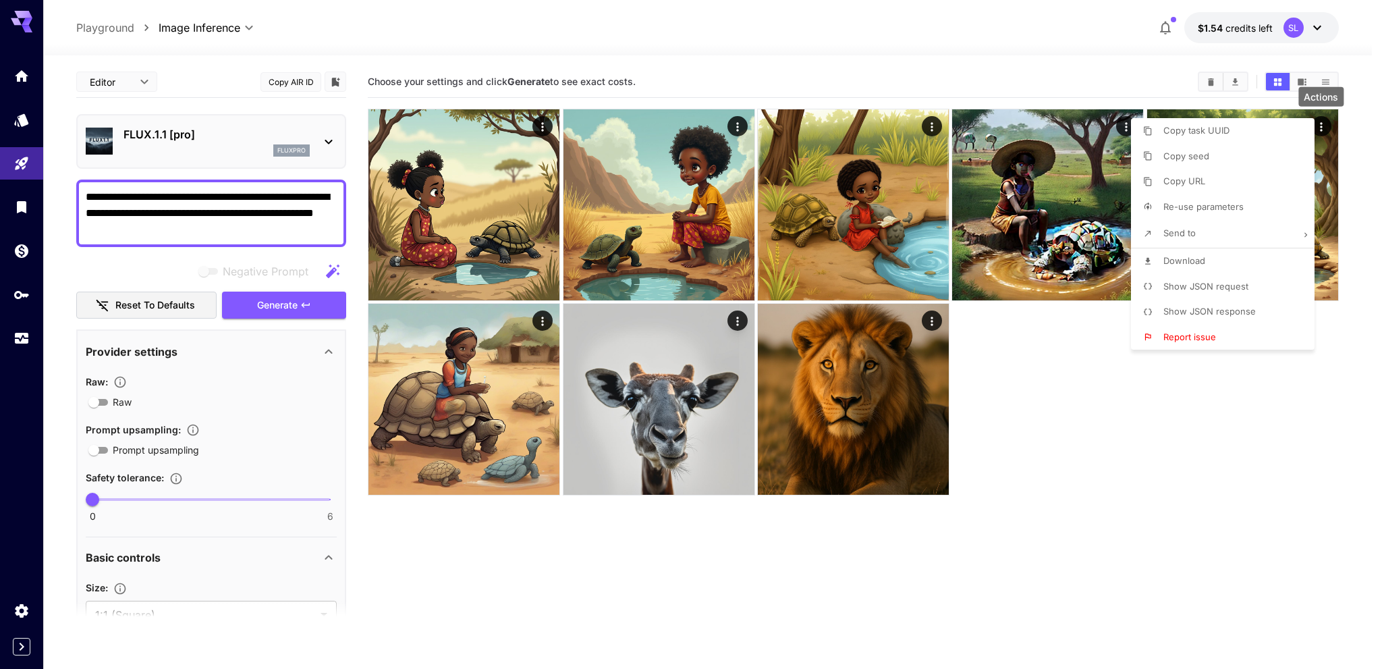
click at [313, 217] on div at bounding box center [691, 334] width 1382 height 669
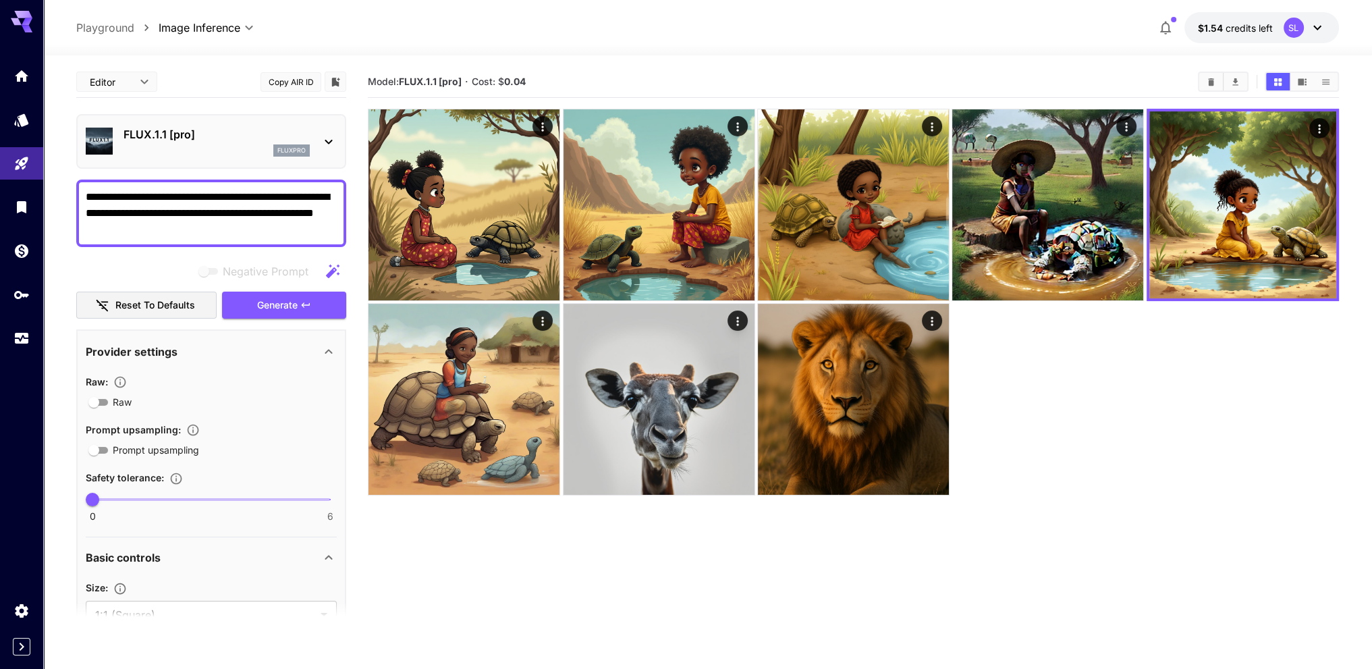
click at [280, 84] on button "Copy AIR ID" at bounding box center [290, 82] width 61 height 20
drag, startPoint x: 1288, startPoint y: 374, endPoint x: 1226, endPoint y: 303, distance: 93.7
click at [1288, 374] on div at bounding box center [853, 302] width 971 height 387
click at [25, 121] on icon "Models" at bounding box center [23, 117] width 14 height 13
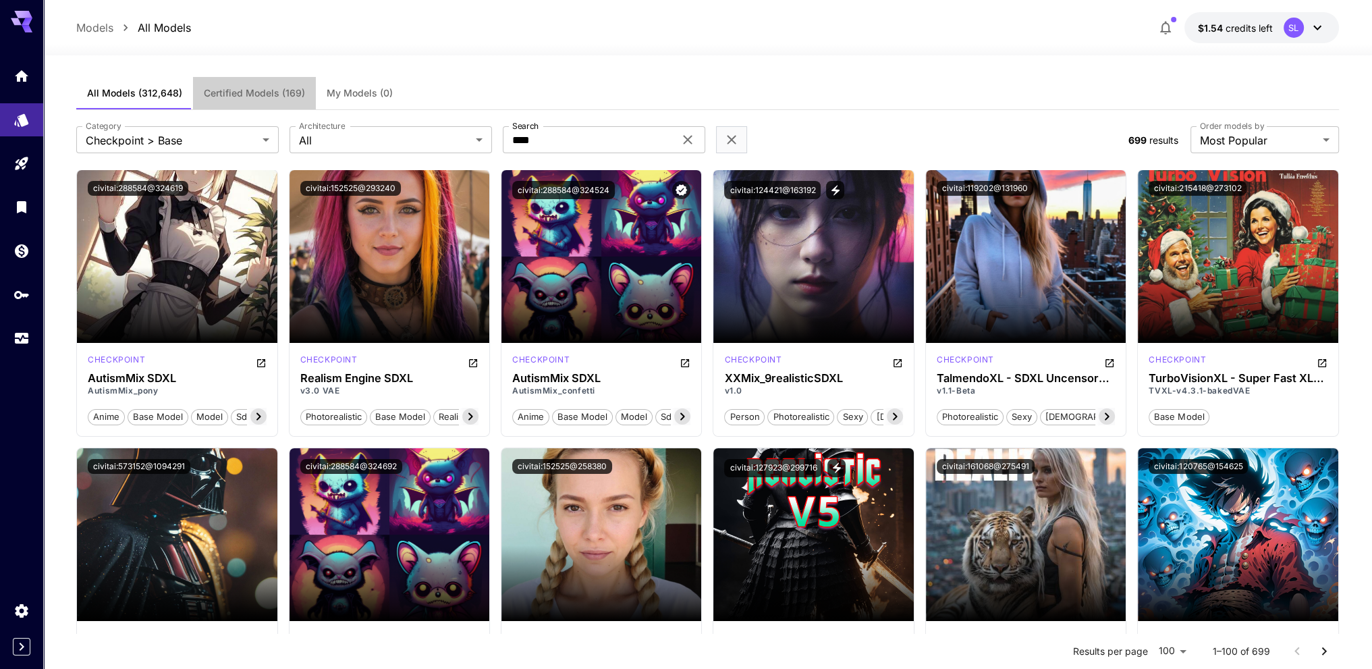
click at [261, 93] on span "Certified Models (169)" at bounding box center [254, 93] width 101 height 12
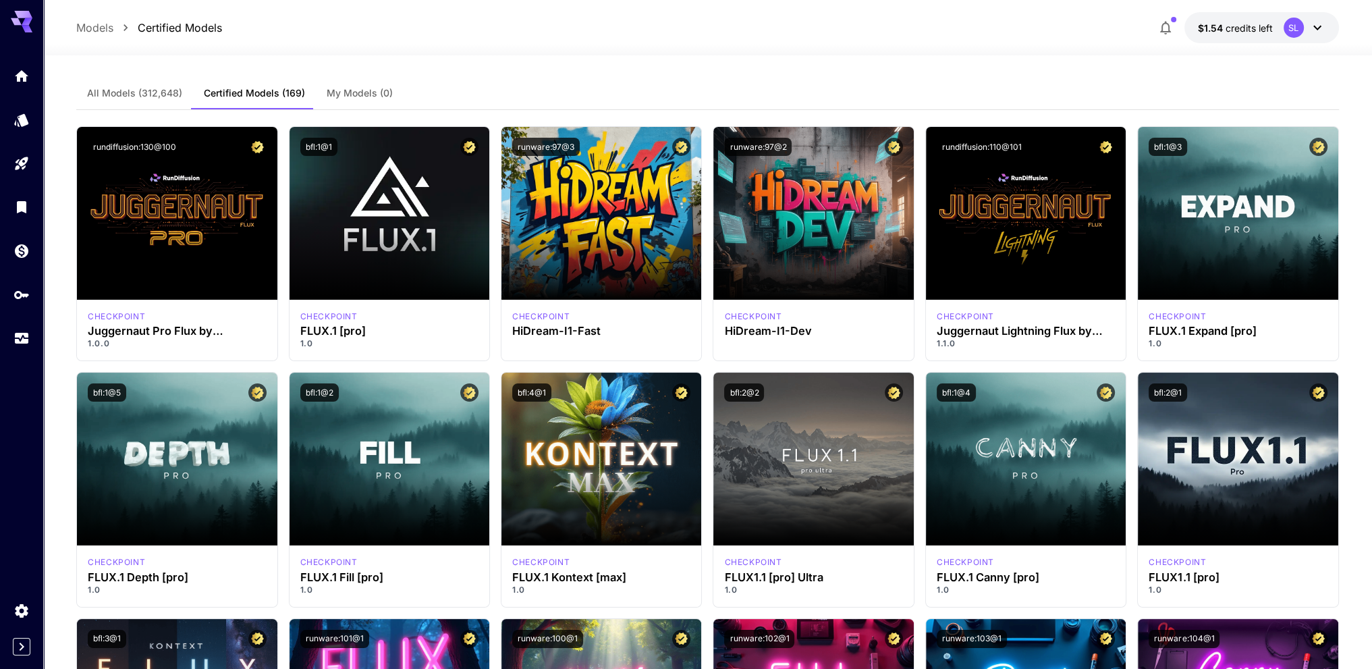
click at [744, 22] on div "Models Certified Models $1.54 credits left SL" at bounding box center [707, 27] width 1262 height 31
click at [158, 90] on span "All Models (312,648)" at bounding box center [134, 93] width 95 height 12
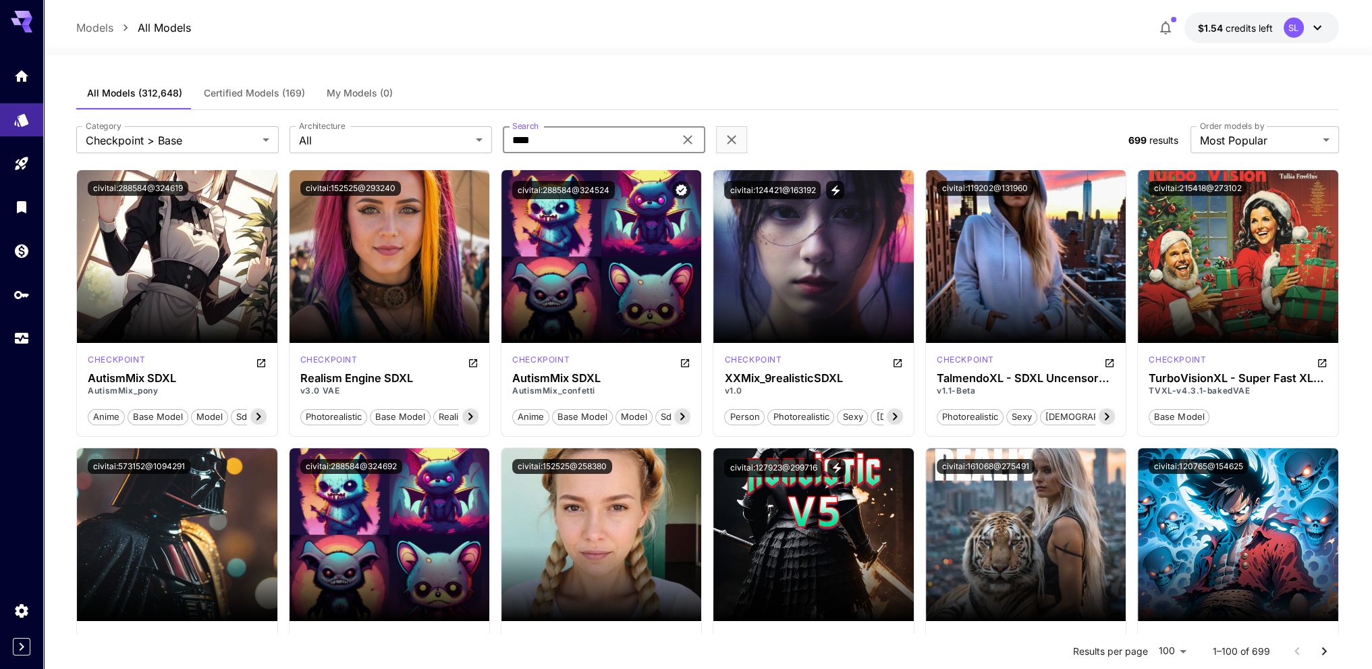
click at [625, 139] on input "****" at bounding box center [588, 139] width 171 height 27
type input "*"
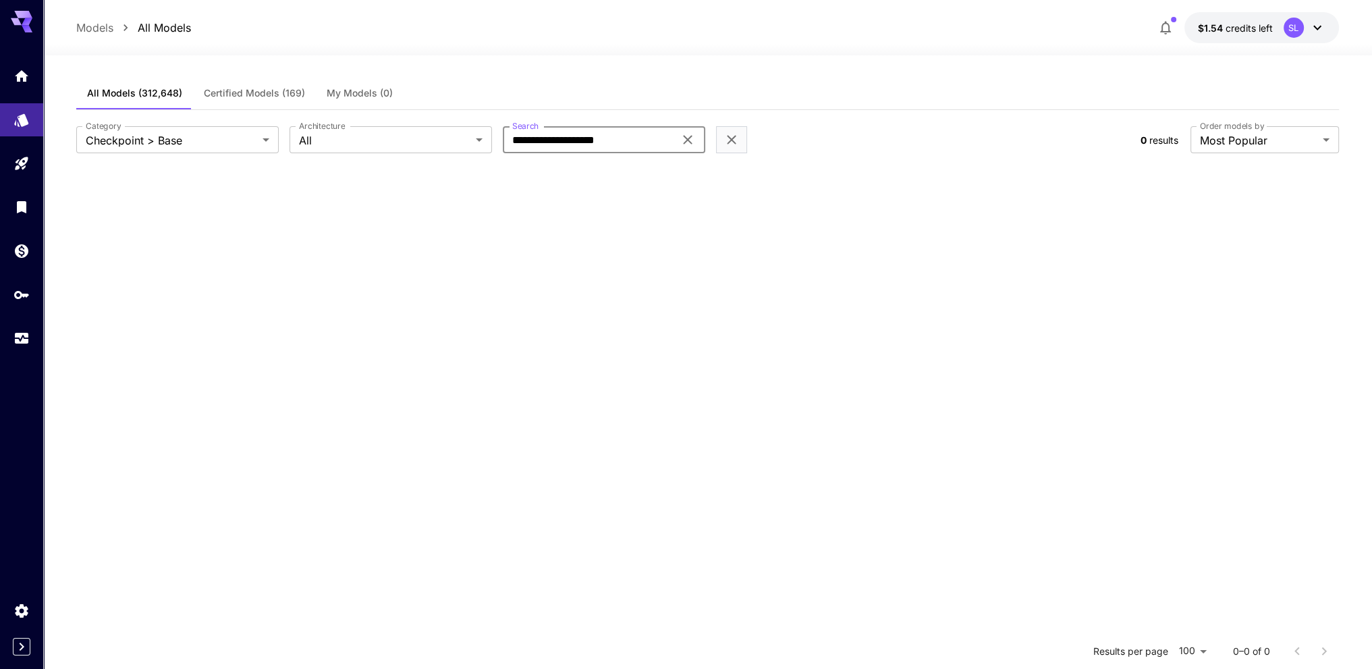
click at [540, 140] on input "**********" at bounding box center [588, 139] width 171 height 27
type input "**********"
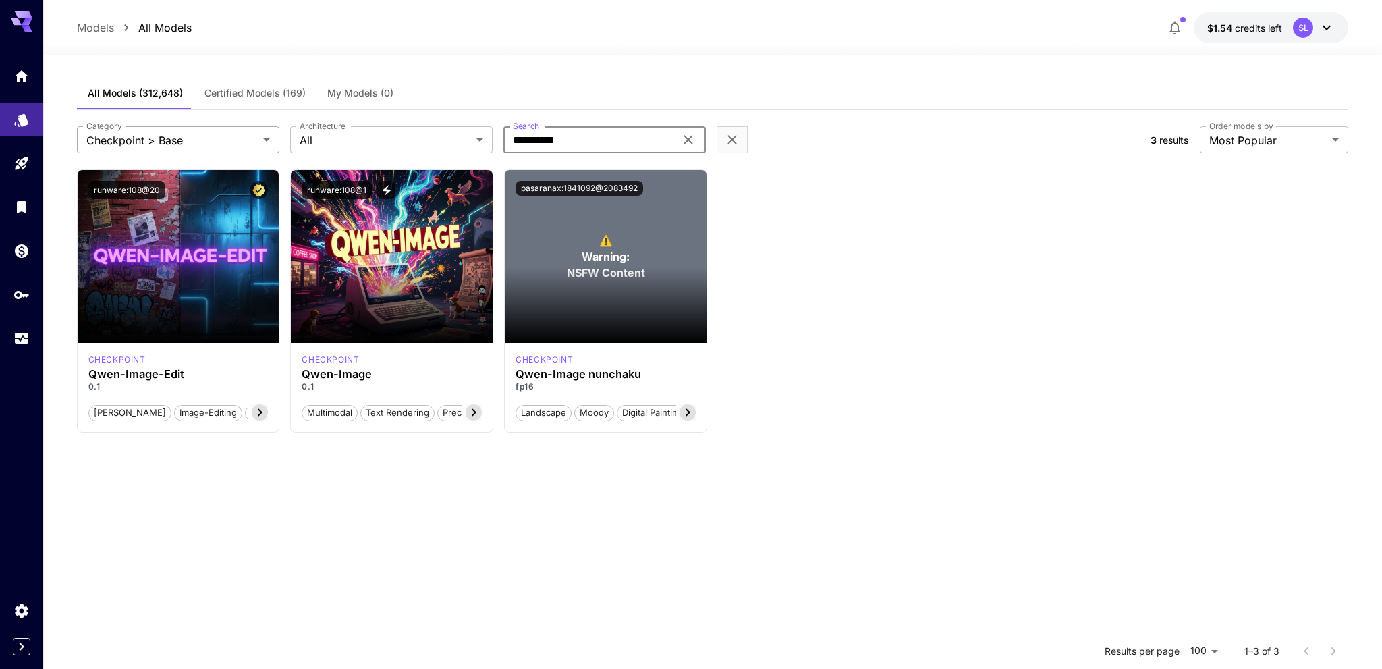
click at [247, 136] on body "**********" at bounding box center [691, 456] width 1382 height 913
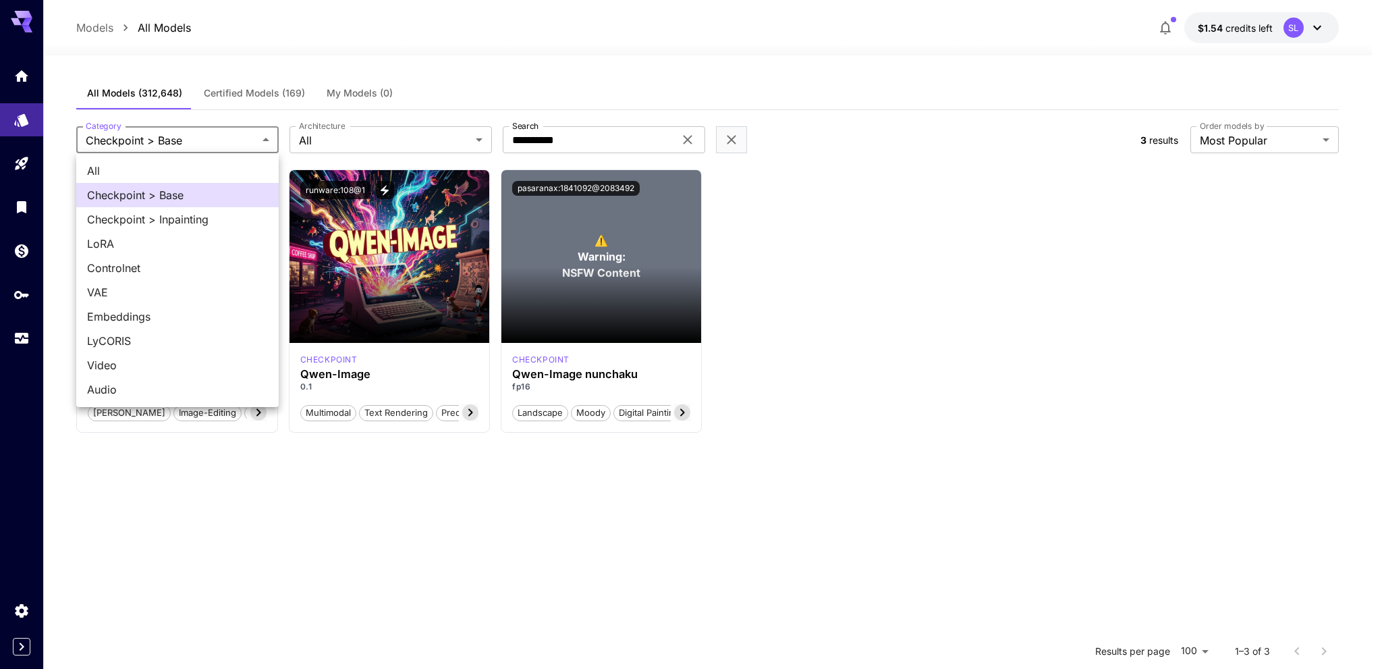
click at [220, 175] on span "All" at bounding box center [177, 171] width 181 height 16
type input "***"
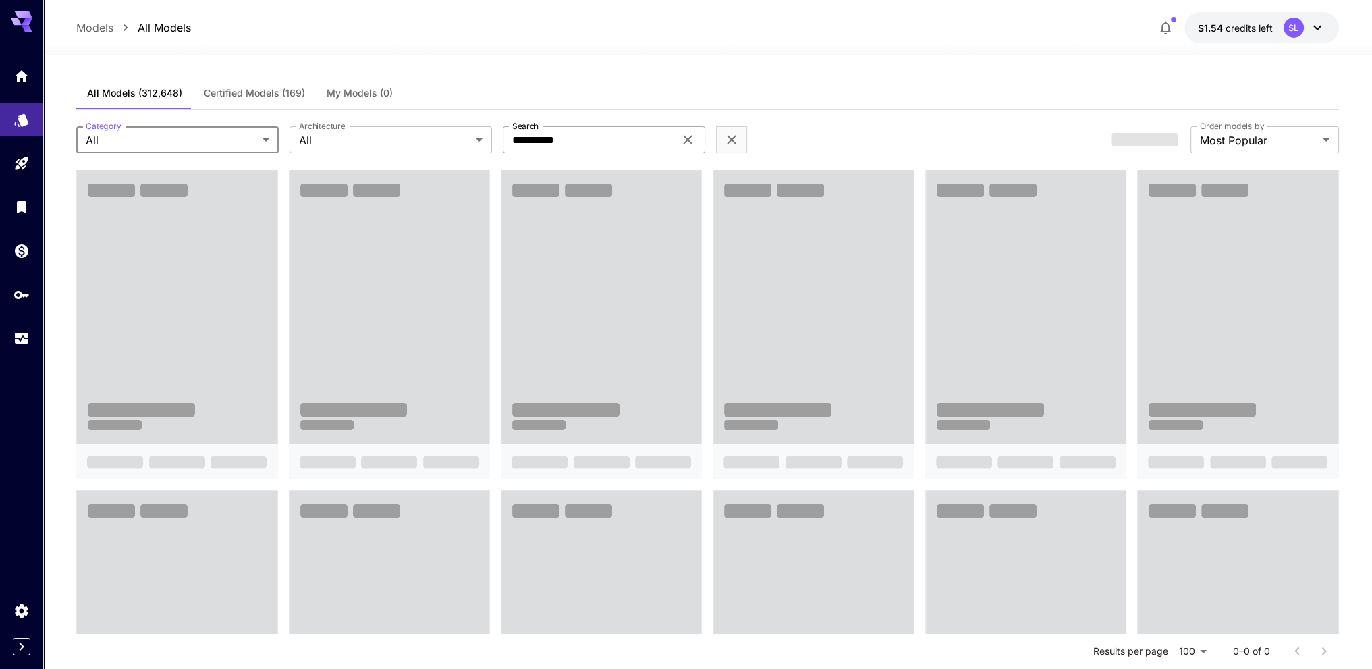
click at [650, 140] on input "**********" at bounding box center [588, 139] width 171 height 27
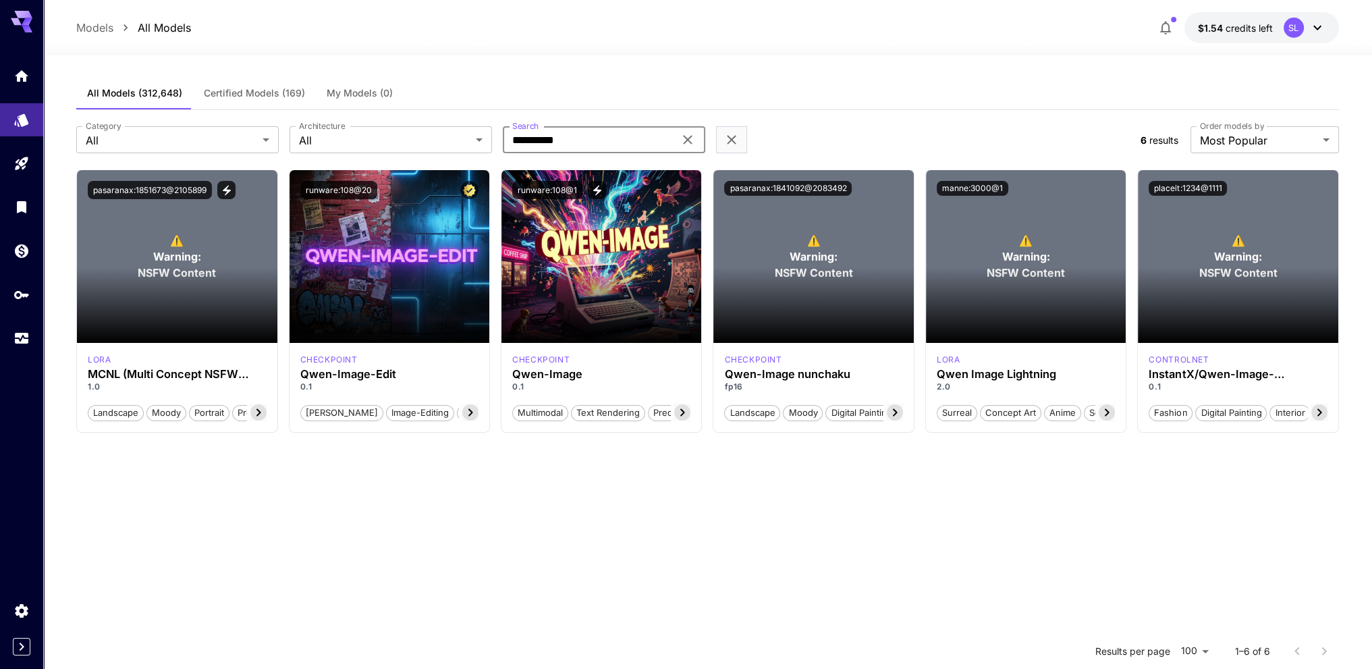
click at [663, 78] on div "All Models (312,648) Certified Models (169) My Models (0)" at bounding box center [707, 93] width 1262 height 33
click at [658, 80] on div "All Models (312,648) Certified Models (169) My Models (0)" at bounding box center [707, 93] width 1262 height 33
click at [973, 217] on div "⚠️ Warning: NSFW Content" at bounding box center [1026, 256] width 200 height 173
click at [983, 186] on button "manne:3000@1" at bounding box center [972, 188] width 72 height 15
click at [975, 229] on div "⚠️ Warning: NSFW Content" at bounding box center [1026, 256] width 200 height 173
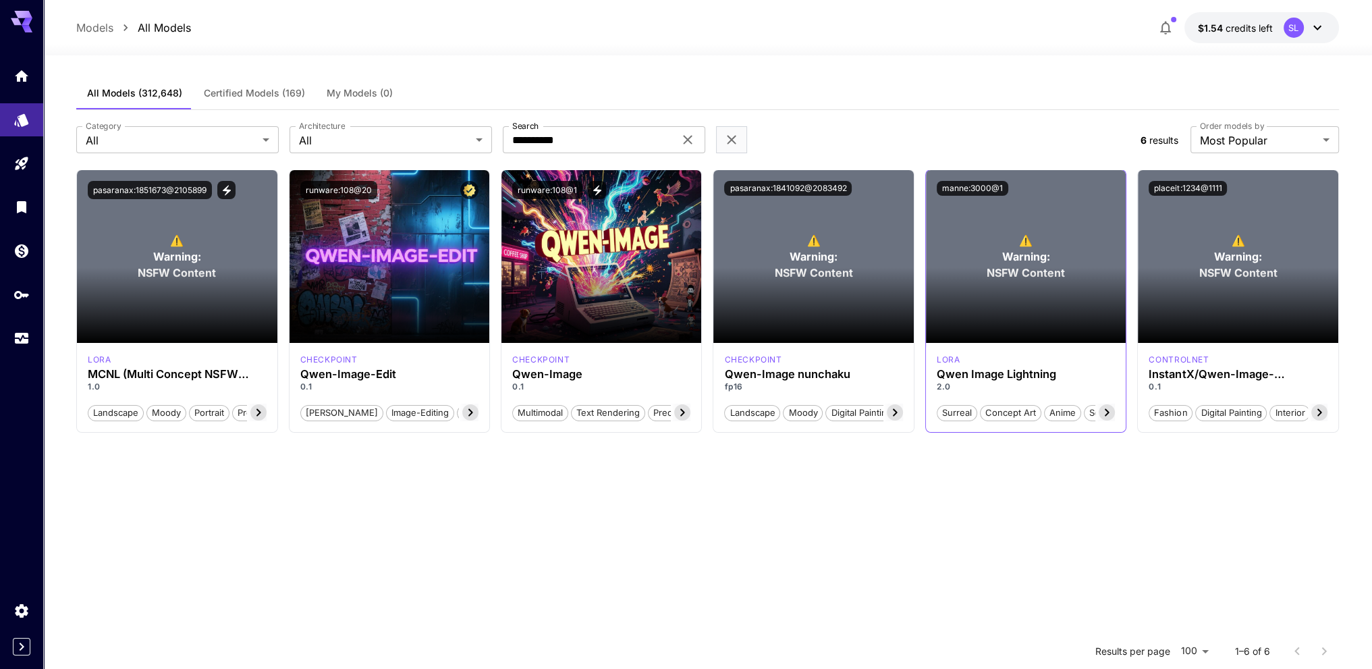
click at [1019, 278] on section at bounding box center [1026, 305] width 200 height 76
drag, startPoint x: 1145, startPoint y: 128, endPoint x: 1061, endPoint y: 128, distance: 83.7
click at [1145, 128] on div "**********" at bounding box center [1239, 139] width 198 height 27
click at [18, 606] on icon "Settings" at bounding box center [22, 610] width 13 height 13
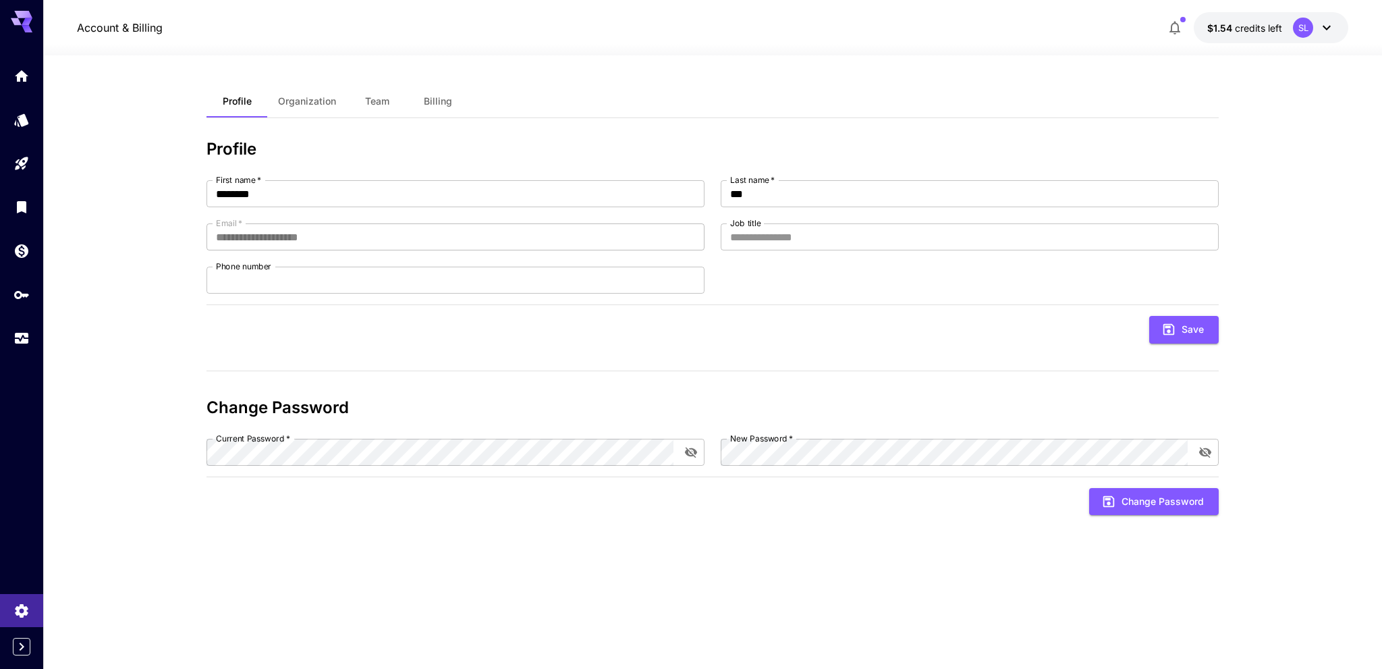
click at [320, 107] on span "Organization" at bounding box center [307, 101] width 58 height 12
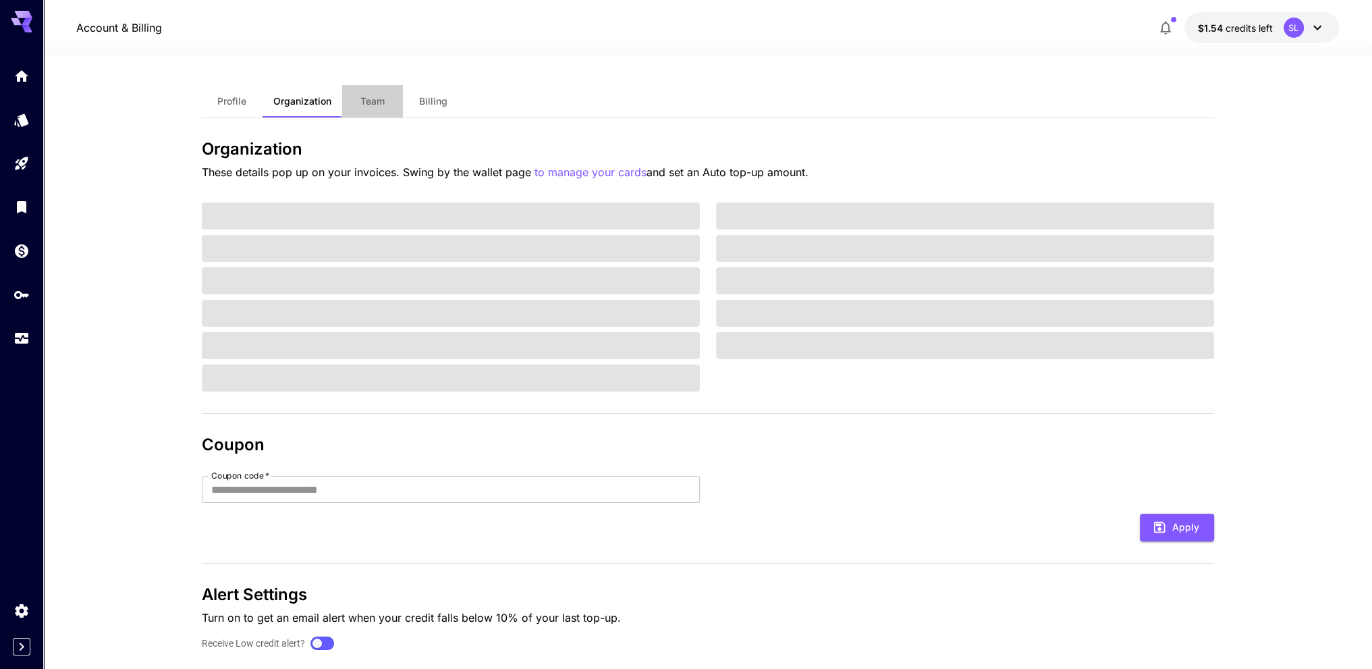
click at [383, 99] on span "Team" at bounding box center [372, 101] width 24 height 12
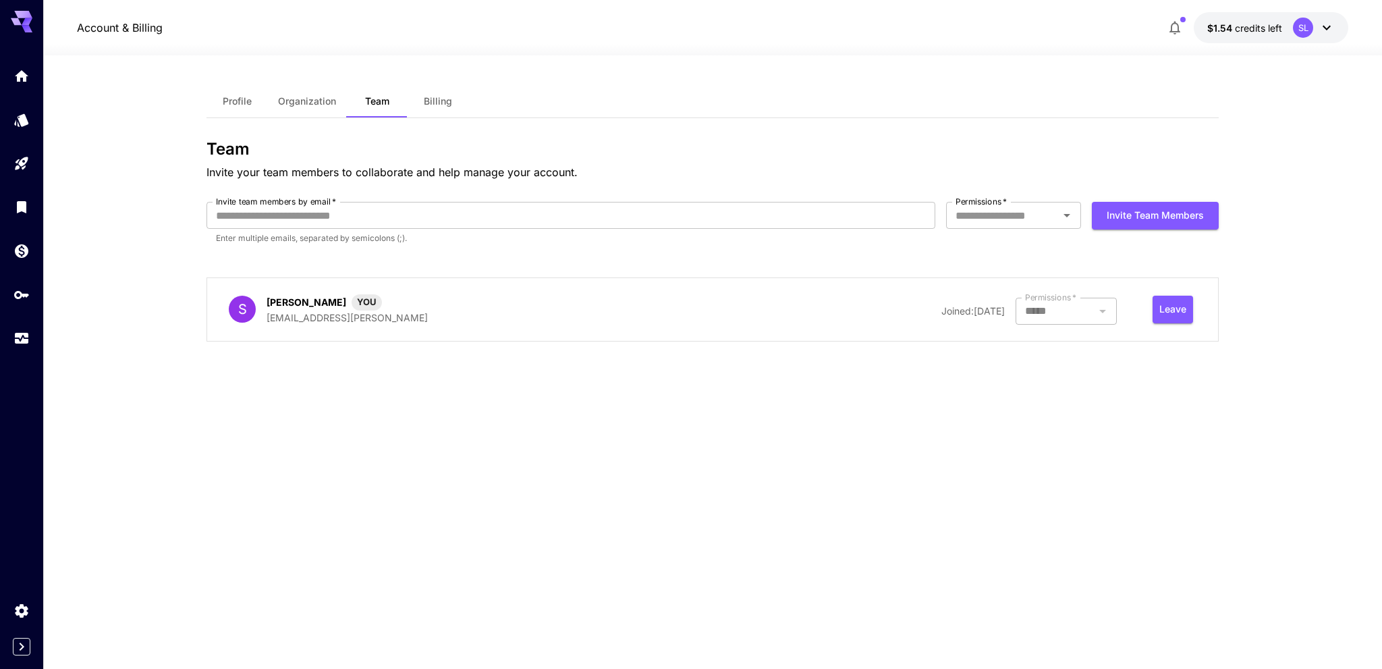
click at [423, 103] on button "Billing" at bounding box center [437, 101] width 61 height 32
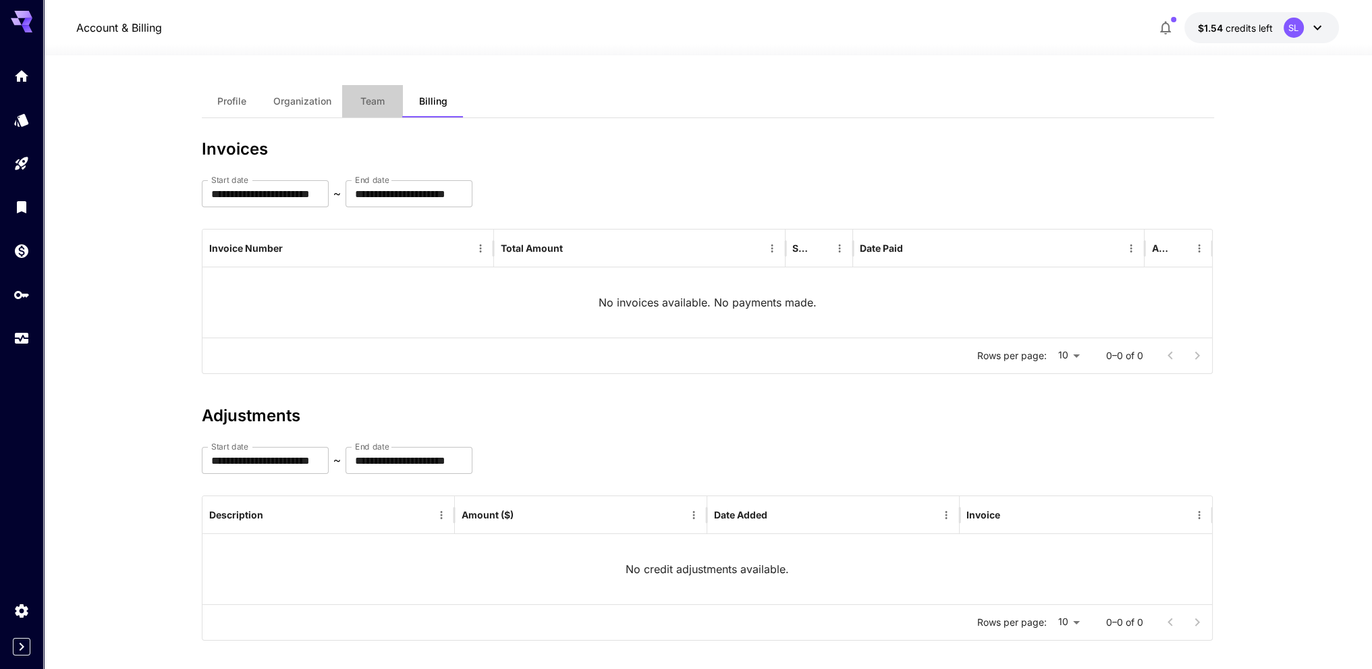
click at [368, 104] on span "Team" at bounding box center [372, 101] width 24 height 12
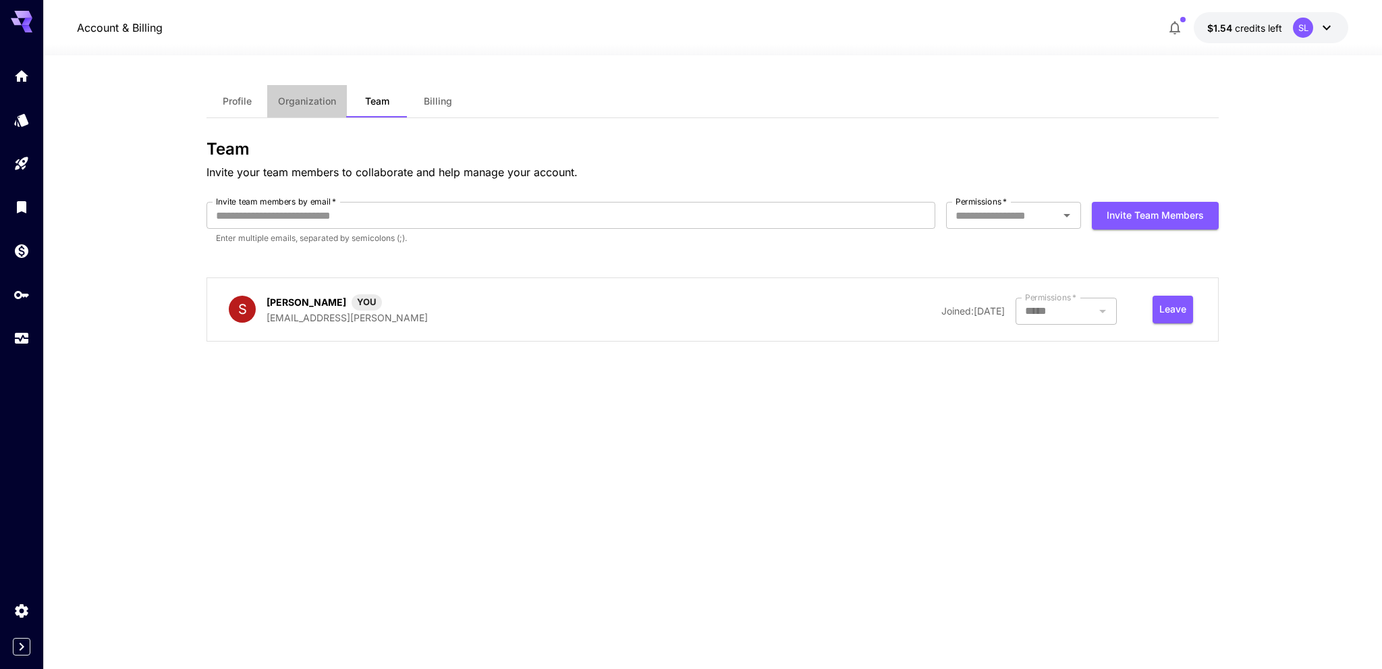
click at [304, 102] on span "Organization" at bounding box center [307, 101] width 58 height 12
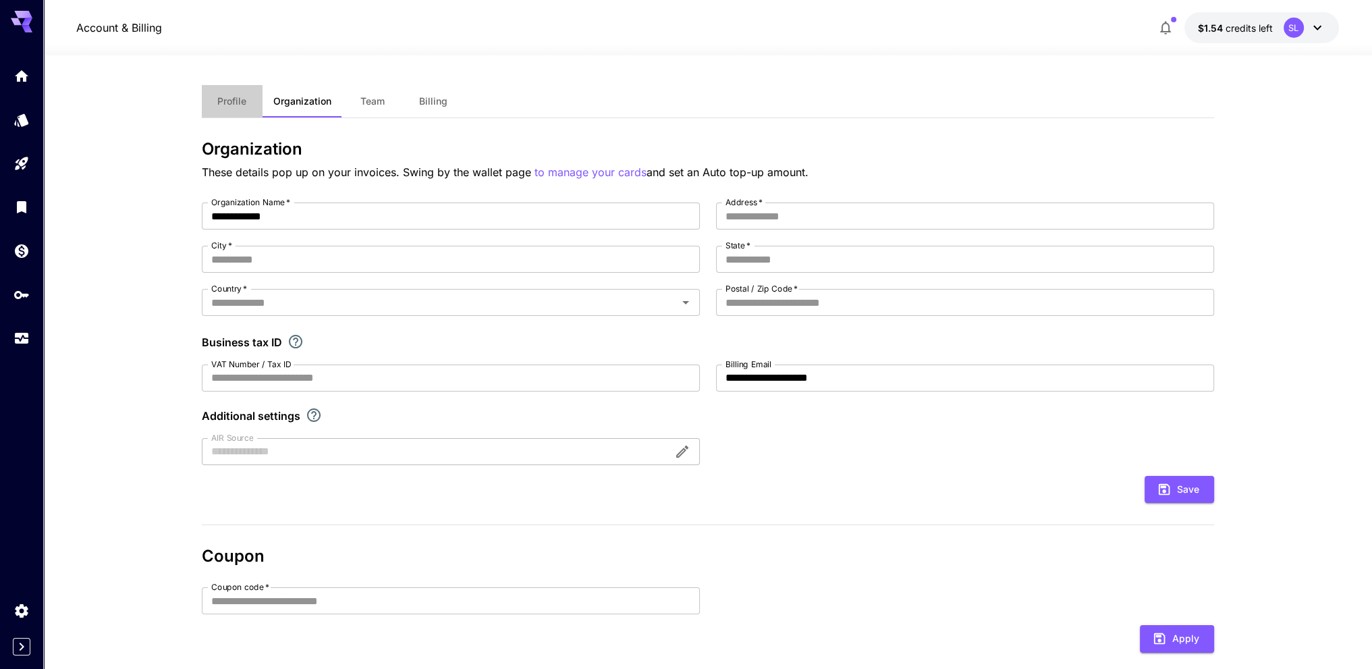
click at [234, 103] on span "Profile" at bounding box center [231, 101] width 29 height 12
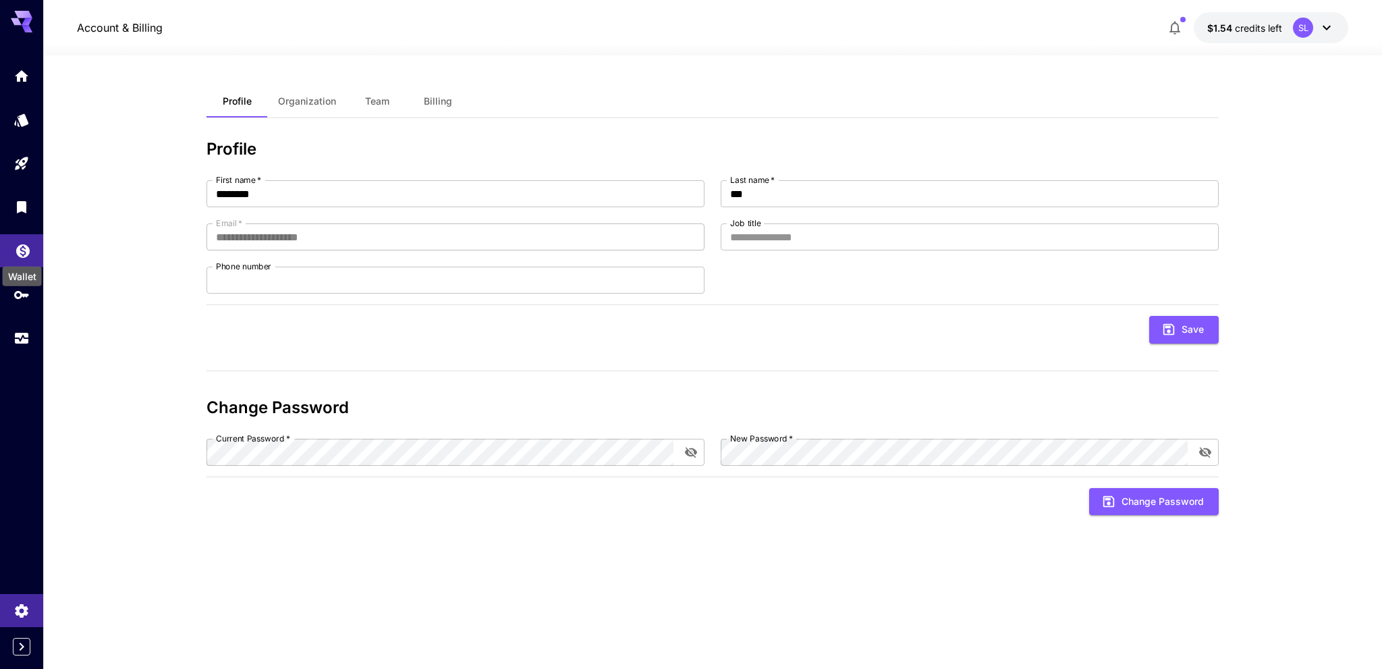
click at [20, 253] on icon "Wallet" at bounding box center [22, 248] width 13 height 13
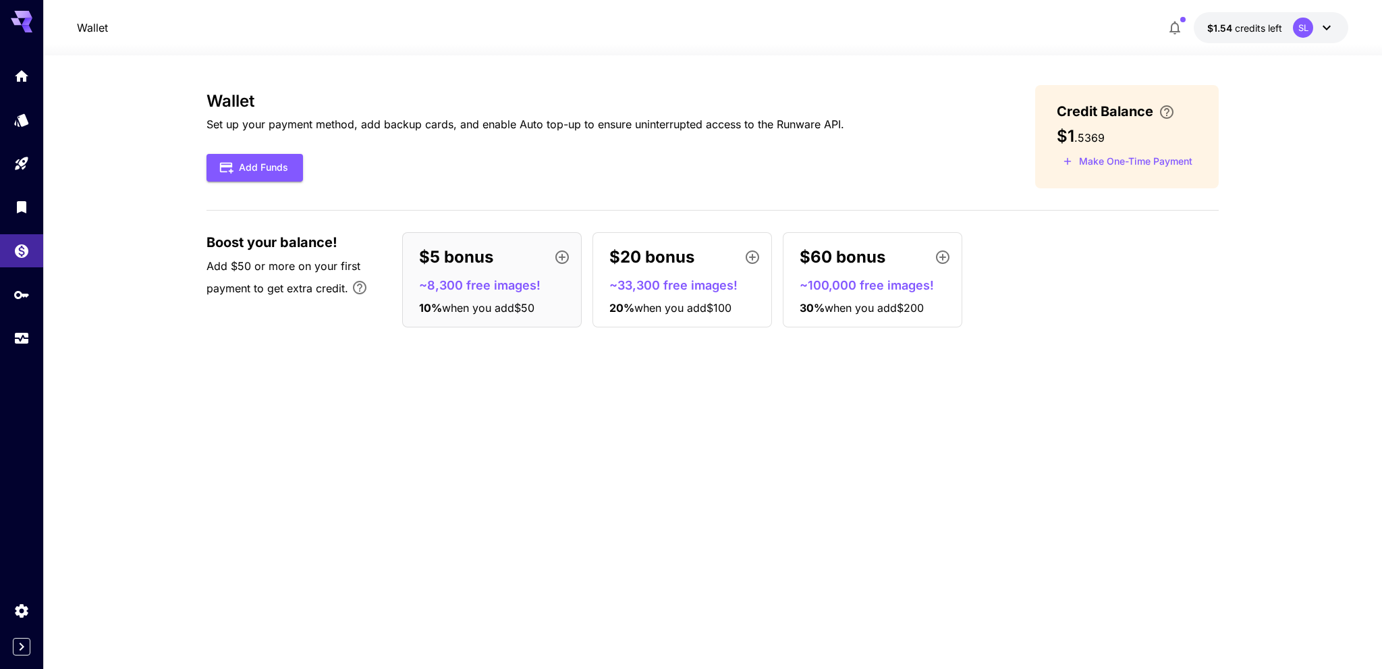
drag, startPoint x: 78, startPoint y: 234, endPoint x: 109, endPoint y: 228, distance: 31.6
click at [78, 234] on section "Wallet Set up your payment method, add backup cards, and enable Auto top-up to …" at bounding box center [712, 361] width 1338 height 613
click at [138, 235] on section "Wallet Set up your payment method, add backup cards, and enable Auto top-up to …" at bounding box center [712, 361] width 1338 height 613
click at [156, 207] on section "Wallet Set up your payment method, add backup cards, and enable Auto top-up to …" at bounding box center [712, 361] width 1338 height 613
click at [148, 233] on section "Wallet Set up your payment method, add backup cards, and enable Auto top-up to …" at bounding box center [712, 361] width 1338 height 613
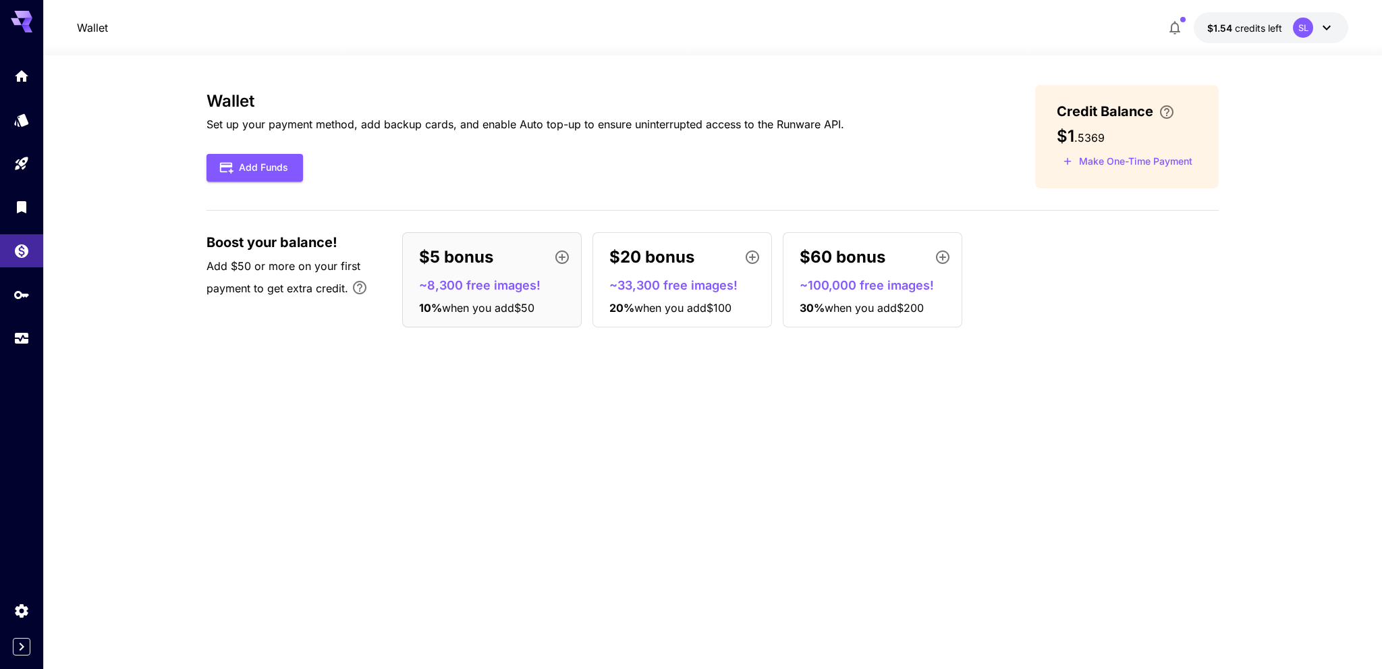
click at [179, 230] on section "Wallet Set up your payment method, add backup cards, and enable Auto top-up to …" at bounding box center [712, 361] width 1338 height 613
click at [33, 289] on link at bounding box center [21, 294] width 43 height 33
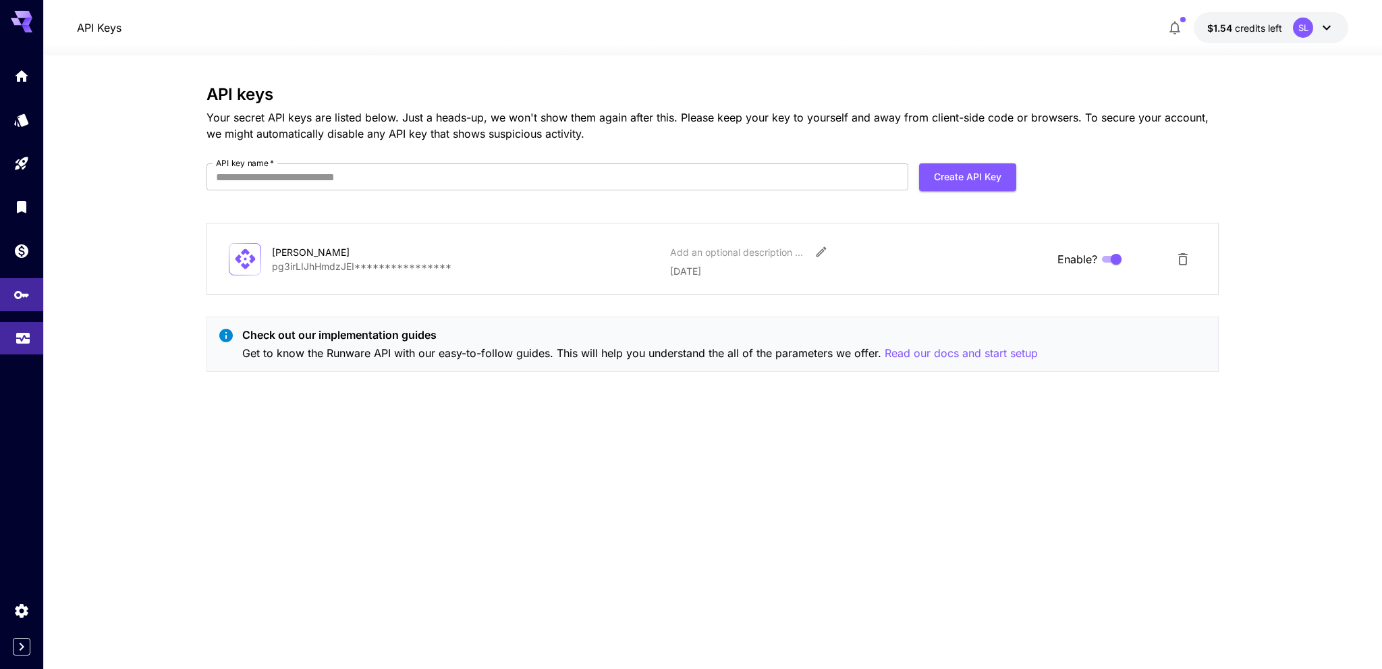
click at [25, 331] on icon "Usage" at bounding box center [23, 335] width 16 height 16
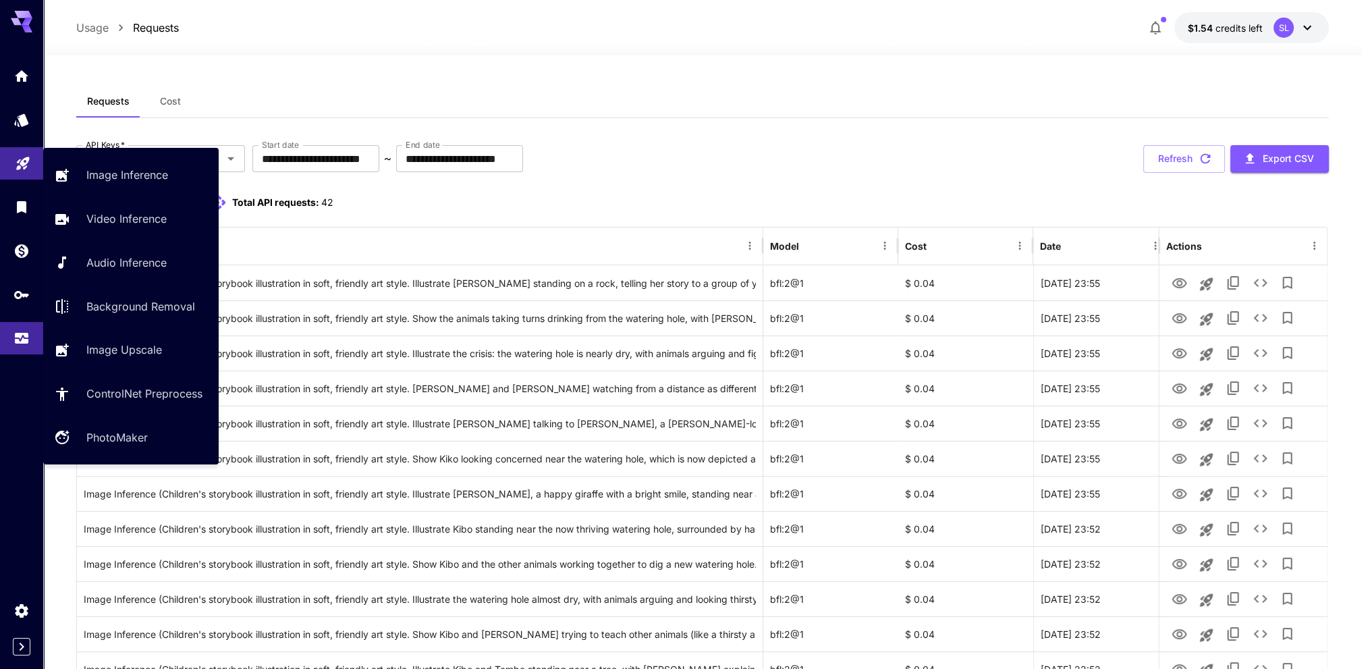
click at [32, 169] on link at bounding box center [21, 163] width 43 height 33
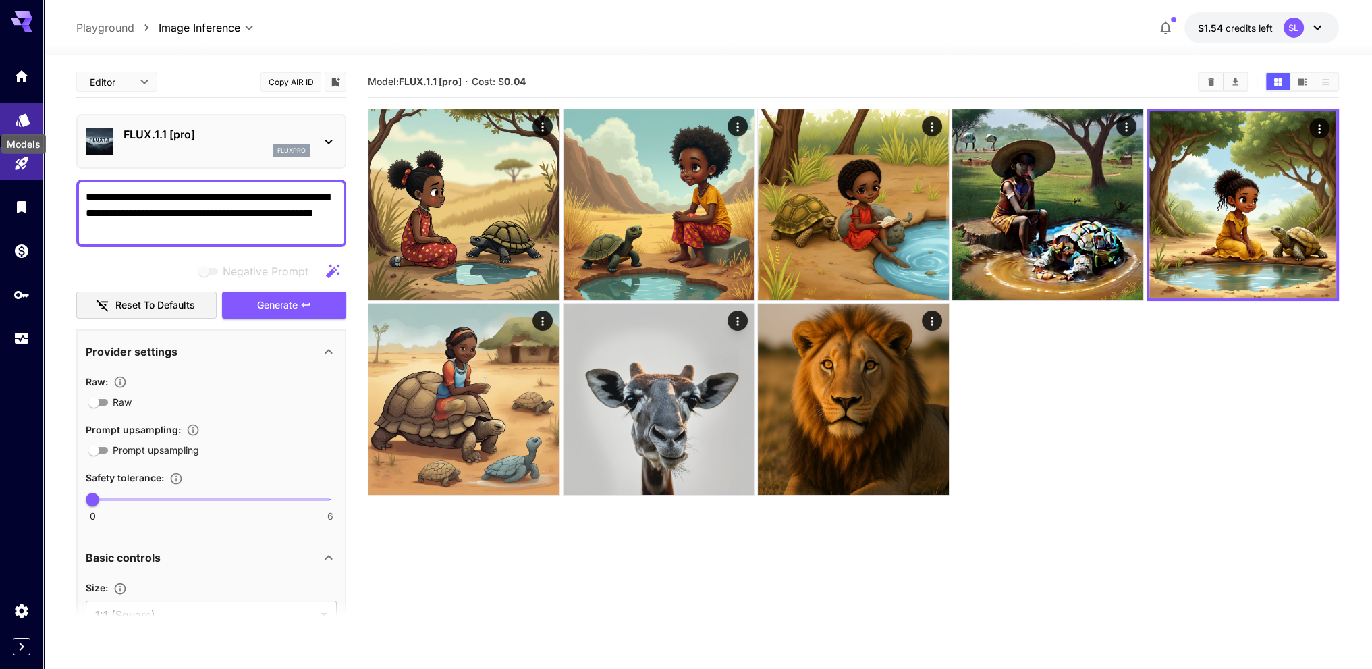
click at [16, 121] on icon "Models" at bounding box center [23, 115] width 14 height 13
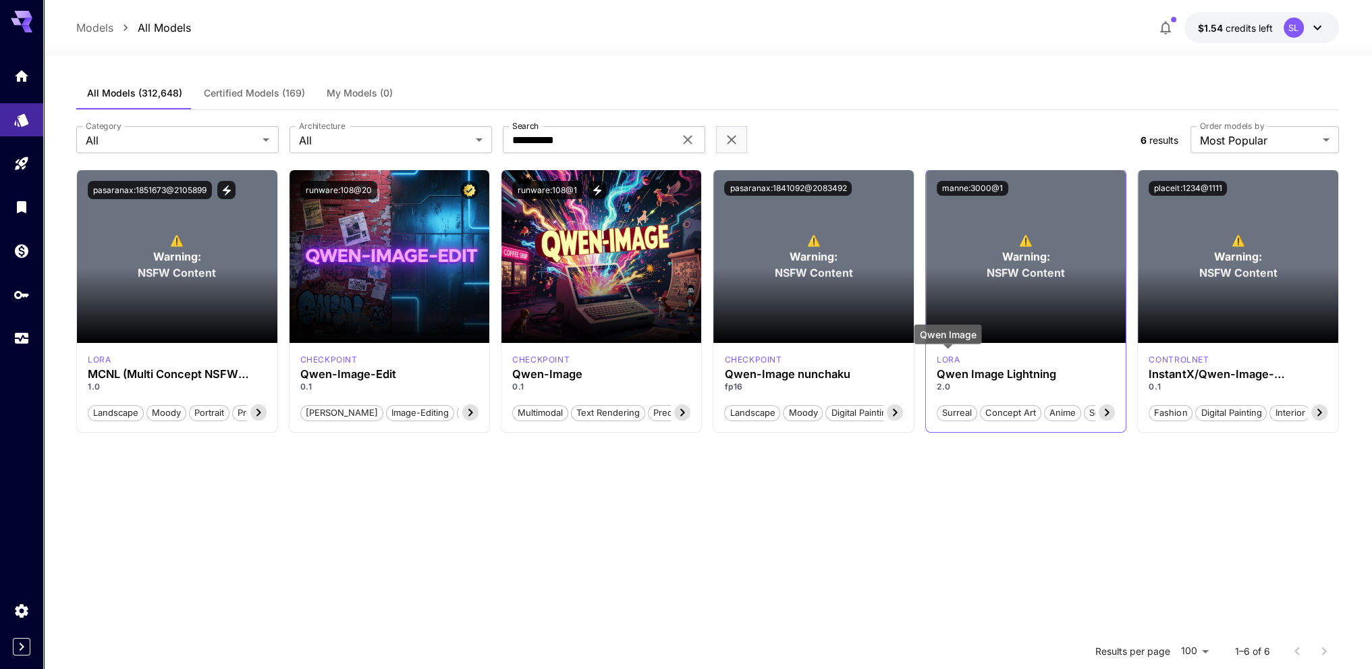
click at [985, 359] on div "lora" at bounding box center [1025, 360] width 178 height 12
click at [985, 372] on h3 "Qwen Image Lightning" at bounding box center [1025, 374] width 178 height 13
click at [1013, 274] on section at bounding box center [1026, 305] width 200 height 76
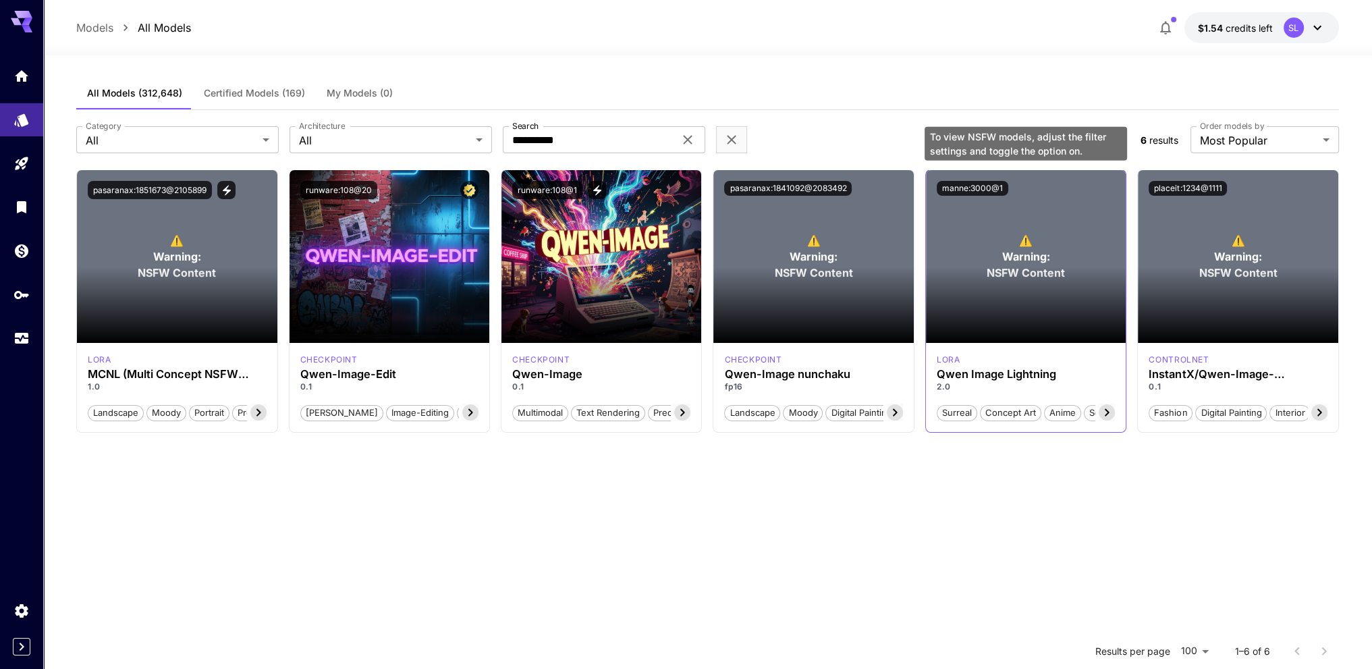
click at [1013, 266] on span "NSFW Content" at bounding box center [1025, 272] width 78 height 16
click at [995, 227] on div "⚠️ Warning: NSFW Content" at bounding box center [1026, 256] width 200 height 173
click at [1318, 20] on icon at bounding box center [1317, 28] width 16 height 16
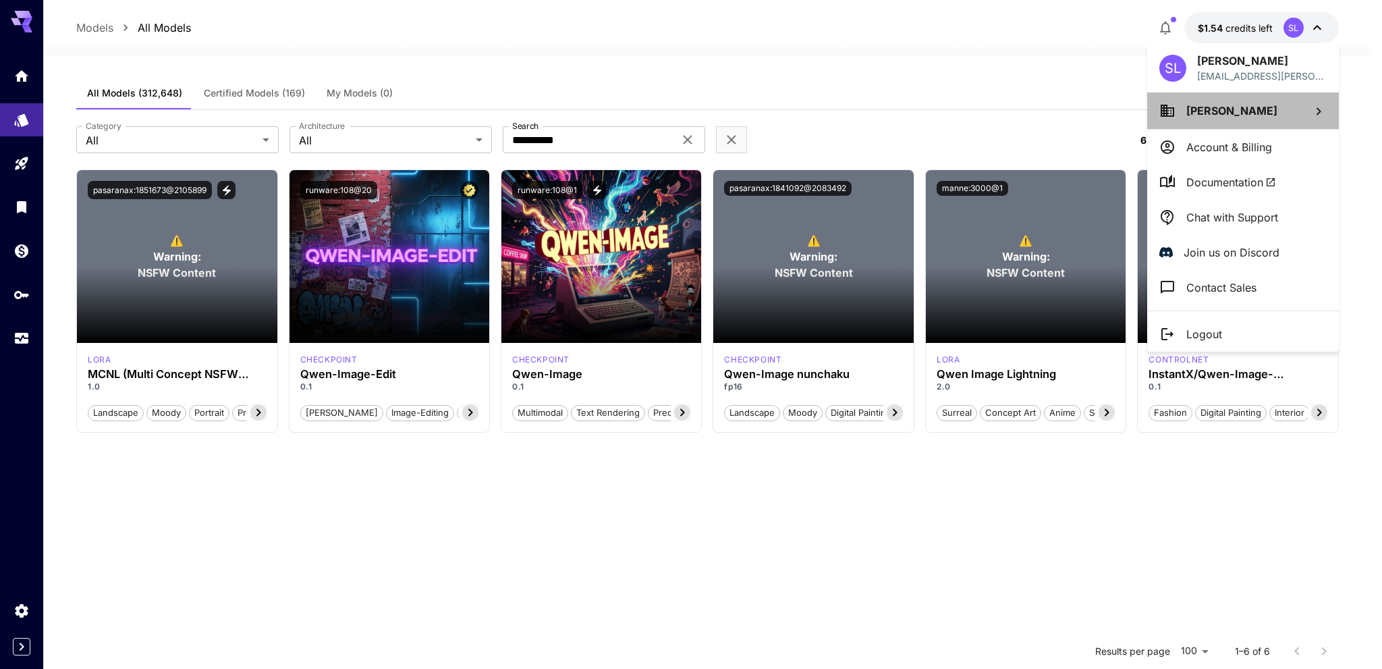
click at [1237, 103] on p "[PERSON_NAME]" at bounding box center [1231, 111] width 91 height 16
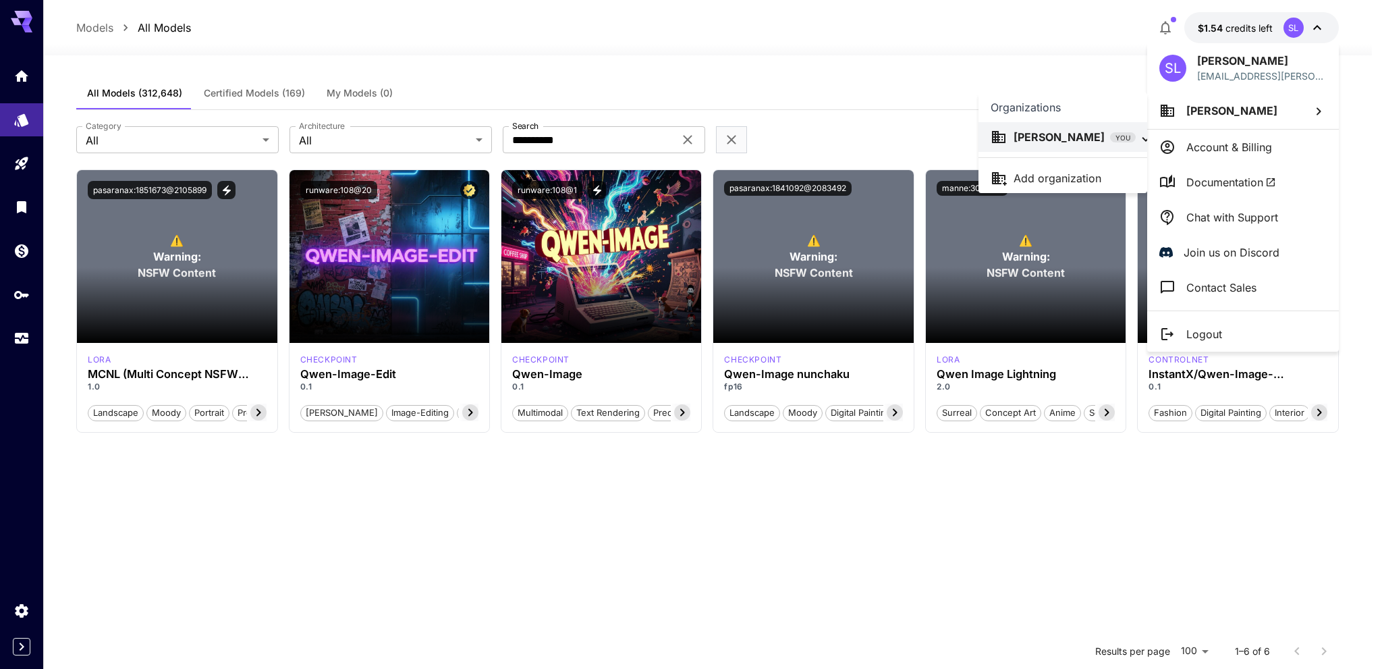
click at [1239, 108] on div at bounding box center [691, 334] width 1382 height 669
click at [1067, 77] on div at bounding box center [691, 334] width 1382 height 669
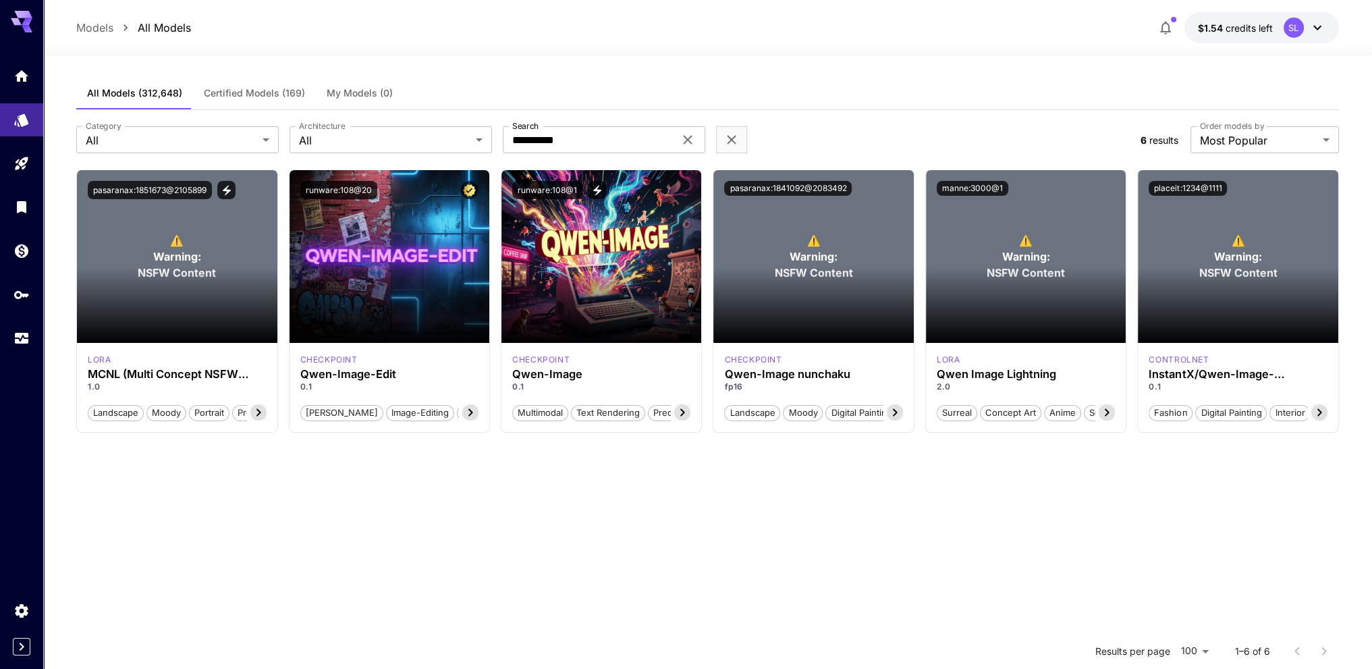
click at [100, 29] on p "Models" at bounding box center [94, 28] width 37 height 16
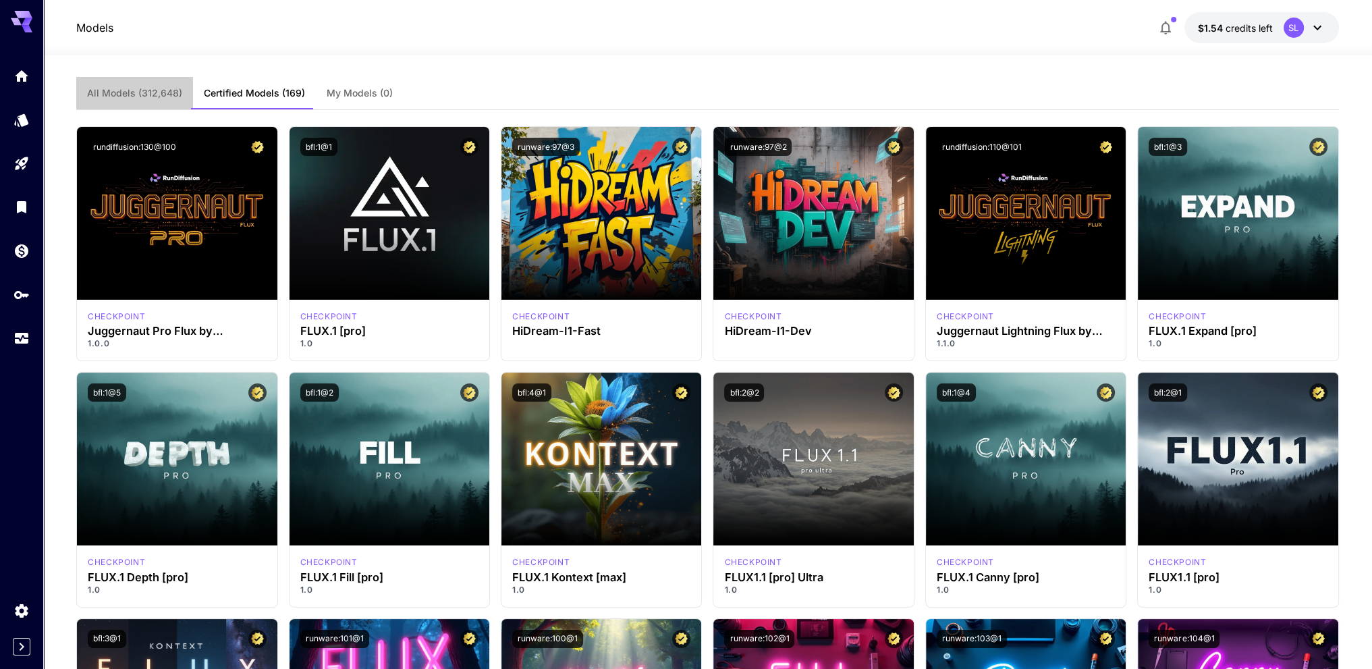
click at [140, 96] on span "All Models (312,648)" at bounding box center [134, 93] width 95 height 12
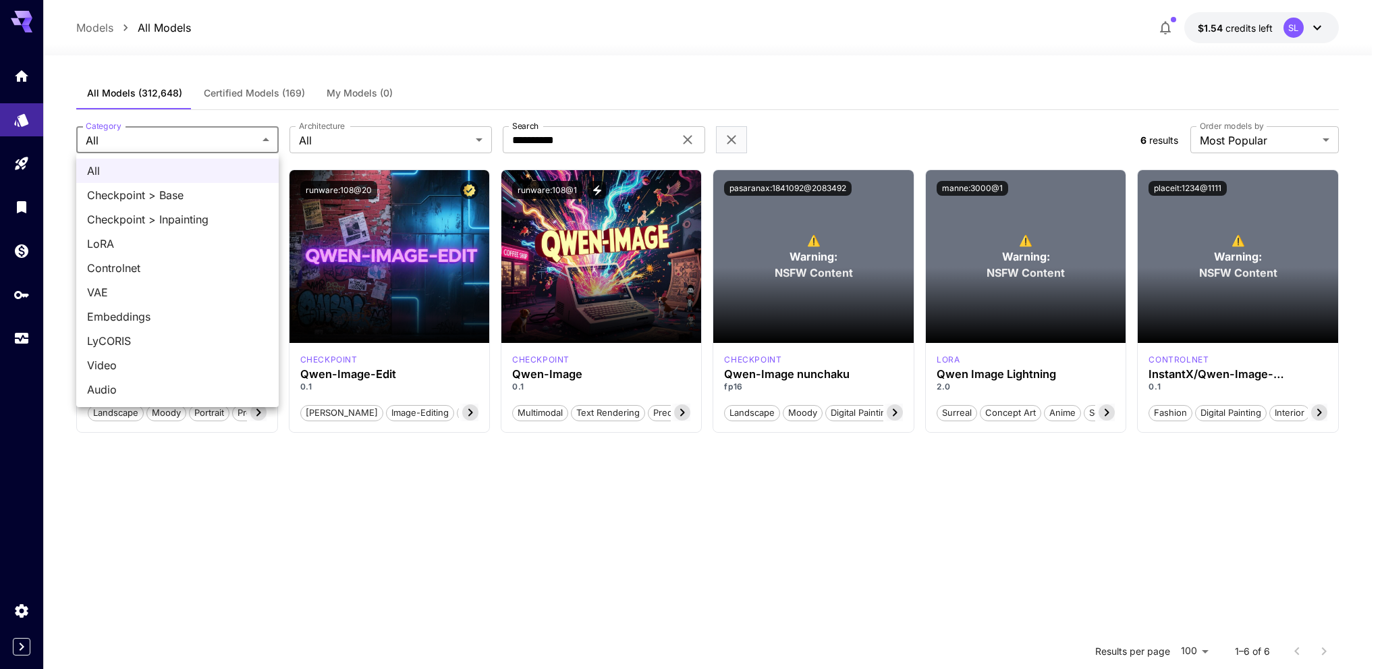
click at [231, 142] on body "**********" at bounding box center [691, 456] width 1382 height 913
click at [229, 142] on div at bounding box center [691, 334] width 1382 height 669
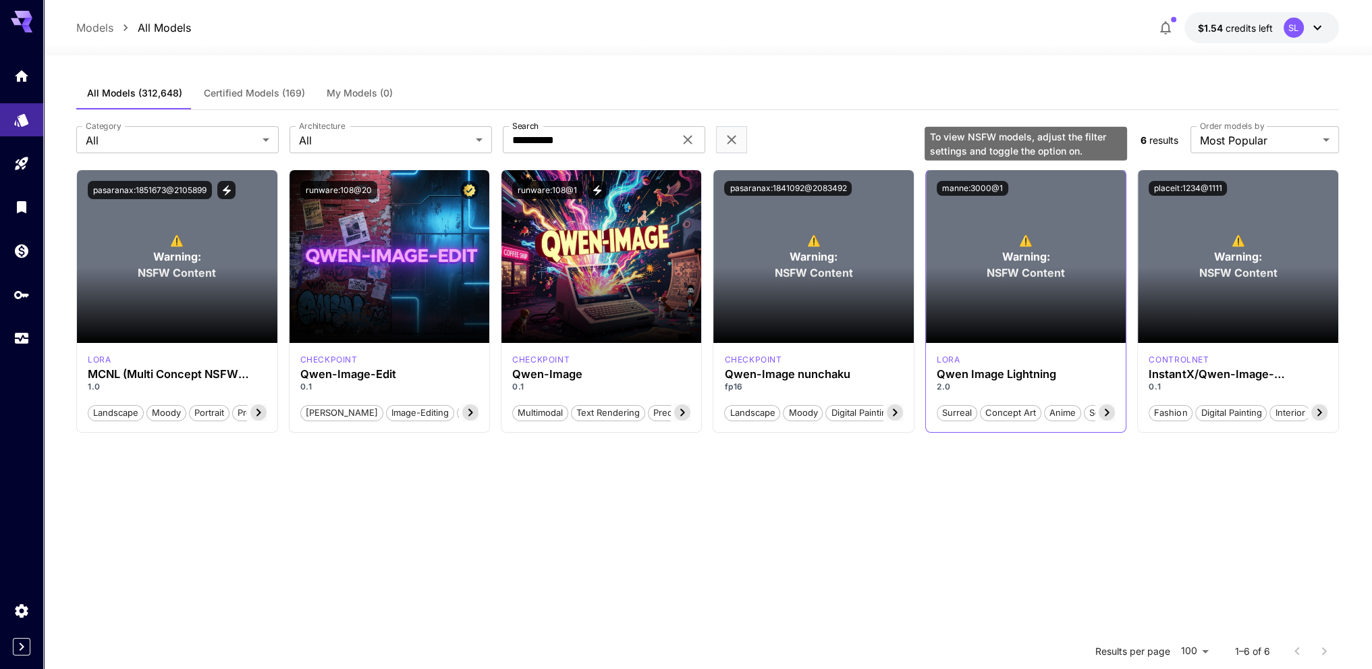
click at [1054, 239] on p "⚠️ Warning: NSFW Content" at bounding box center [1025, 256] width 78 height 49
click at [1028, 260] on span "Warning:" at bounding box center [1026, 256] width 48 height 16
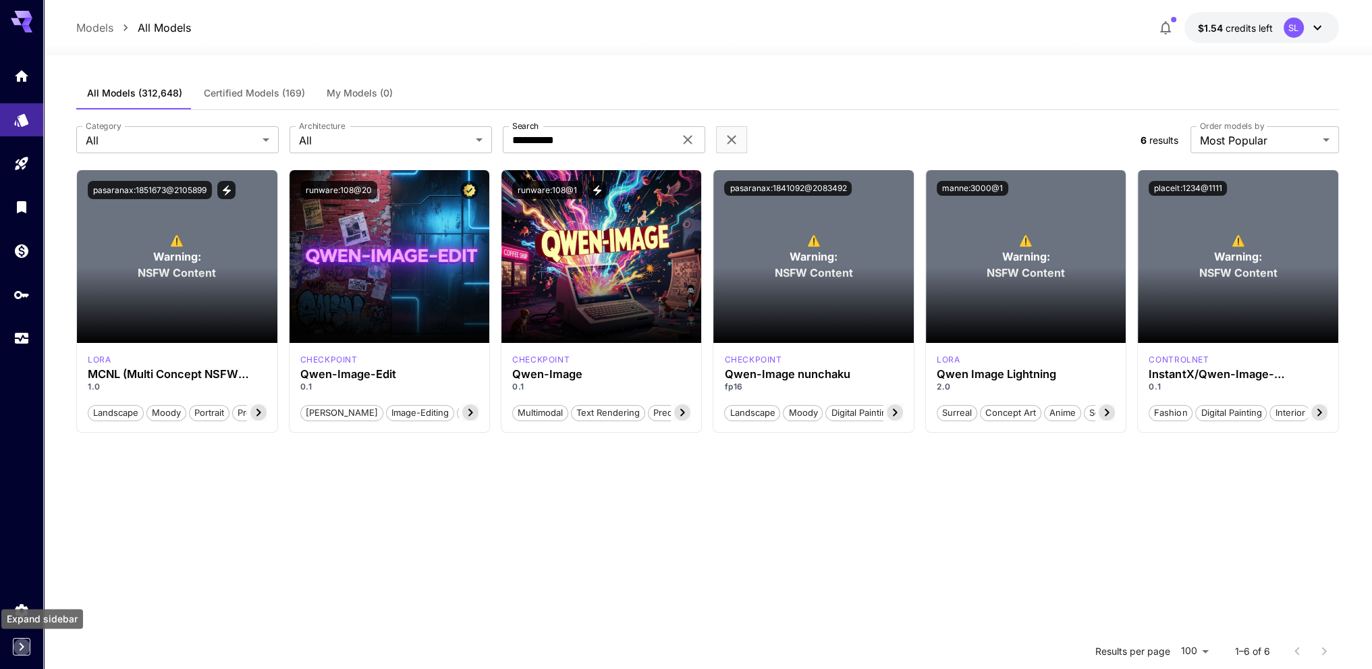
click at [19, 650] on icon "Expand sidebar" at bounding box center [21, 646] width 16 height 16
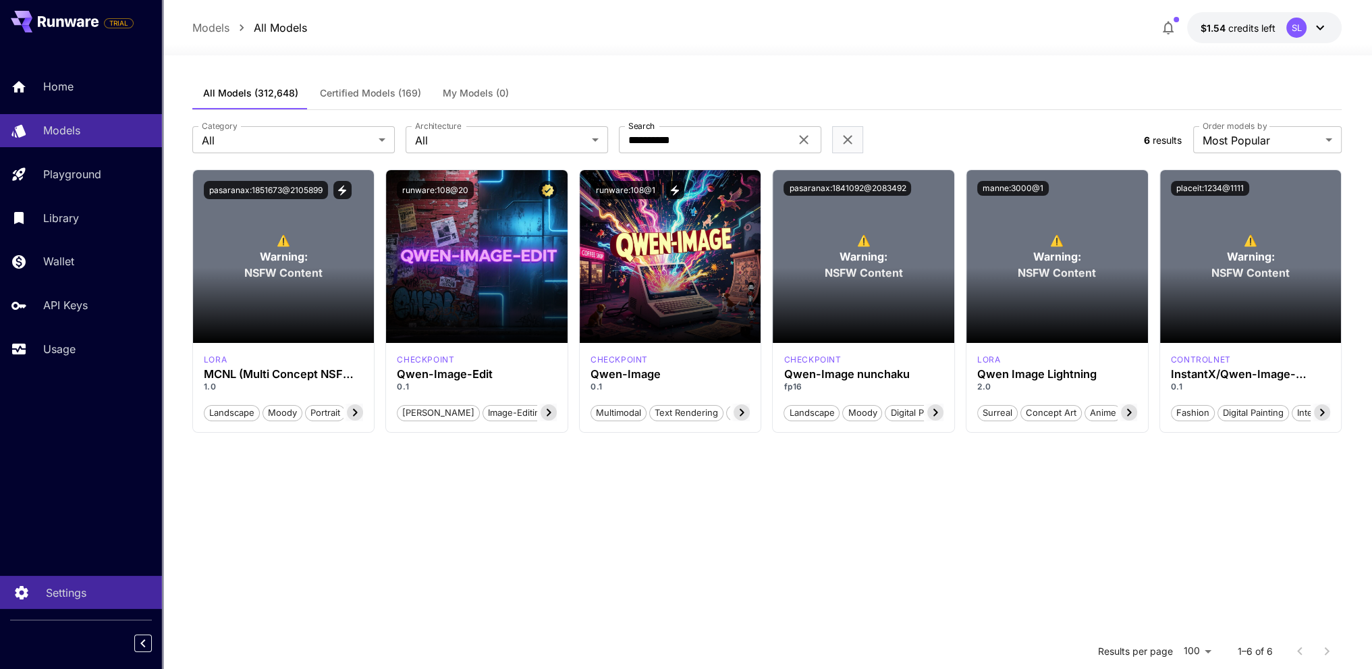
click at [69, 593] on p "Settings" at bounding box center [66, 592] width 40 height 16
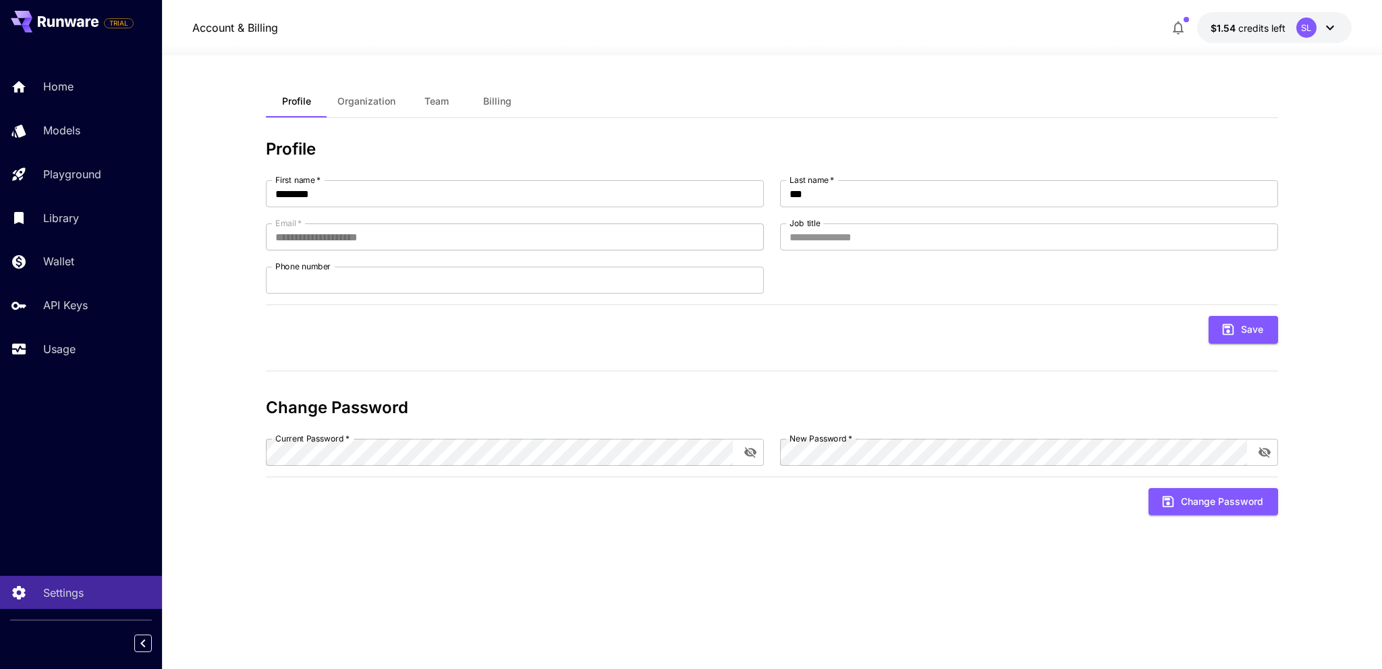
click at [439, 110] on button "Team" at bounding box center [436, 101] width 61 height 32
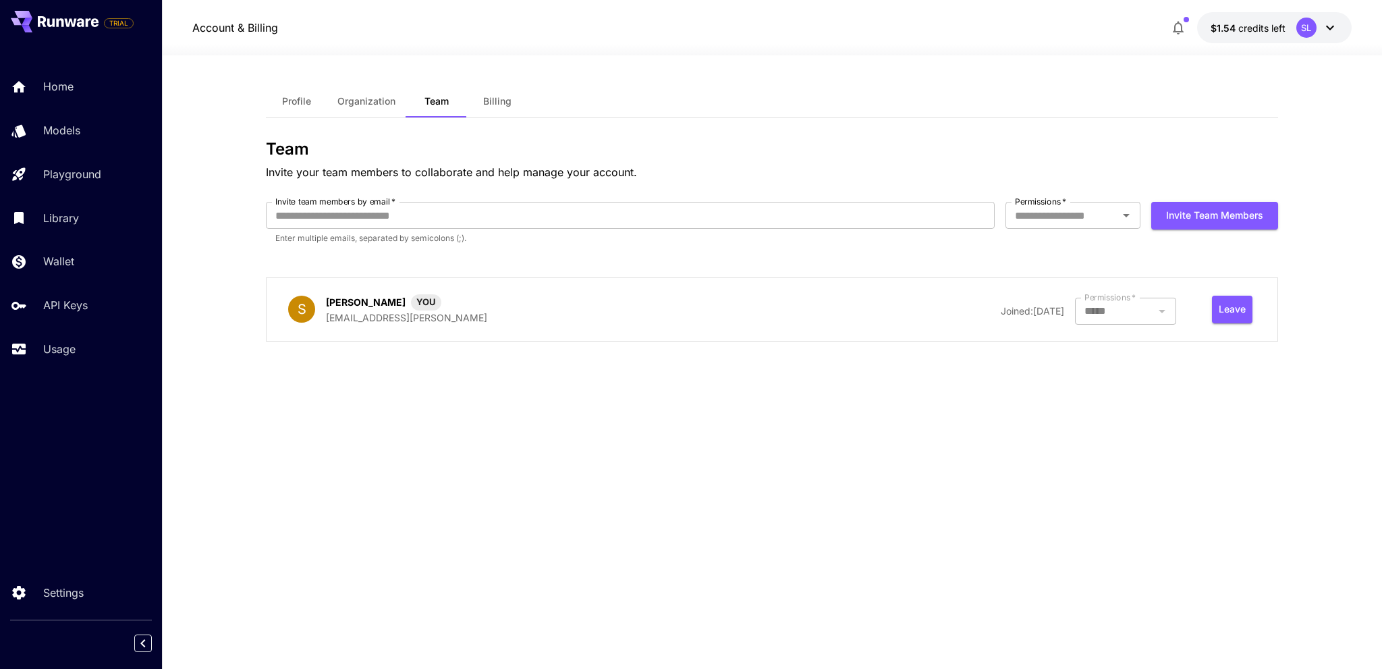
drag, startPoint x: 596, startPoint y: 142, endPoint x: 546, endPoint y: 148, distance: 50.4
click at [595, 142] on h3 "Team" at bounding box center [772, 149] width 1012 height 19
click at [55, 134] on p "Models" at bounding box center [64, 130] width 37 height 16
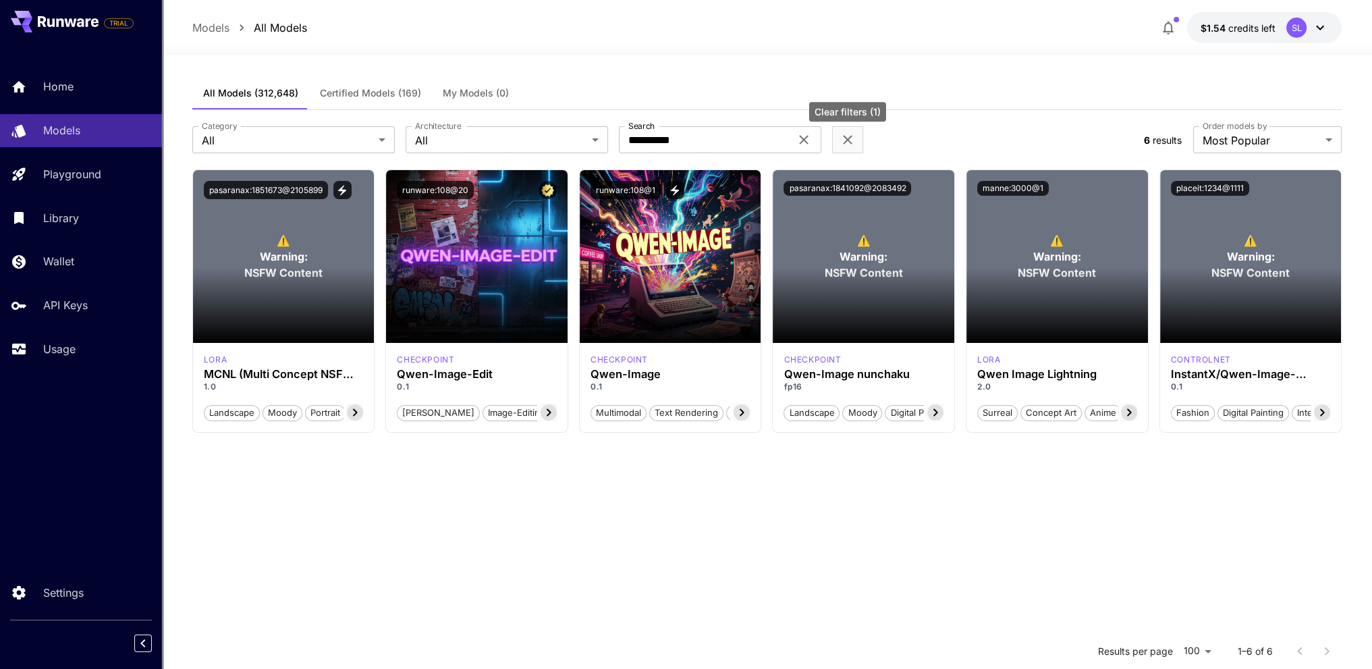
click at [855, 140] on icon "Clear filters (1)" at bounding box center [847, 140] width 16 height 16
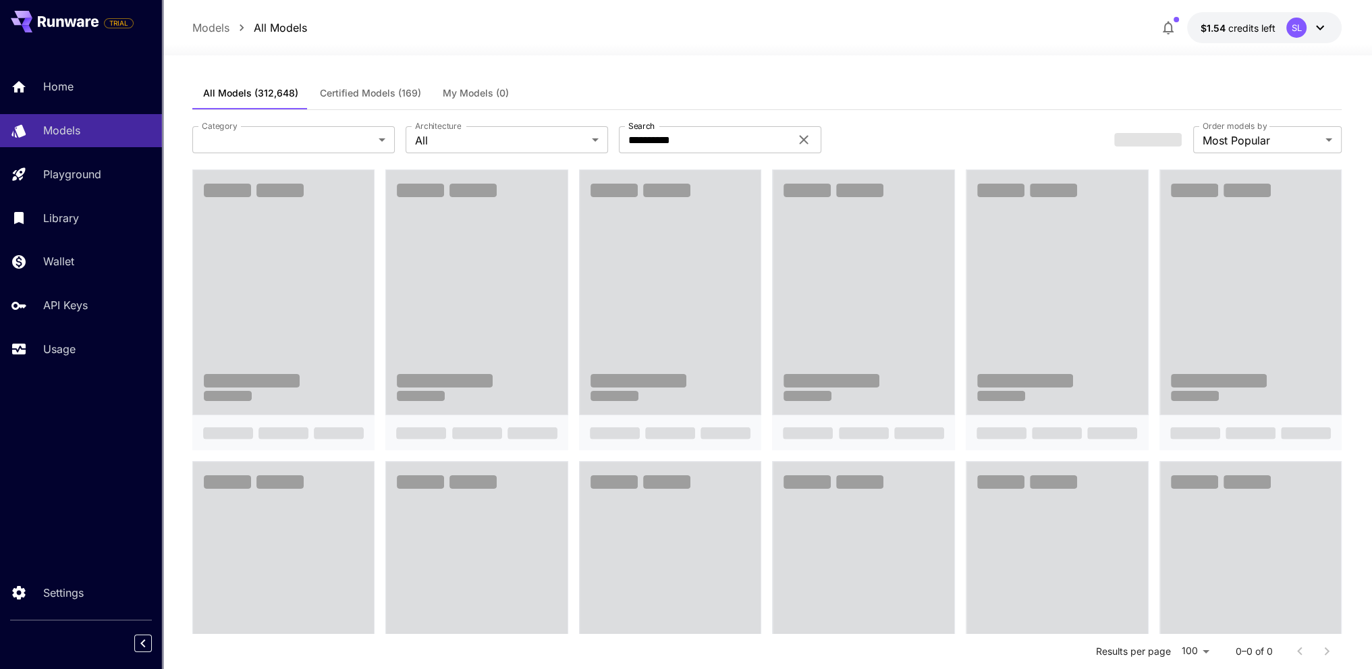
click at [855, 140] on div "**********" at bounding box center [647, 139] width 911 height 27
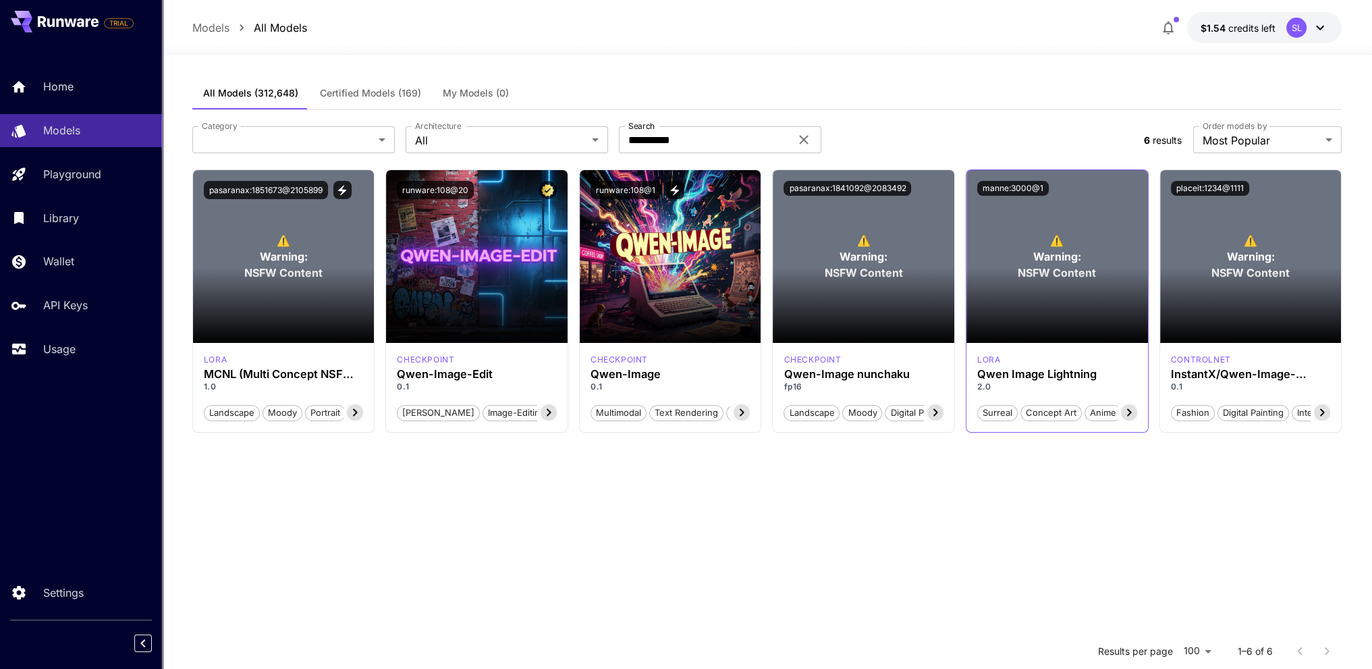
click at [1025, 310] on section at bounding box center [1056, 305] width 181 height 76
click at [1034, 303] on section at bounding box center [1056, 305] width 181 height 76
click at [1074, 371] on h3 "Qwen Image Lightning" at bounding box center [1057, 374] width 160 height 13
click at [866, 370] on h3 "Qwen-Image nunchaku" at bounding box center [863, 374] width 160 height 13
click at [901, 267] on section at bounding box center [862, 305] width 181 height 76
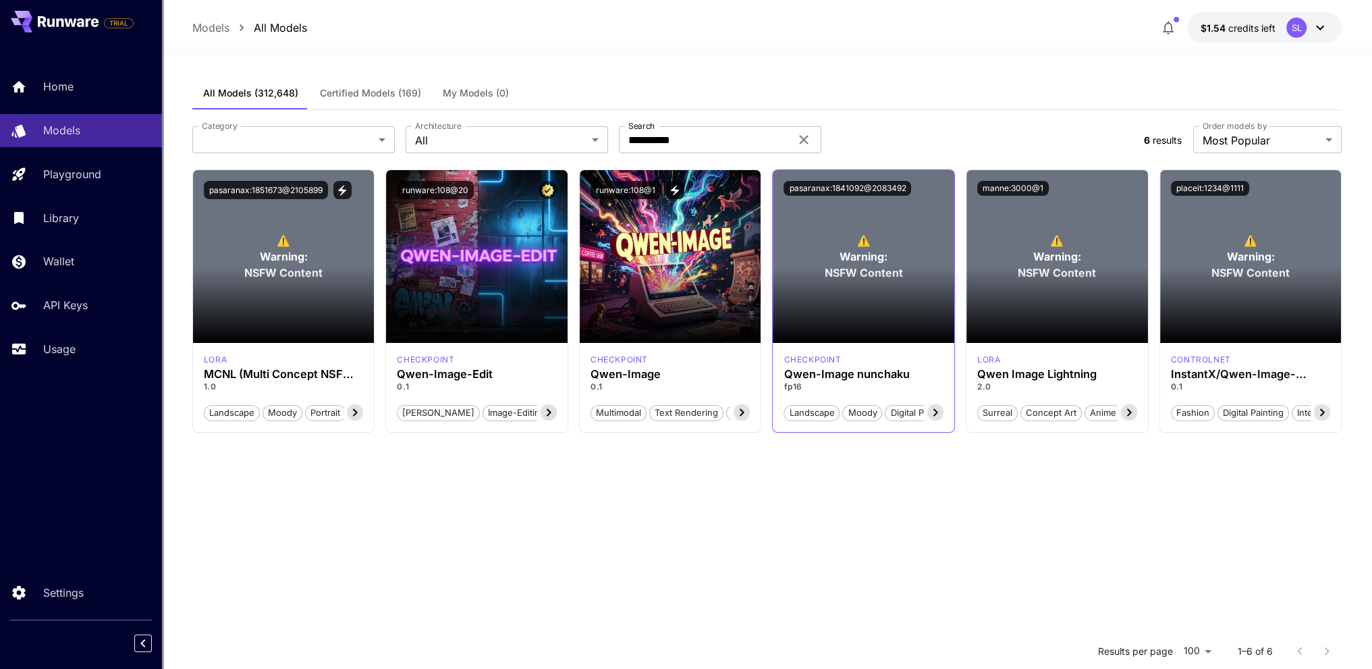
click at [901, 267] on section at bounding box center [862, 305] width 181 height 76
click at [1253, 255] on span "Warning:" at bounding box center [1250, 256] width 48 height 16
click at [1068, 99] on div "All Models (312,648) Certified Models (169) My Models (0)" at bounding box center [766, 93] width 1149 height 33
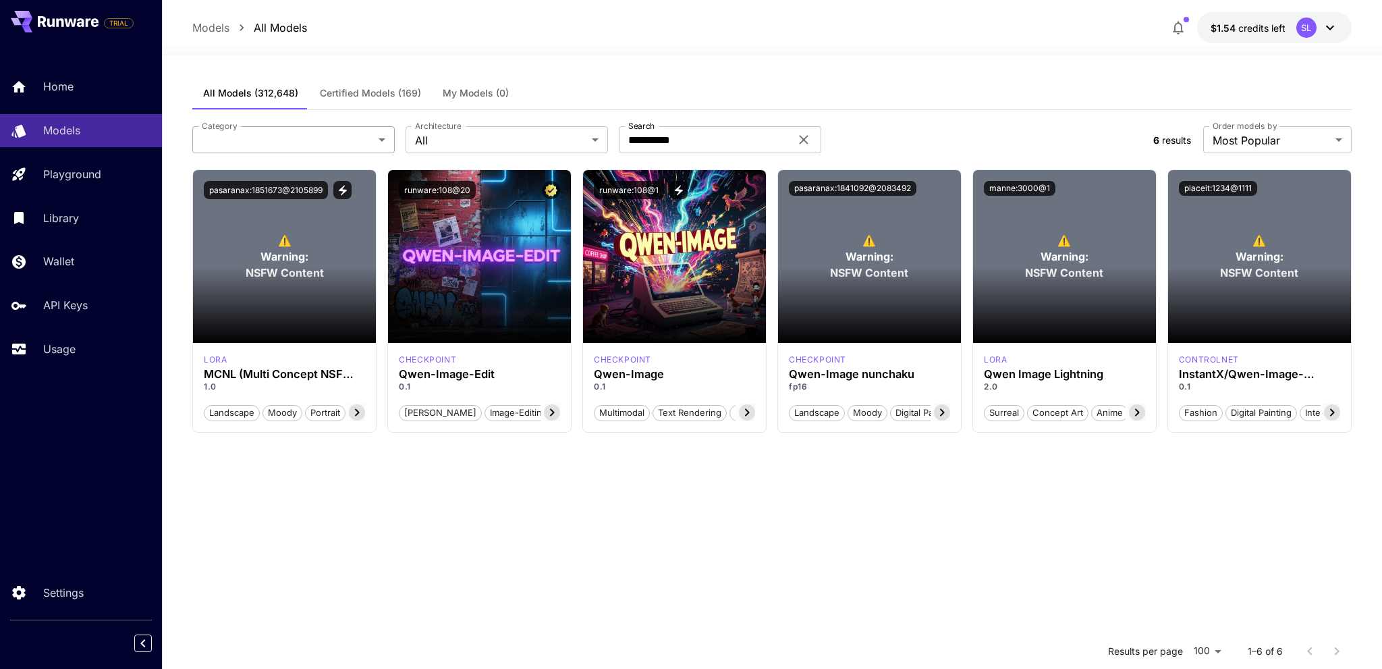
click at [273, 136] on body "**********" at bounding box center [691, 456] width 1382 height 913
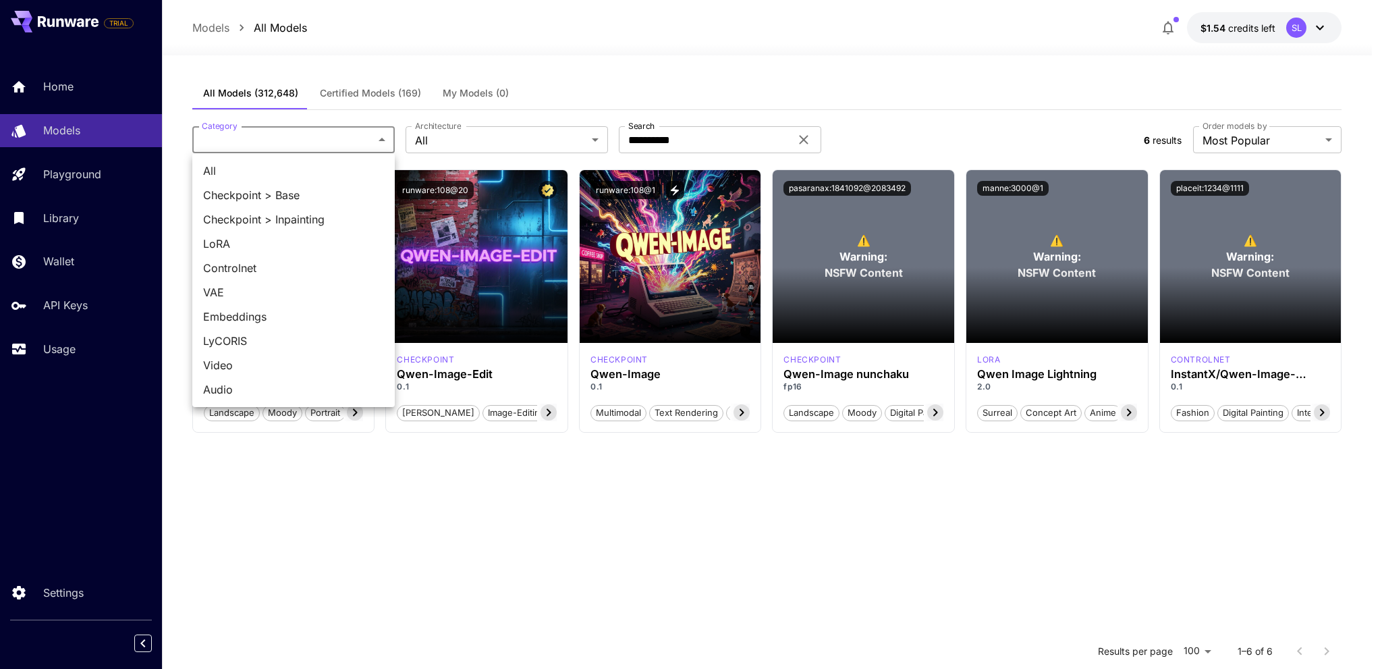
click at [273, 137] on div at bounding box center [691, 334] width 1382 height 669
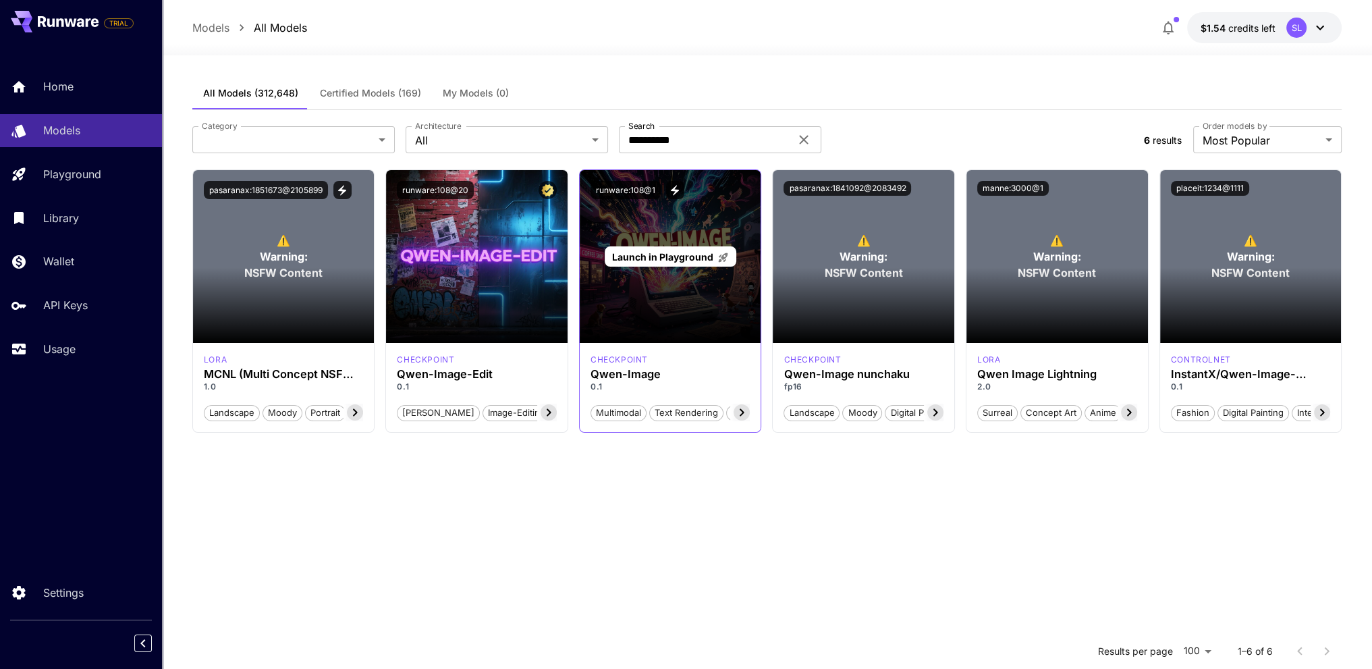
click at [692, 256] on span "Launch in Playground" at bounding box center [662, 256] width 101 height 11
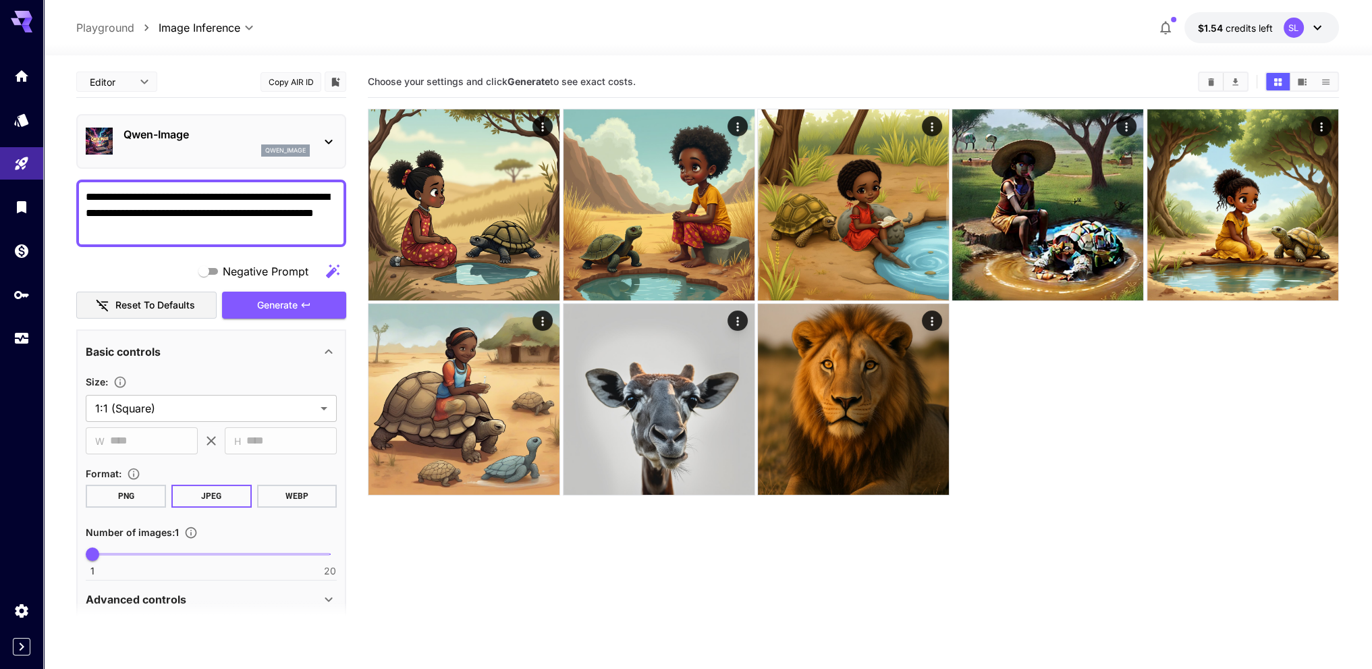
click at [1106, 432] on div at bounding box center [853, 302] width 971 height 387
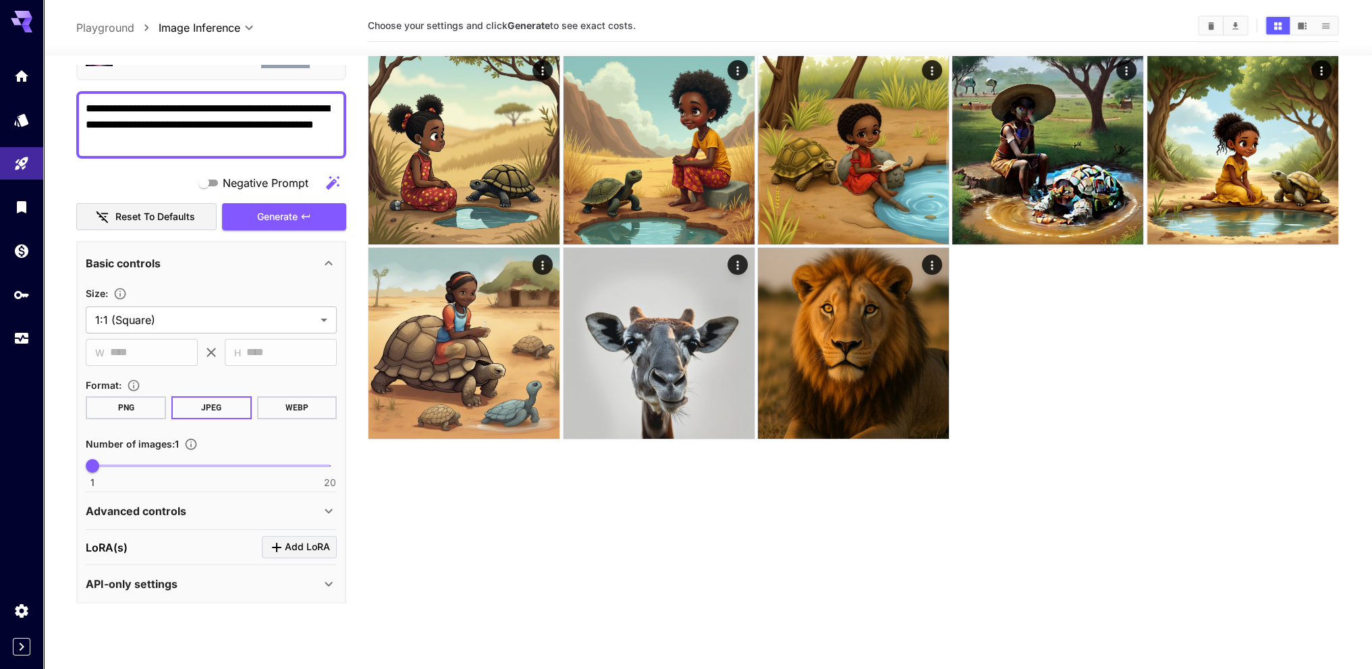
scroll to position [107, 0]
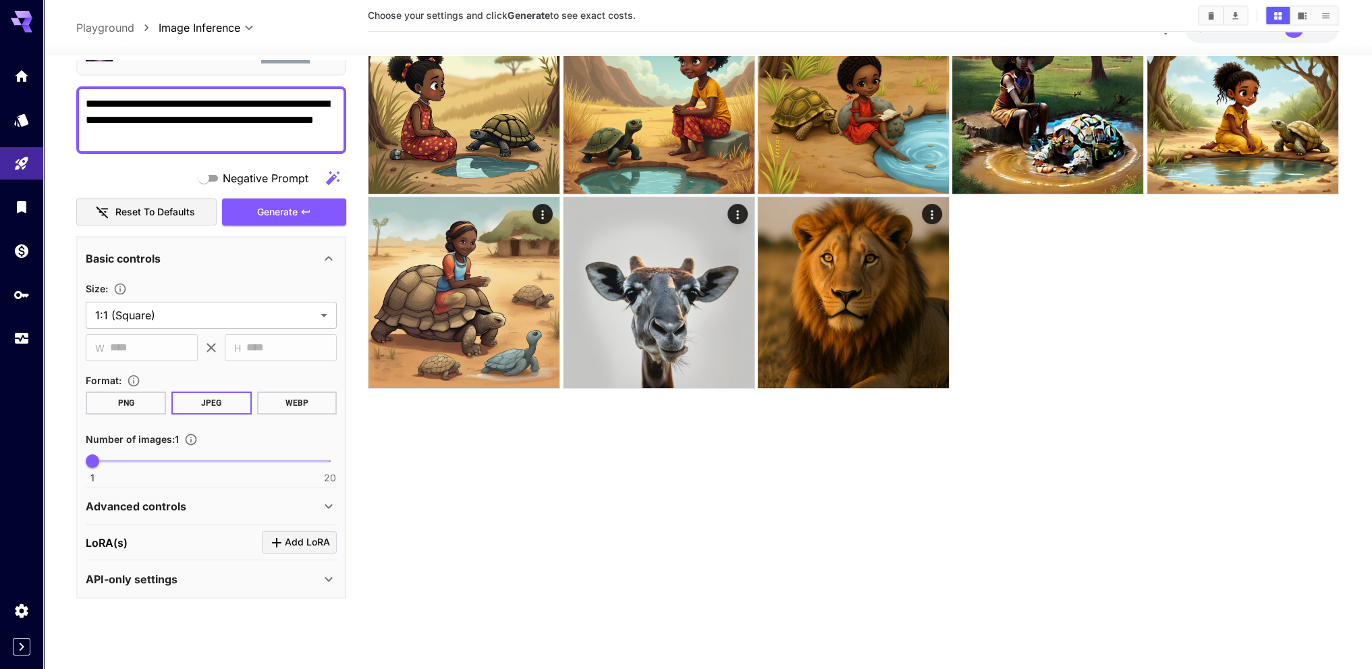
click at [323, 577] on icon at bounding box center [328, 578] width 16 height 16
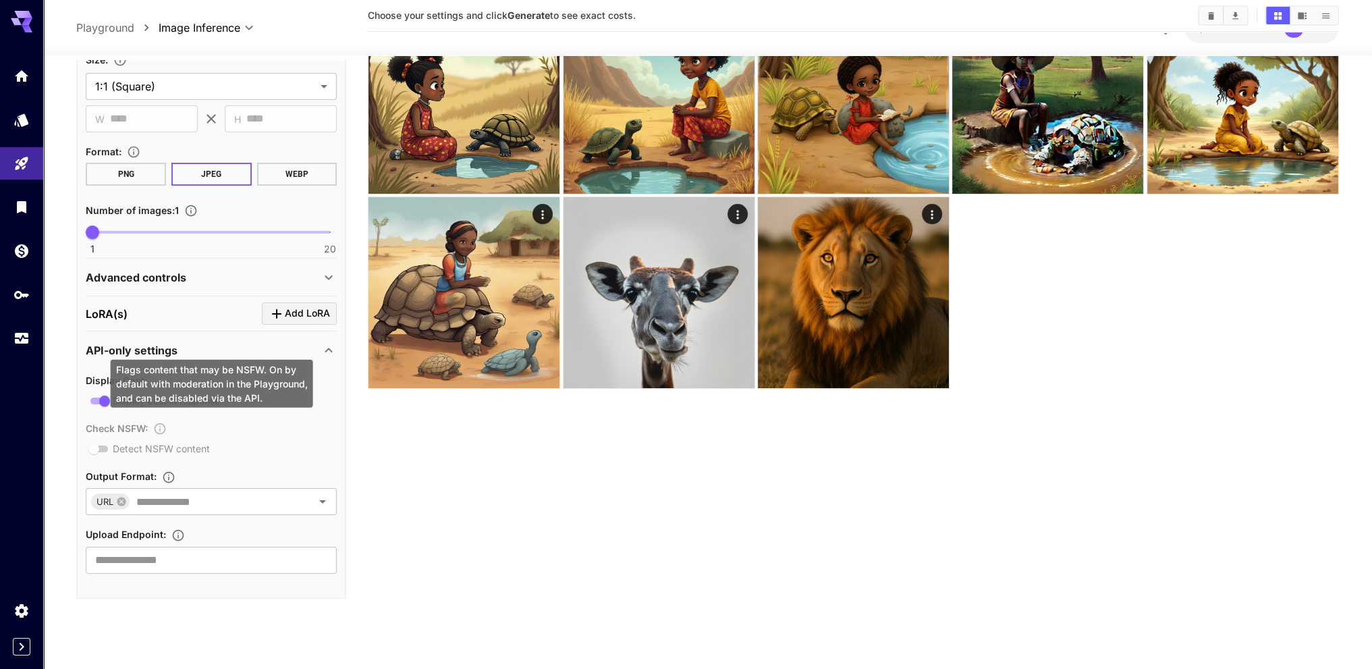
click at [98, 449] on div "Check NSFW : Detect NSFW content" at bounding box center [211, 437] width 251 height 37
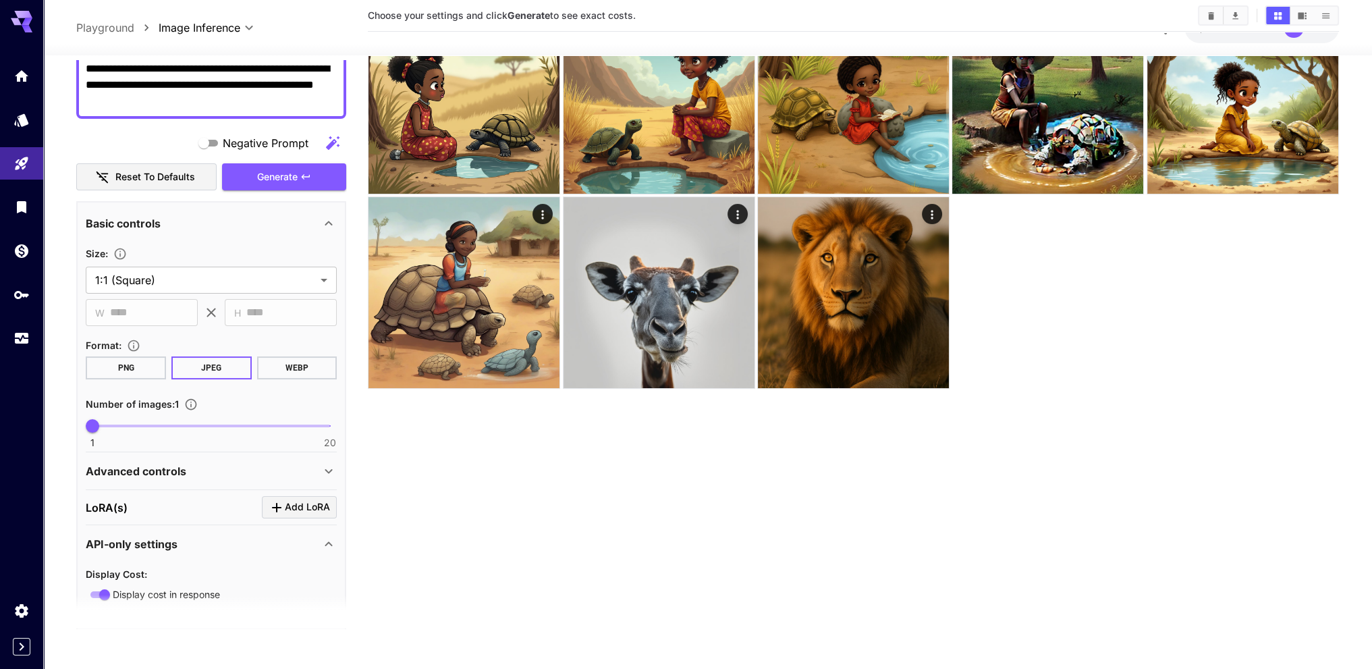
scroll to position [113, 0]
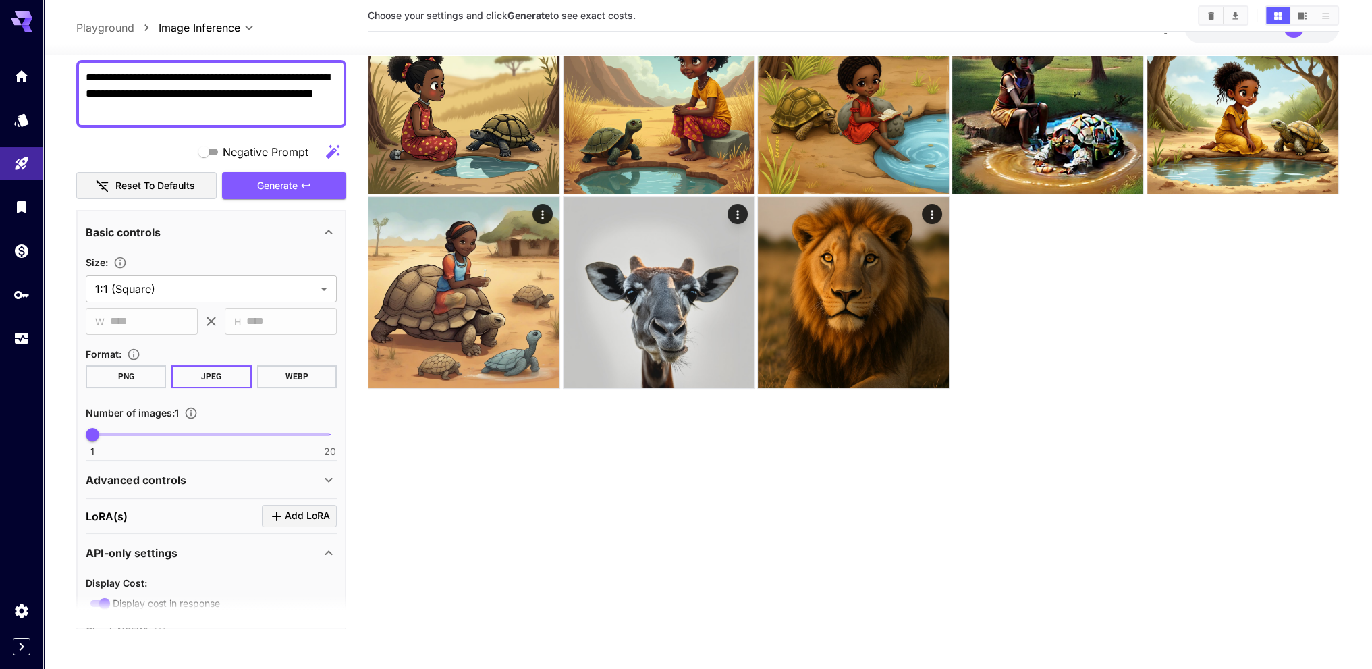
click at [287, 471] on div "Advanced controls" at bounding box center [203, 479] width 235 height 16
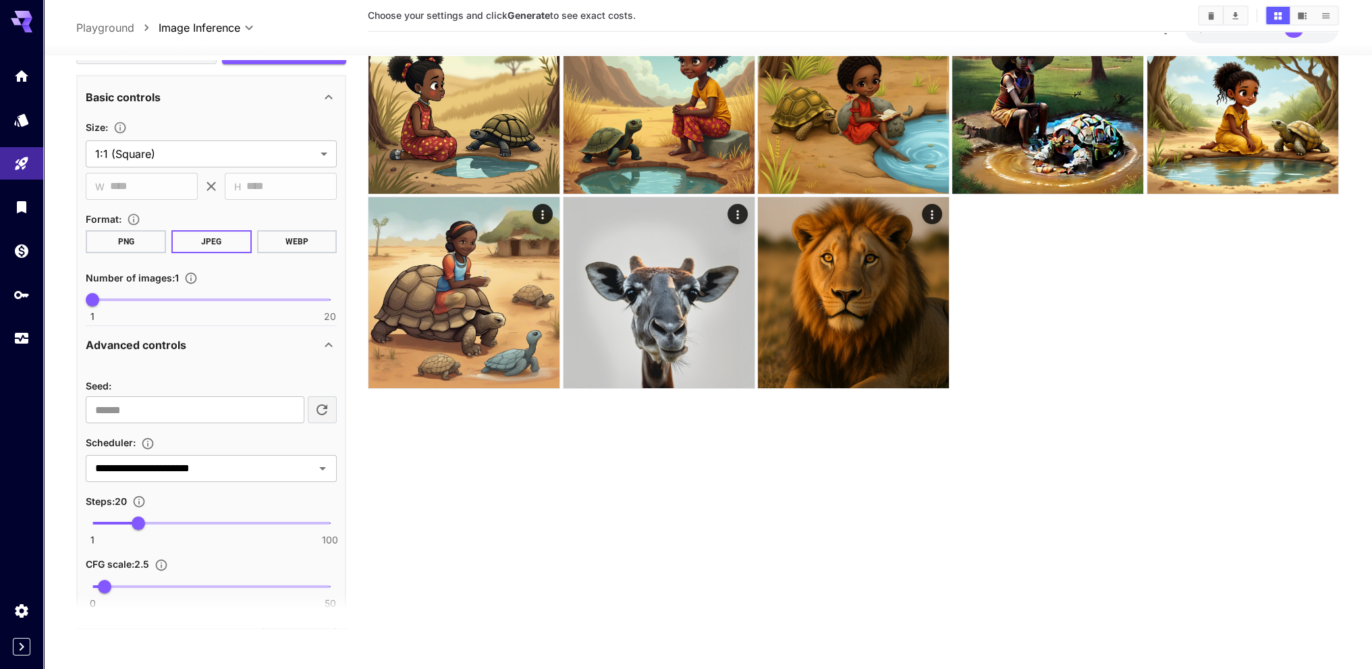
scroll to position [383, 0]
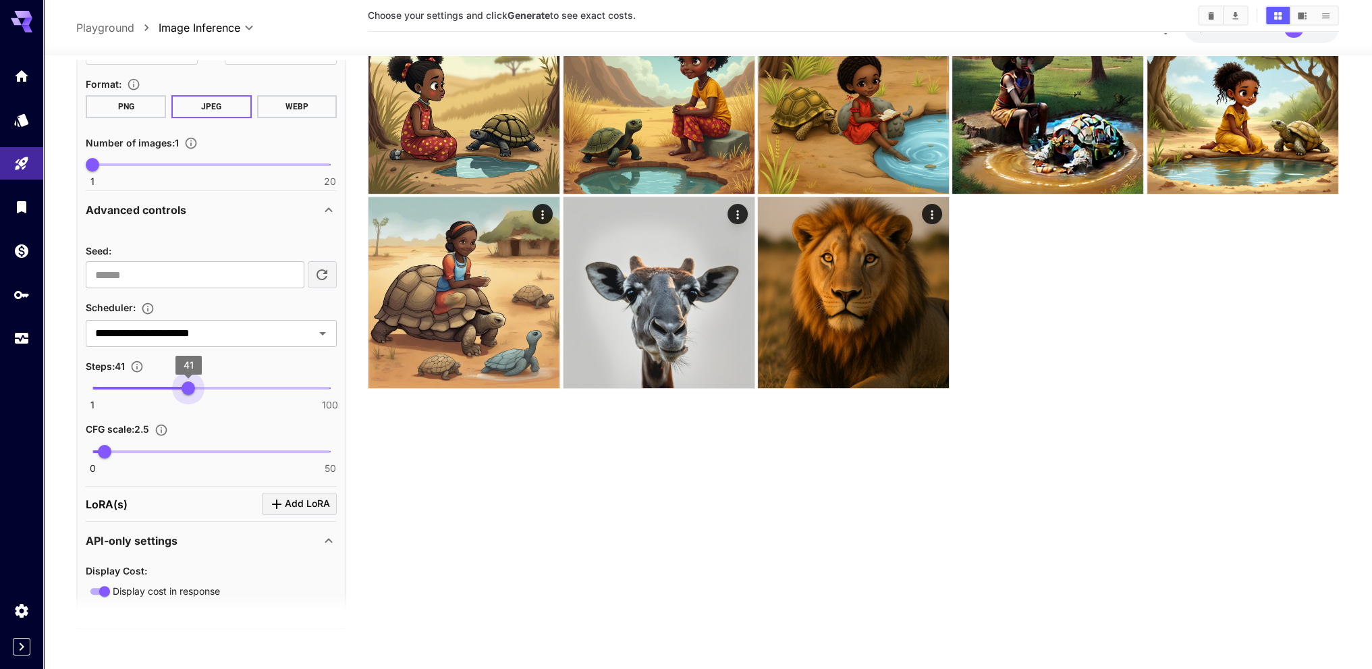
click at [188, 380] on span "1 100 41" at bounding box center [210, 388] width 237 height 20
drag, startPoint x: 176, startPoint y: 383, endPoint x: 161, endPoint y: 380, distance: 15.0
click at [161, 381] on span "30" at bounding box center [161, 387] width 13 height 13
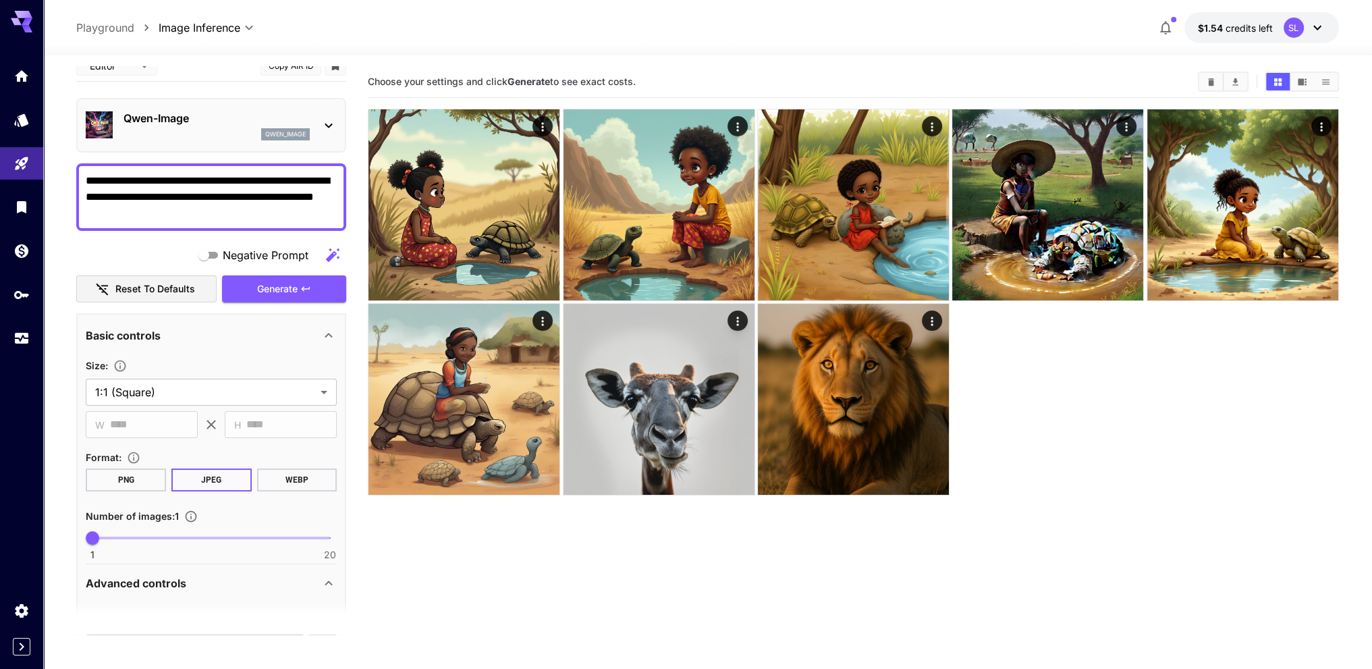
scroll to position [0, 0]
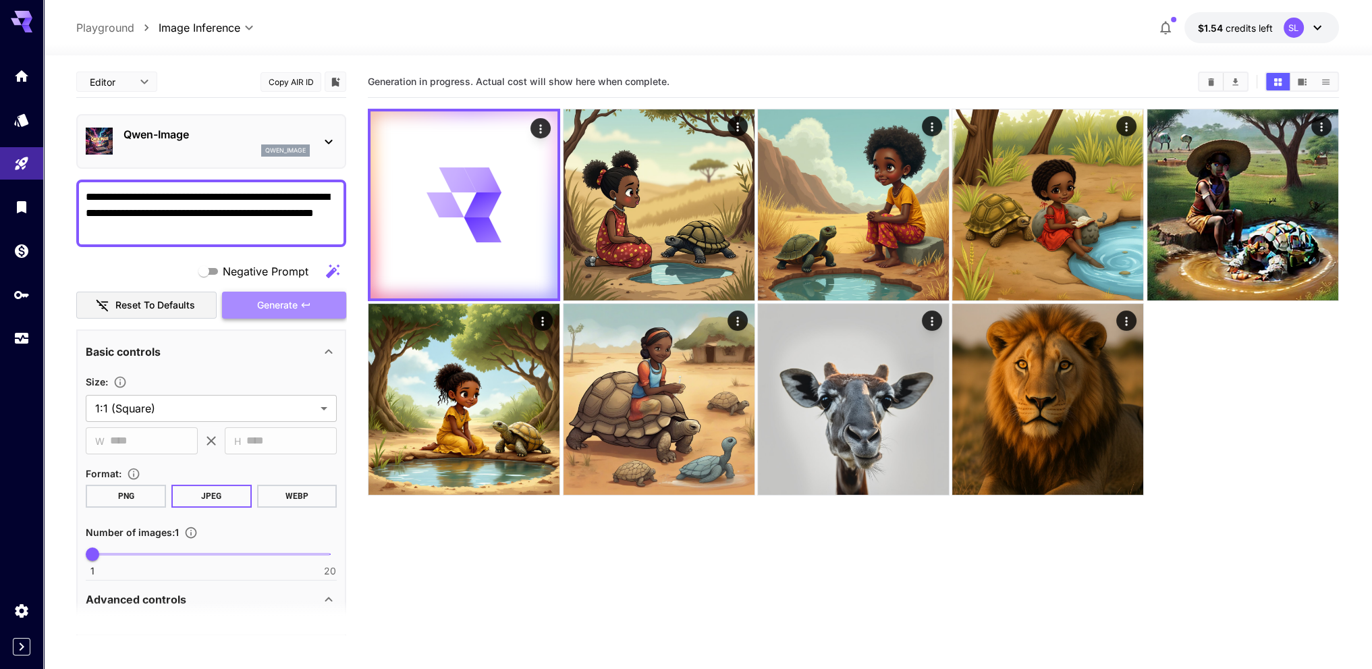
click at [276, 306] on span "Generate" at bounding box center [277, 305] width 40 height 17
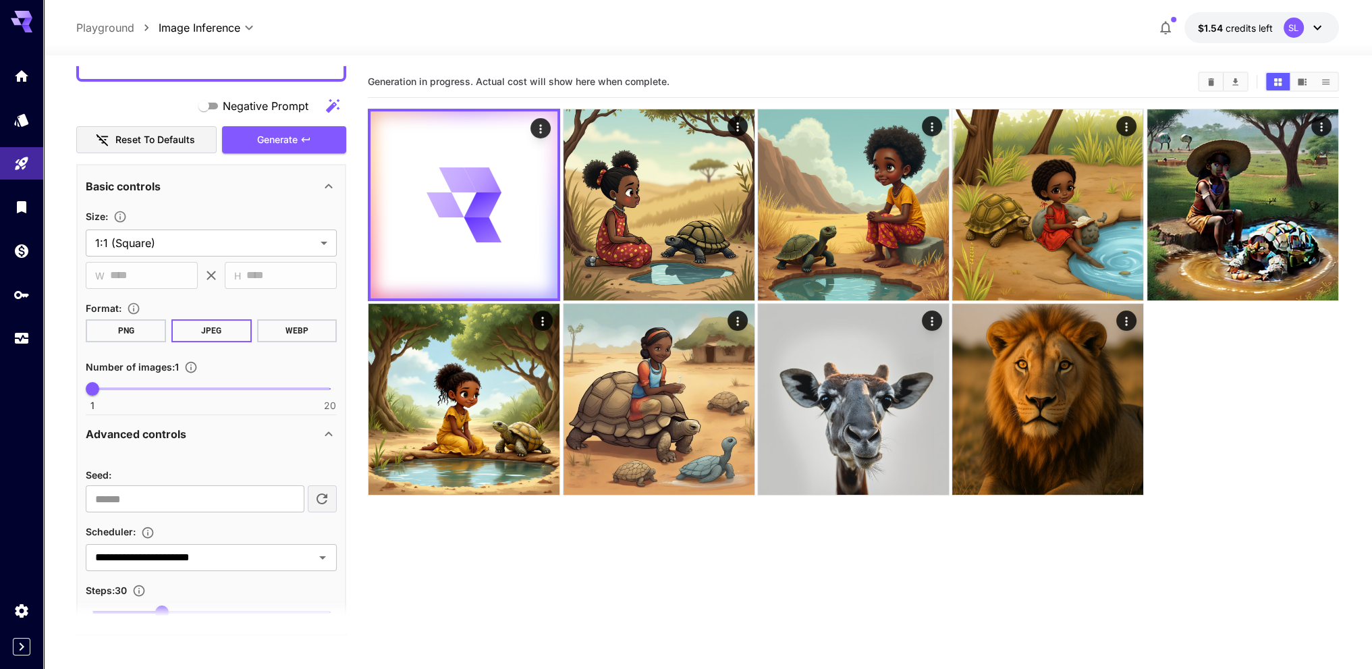
scroll to position [337, 0]
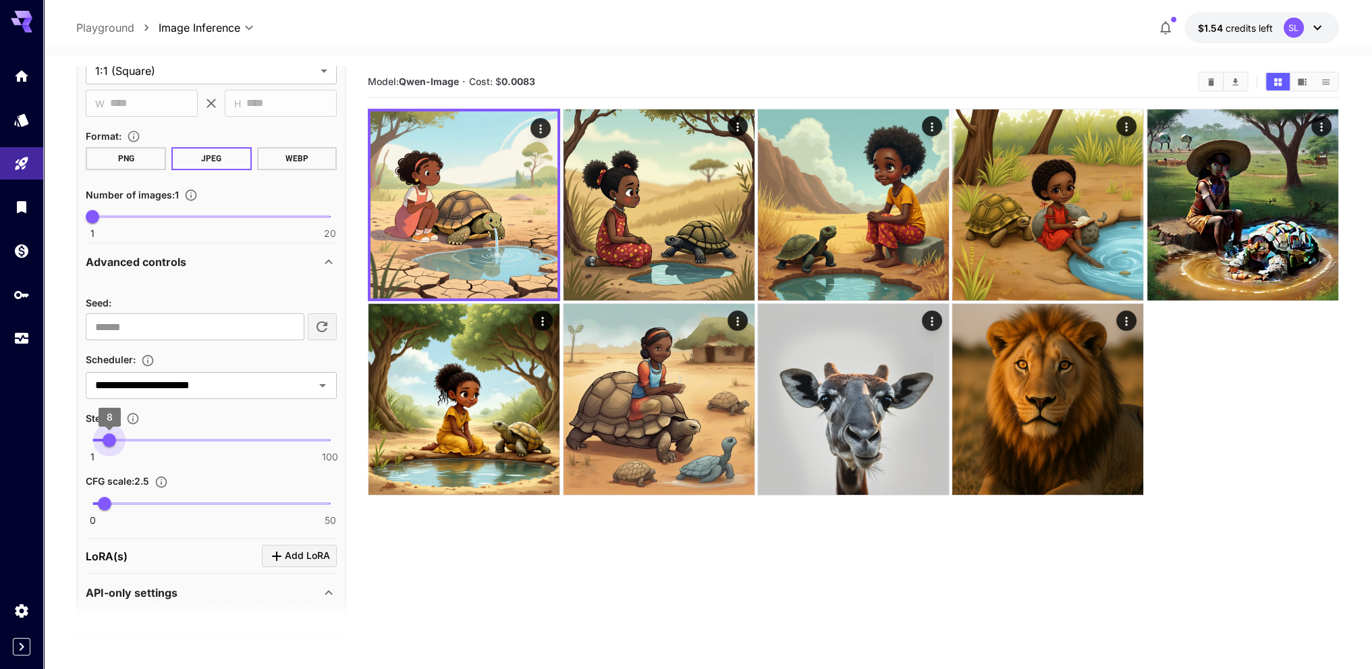
click at [109, 438] on span "1 100 8" at bounding box center [210, 440] width 237 height 20
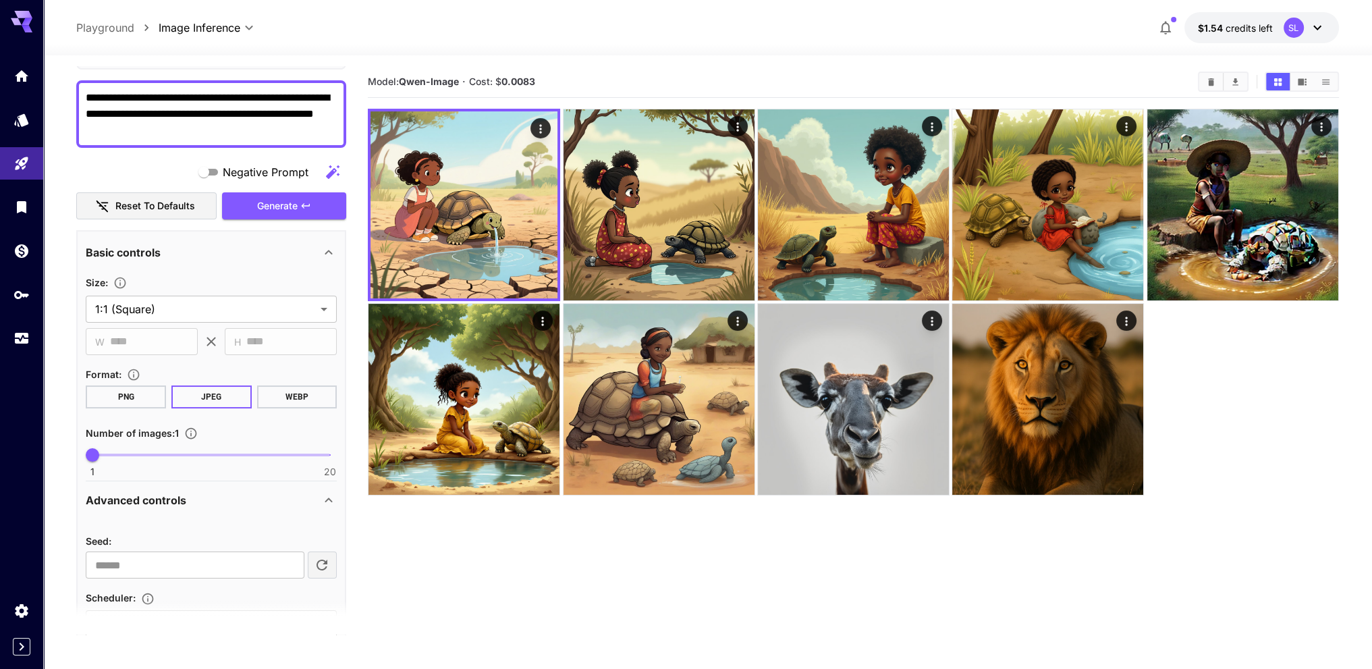
scroll to position [0, 0]
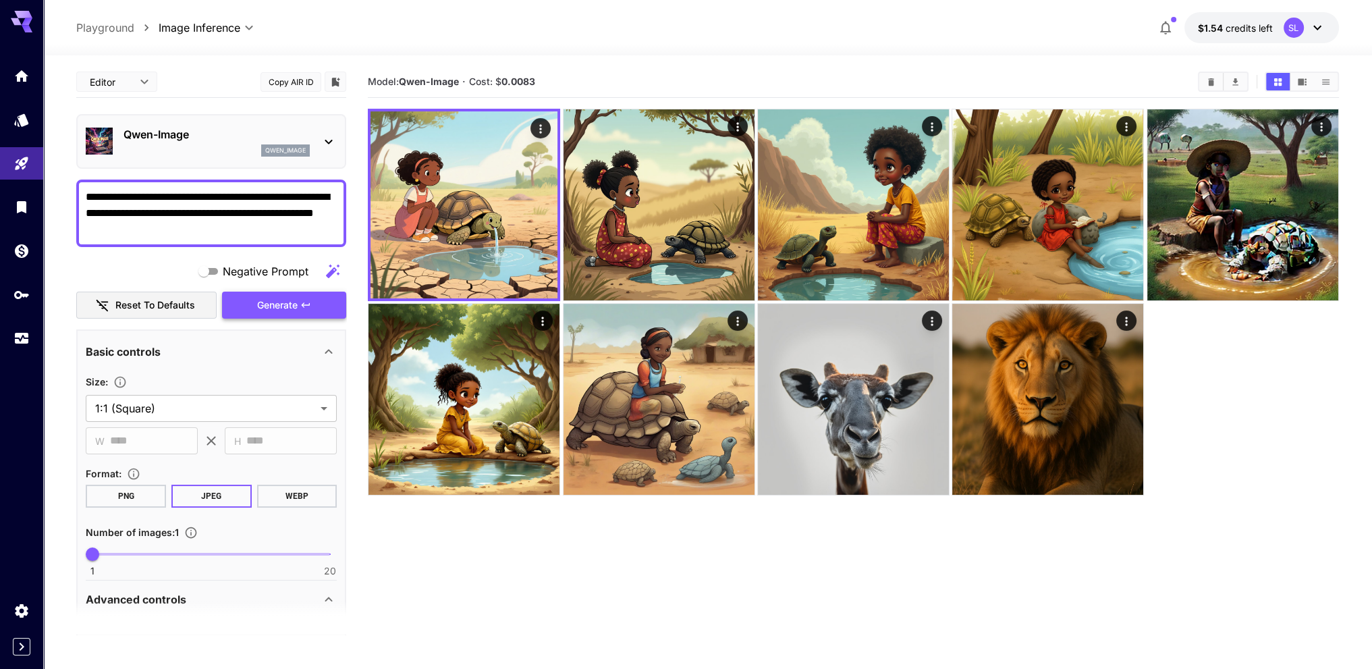
click at [277, 306] on span "Generate" at bounding box center [277, 305] width 40 height 17
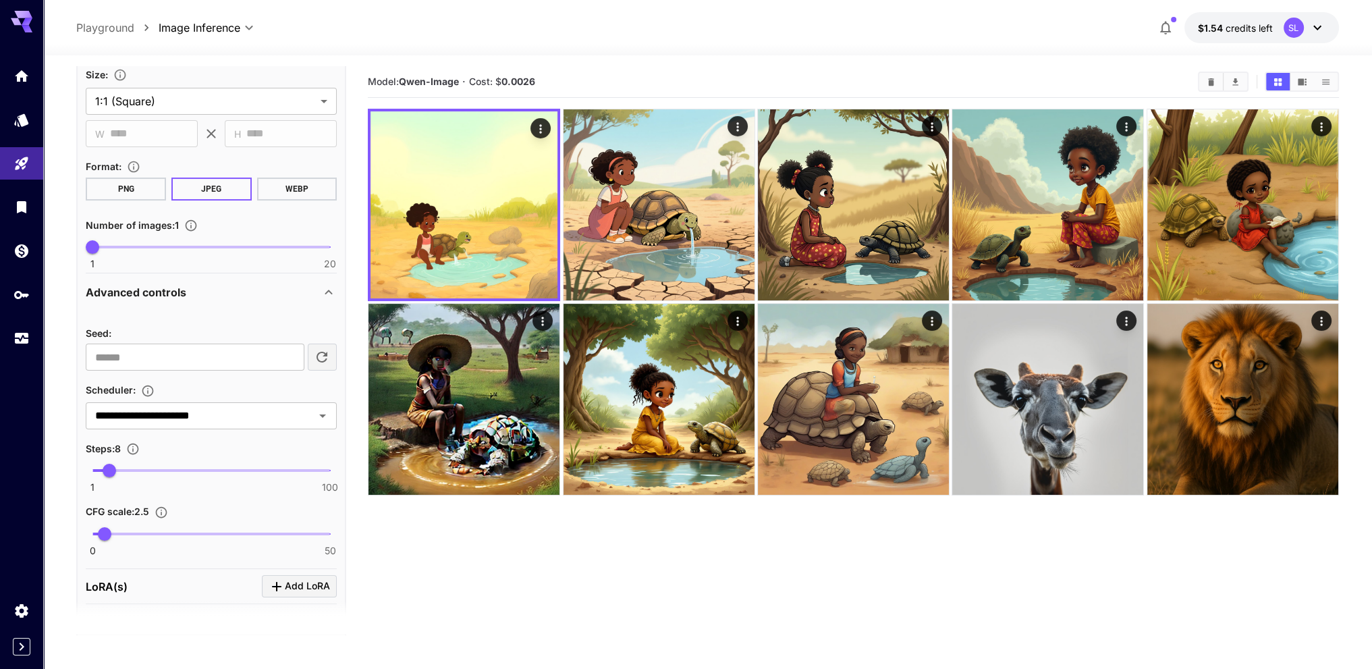
scroll to position [337, 0]
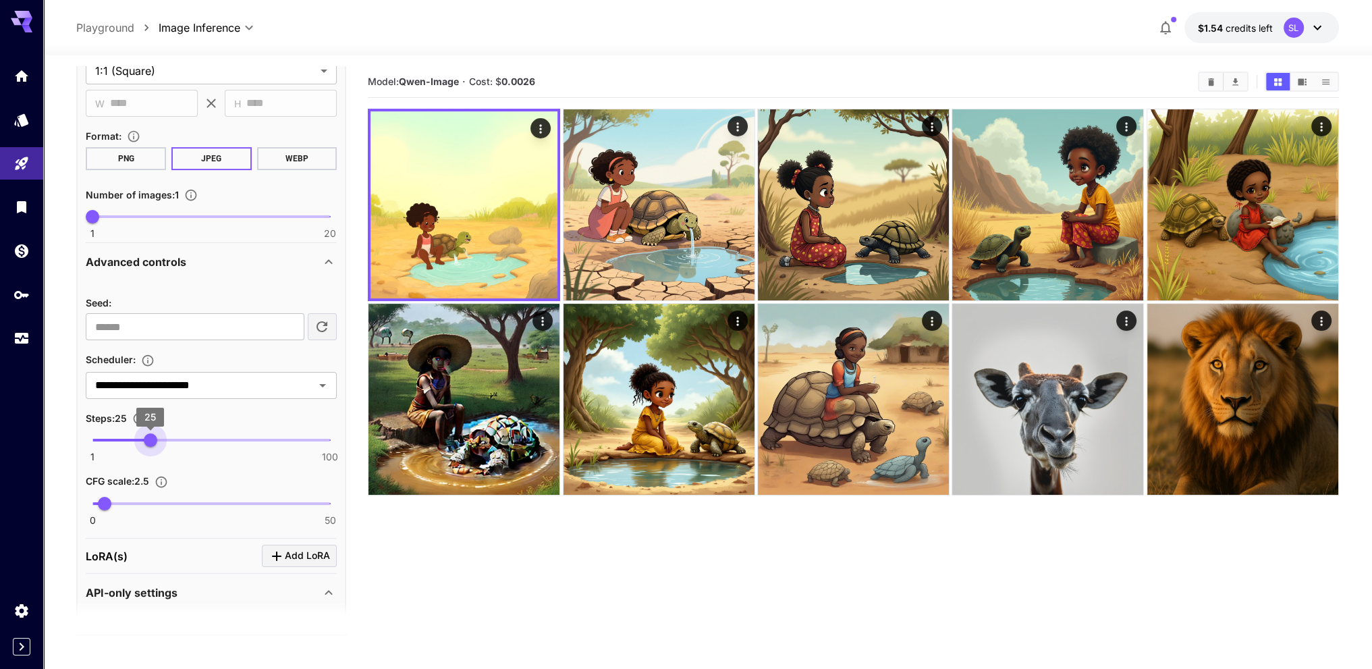
click at [151, 441] on span "1 100 25" at bounding box center [210, 440] width 237 height 20
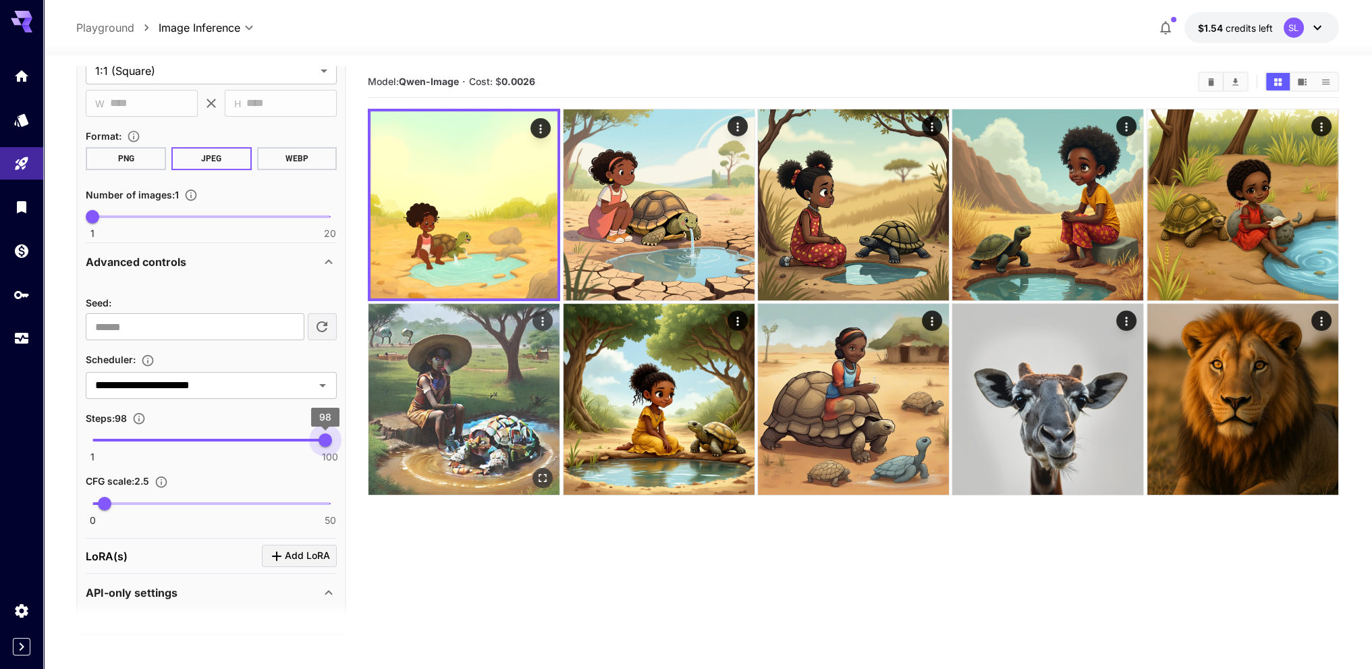
drag, startPoint x: 151, startPoint y: 441, endPoint x: 378, endPoint y: 383, distance: 234.1
click at [318, 435] on span "98" at bounding box center [324, 439] width 13 height 13
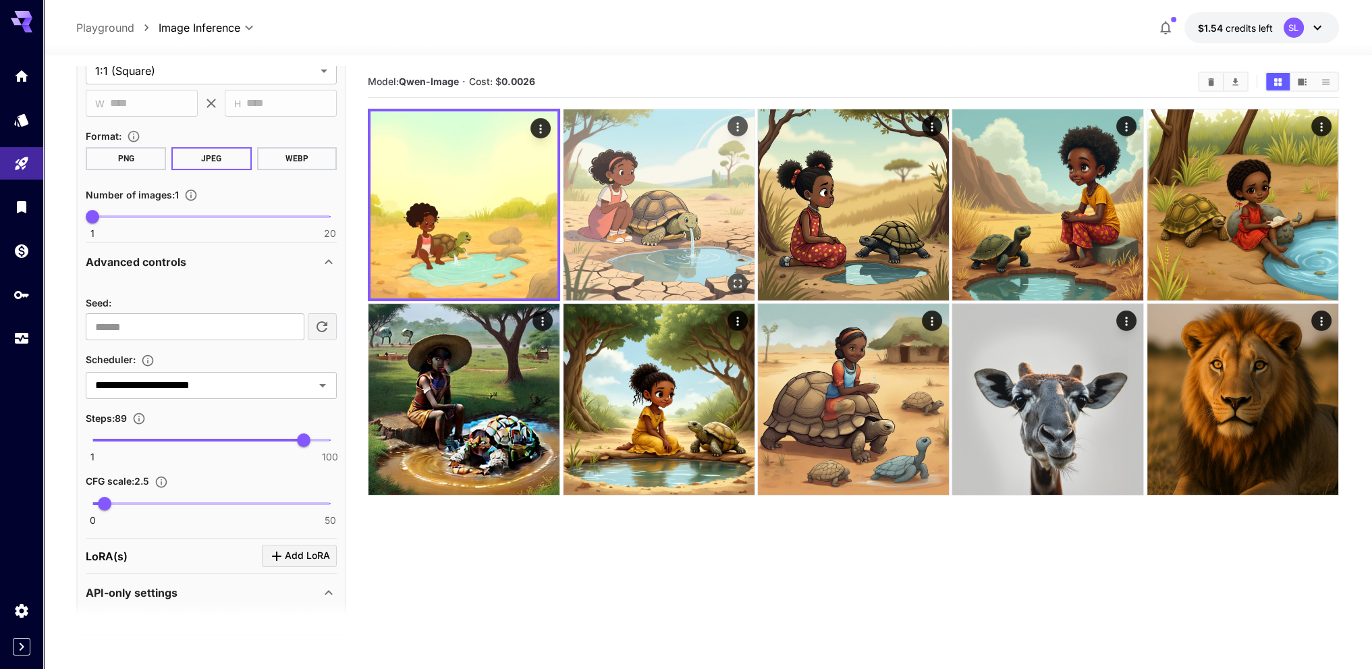
click at [642, 210] on img at bounding box center [658, 204] width 191 height 191
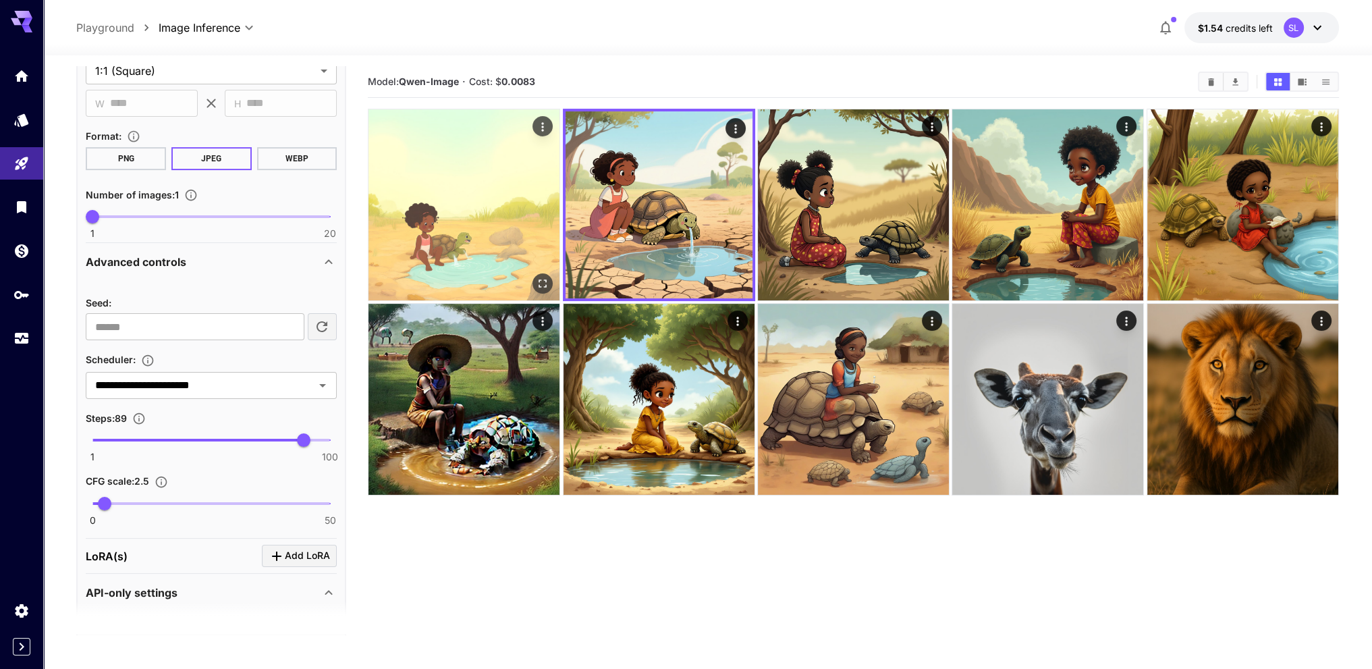
click at [486, 231] on img at bounding box center [463, 204] width 191 height 191
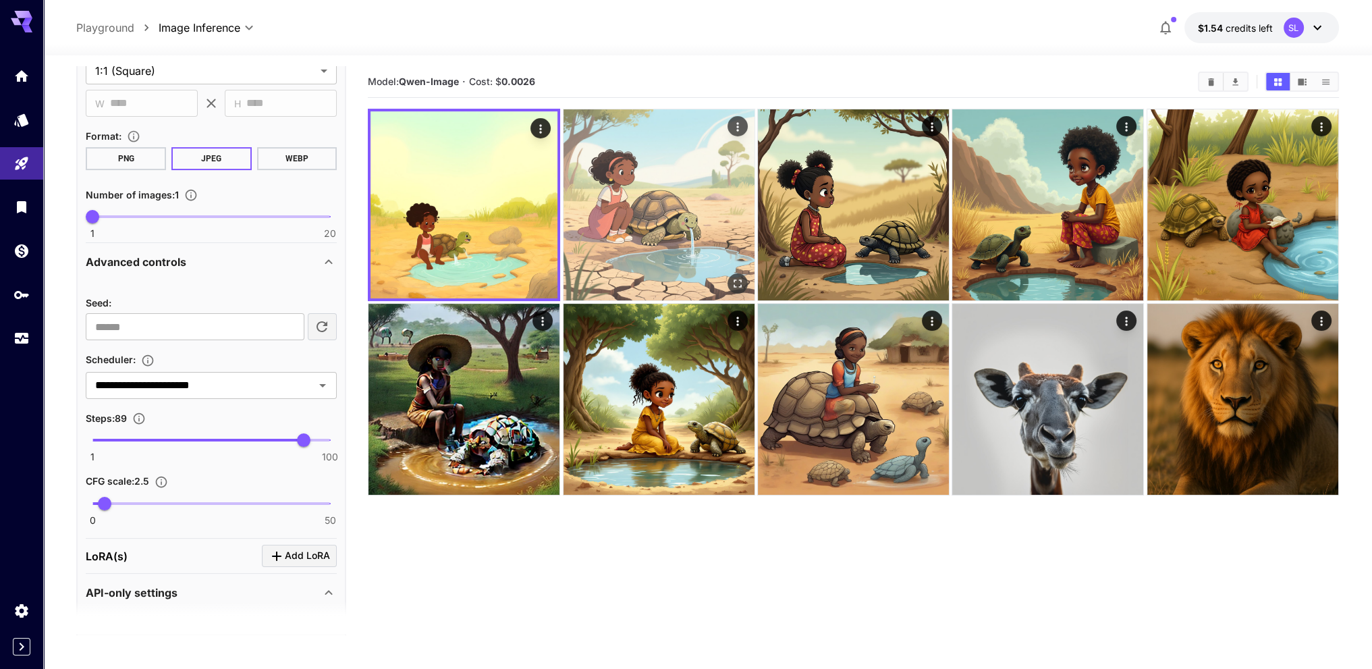
click at [598, 224] on img at bounding box center [658, 204] width 191 height 191
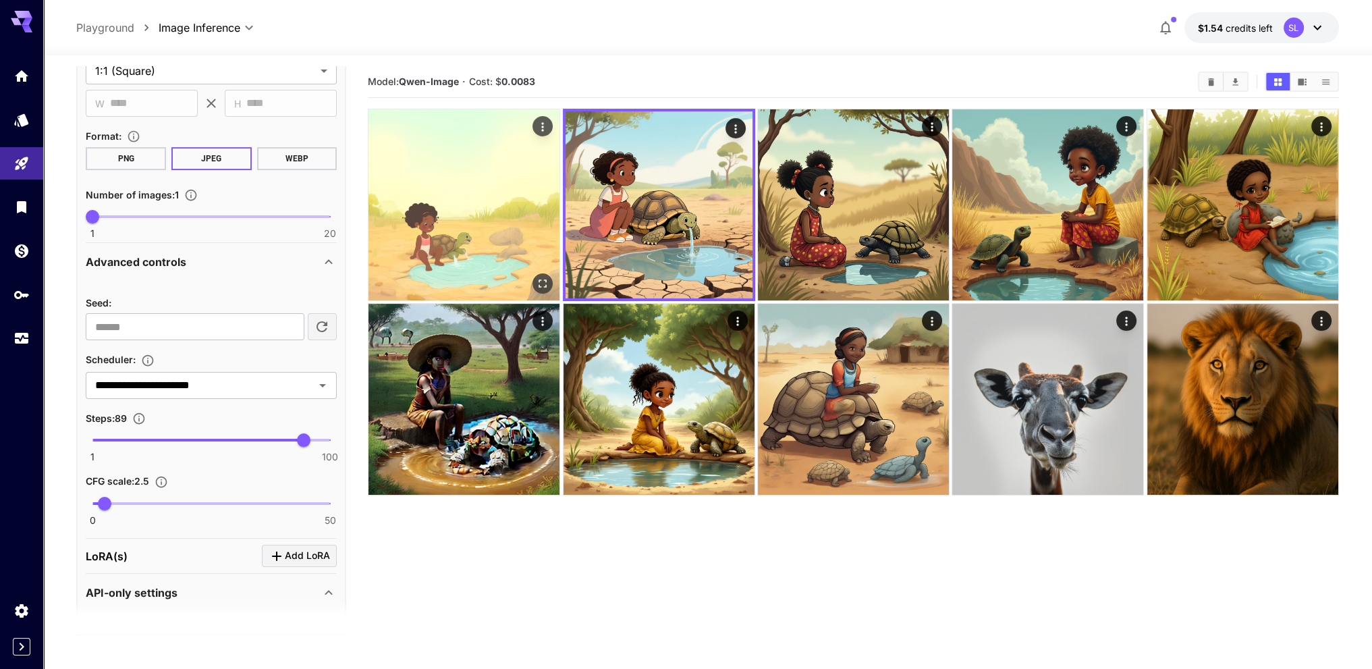
click at [475, 228] on img at bounding box center [463, 204] width 191 height 191
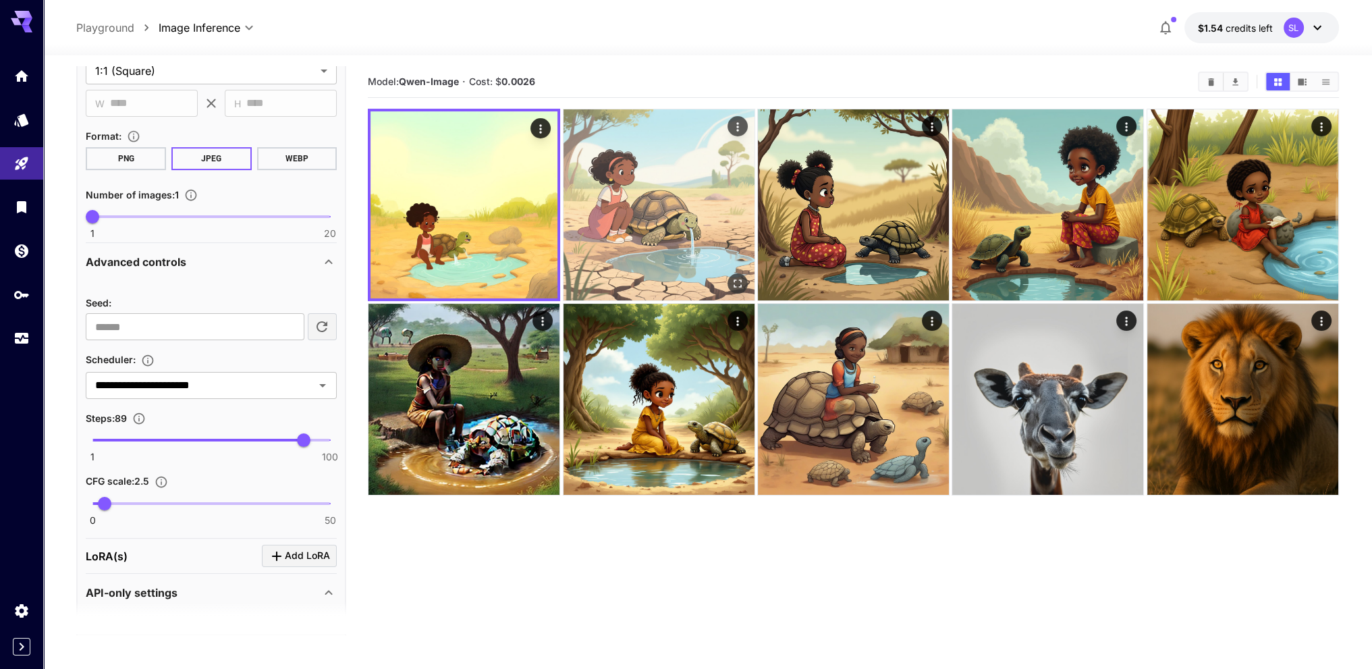
click at [634, 229] on img at bounding box center [658, 204] width 191 height 191
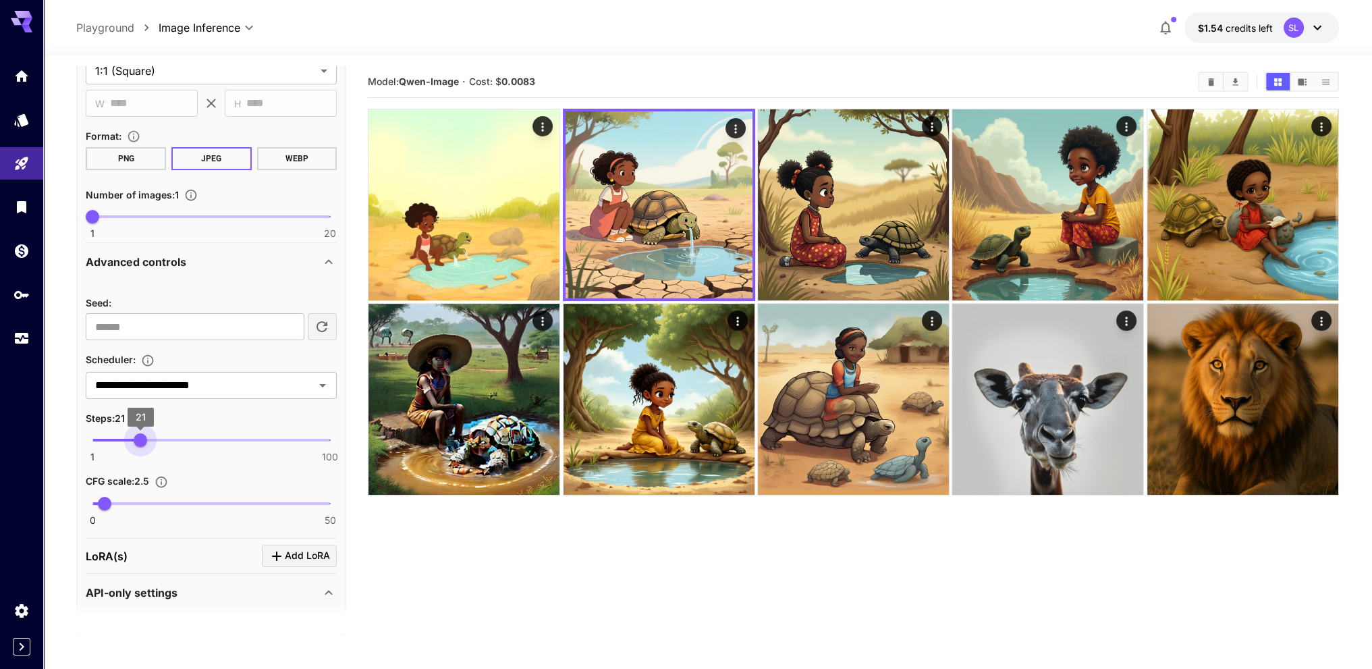
type input "**"
drag, startPoint x: 157, startPoint y: 439, endPoint x: 139, endPoint y: 439, distance: 18.2
click at [139, 439] on span "1 100 20" at bounding box center [210, 440] width 237 height 20
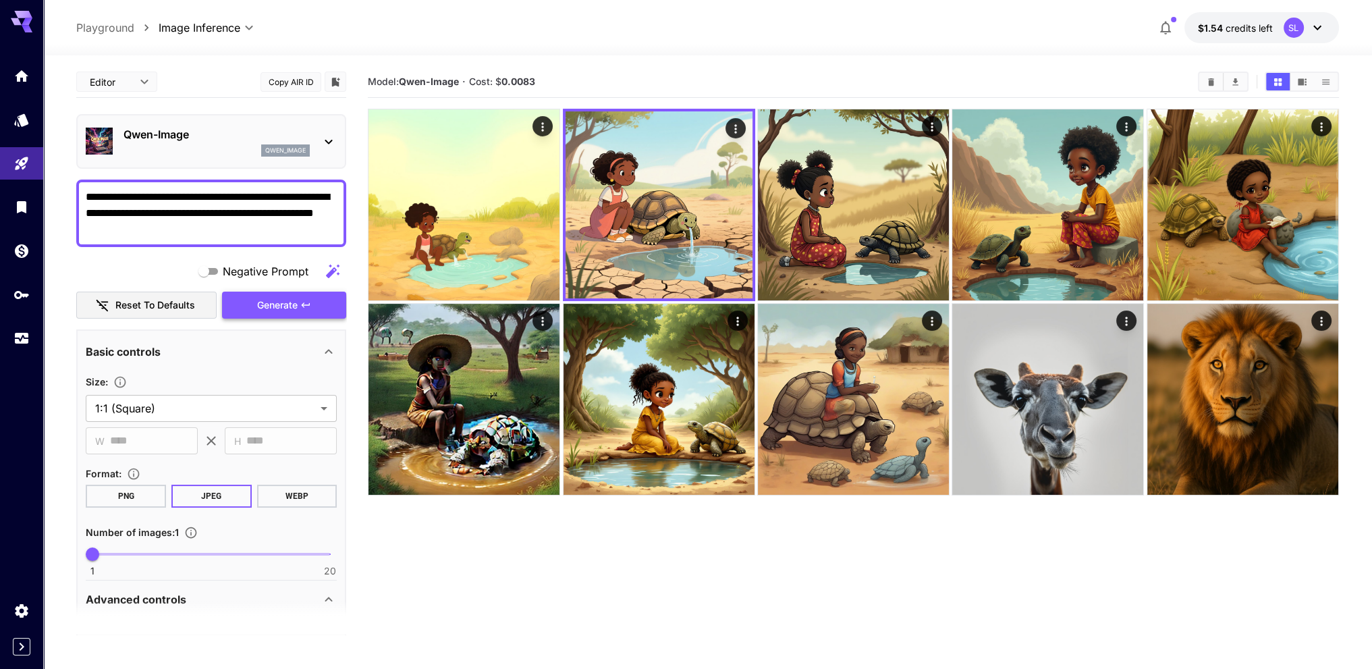
click at [291, 300] on span "Generate" at bounding box center [277, 305] width 40 height 17
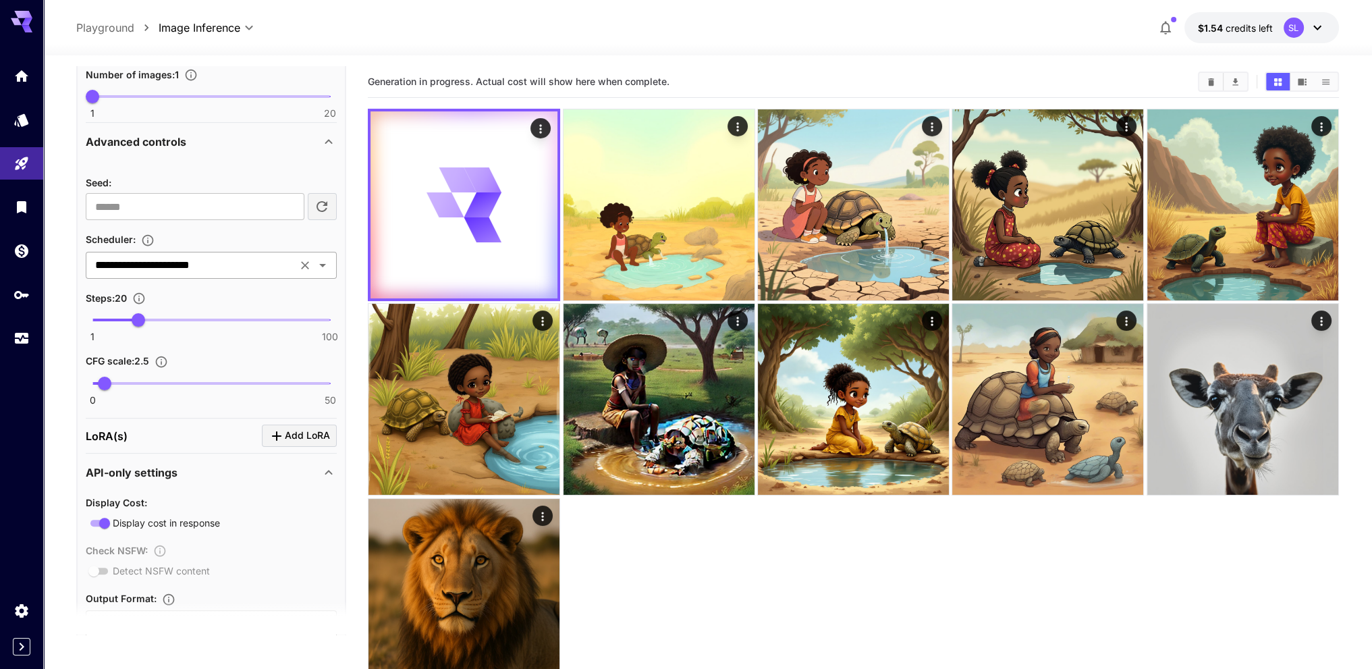
scroll to position [540, 0]
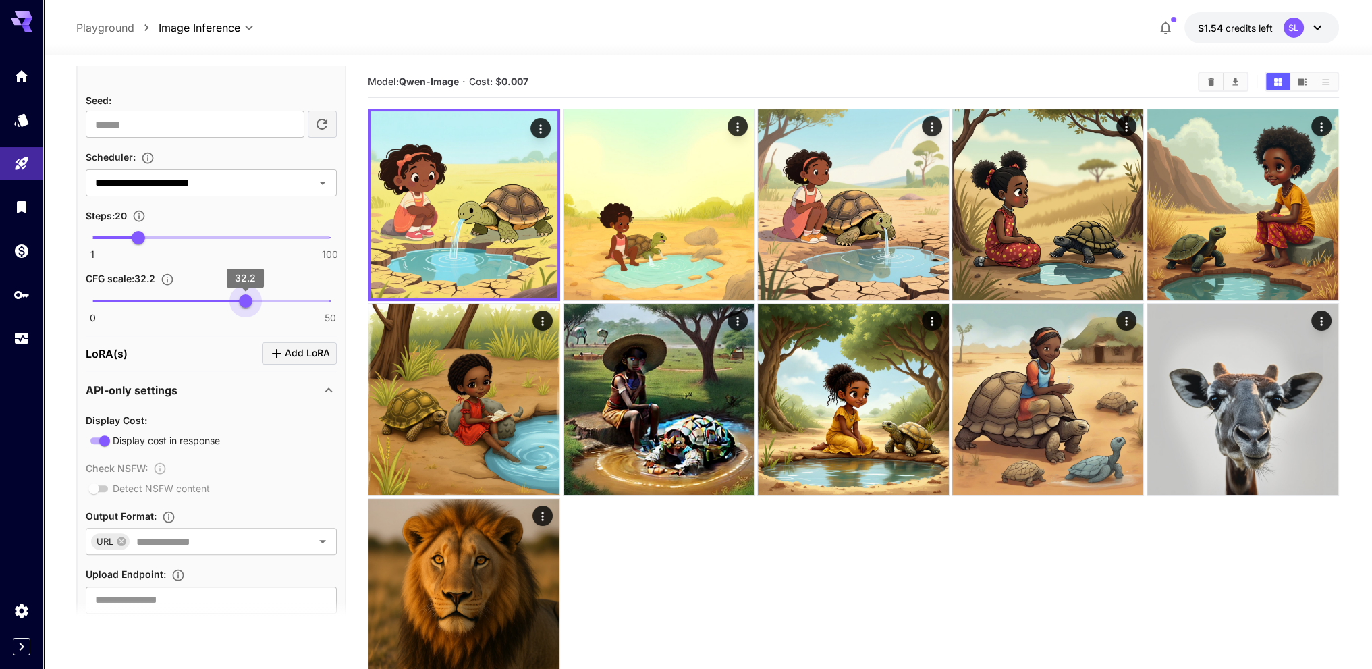
drag, startPoint x: 103, startPoint y: 299, endPoint x: 246, endPoint y: 300, distance: 142.4
click at [246, 300] on span "32.2" at bounding box center [245, 300] width 13 height 13
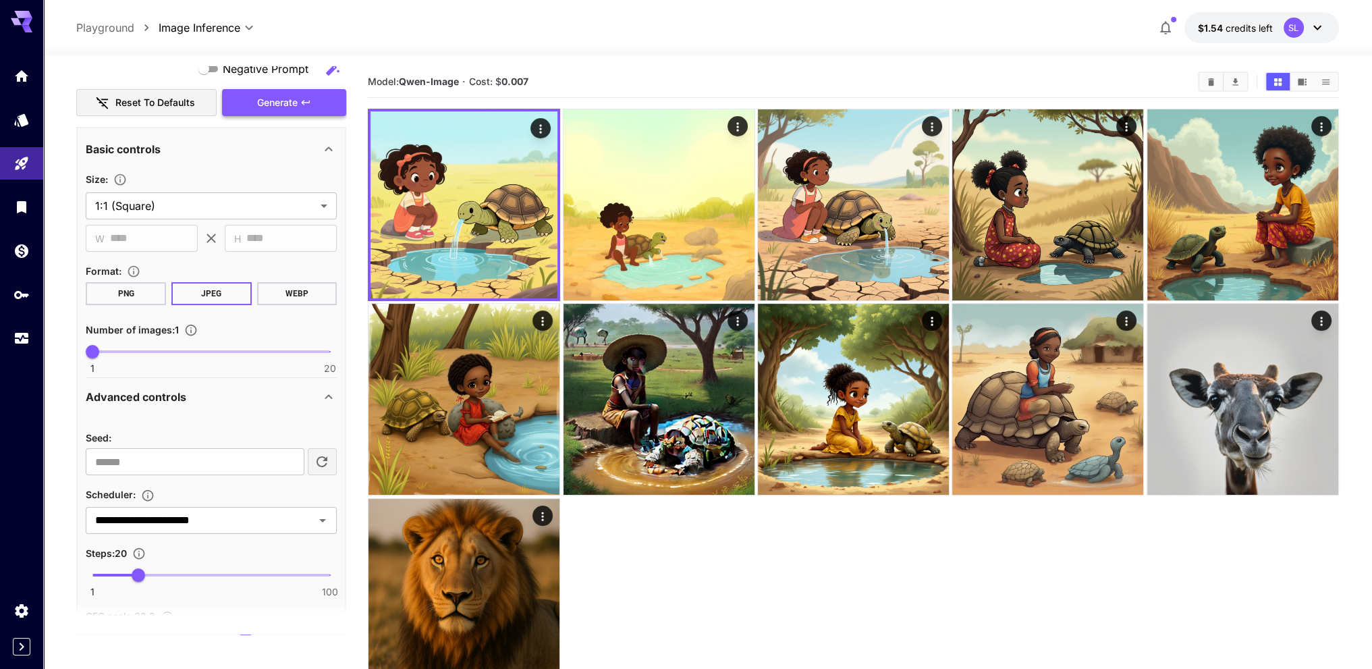
click at [305, 99] on icon "button" at bounding box center [305, 102] width 11 height 11
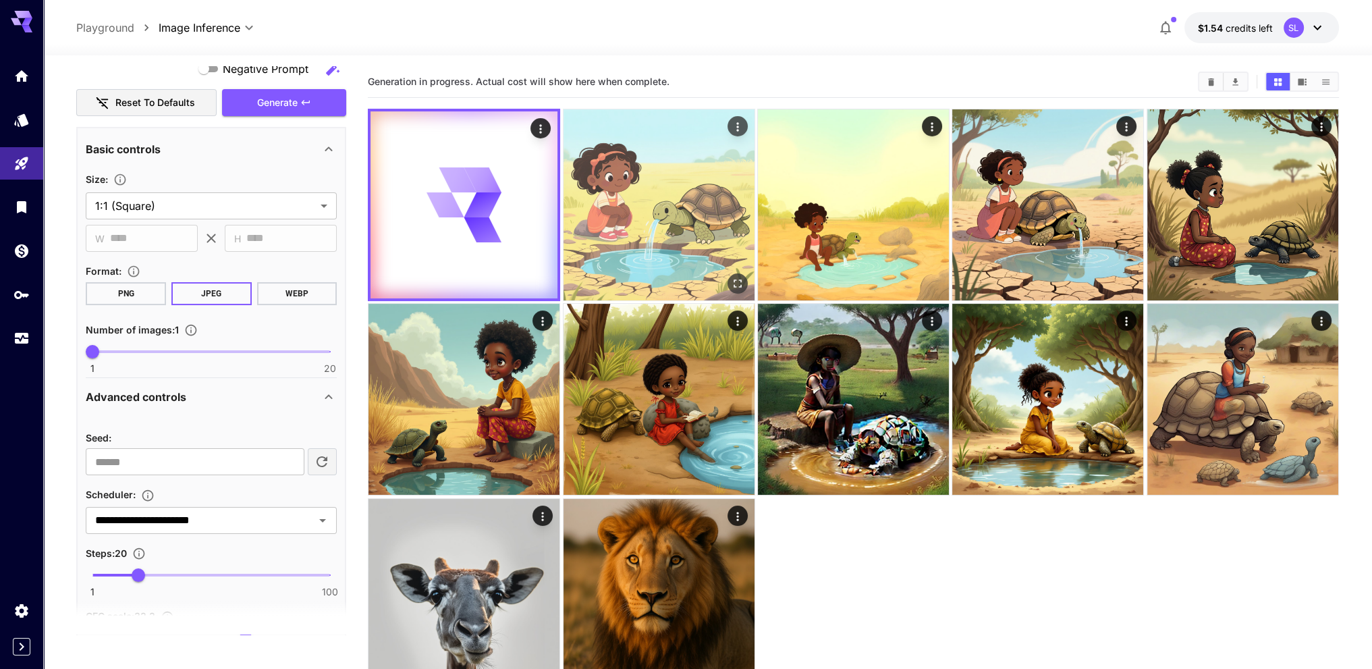
click at [640, 238] on img at bounding box center [658, 204] width 191 height 191
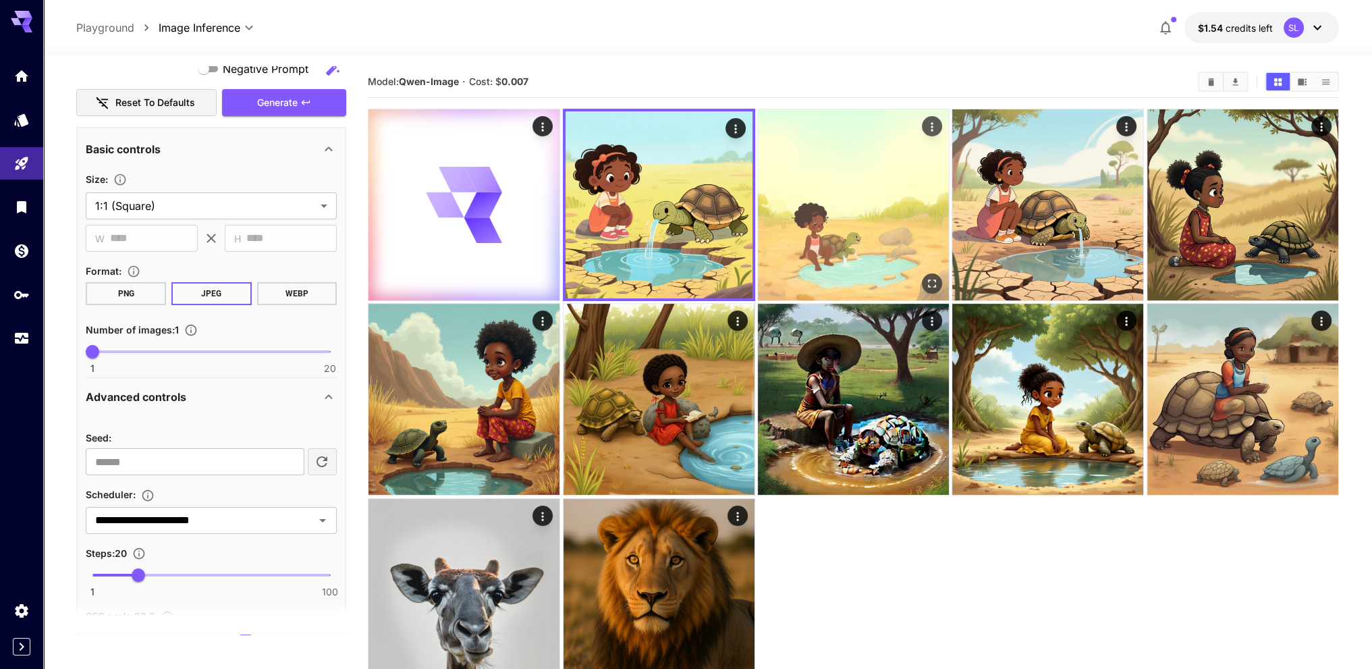
click at [802, 226] on img at bounding box center [853, 204] width 191 height 191
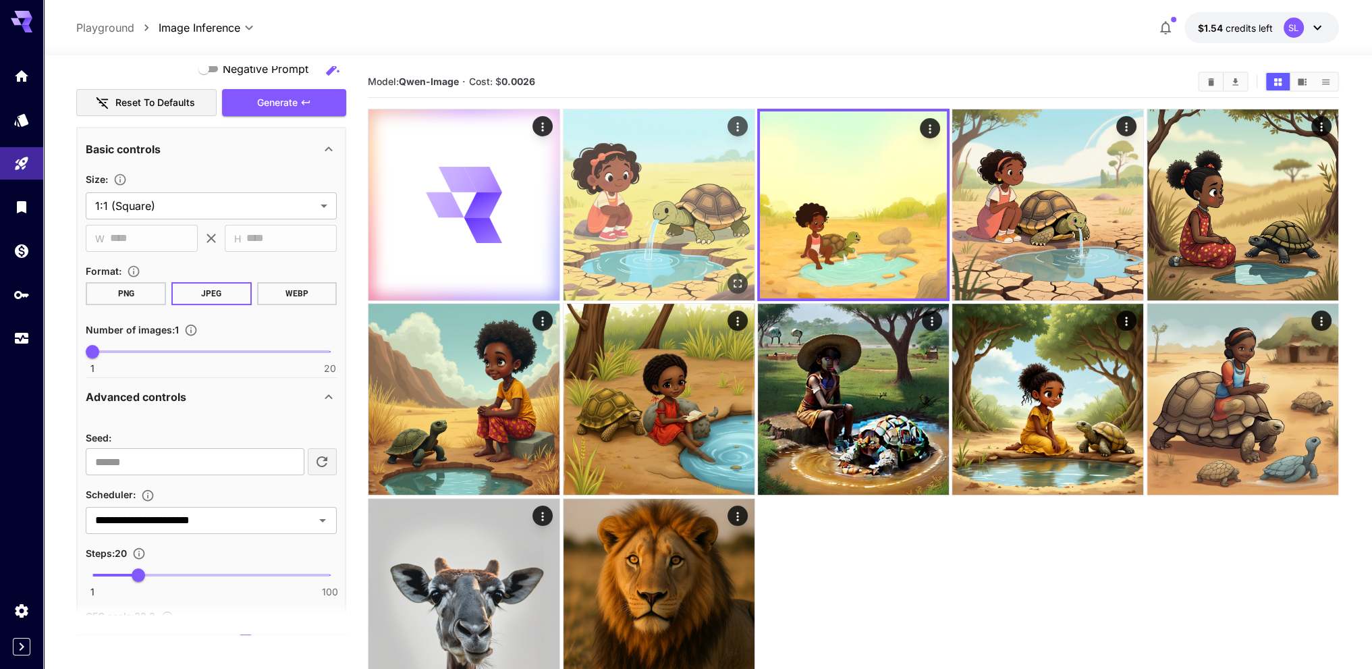
click at [695, 233] on img at bounding box center [658, 204] width 191 height 191
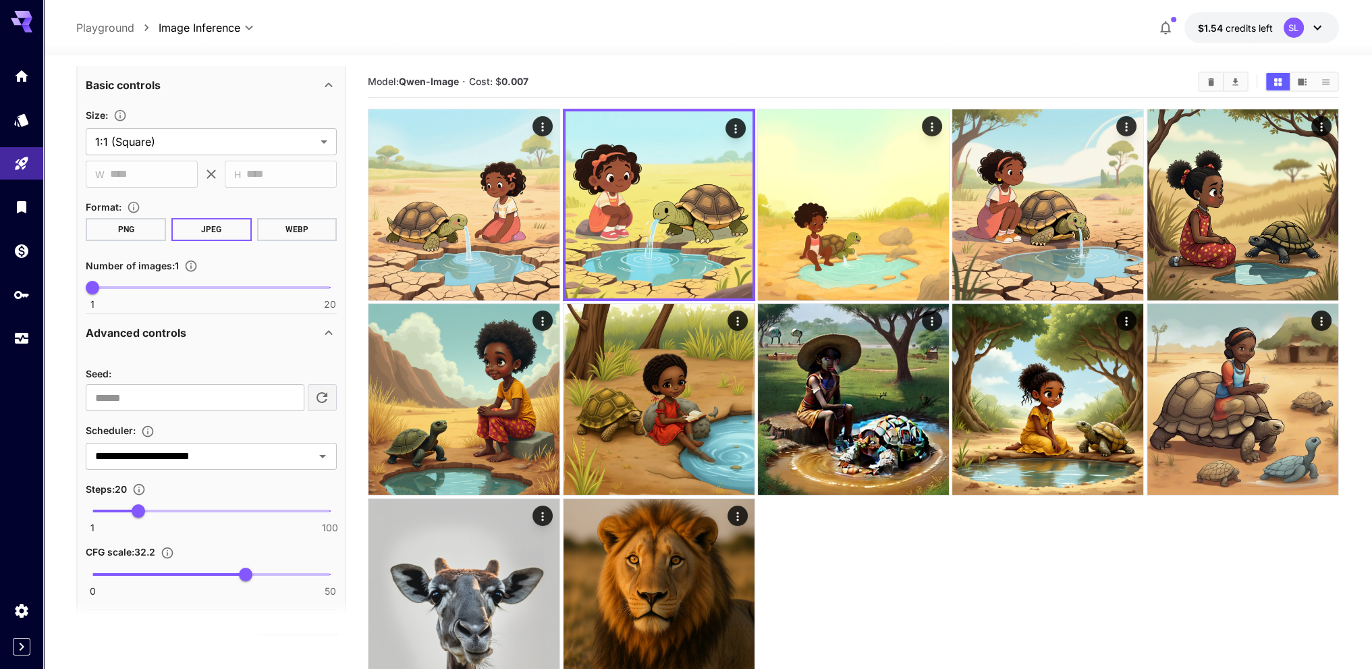
scroll to position [405, 0]
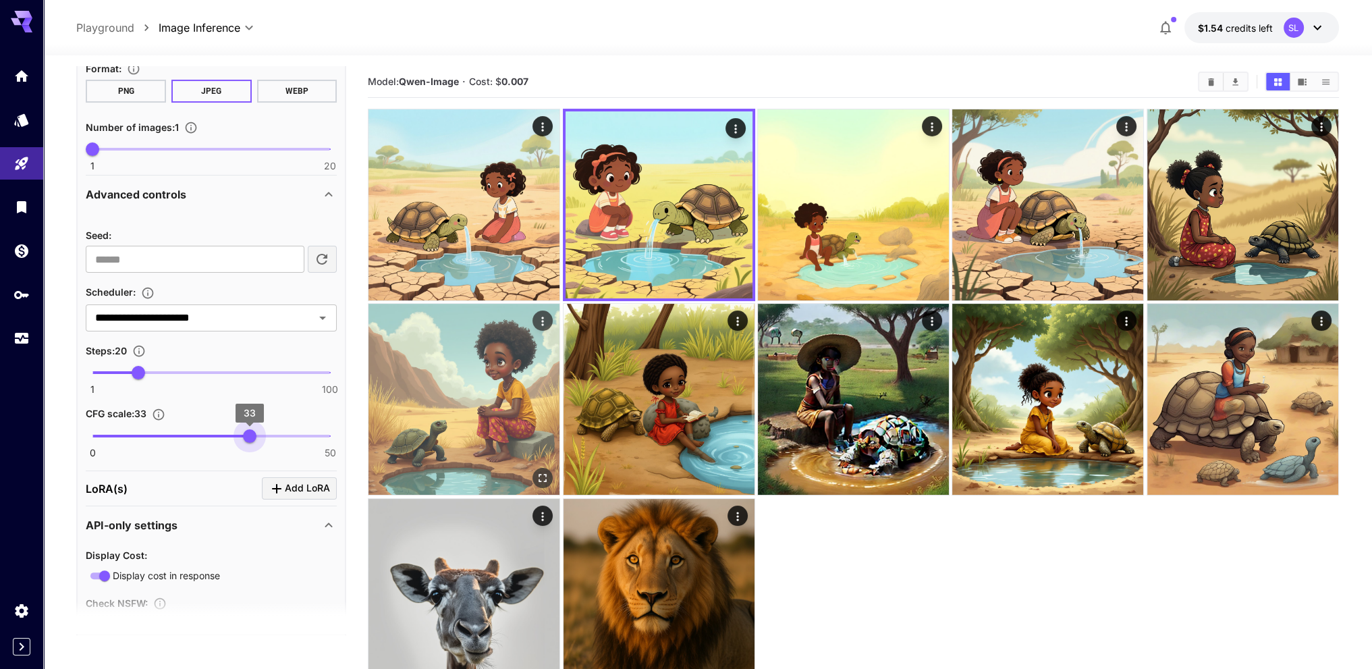
type input "**"
drag, startPoint x: 250, startPoint y: 436, endPoint x: 372, endPoint y: 442, distance: 122.9
click at [372, 442] on main "**********" at bounding box center [707, 405] width 1262 height 679
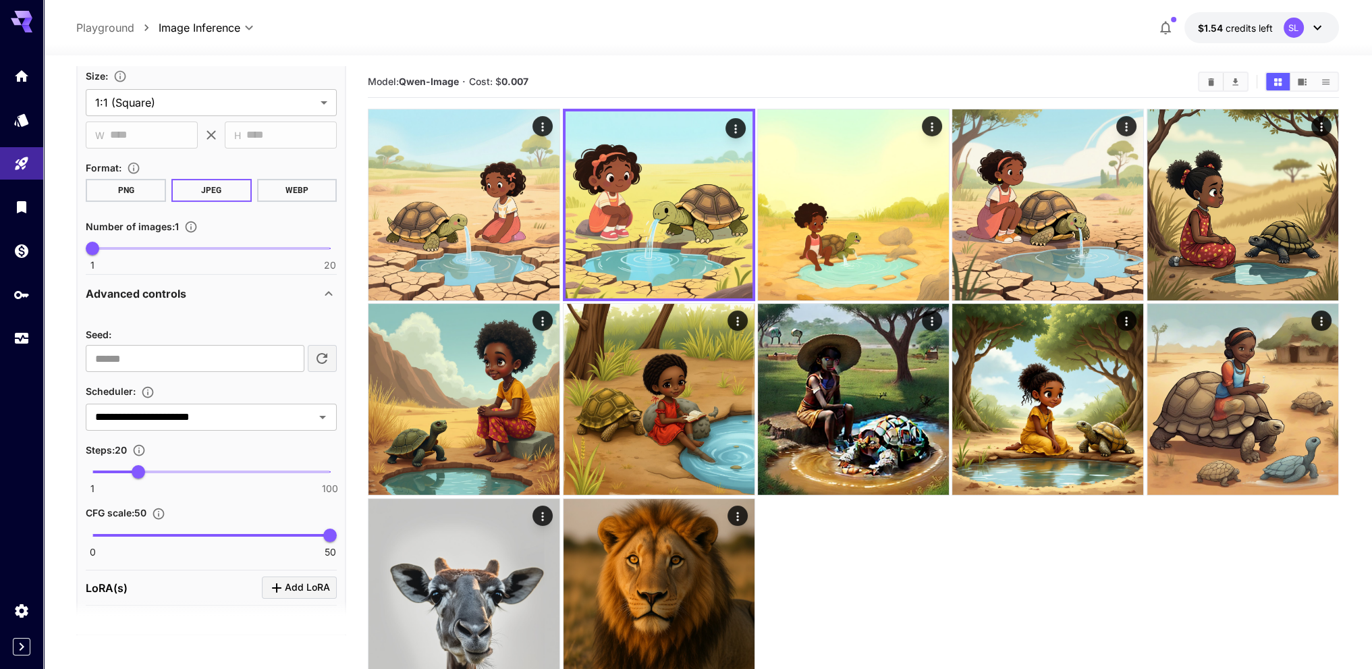
scroll to position [135, 0]
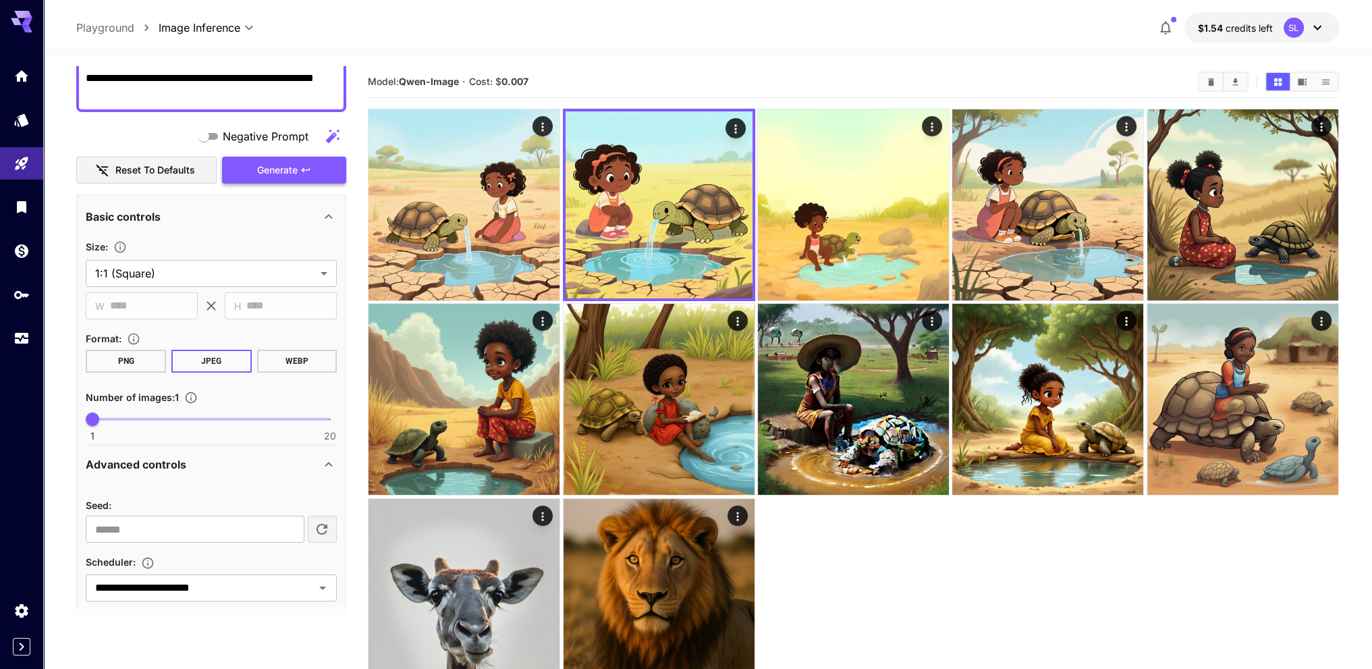
click at [285, 159] on button "Generate" at bounding box center [284, 171] width 124 height 28
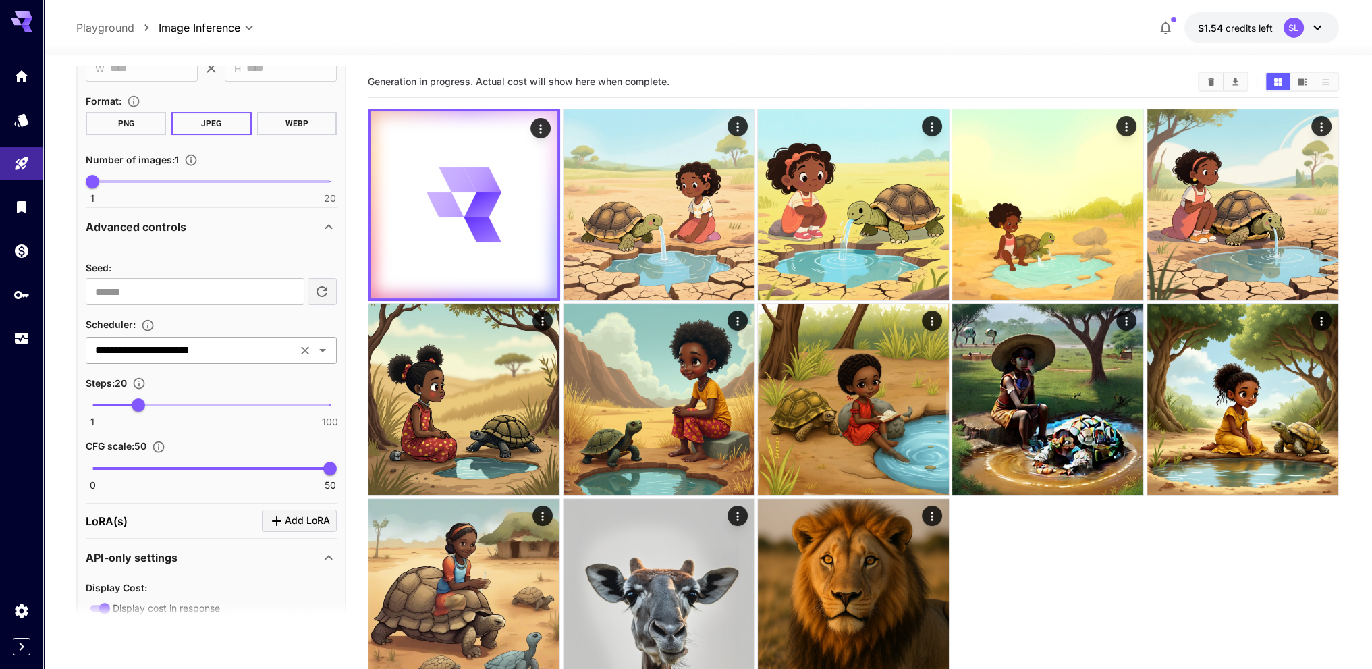
scroll to position [372, 0]
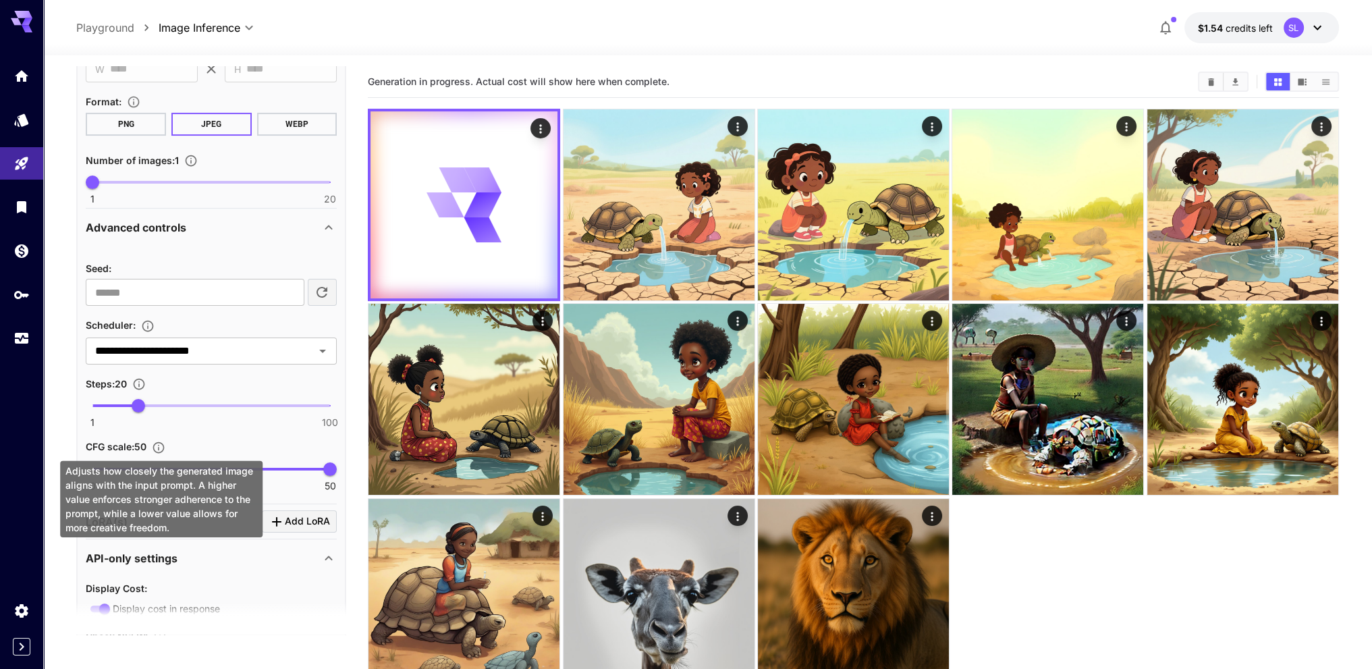
click at [164, 445] on icon "Adjusts how closely the generated image aligns with the input prompt. A higher …" at bounding box center [158, 447] width 13 height 13
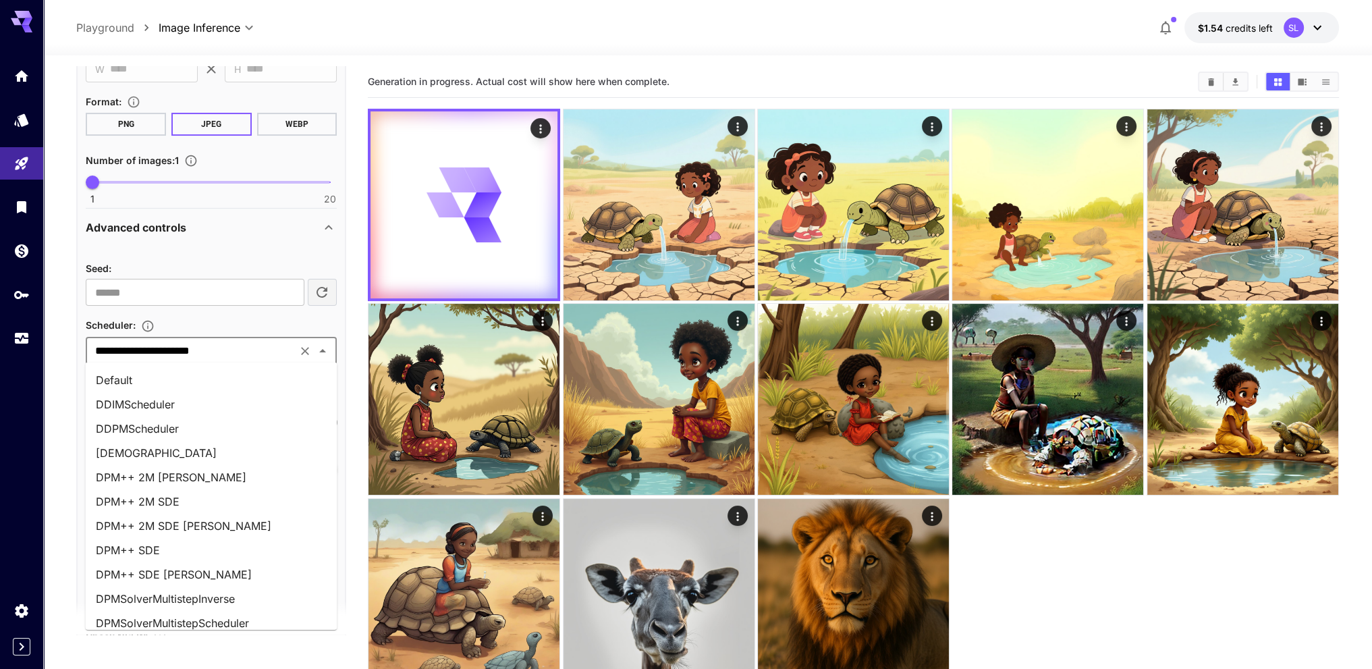
click at [270, 341] on input "**********" at bounding box center [191, 350] width 203 height 19
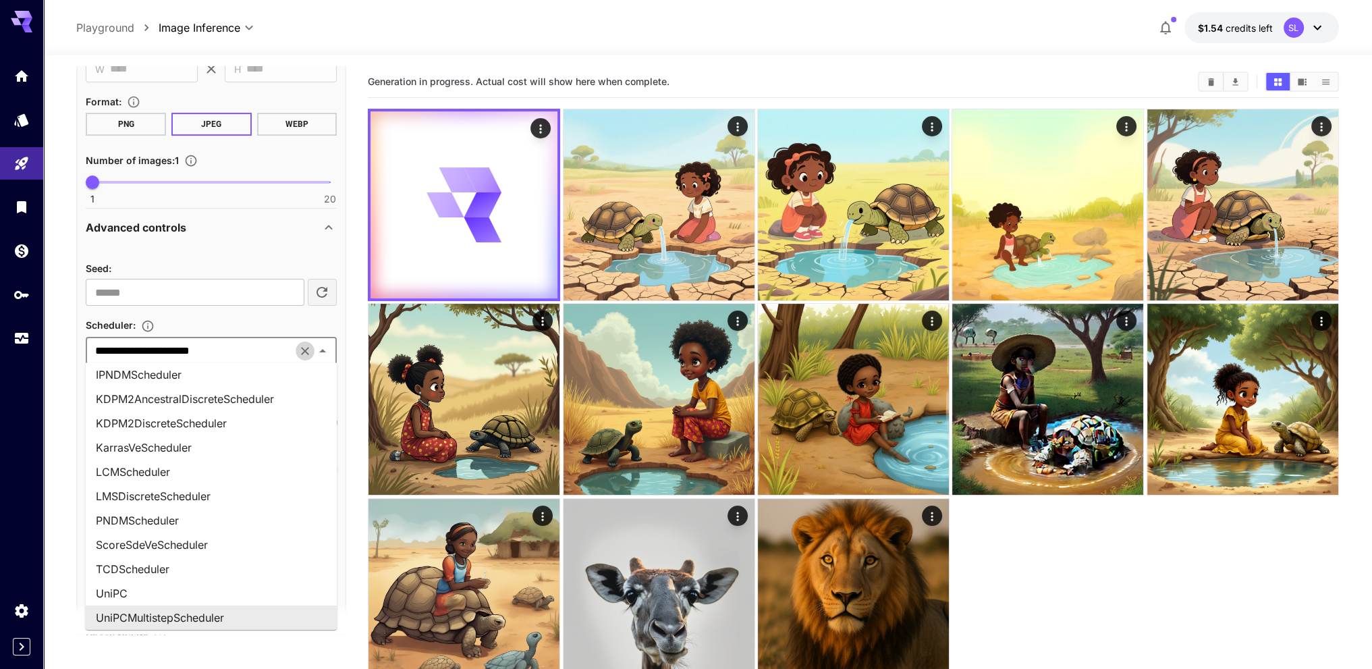
click at [301, 348] on icon "Clear" at bounding box center [304, 350] width 13 height 13
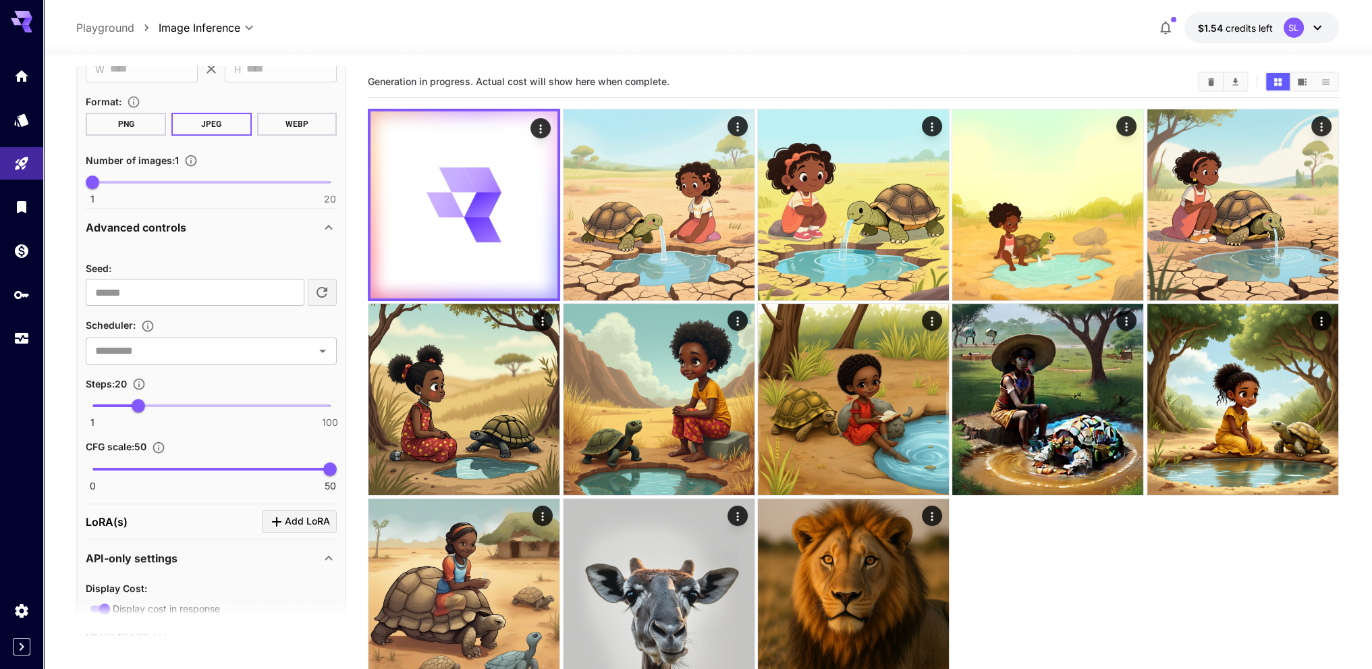
click at [278, 316] on div "Scheduler :" at bounding box center [211, 324] width 251 height 16
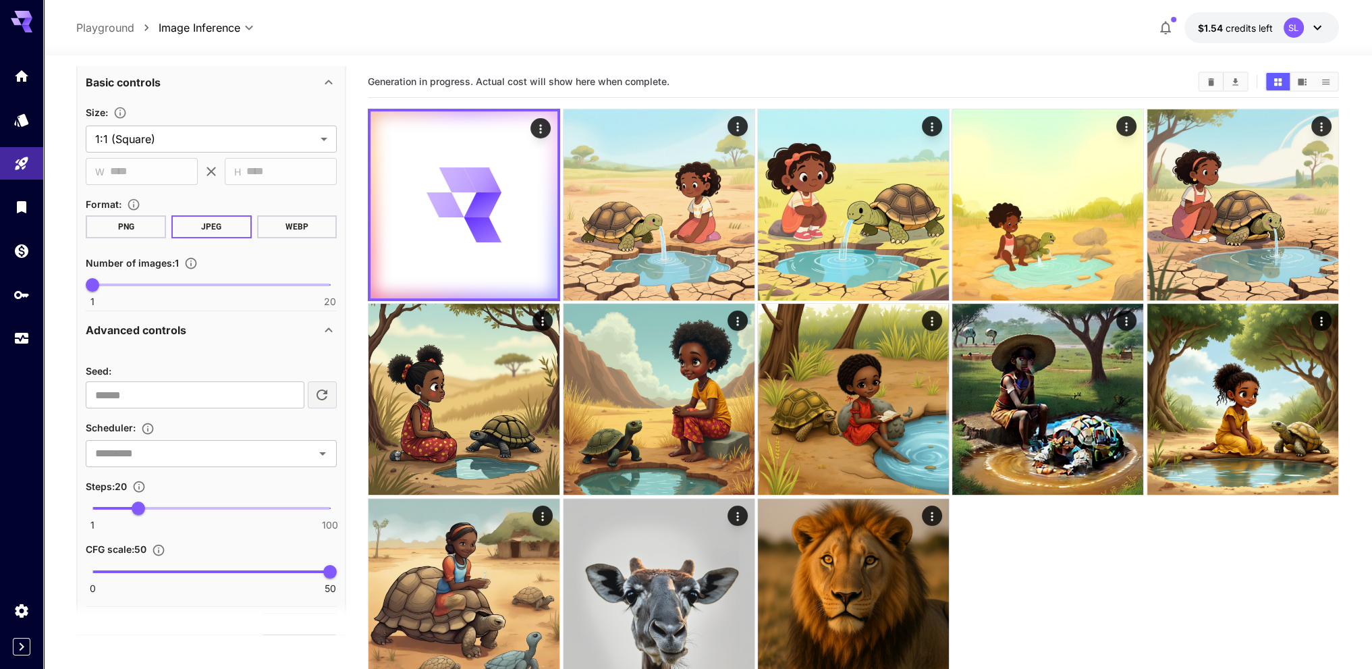
scroll to position [102, 0]
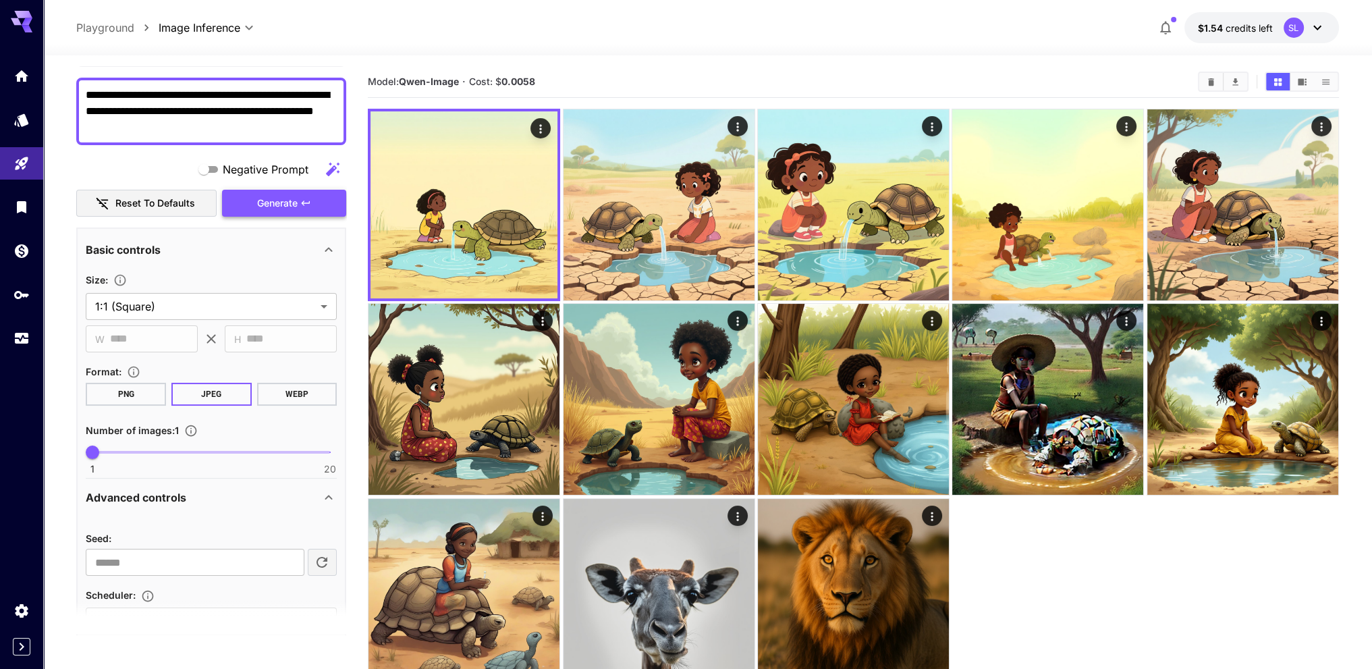
click at [331, 203] on button "Generate" at bounding box center [284, 204] width 124 height 28
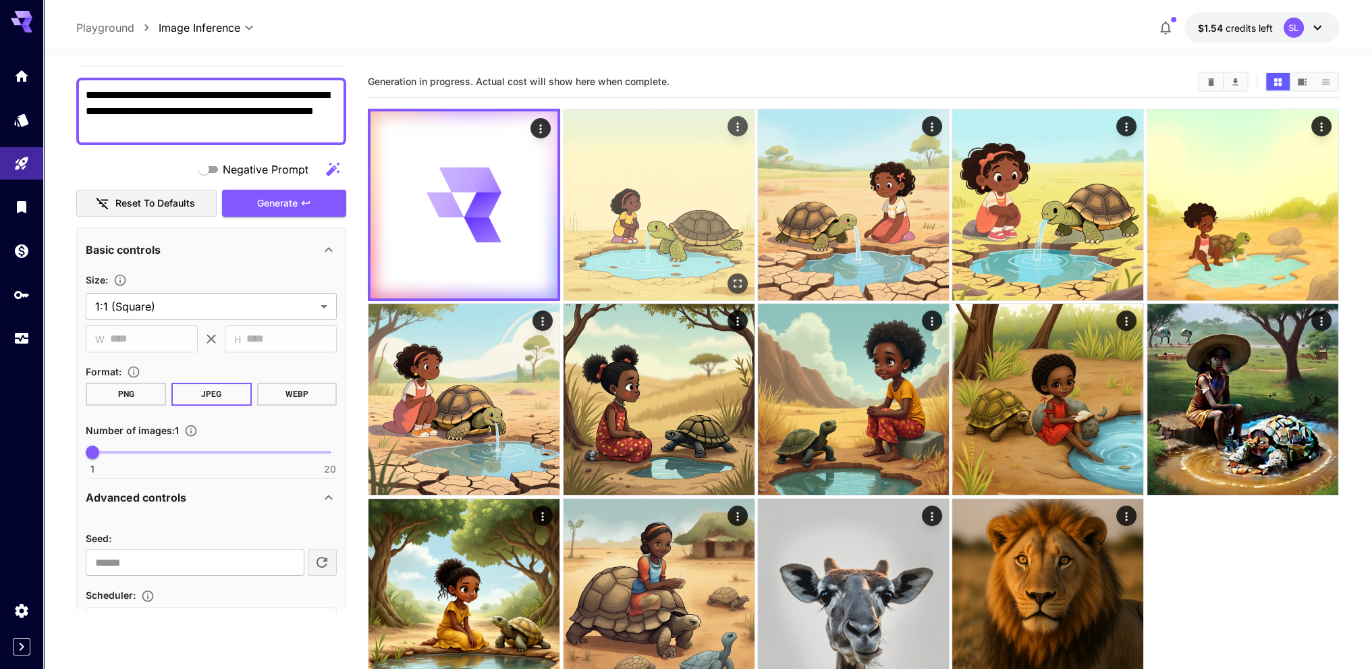
click at [577, 174] on img at bounding box center [658, 204] width 191 height 191
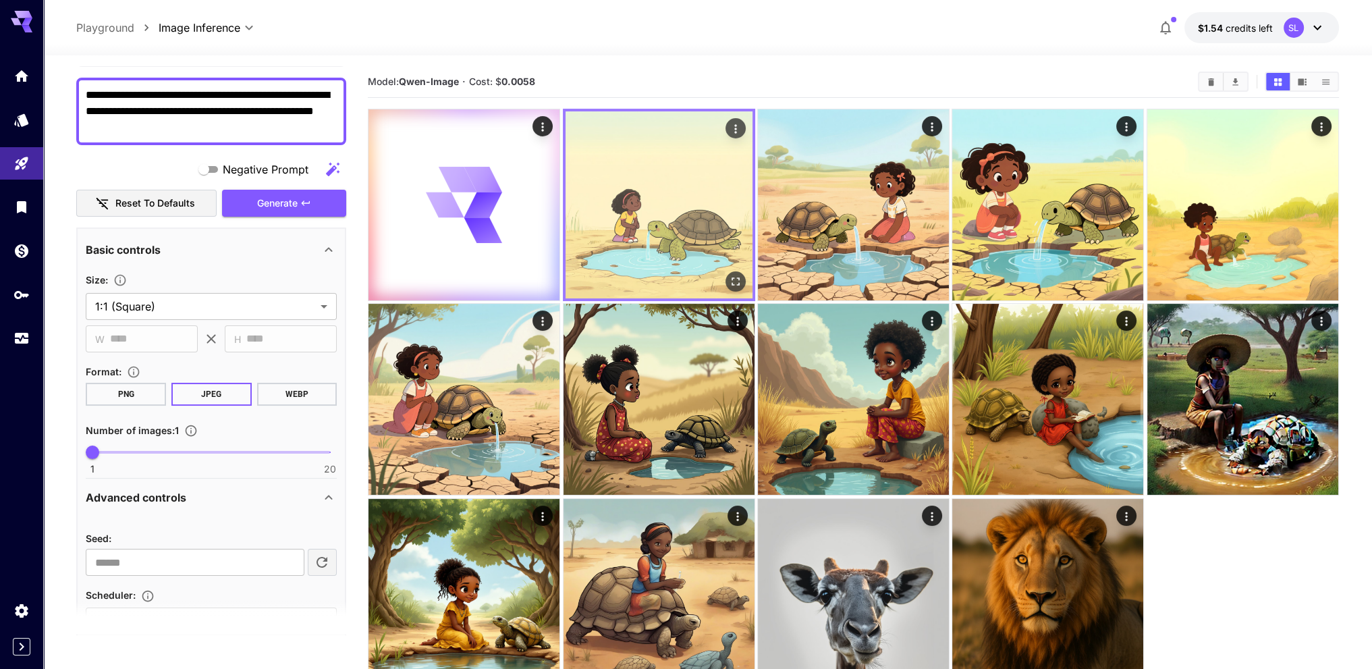
click at [665, 172] on img at bounding box center [658, 204] width 187 height 187
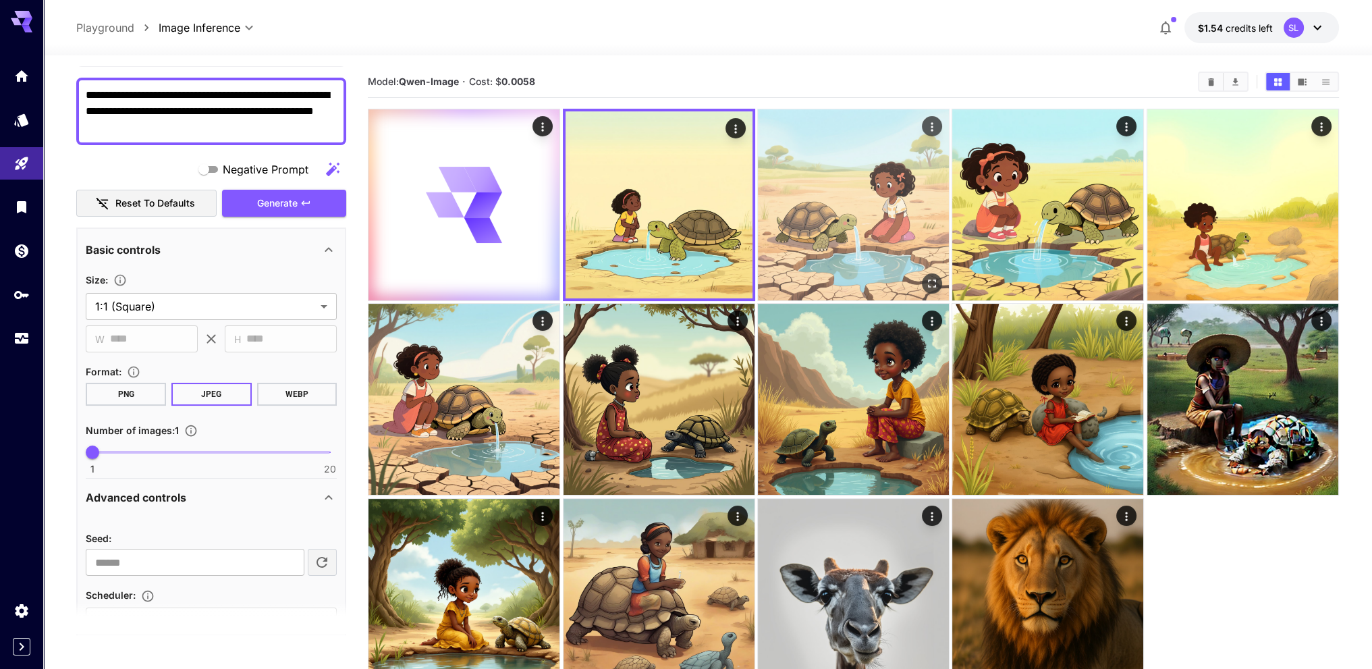
click at [828, 174] on img at bounding box center [853, 204] width 191 height 191
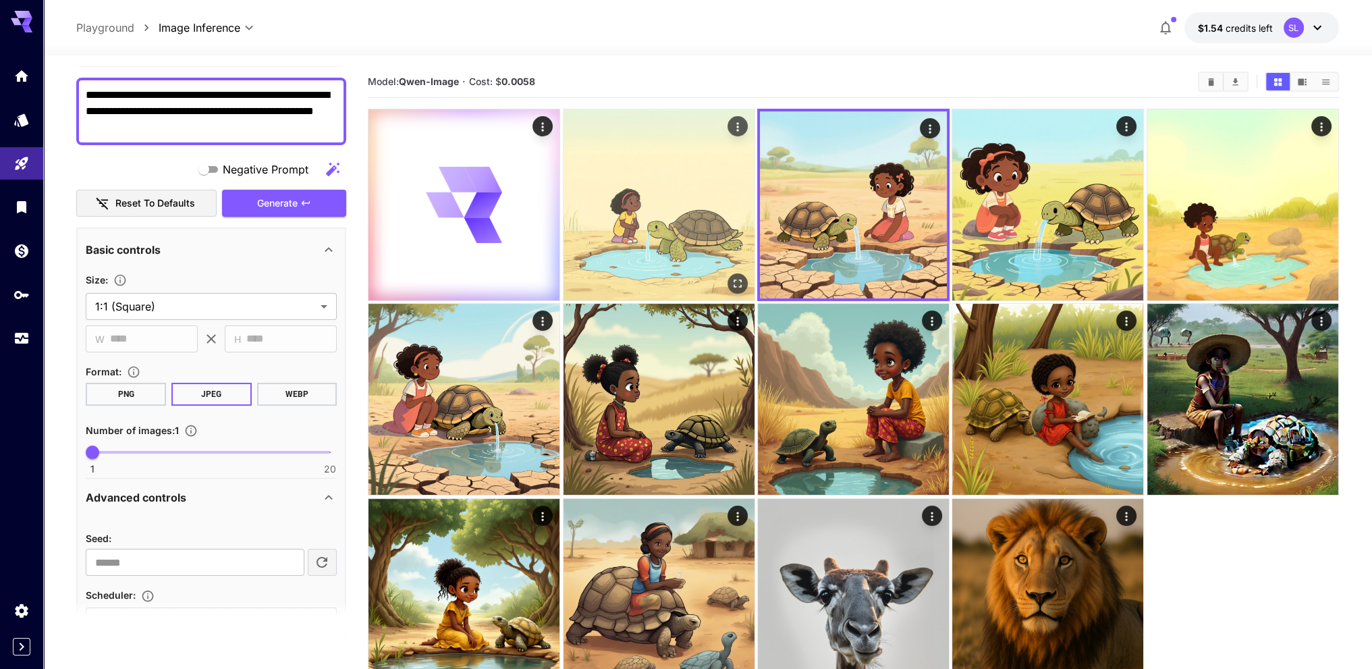
click at [706, 191] on img at bounding box center [658, 204] width 191 height 191
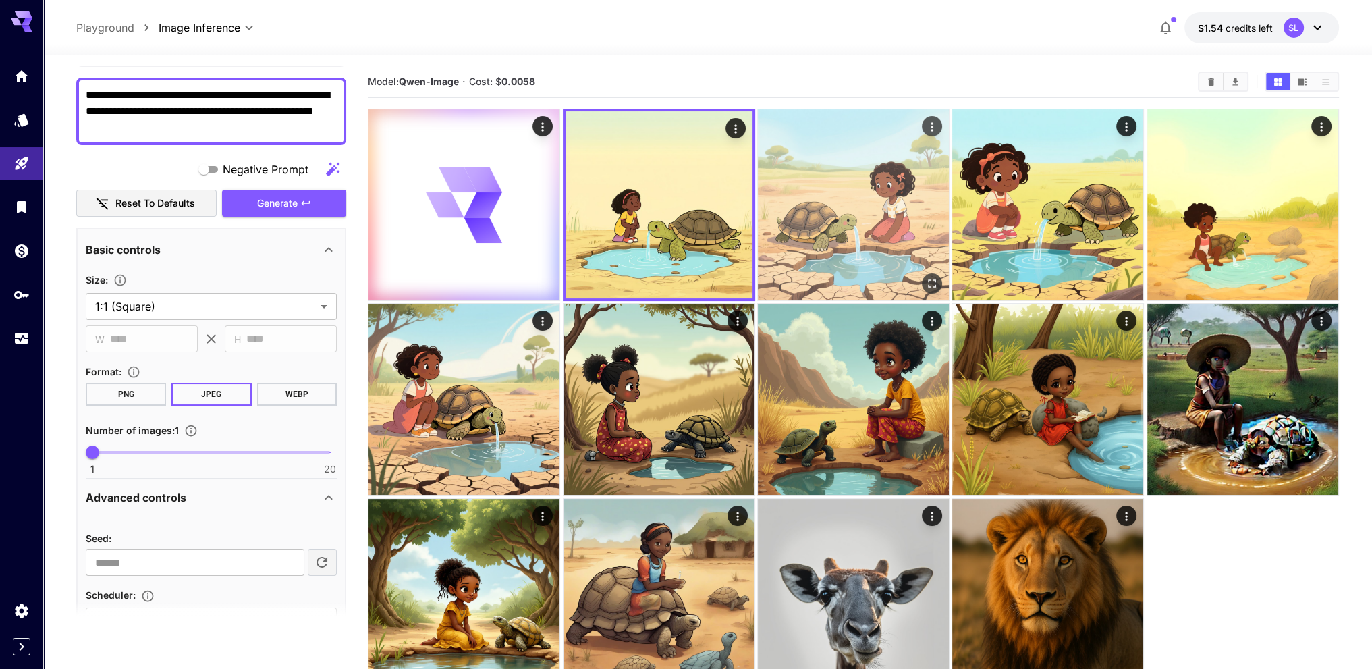
click at [855, 195] on img at bounding box center [853, 204] width 191 height 191
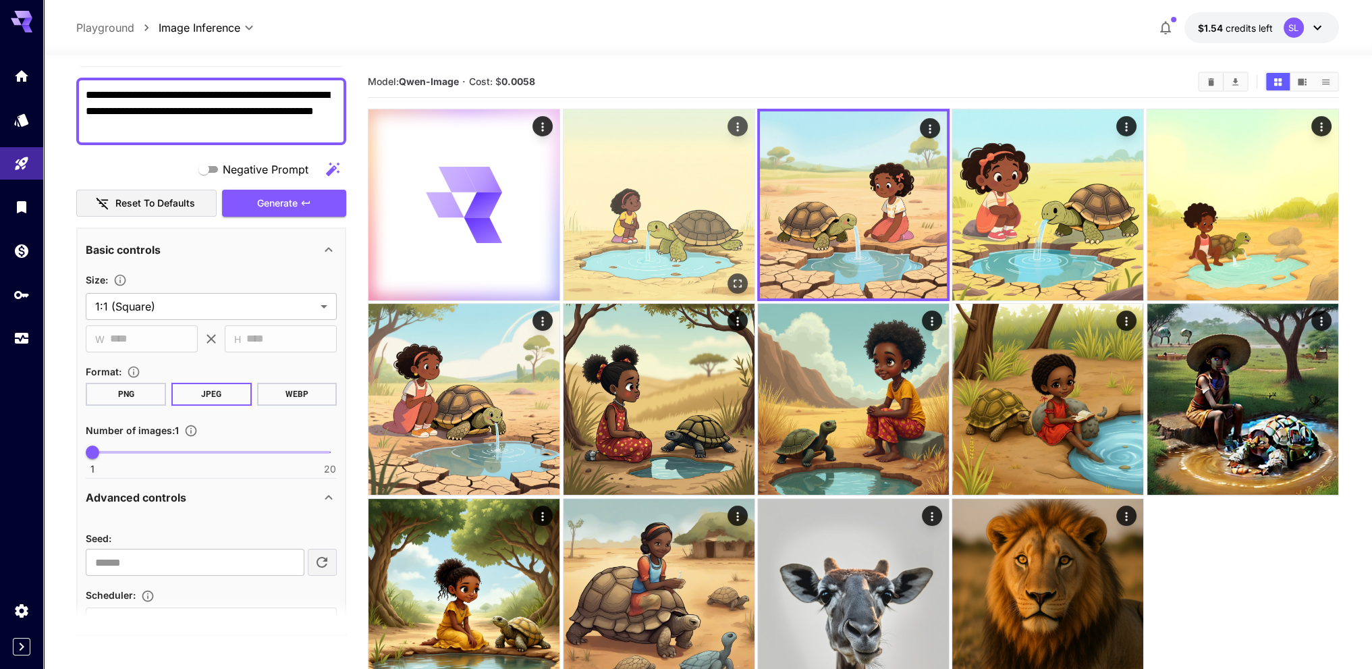
click at [700, 201] on img at bounding box center [658, 204] width 191 height 191
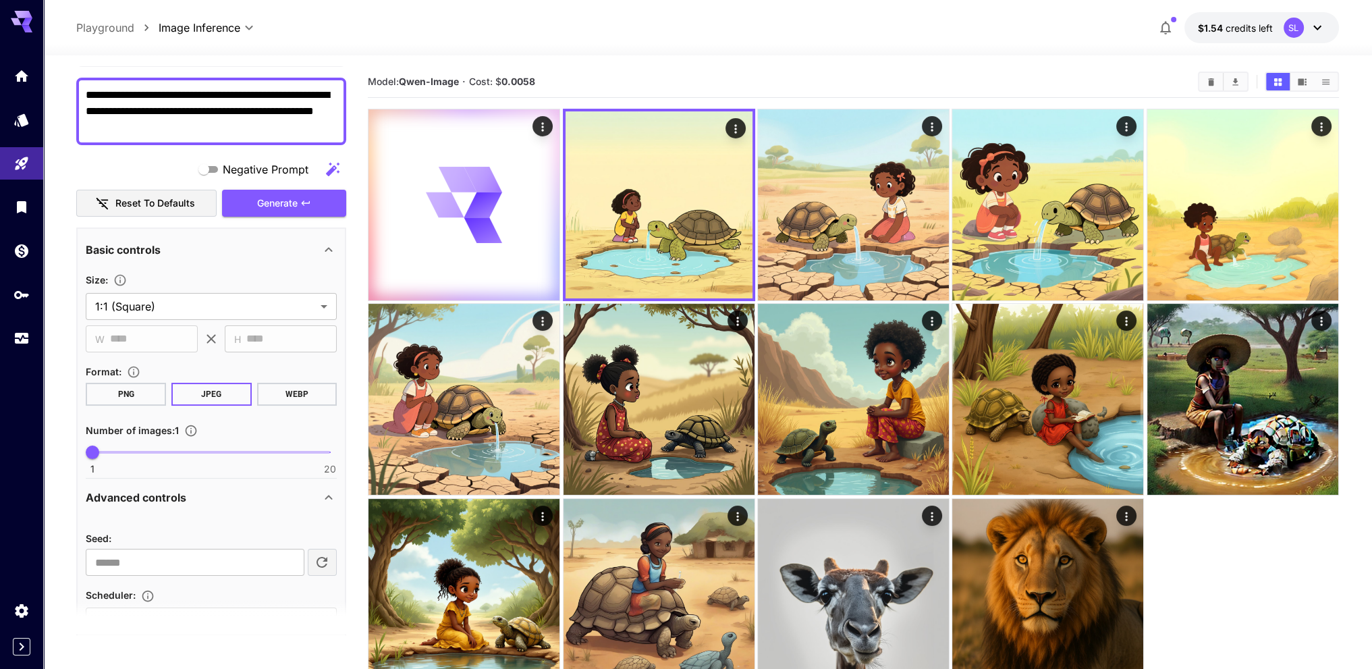
scroll to position [439, 0]
